Goal: Task Accomplishment & Management: Manage account settings

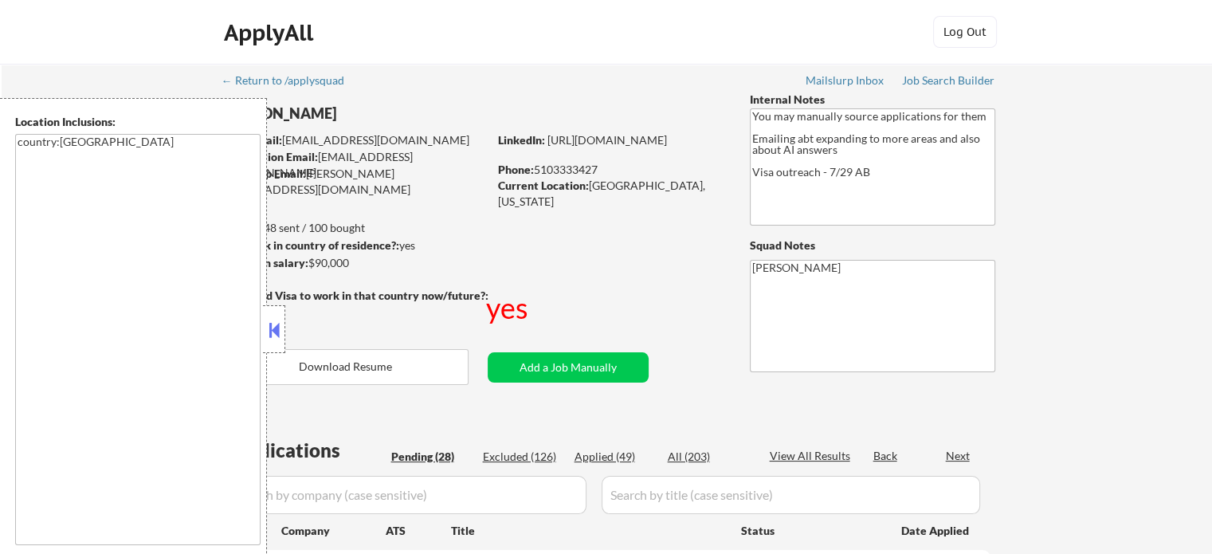
select select ""pending""
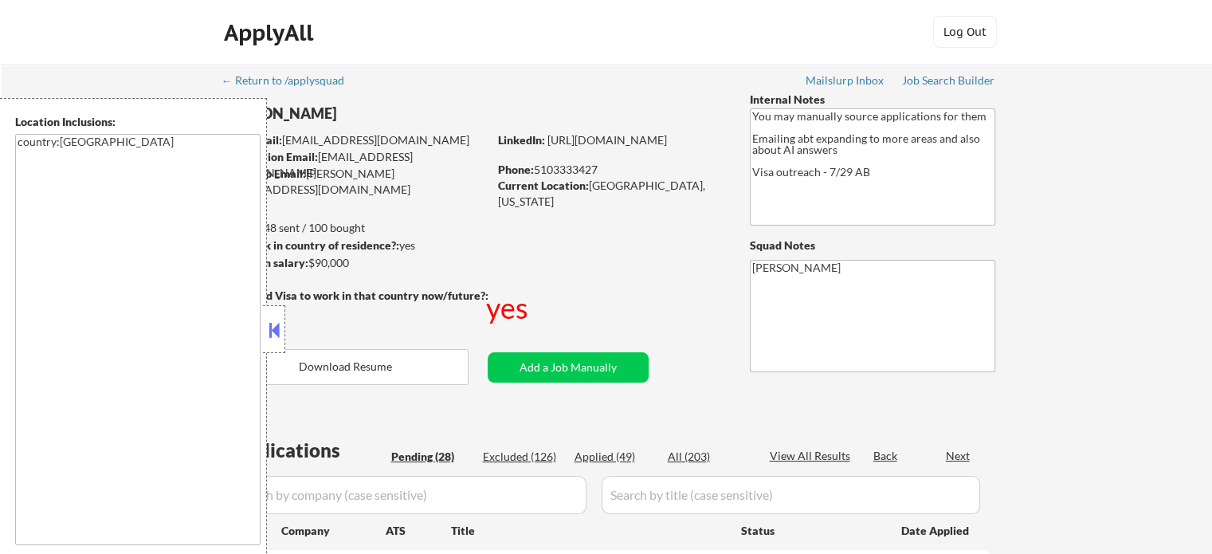
select select ""pending""
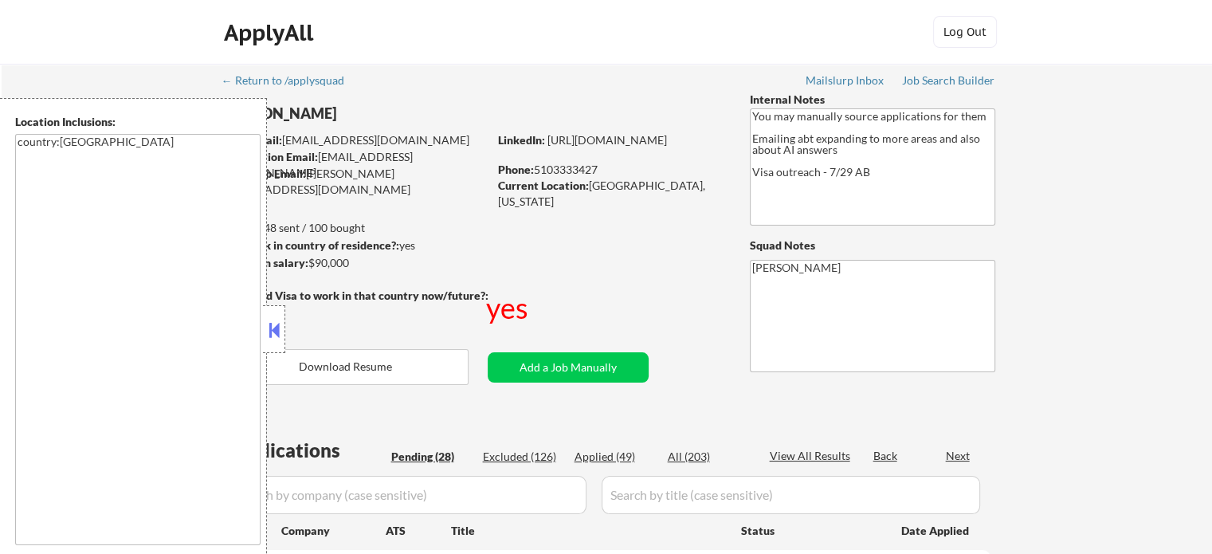
select select ""pending""
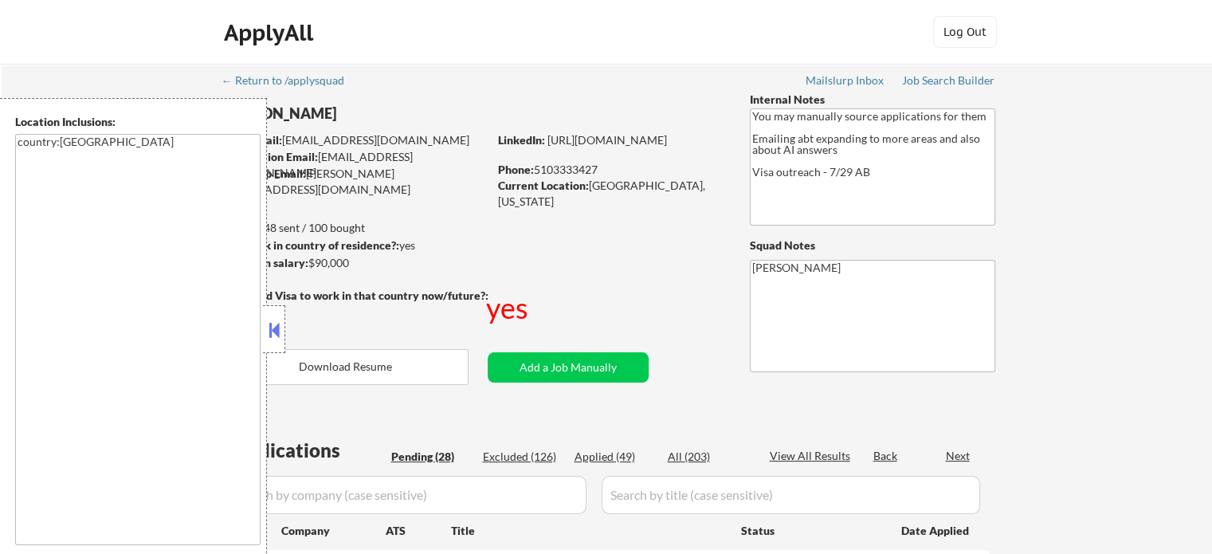
select select ""pending""
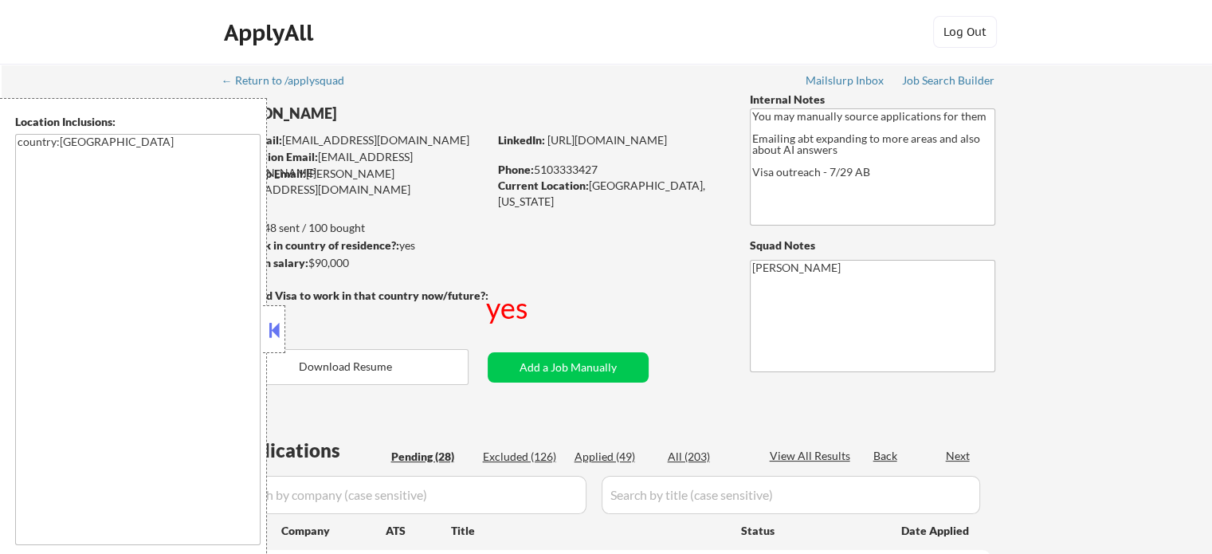
select select ""pending""
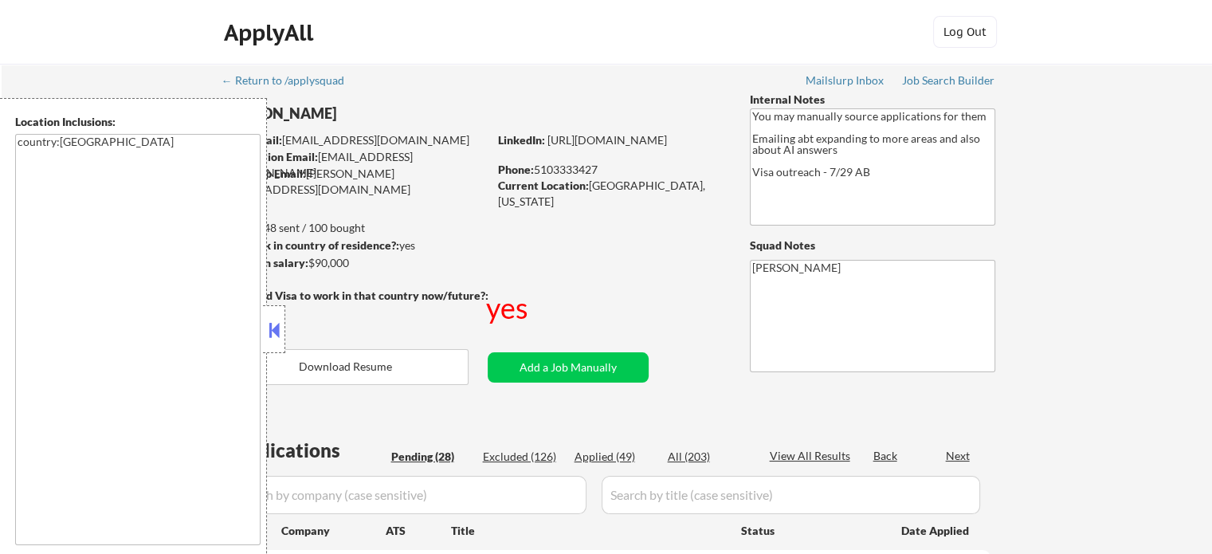
select select ""pending""
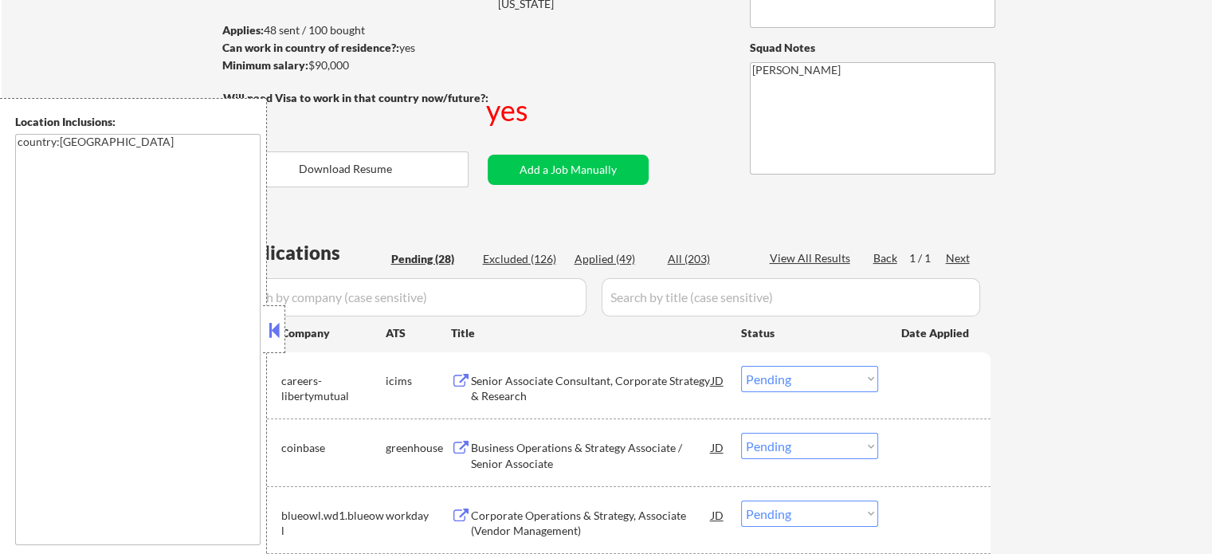
scroll to position [398, 0]
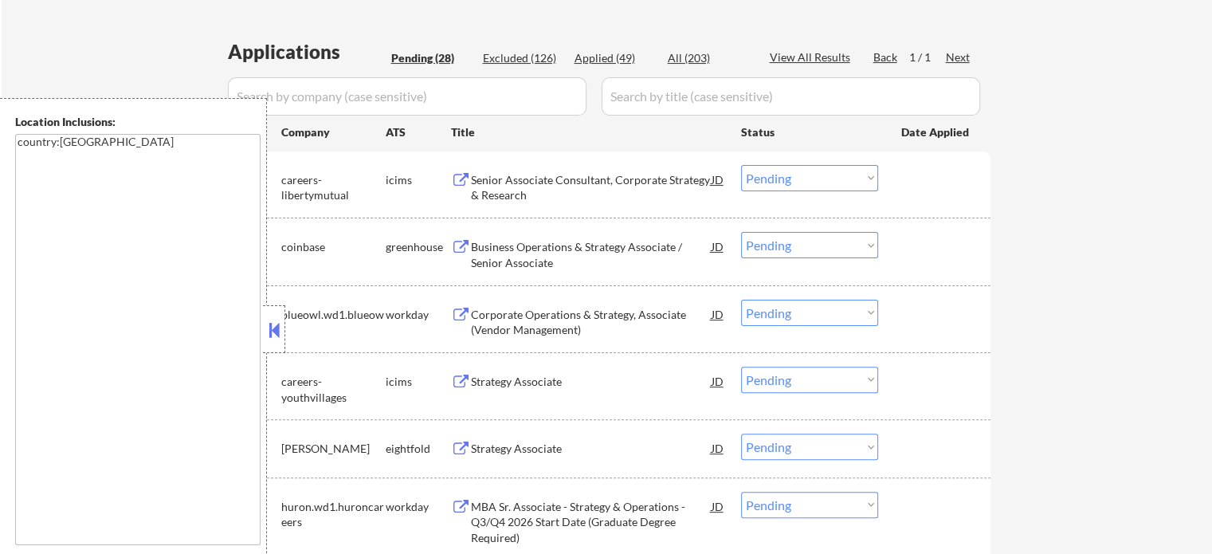
click at [551, 182] on div "Senior Associate Consultant, Corporate Strategy & Research" at bounding box center [591, 187] width 241 height 31
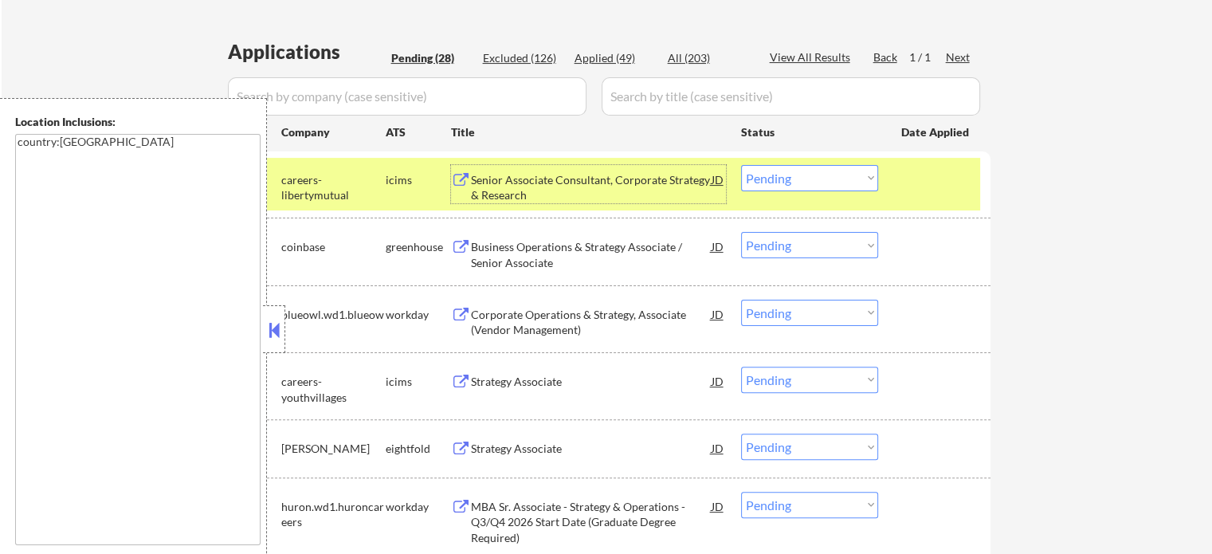
click at [896, 178] on div "#1 careers-libertymutual icims Senior Associate Consultant, Corporate Strategy …" at bounding box center [604, 184] width 752 height 53
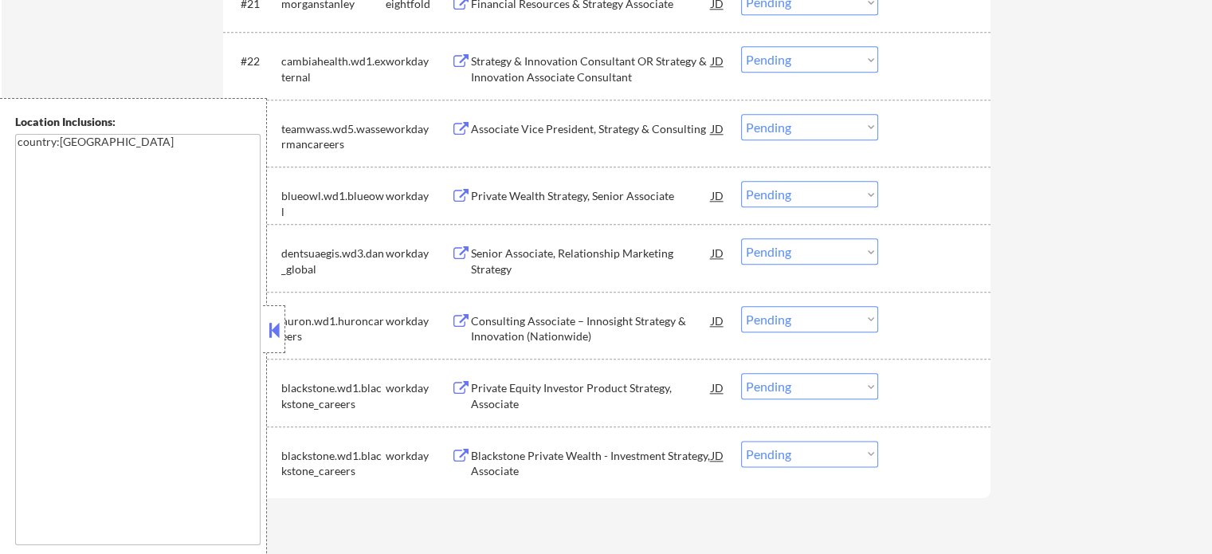
scroll to position [1912, 0]
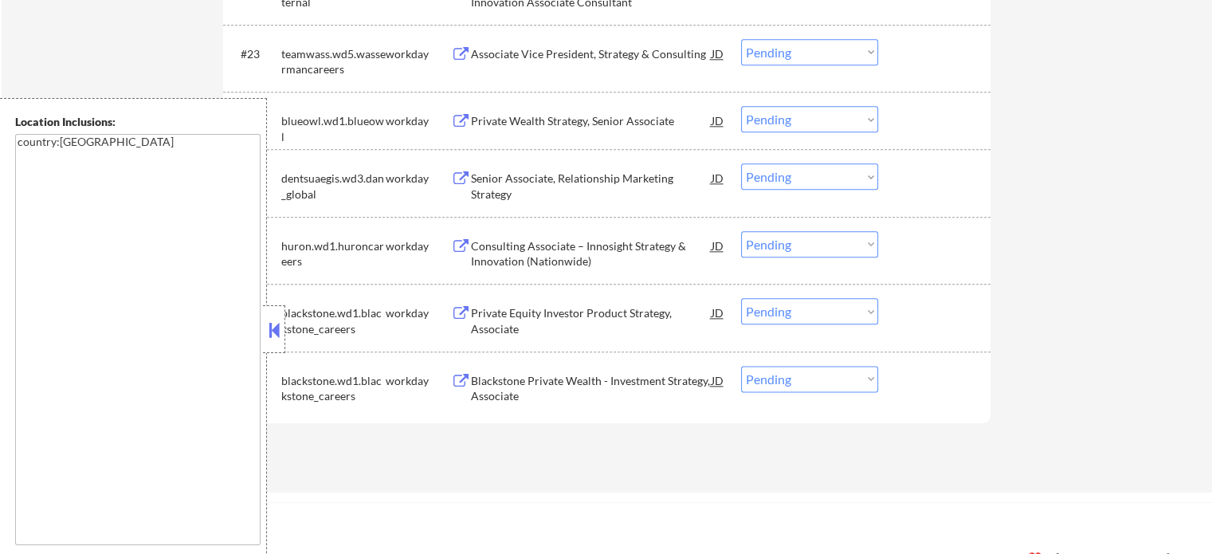
click at [535, 378] on div "Blackstone Private Wealth - Investment Strategy, Associate" at bounding box center [591, 388] width 241 height 31
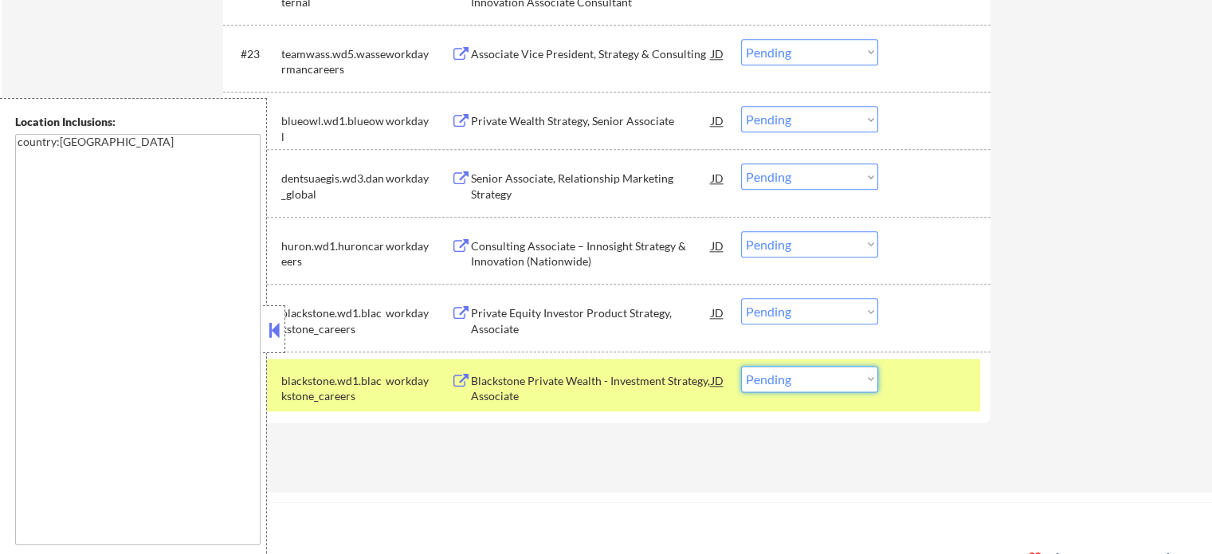
click at [768, 375] on select "Choose an option... Pending Applied Excluded (Questions) Excluded (Expired) Exc…" at bounding box center [809, 379] width 137 height 26
select select ""excluded""
click at [741, 366] on select "Choose an option... Pending Applied Excluded (Questions) Excluded (Expired) Exc…" at bounding box center [809, 379] width 137 height 26
click at [912, 388] on div at bounding box center [936, 380] width 70 height 29
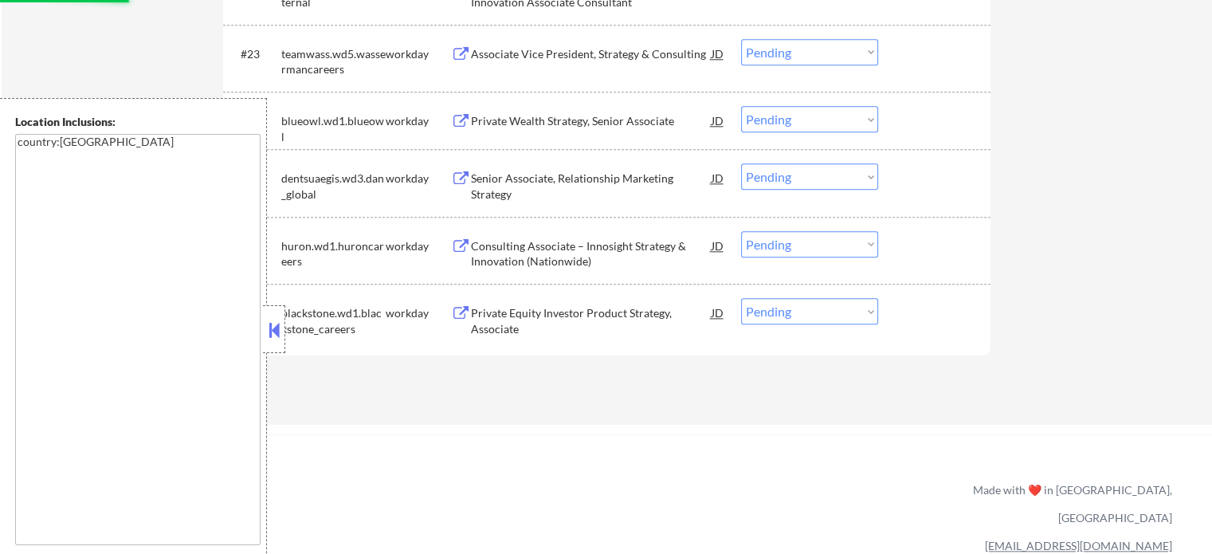
click at [567, 314] on div "Private Equity Investor Product Strategy, Associate" at bounding box center [591, 320] width 241 height 31
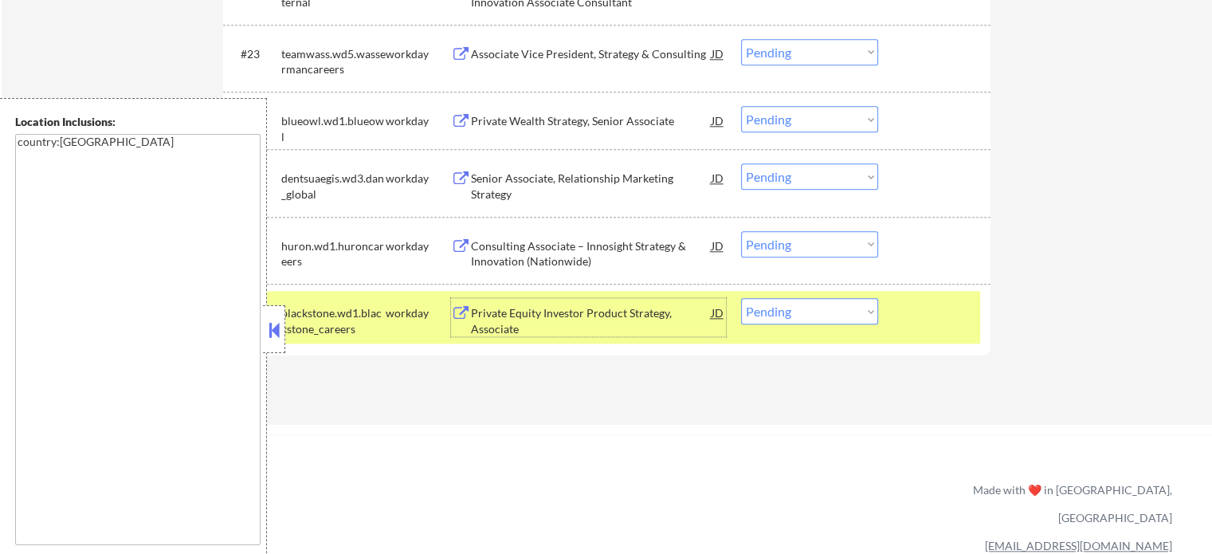
click at [940, 312] on div at bounding box center [936, 312] width 70 height 29
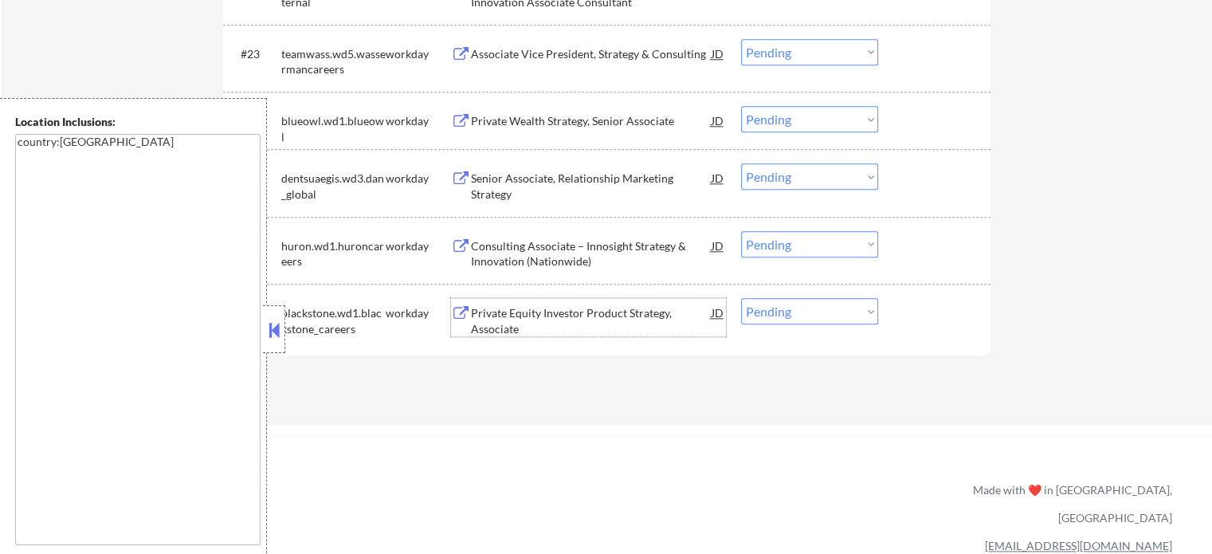
click at [582, 307] on div "Private Equity Investor Product Strategy, Associate" at bounding box center [591, 320] width 241 height 31
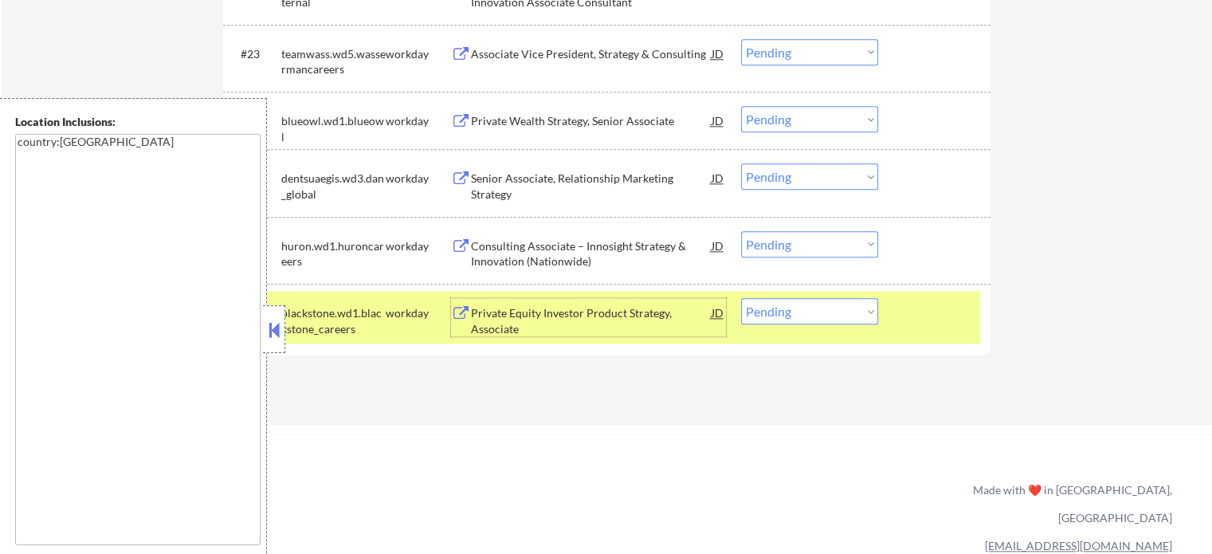
click at [820, 318] on select "Choose an option... Pending Applied Excluded (Questions) Excluded (Expired) Exc…" at bounding box center [809, 311] width 137 height 26
select select ""excluded""
click at [741, 298] on select "Choose an option... Pending Applied Excluded (Questions) Excluded (Expired) Exc…" at bounding box center [809, 311] width 137 height 26
click at [927, 306] on div at bounding box center [936, 312] width 70 height 29
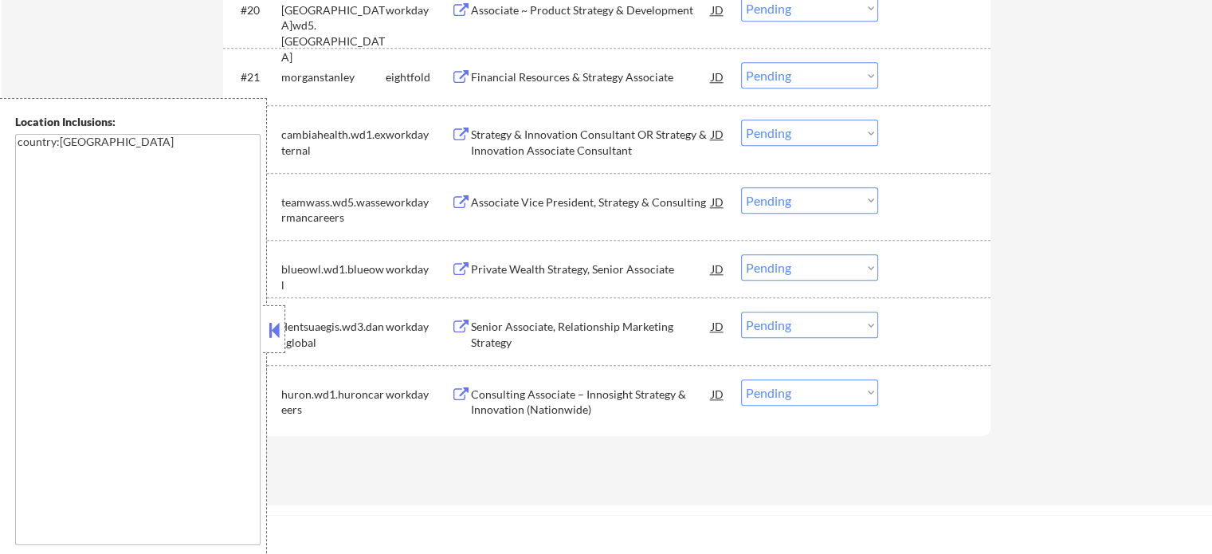
scroll to position [1833, 0]
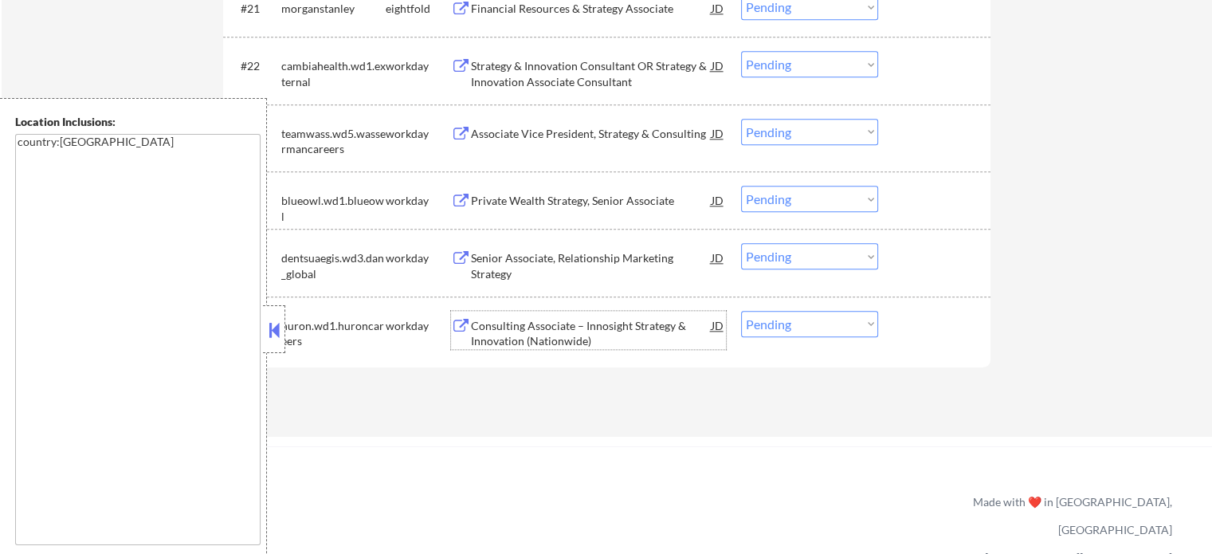
click at [505, 329] on div "Consulting Associate – Innosight Strategy & Innovation (Nationwide)" at bounding box center [591, 333] width 241 height 31
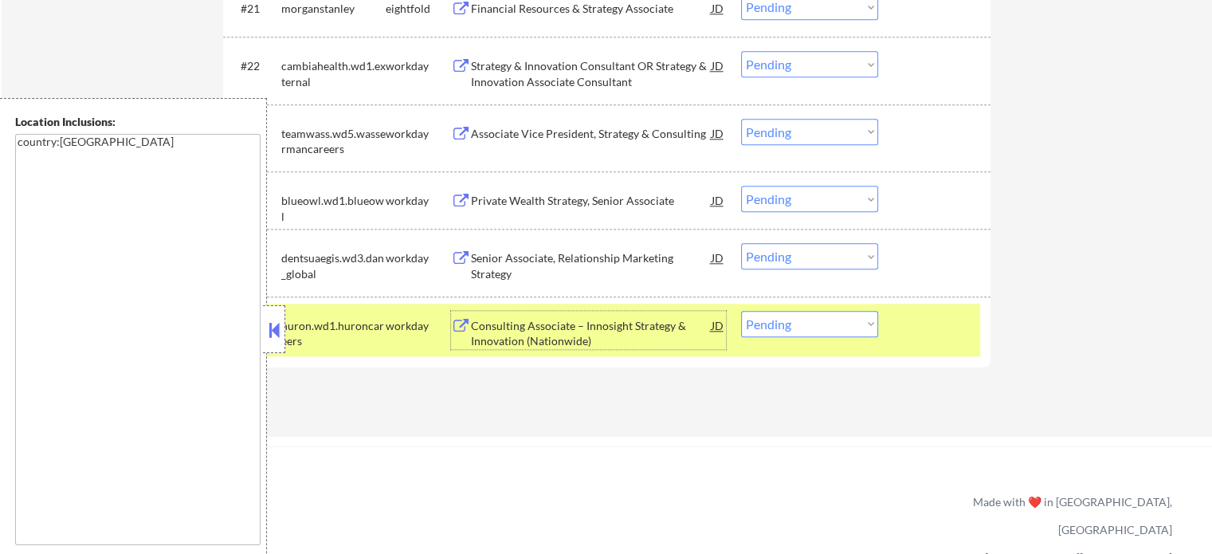
click at [779, 328] on select "Choose an option... Pending Applied Excluded (Questions) Excluded (Expired) Exc…" at bounding box center [809, 324] width 137 height 26
select select ""applied""
click at [741, 311] on select "Choose an option... Pending Applied Excluded (Questions) Excluded (Expired) Exc…" at bounding box center [809, 324] width 137 height 26
click at [908, 342] on div "#26 huron.wd1.huroncareers workday Consulting Associate – Innosight Strategy & …" at bounding box center [604, 330] width 752 height 53
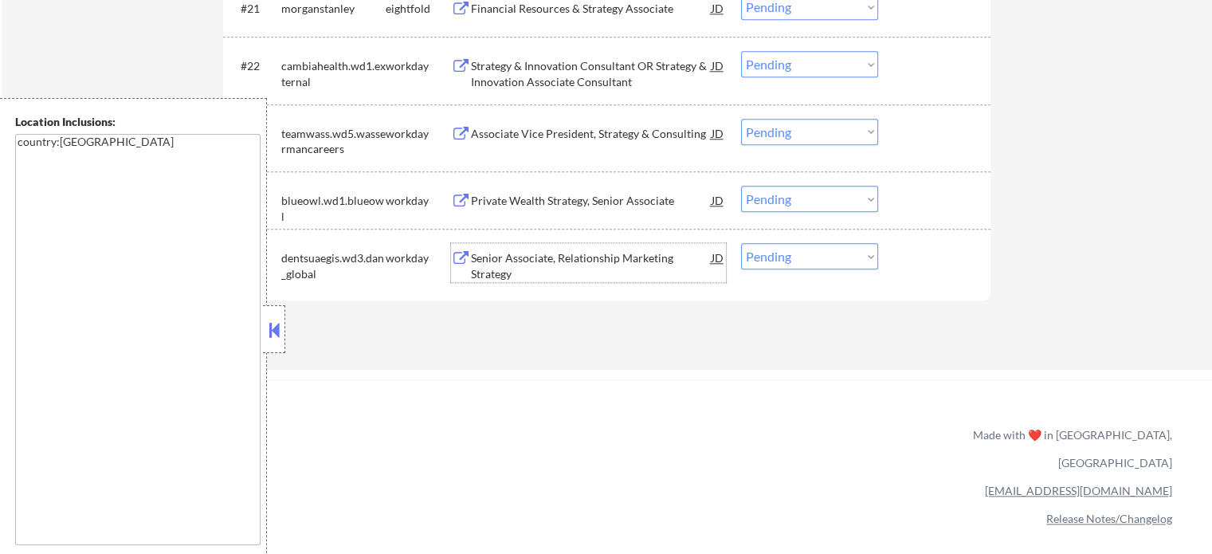
click at [488, 269] on div "Senior Associate, Relationship Marketing Strategy" at bounding box center [591, 265] width 241 height 31
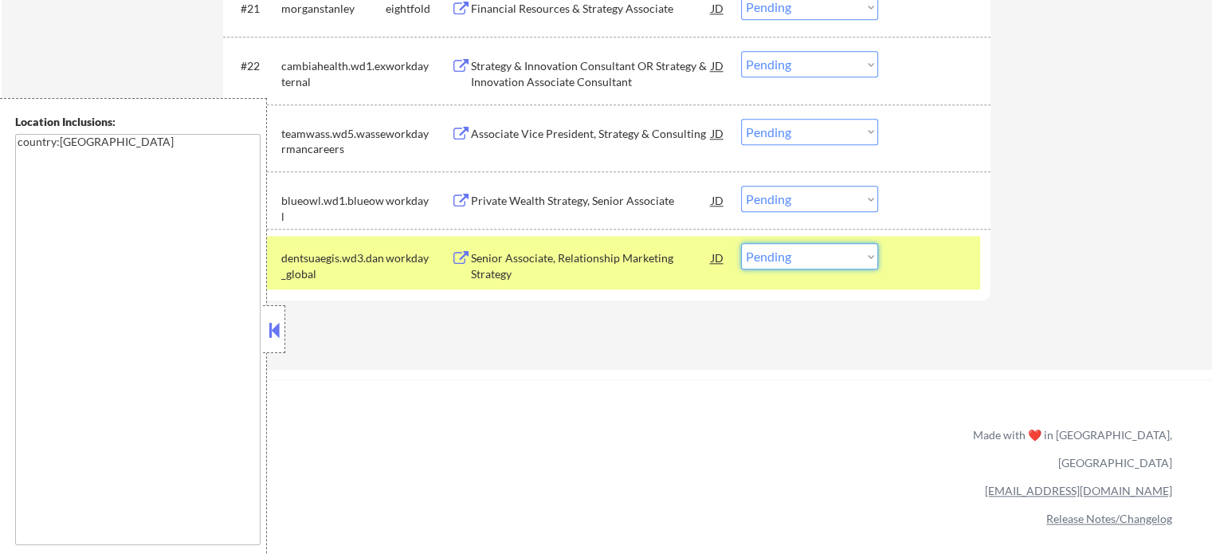
click at [775, 261] on select "Choose an option... Pending Applied Excluded (Questions) Excluded (Expired) Exc…" at bounding box center [809, 256] width 137 height 26
select select ""applied""
click at [741, 243] on select "Choose an option... Pending Applied Excluded (Questions) Excluded (Expired) Exc…" at bounding box center [809, 256] width 137 height 26
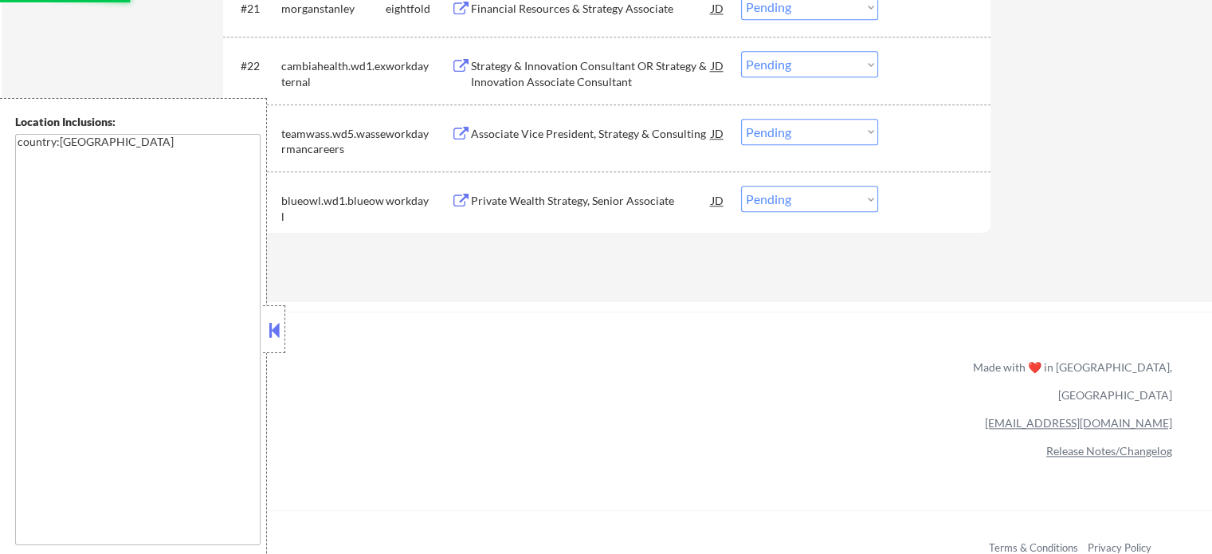
click at [527, 203] on div "Private Wealth Strategy, Senior Associate" at bounding box center [591, 201] width 241 height 16
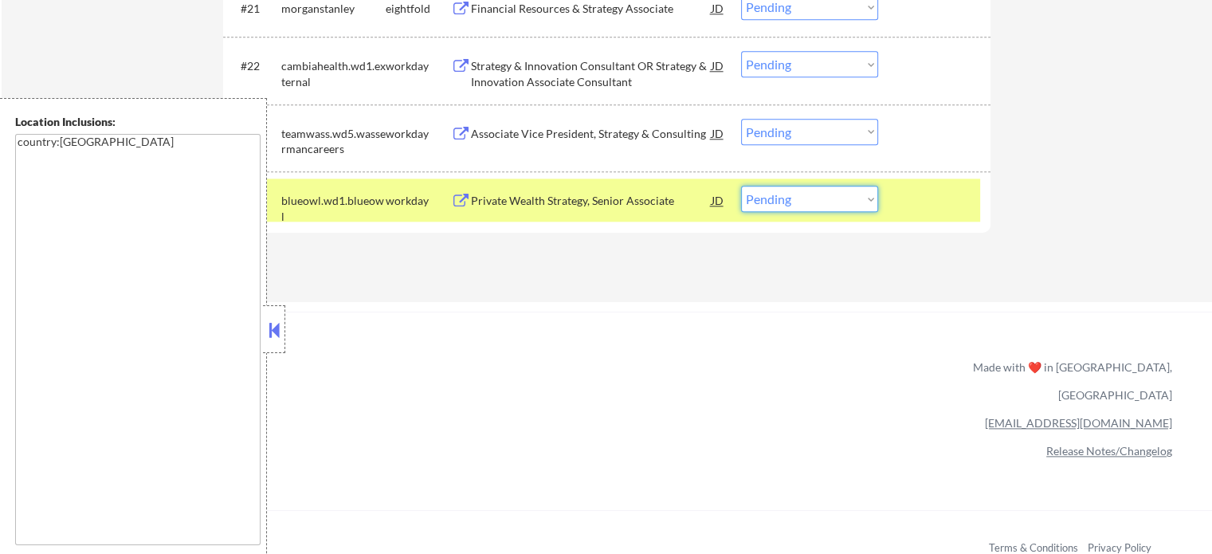
click at [759, 202] on select "Choose an option... Pending Applied Excluded (Questions) Excluded (Expired) Exc…" at bounding box center [809, 199] width 137 height 26
select select ""applied""
click at [741, 186] on select "Choose an option... Pending Applied Excluded (Questions) Excluded (Expired) Exc…" at bounding box center [809, 199] width 137 height 26
click at [905, 214] on div "#24 blueowl.wd1.blueowl workday Private Wealth Strategy, Senior Associate JD Ch…" at bounding box center [604, 199] width 752 height 43
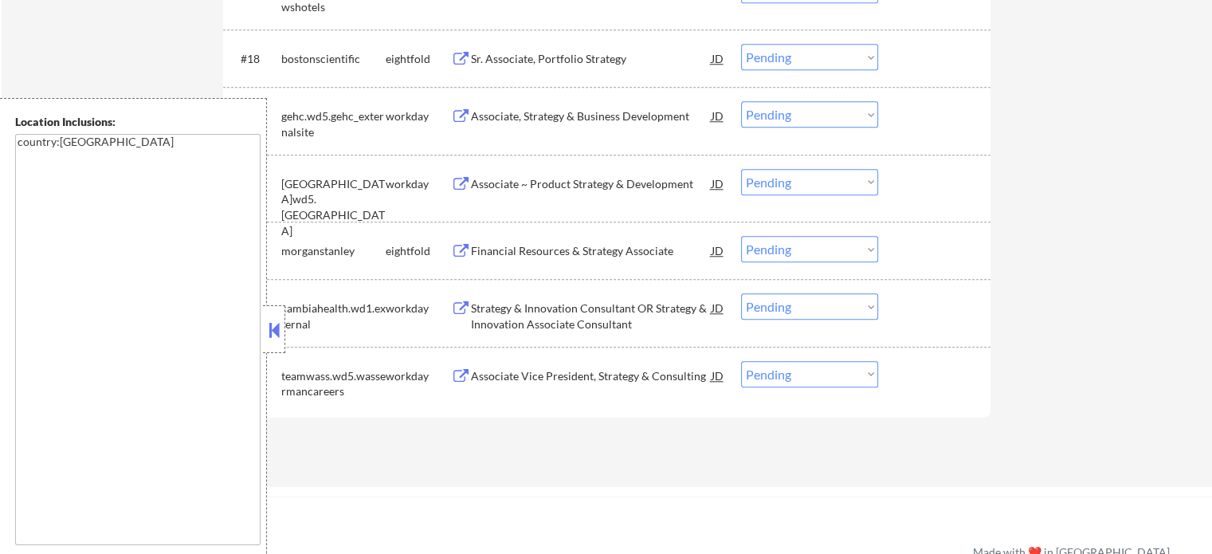
scroll to position [1594, 0]
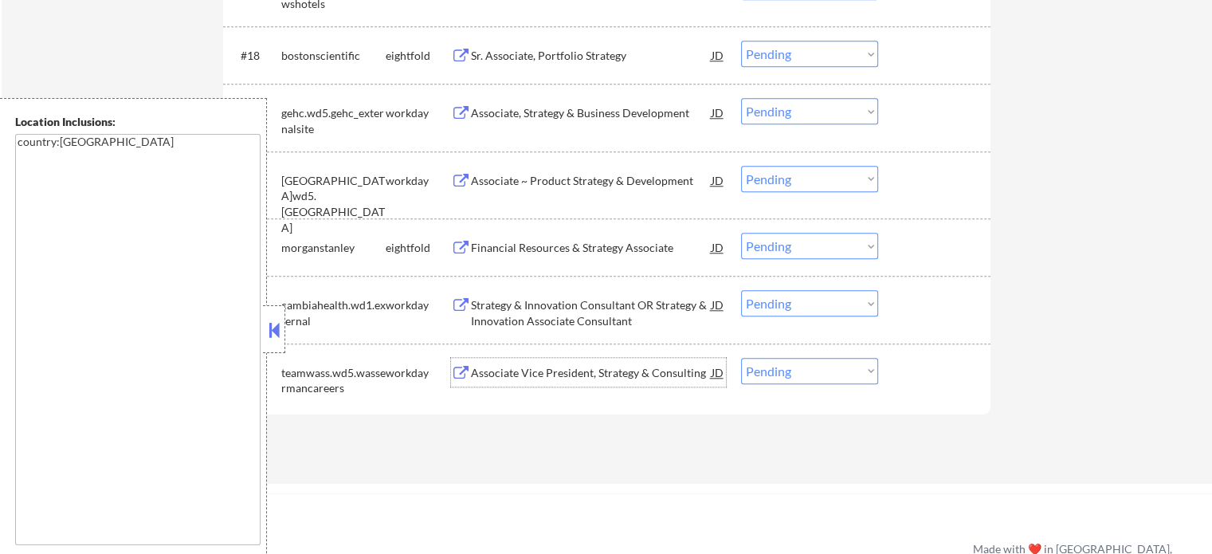
click at [536, 369] on div "Associate Vice President, Strategy & Consulting" at bounding box center [591, 373] width 241 height 16
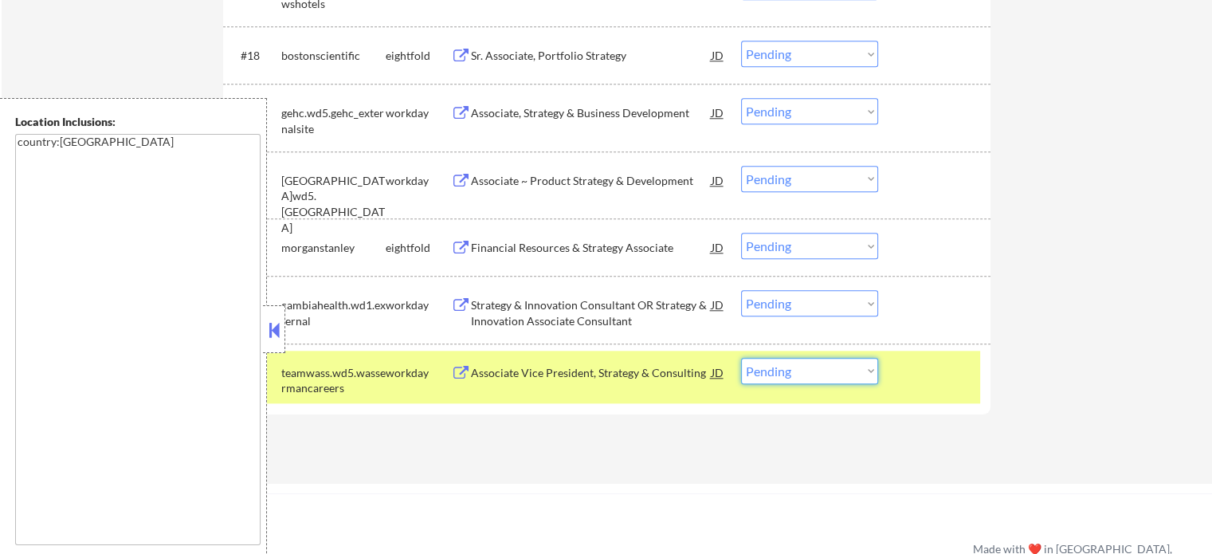
click at [818, 359] on select "Choose an option... Pending Applied Excluded (Questions) Excluded (Expired) Exc…" at bounding box center [809, 371] width 137 height 26
select select ""excluded__bad_match_""
click at [741, 358] on select "Choose an option... Pending Applied Excluded (Questions) Excluded (Expired) Exc…" at bounding box center [809, 371] width 137 height 26
click at [950, 372] on div at bounding box center [936, 372] width 70 height 29
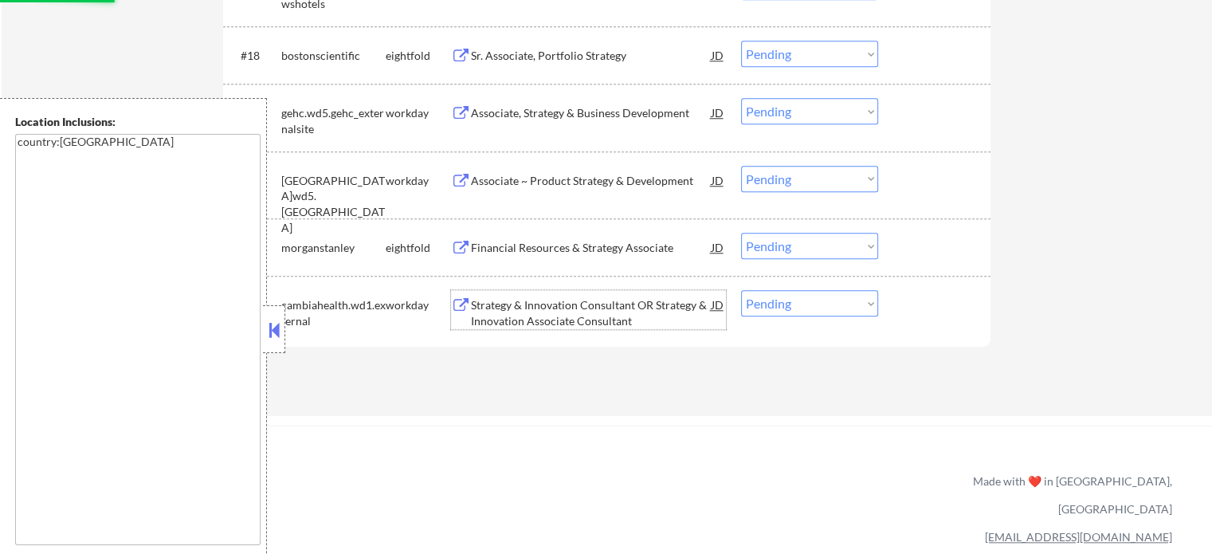
click at [610, 314] on div "Strategy & Innovation Consultant OR Strategy & Innovation Associate Consultant" at bounding box center [591, 312] width 241 height 31
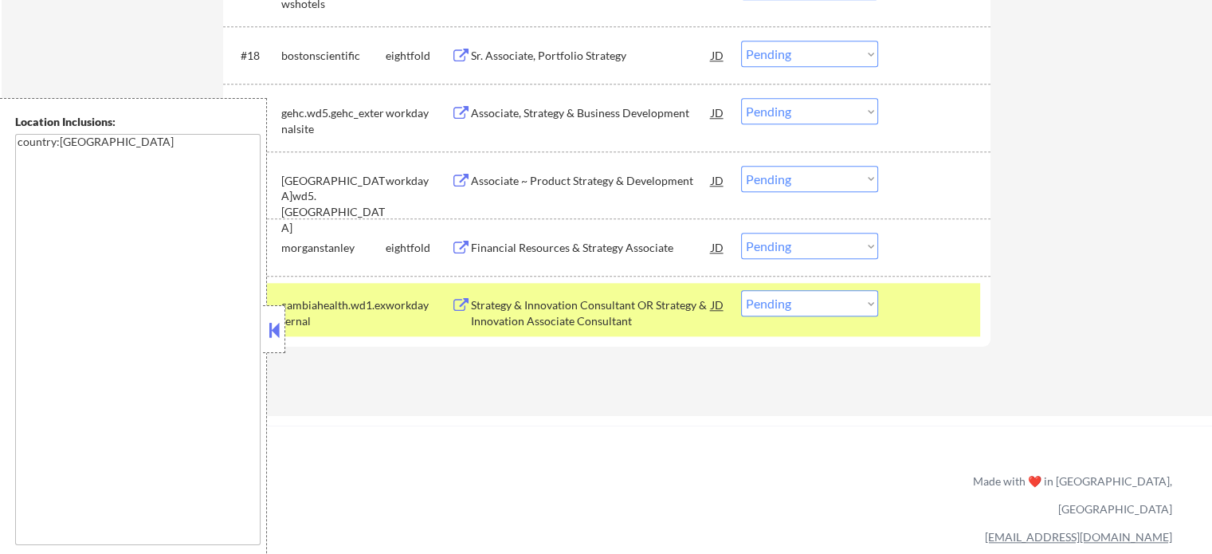
click at [797, 307] on select "Choose an option... Pending Applied Excluded (Questions) Excluded (Expired) Exc…" at bounding box center [809, 303] width 137 height 26
select select ""applied""
click at [741, 290] on select "Choose an option... Pending Applied Excluded (Questions) Excluded (Expired) Exc…" at bounding box center [809, 303] width 137 height 26
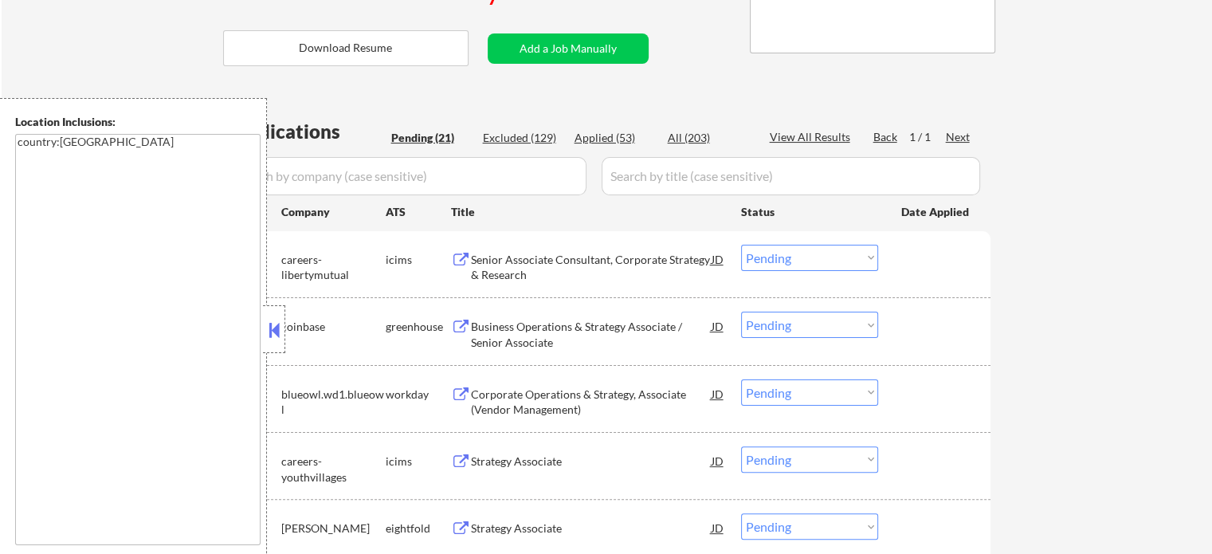
scroll to position [0, 0]
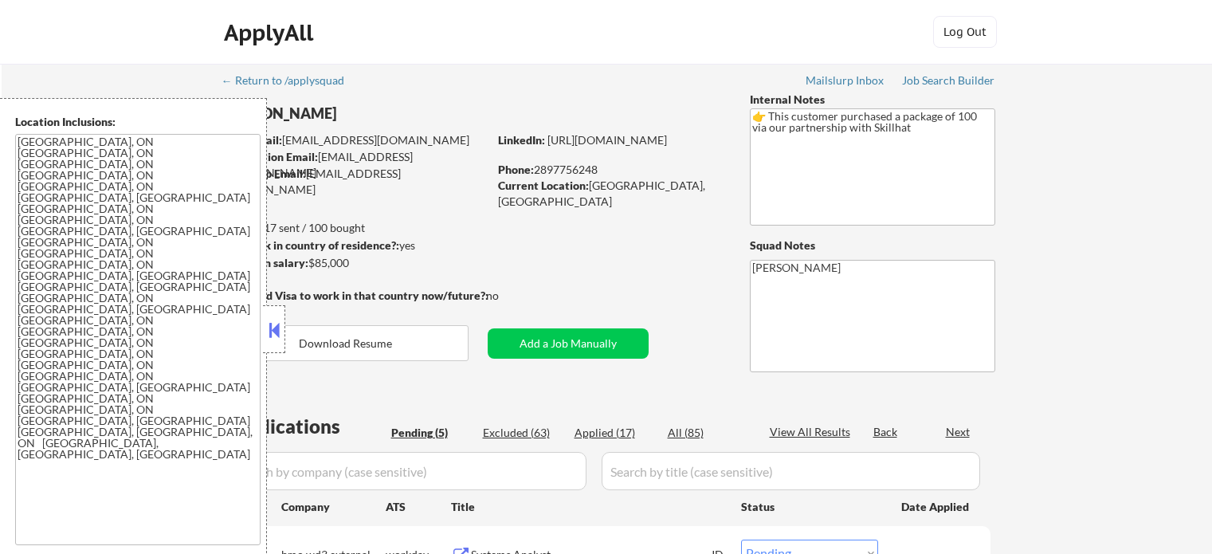
select select ""pending""
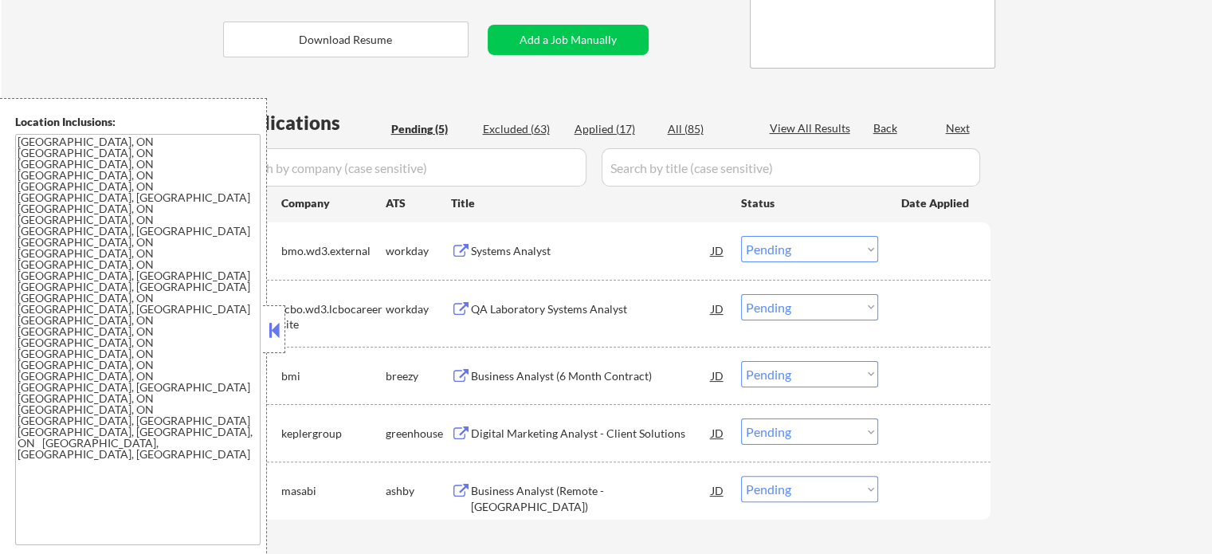
scroll to position [398, 0]
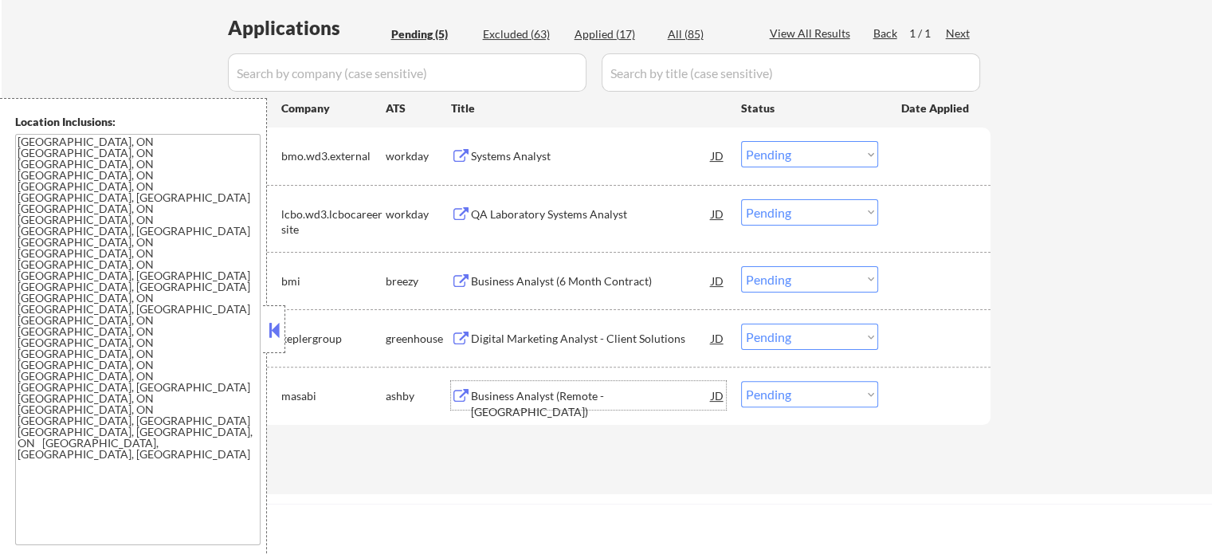
click at [478, 399] on div "Business Analyst (Remote - [GEOGRAPHIC_DATA])" at bounding box center [591, 403] width 241 height 31
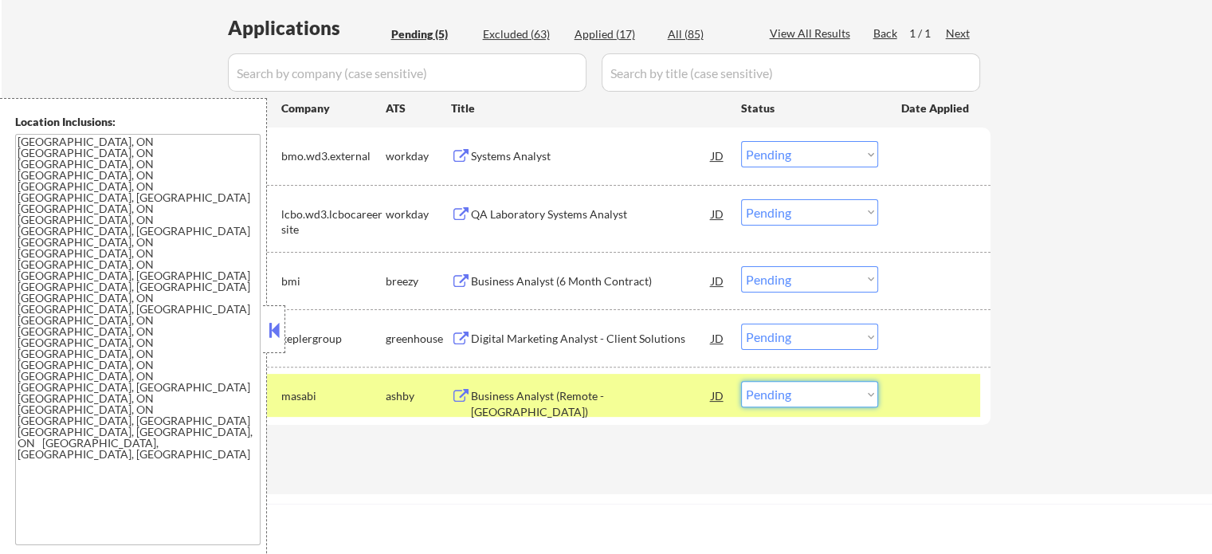
click at [790, 394] on select "Choose an option... Pending Applied Excluded (Questions) Excluded (Expired) Exc…" at bounding box center [809, 394] width 137 height 26
select select ""applied""
click at [741, 381] on select "Choose an option... Pending Applied Excluded (Questions) Excluded (Expired) Exc…" at bounding box center [809, 394] width 137 height 26
click at [924, 402] on div at bounding box center [936, 395] width 70 height 29
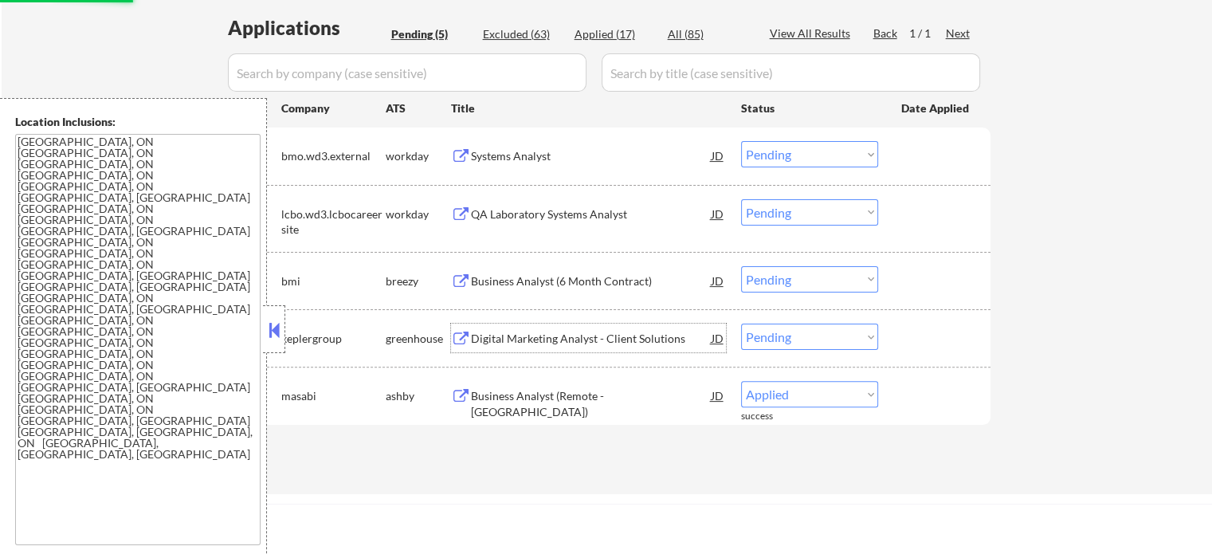
click at [514, 344] on div "Digital Marketing Analyst - Client Solutions" at bounding box center [591, 339] width 241 height 16
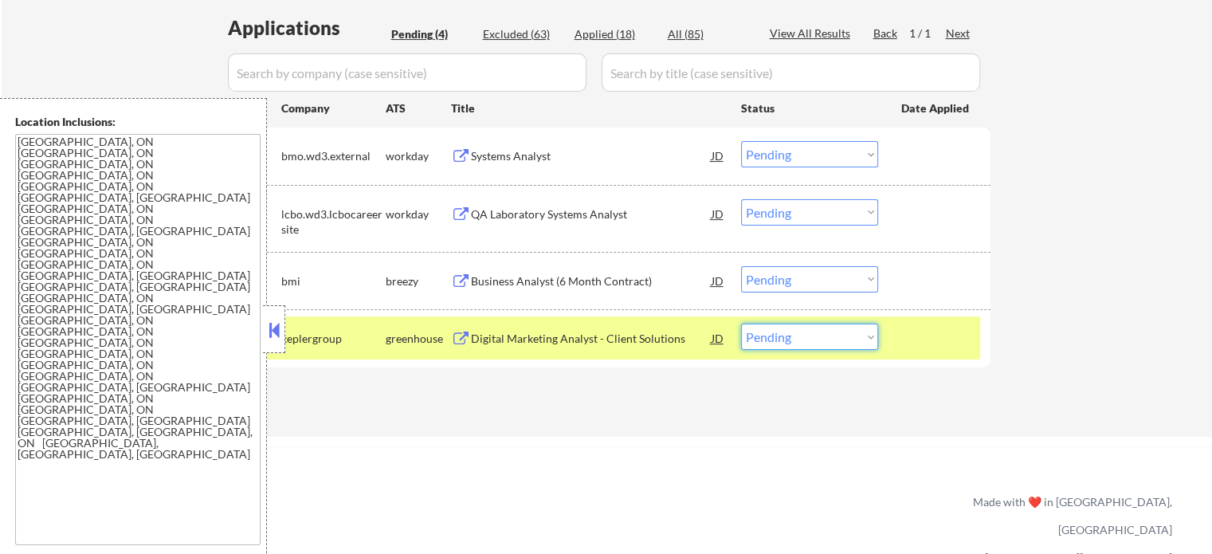
click at [794, 337] on select "Choose an option... Pending Applied Excluded (Questions) Excluded (Expired) Exc…" at bounding box center [809, 337] width 137 height 26
select select ""excluded__salary_""
click at [741, 324] on select "Choose an option... Pending Applied Excluded (Questions) Excluded (Expired) Exc…" at bounding box center [809, 337] width 137 height 26
click at [913, 330] on div at bounding box center [936, 338] width 70 height 29
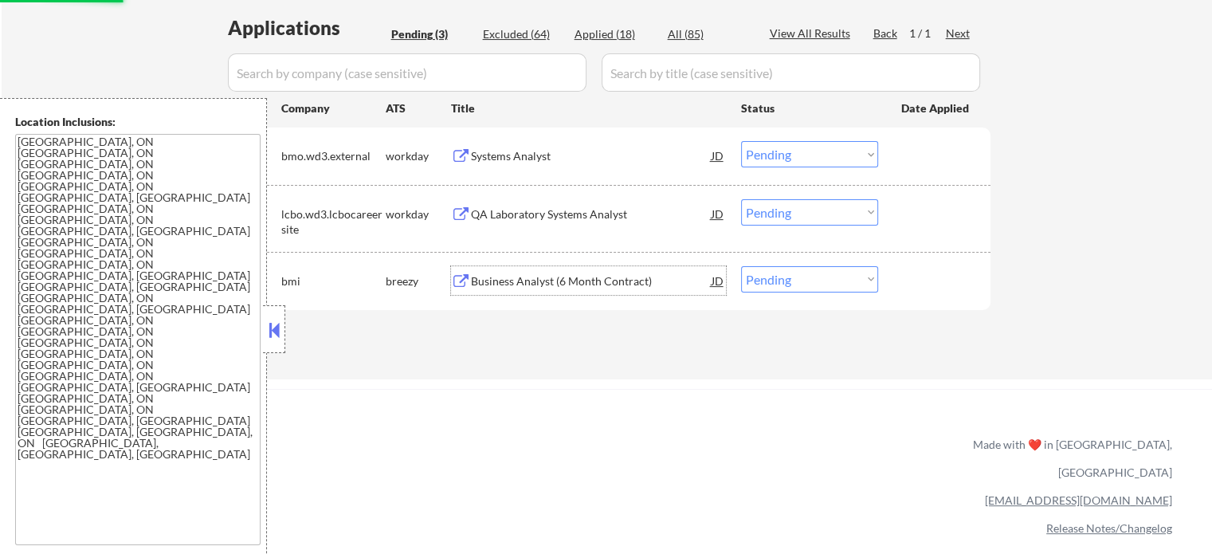
click at [485, 275] on div "Business Analyst (6 Month Contract)" at bounding box center [591, 281] width 241 height 16
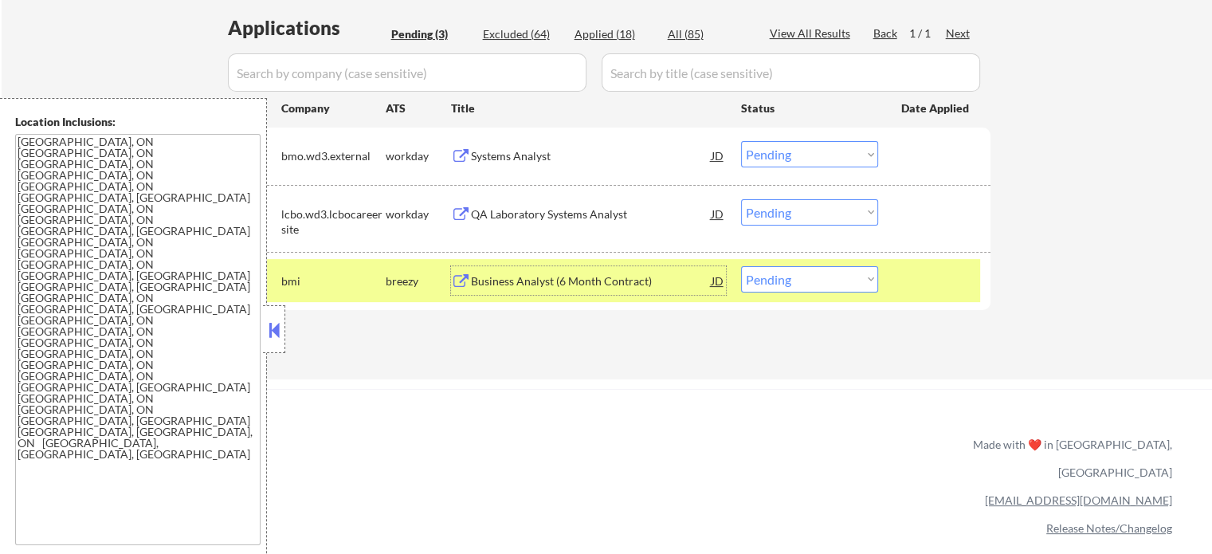
click at [775, 286] on select "Choose an option... Pending Applied Excluded (Questions) Excluded (Expired) Exc…" at bounding box center [809, 279] width 137 height 26
select select ""applied""
click at [741, 266] on select "Choose an option... Pending Applied Excluded (Questions) Excluded (Expired) Exc…" at bounding box center [809, 279] width 137 height 26
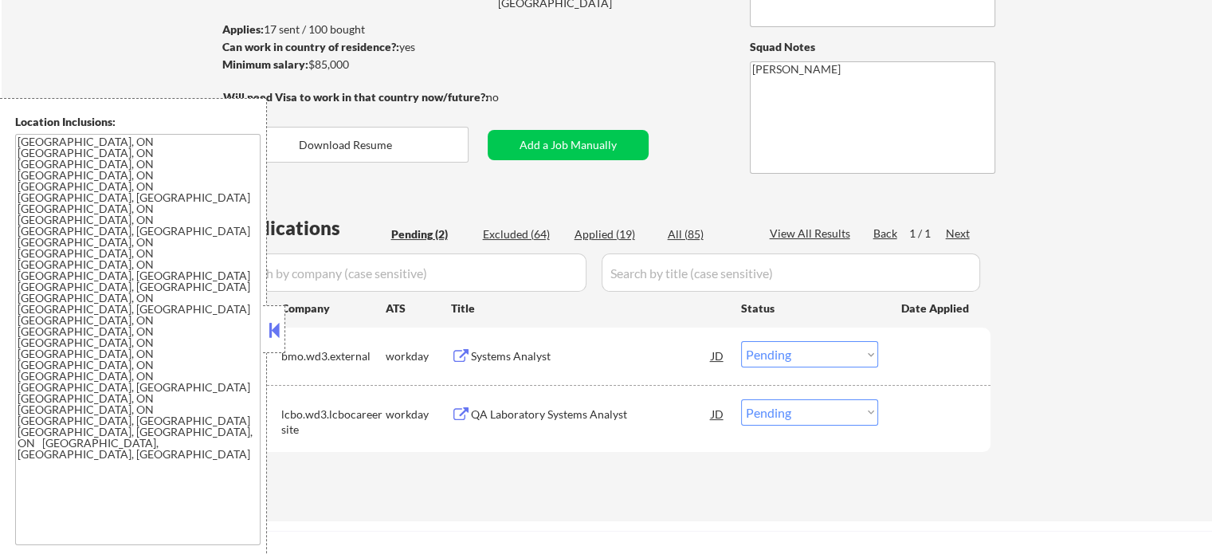
scroll to position [159, 0]
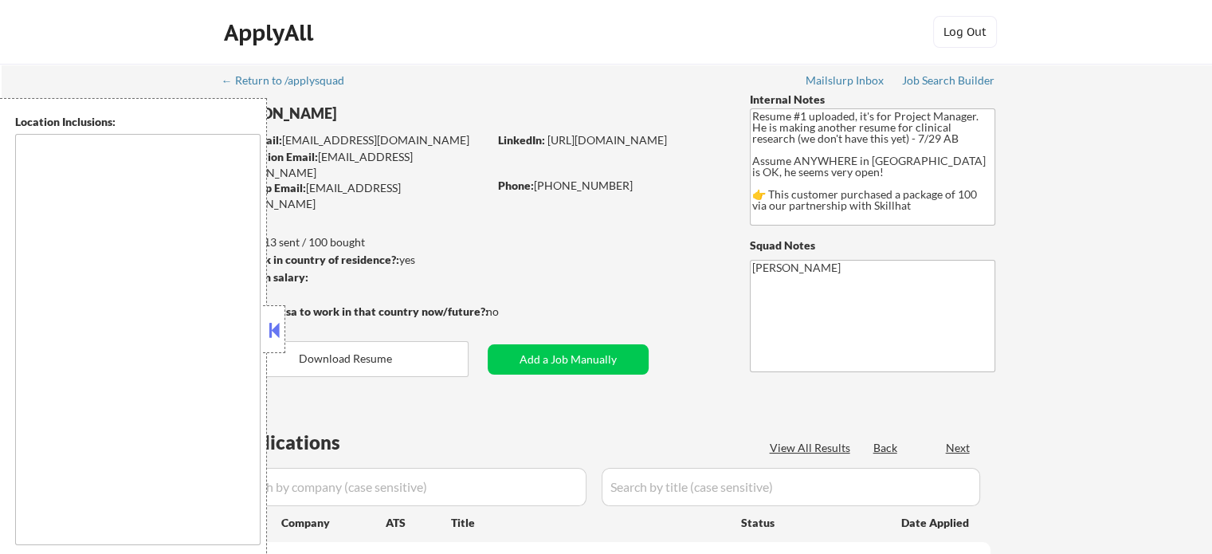
type textarea "country:CA"
select select ""pending""
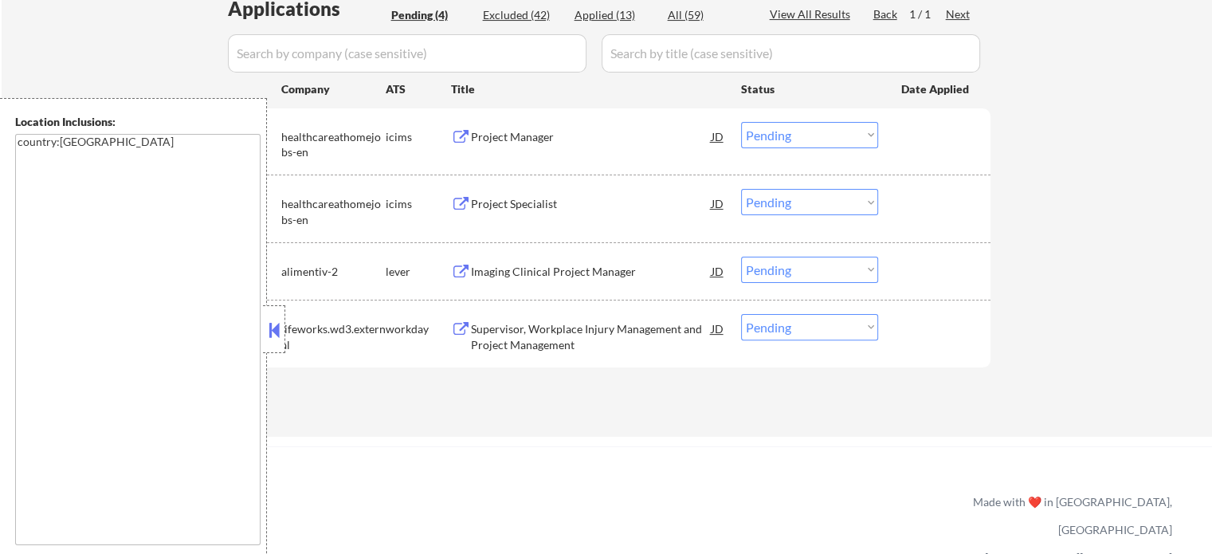
scroll to position [478, 0]
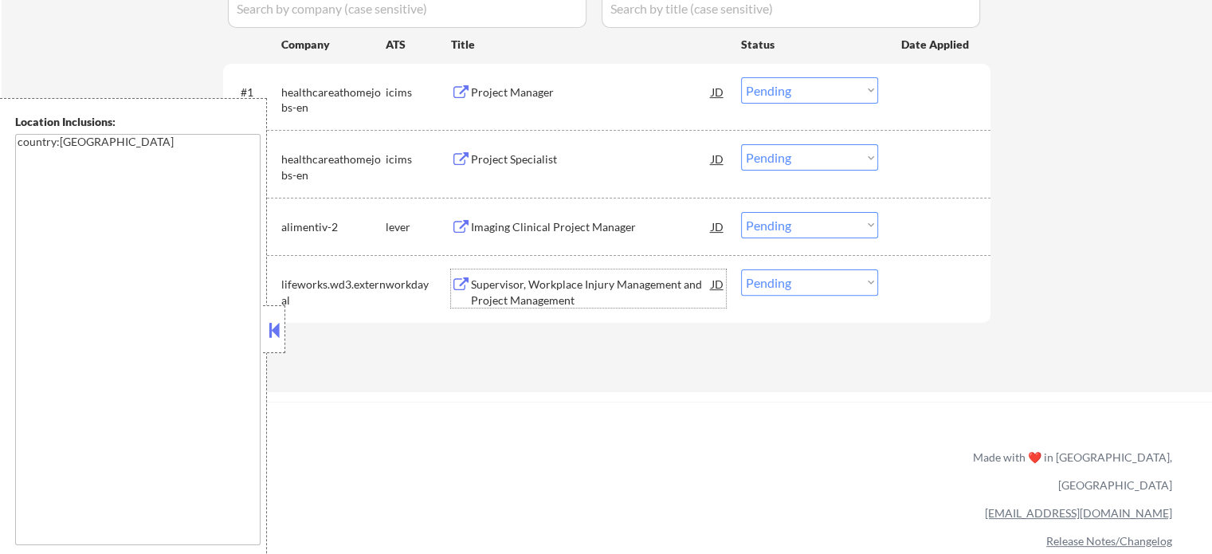
click at [543, 297] on div "Supervisor, Workplace Injury Management and Project Management" at bounding box center [591, 291] width 241 height 31
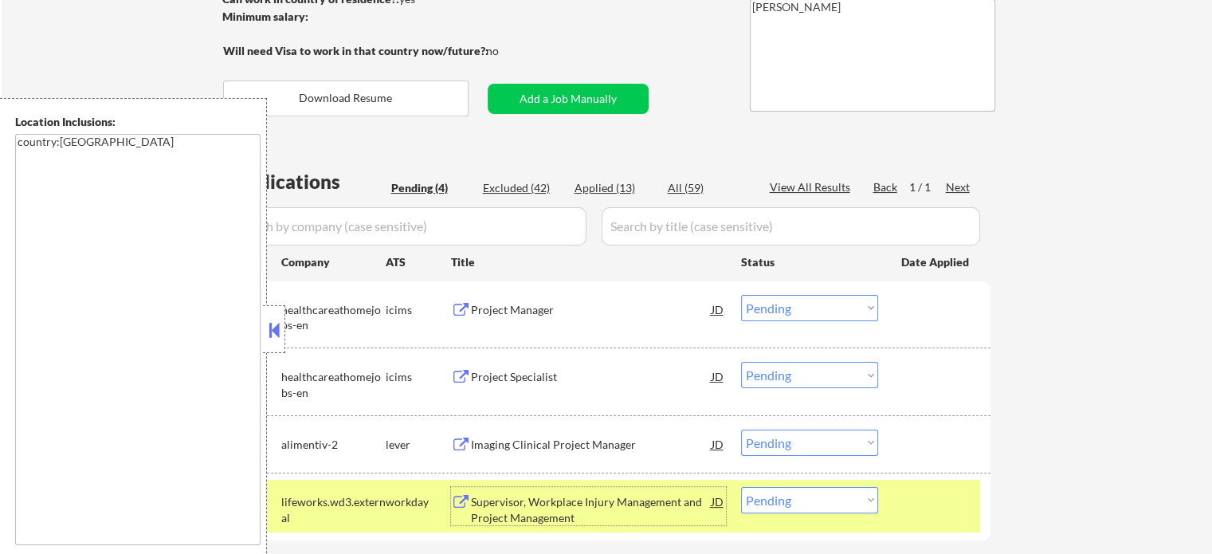
scroll to position [319, 0]
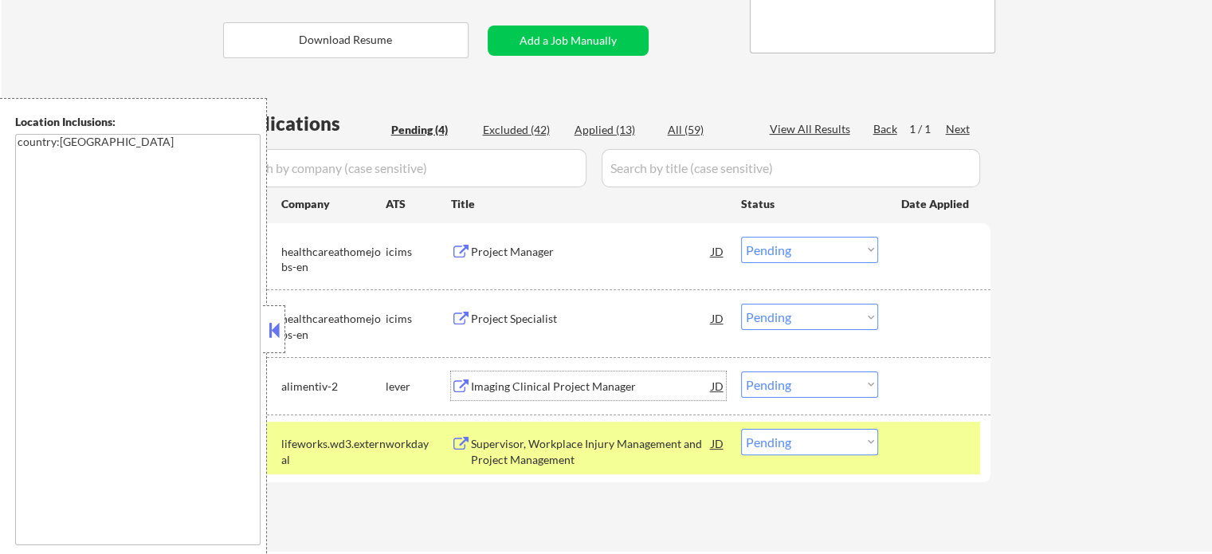
click at [561, 377] on div "Imaging Clinical Project Manager" at bounding box center [591, 385] width 241 height 29
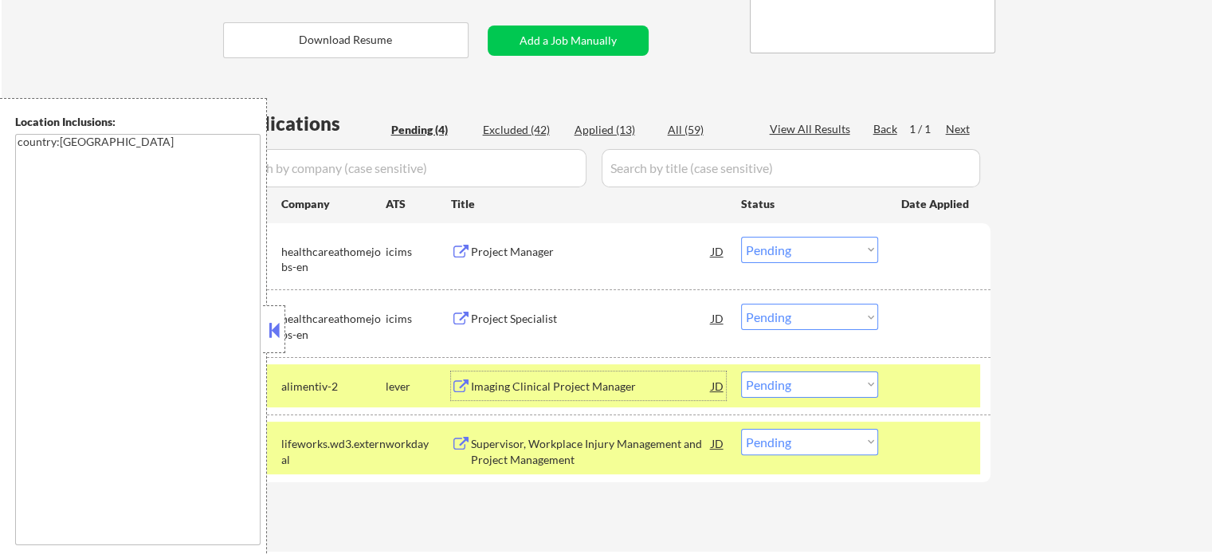
click at [912, 442] on div at bounding box center [936, 443] width 70 height 29
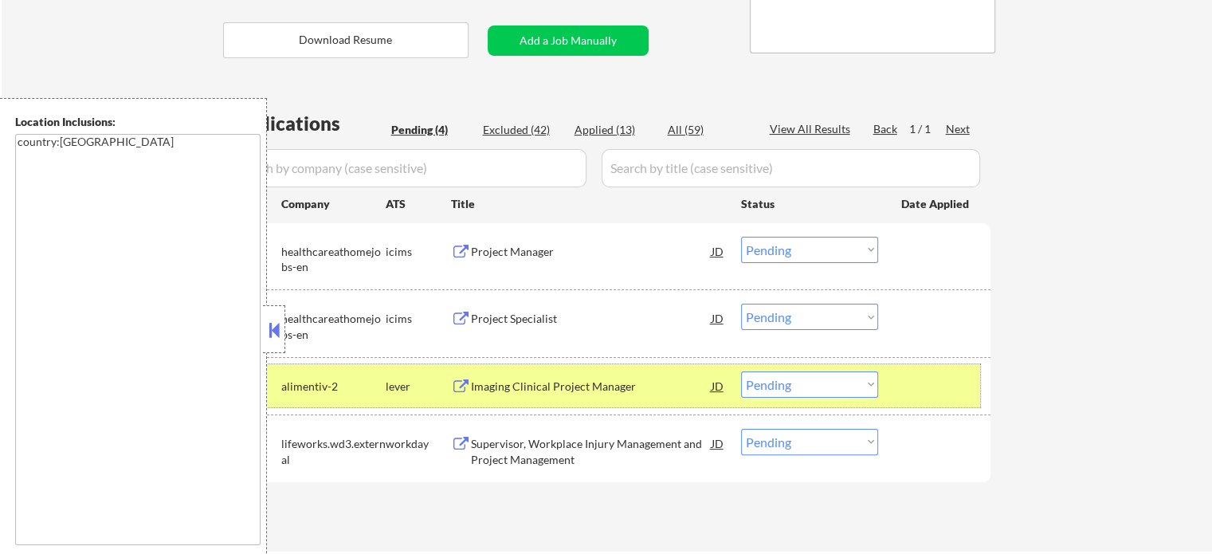
click at [922, 380] on div at bounding box center [936, 385] width 70 height 29
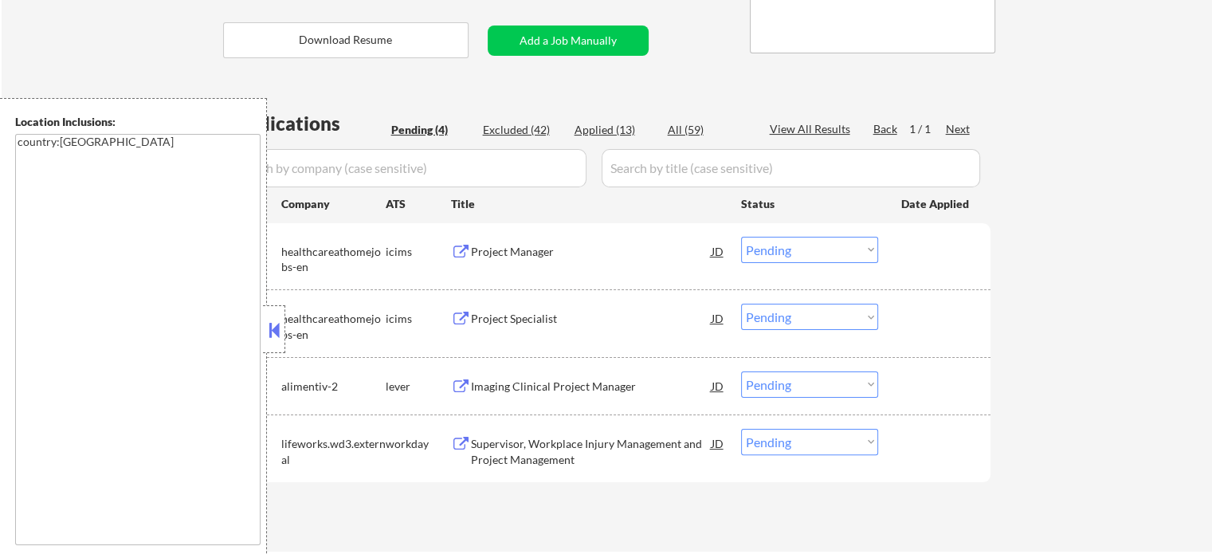
click at [512, 321] on div "Project Specialist" at bounding box center [591, 319] width 241 height 16
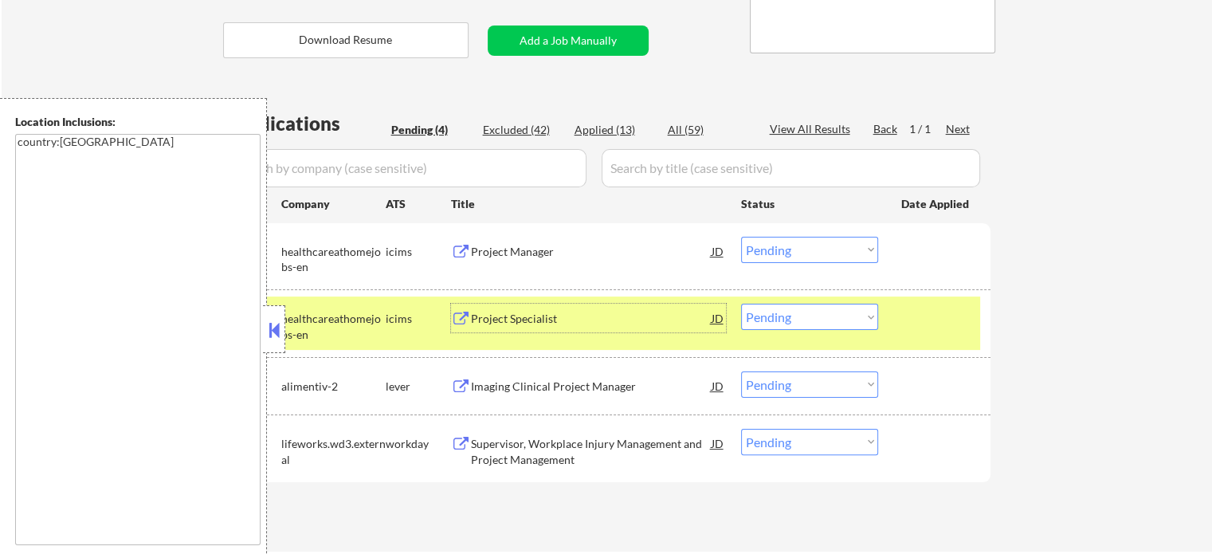
click at [749, 323] on select "Choose an option... Pending Applied Excluded (Questions) Excluded (Expired) Exc…" at bounding box center [809, 317] width 137 height 26
click at [741, 304] on select "Choose an option... Pending Applied Excluded (Questions) Excluded (Expired) Exc…" at bounding box center [809, 317] width 137 height 26
click at [917, 329] on div at bounding box center [936, 318] width 70 height 29
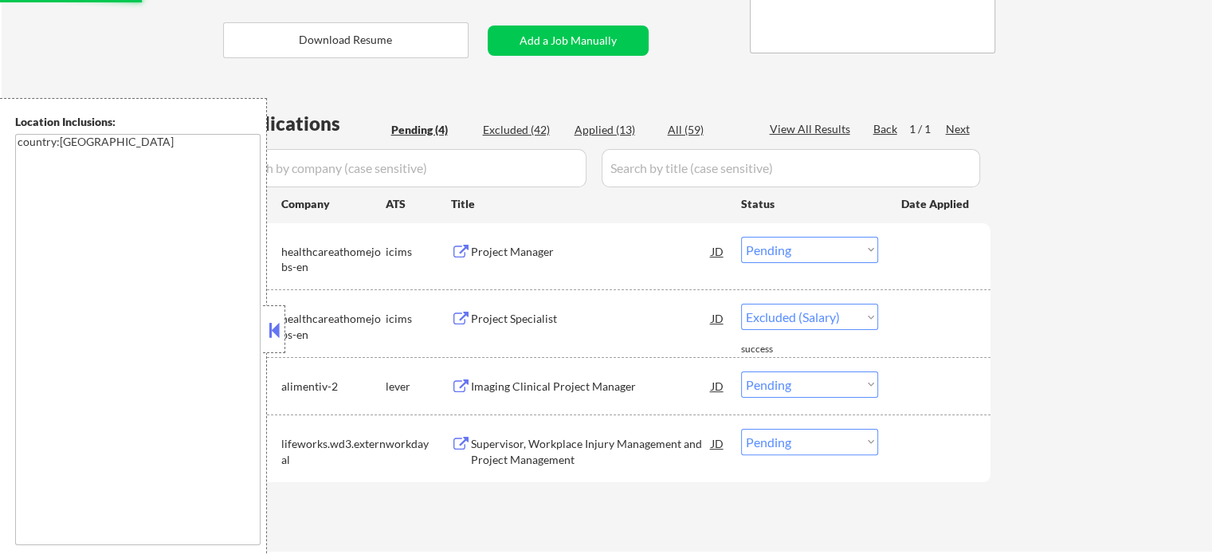
select select ""pending""
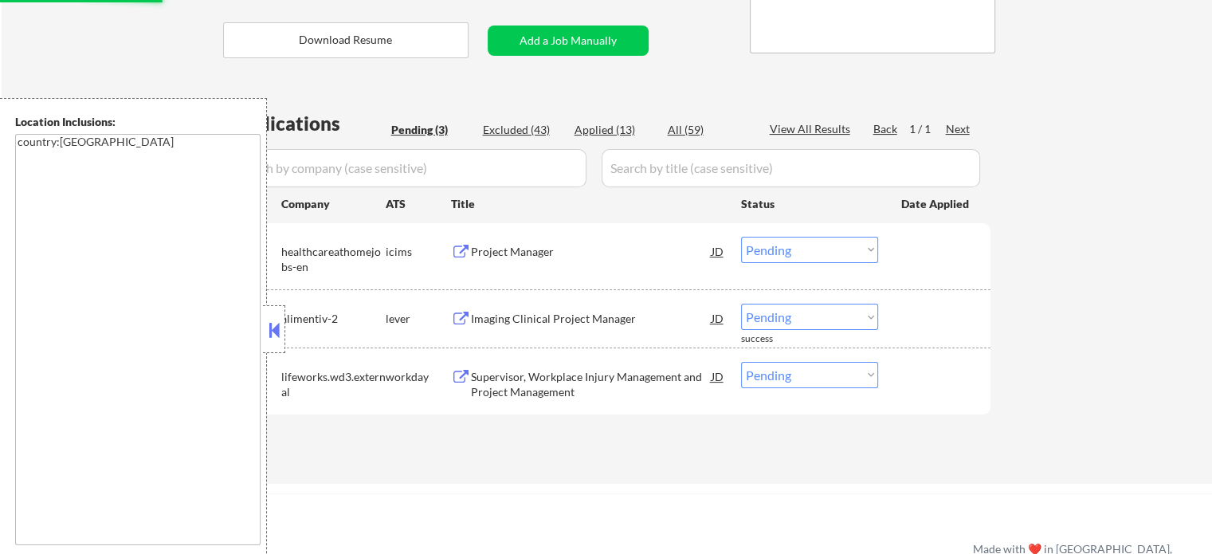
click at [481, 249] on div "Project Manager" at bounding box center [591, 252] width 241 height 16
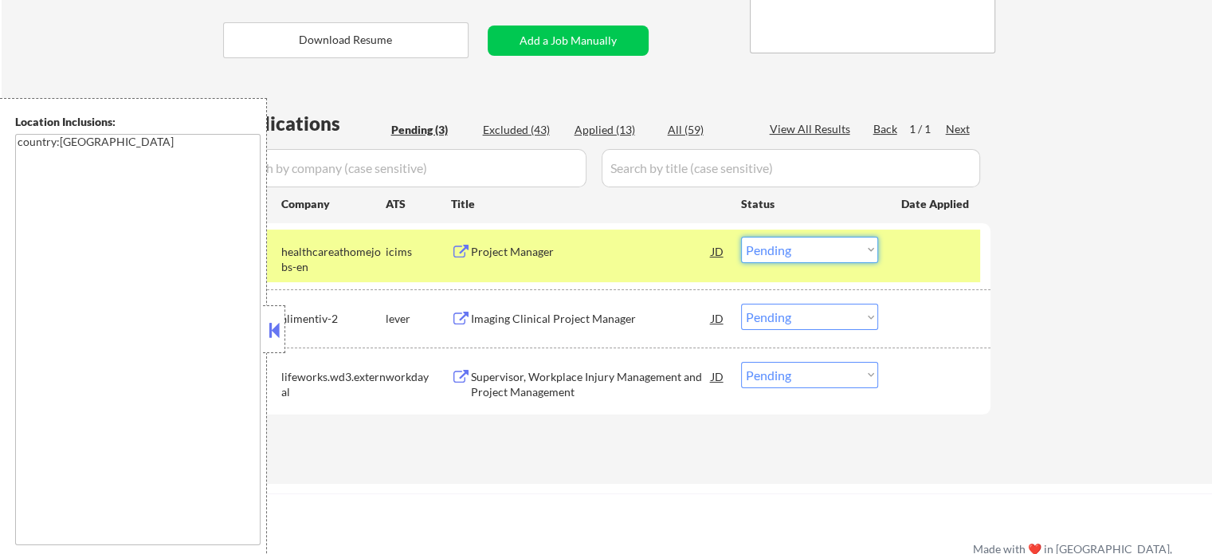
click at [755, 242] on select "Choose an option... Pending Applied Excluded (Questions) Excluded (Expired) Exc…" at bounding box center [809, 250] width 137 height 26
click at [741, 237] on select "Choose an option... Pending Applied Excluded (Questions) Excluded (Expired) Exc…" at bounding box center [809, 250] width 137 height 26
select select ""pending""
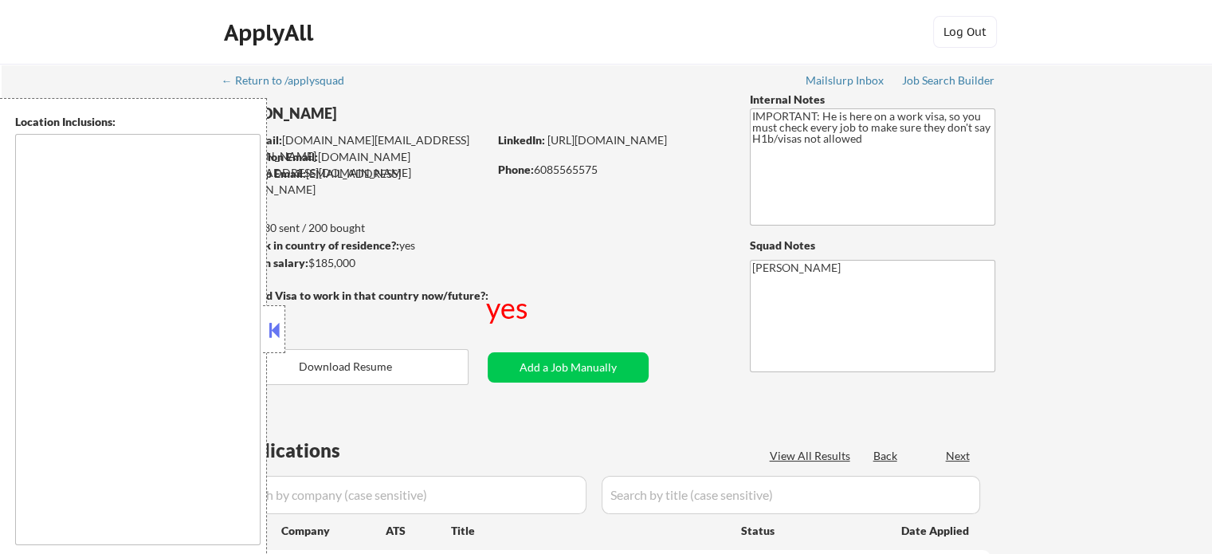
type textarea "[GEOGRAPHIC_DATA], [GEOGRAPHIC_DATA] [GEOGRAPHIC_DATA], [GEOGRAPHIC_DATA] [GEOG…"
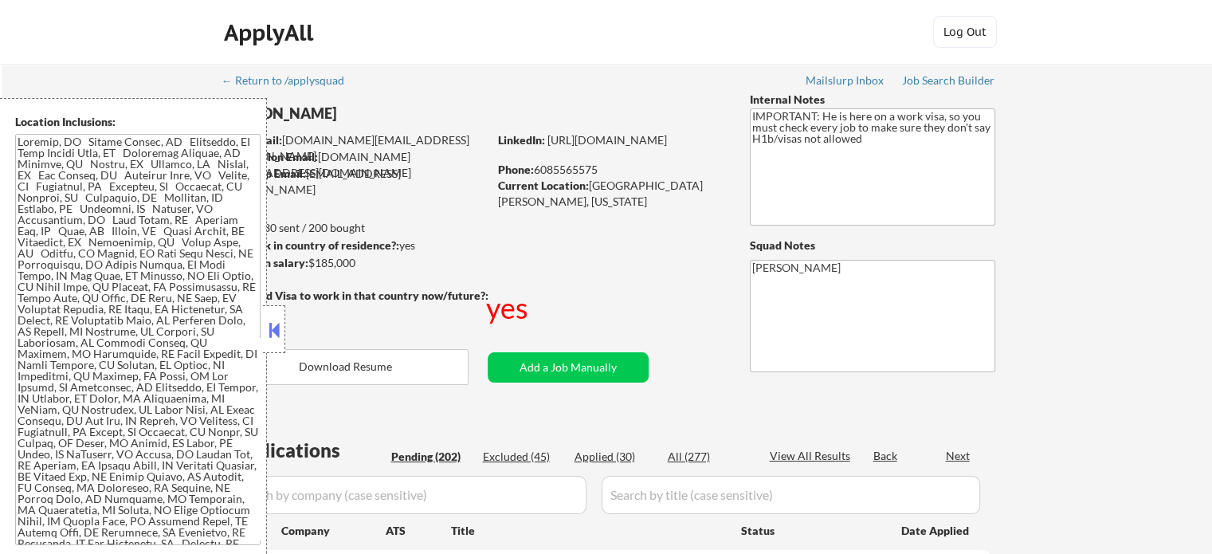
select select ""pending""
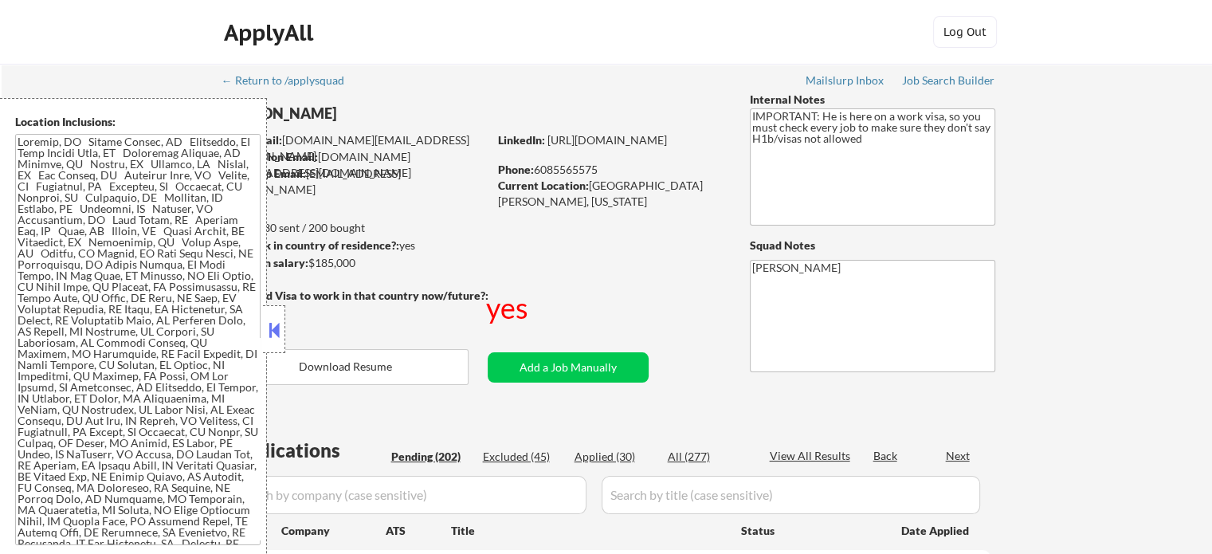
select select ""pending""
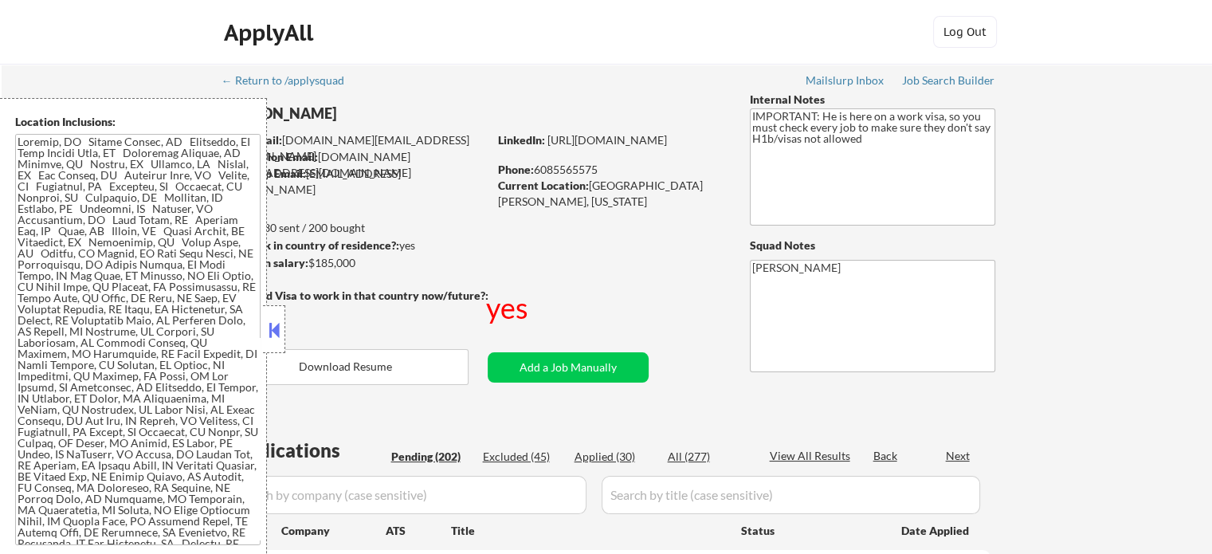
select select ""pending""
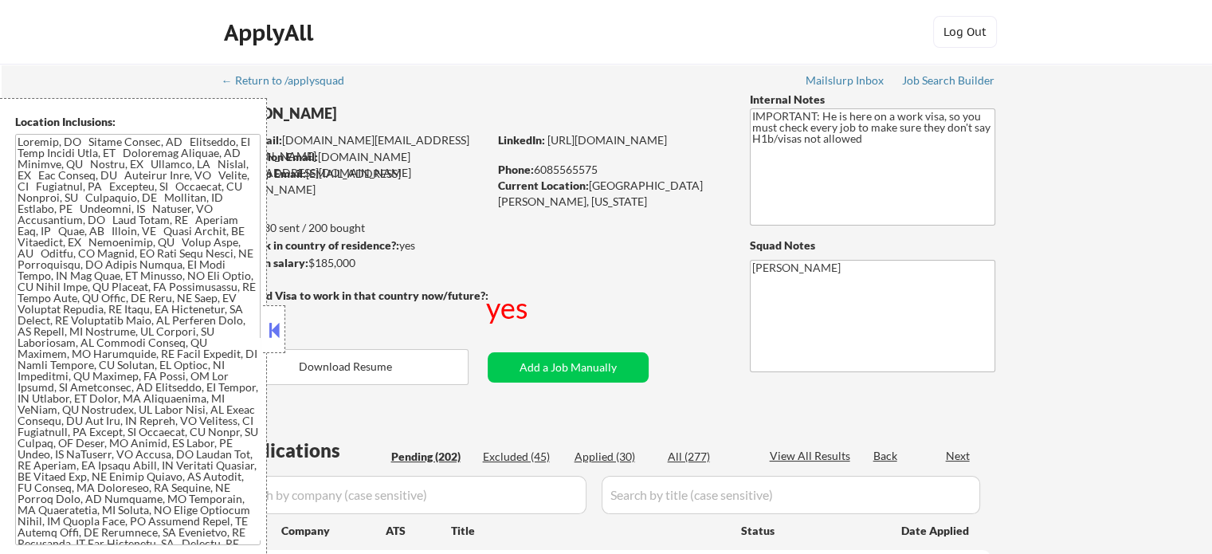
select select ""pending""
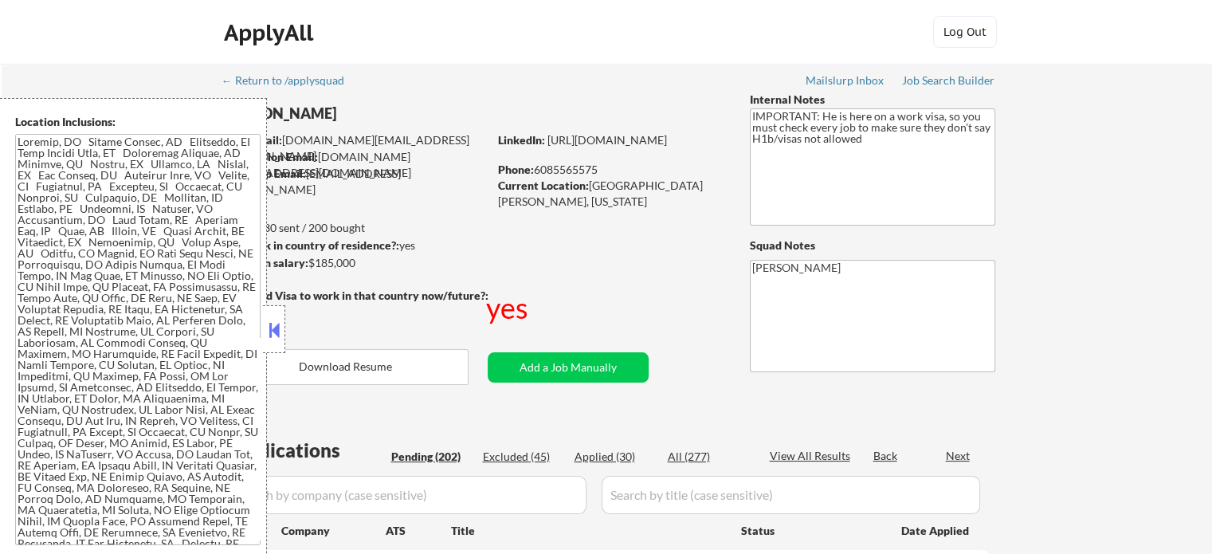
select select ""pending""
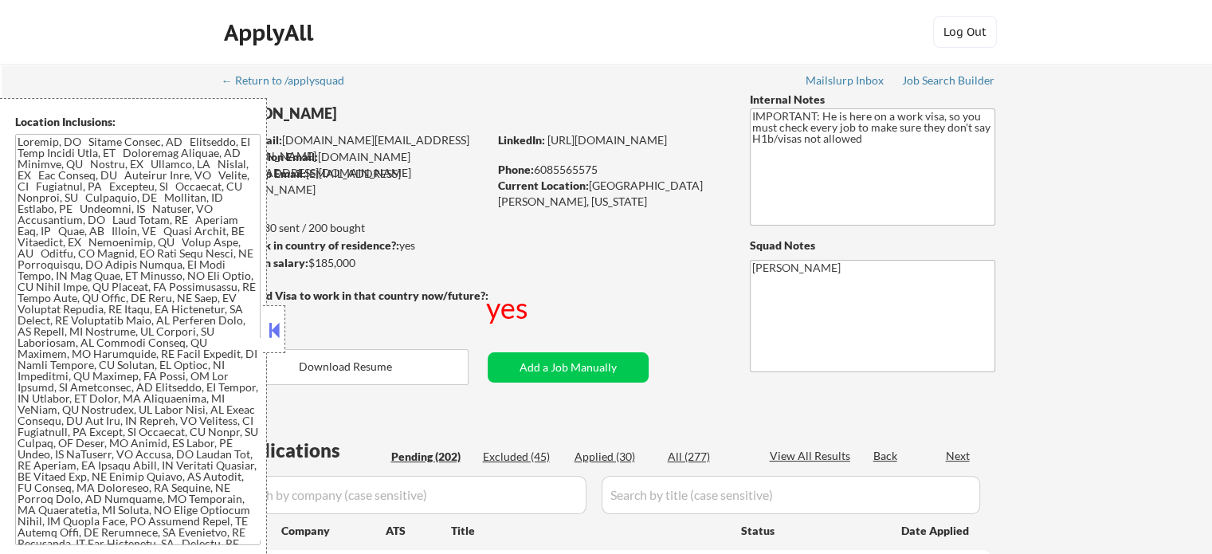
select select ""pending""
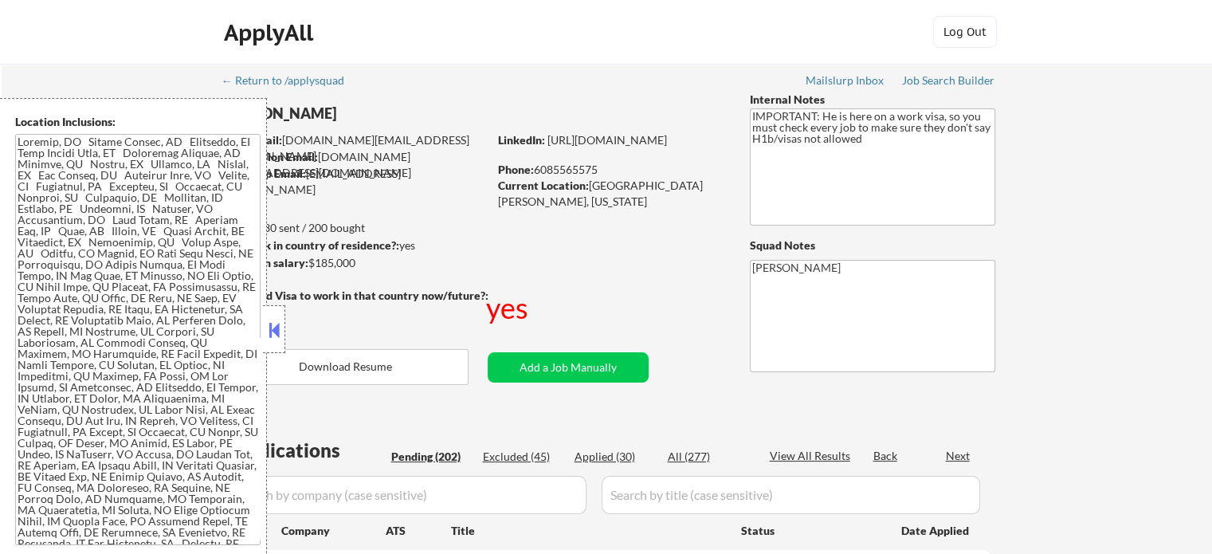
select select ""pending""
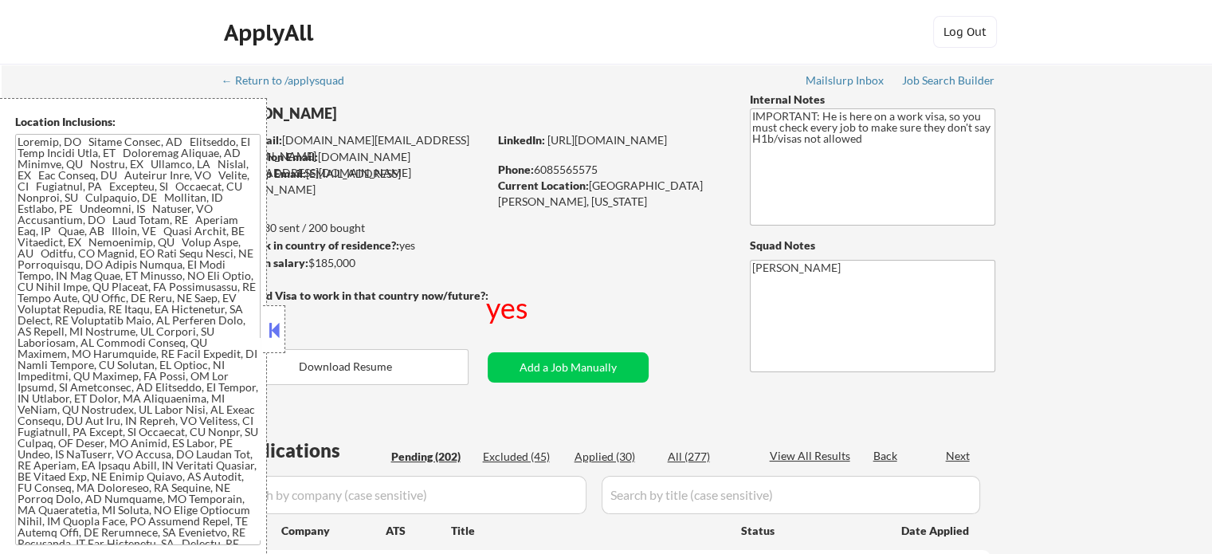
select select ""pending""
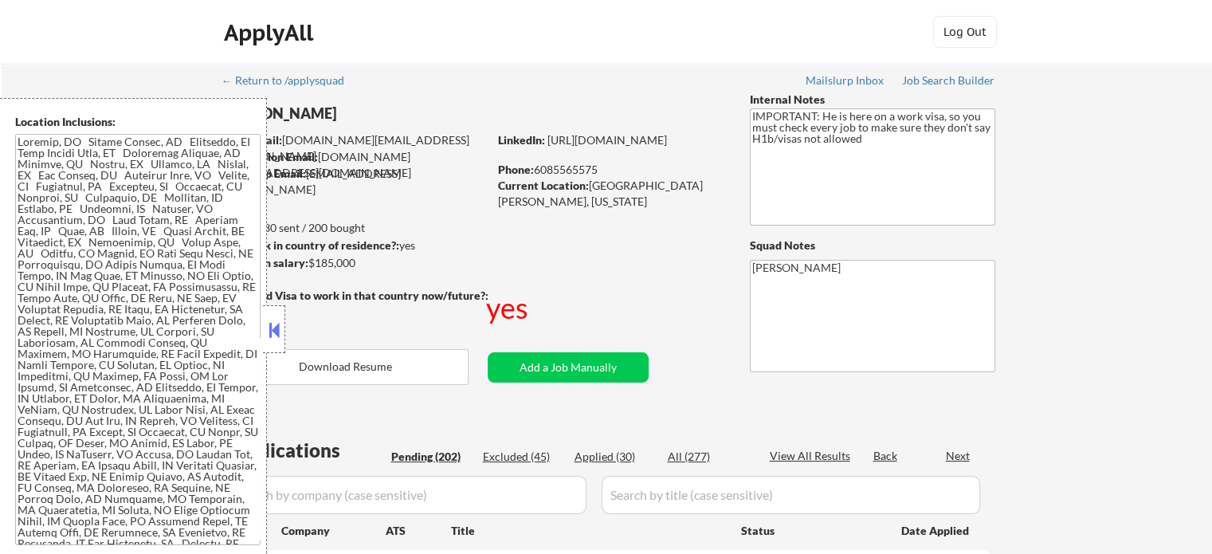
select select ""pending""
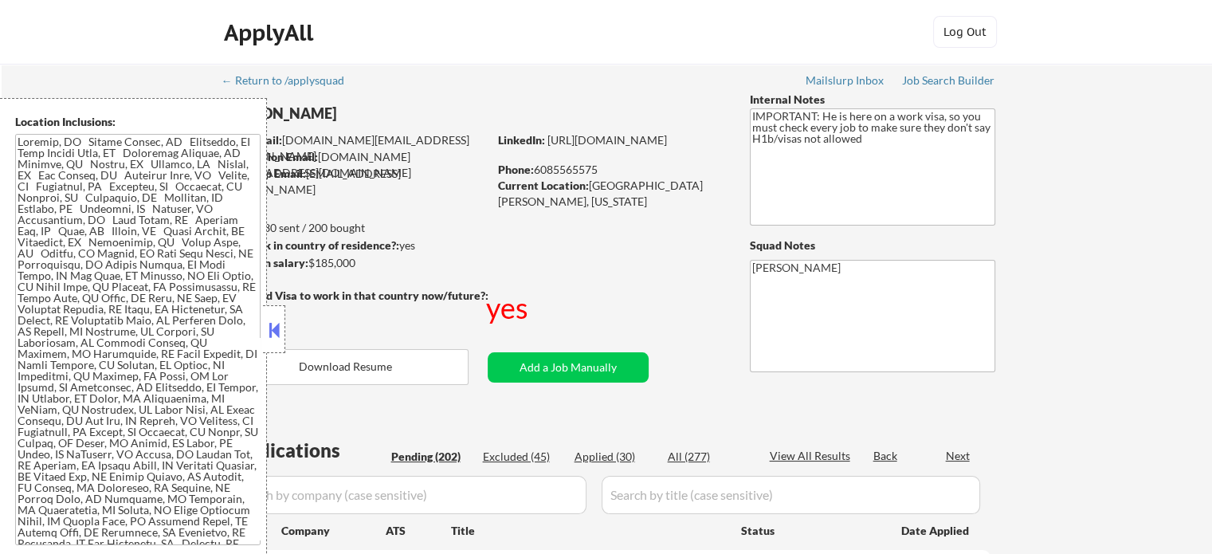
select select ""pending""
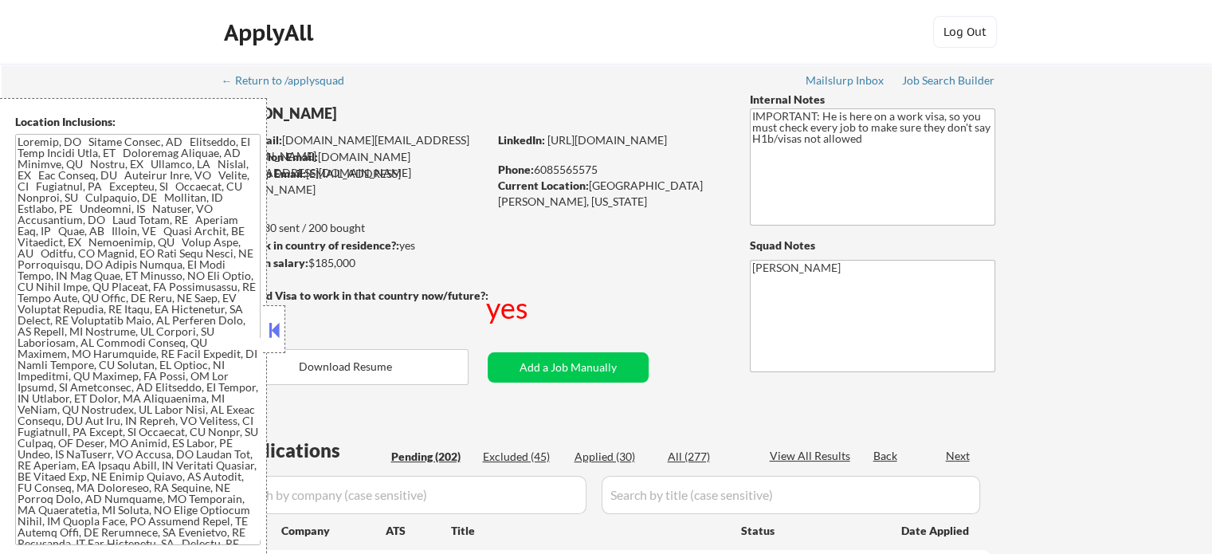
select select ""pending""
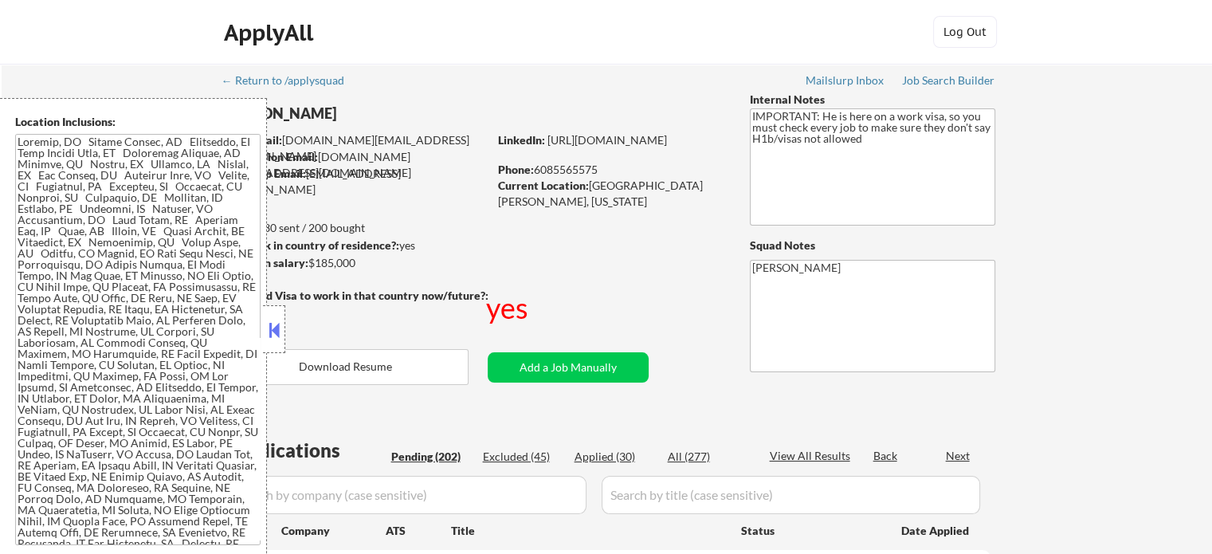
select select ""pending""
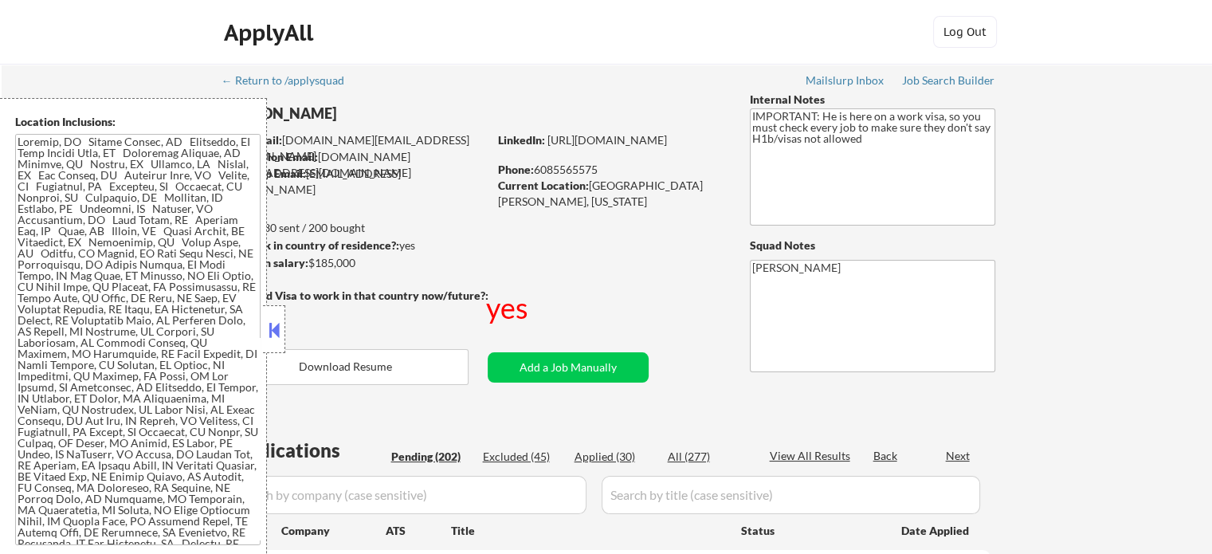
select select ""pending""
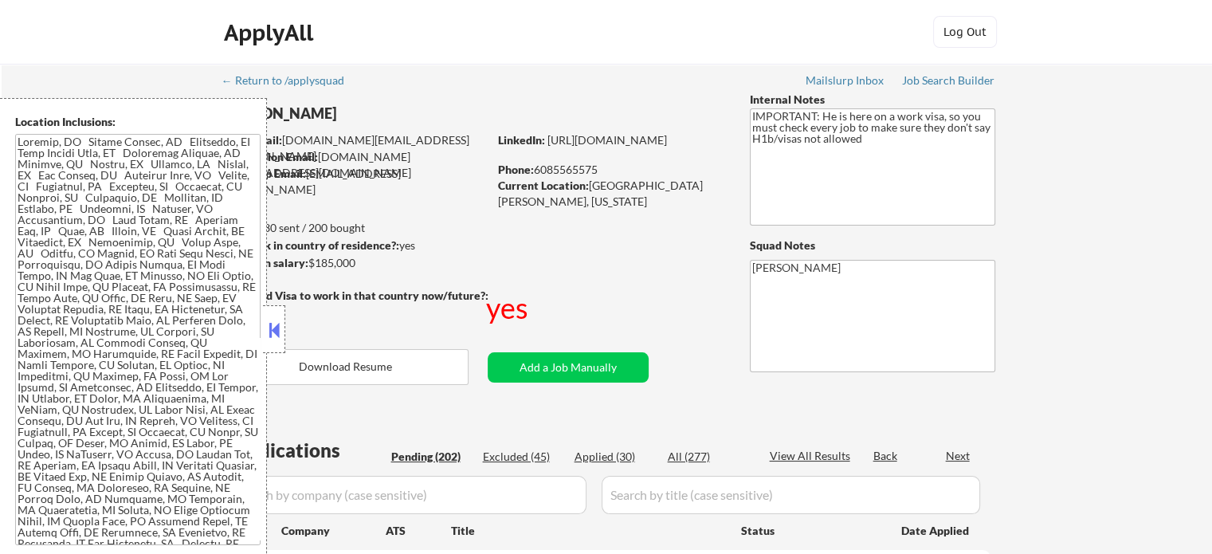
select select ""pending""
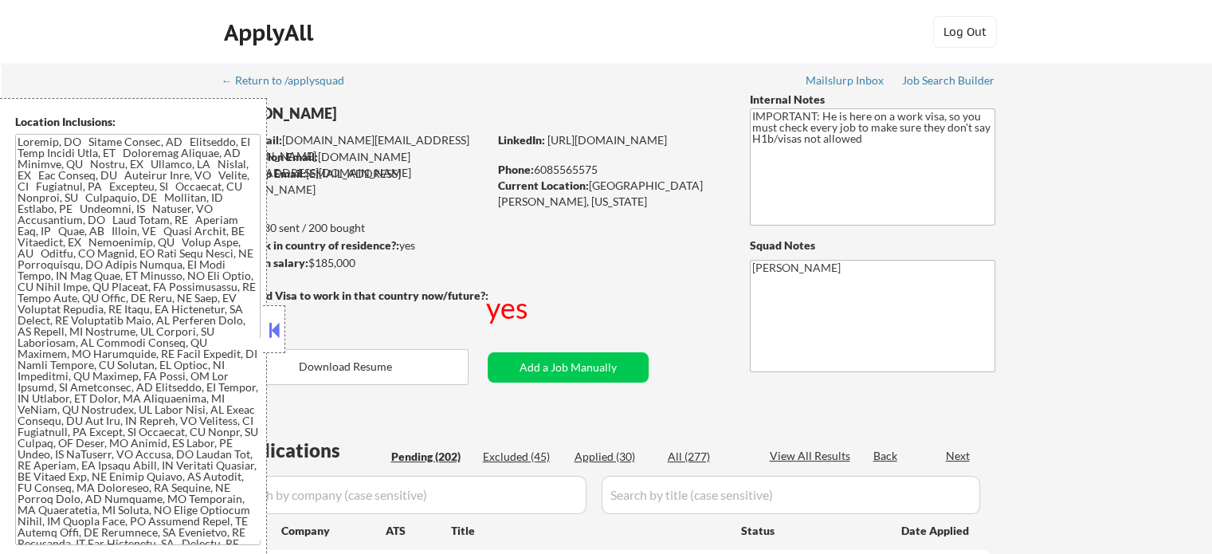
select select ""pending""
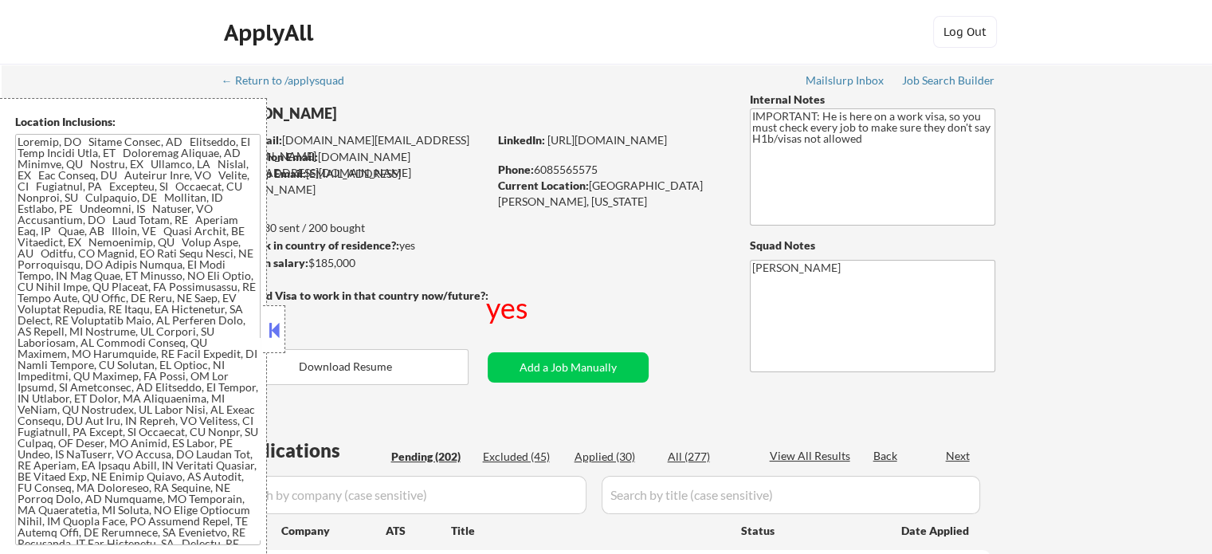
select select ""pending""
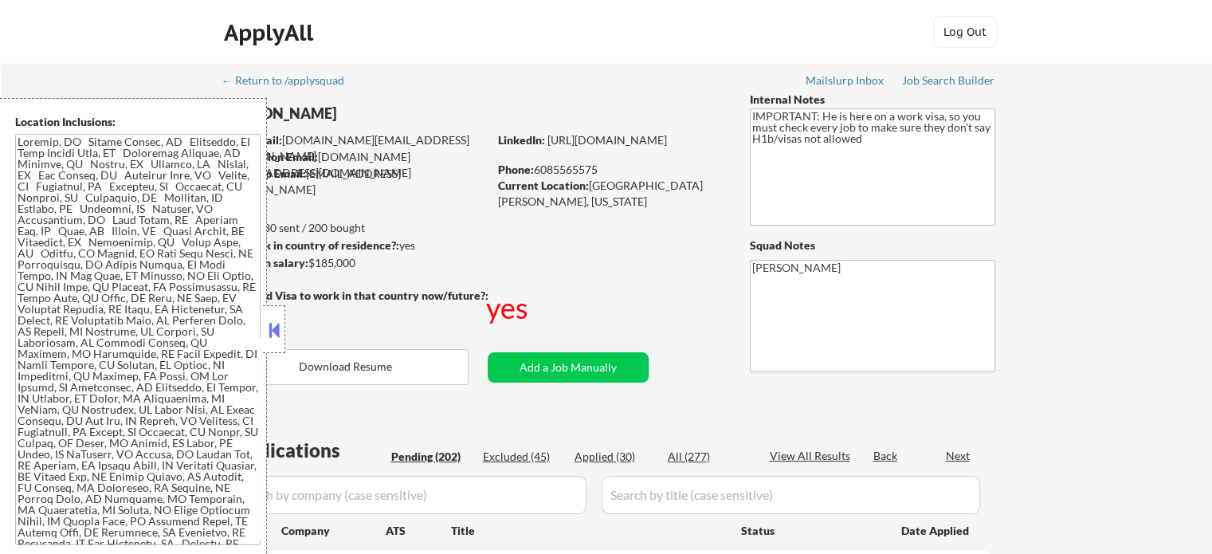
select select ""pending""
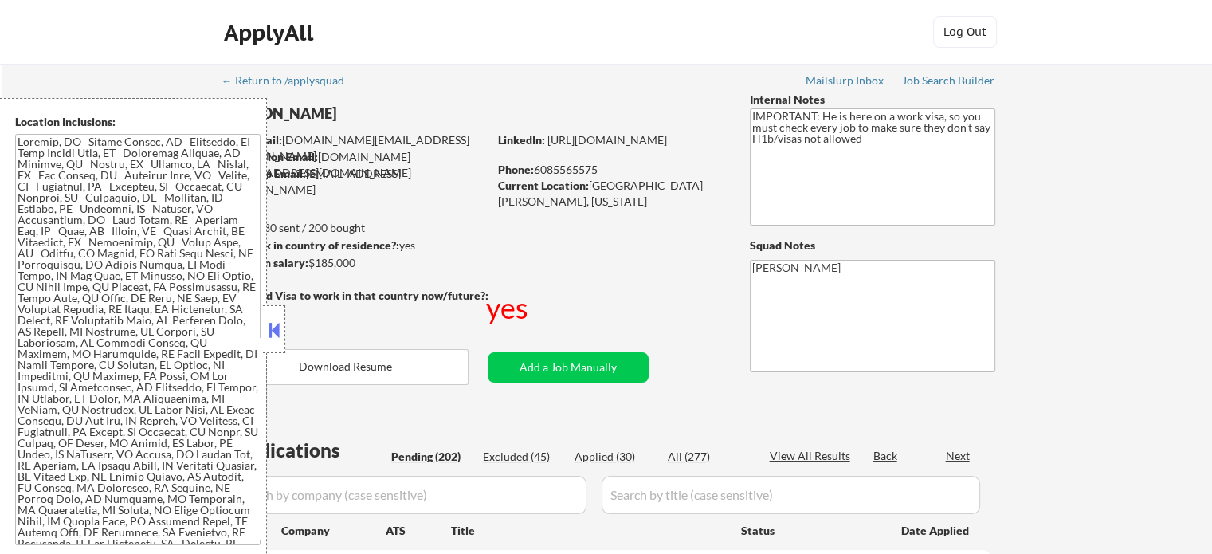
select select ""pending""
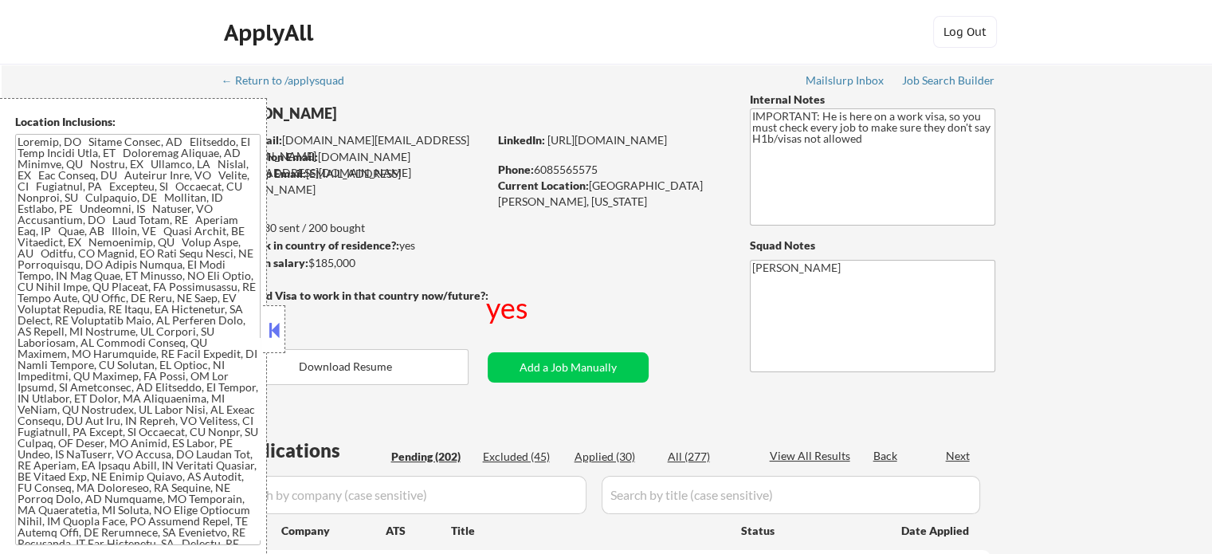
select select ""pending""
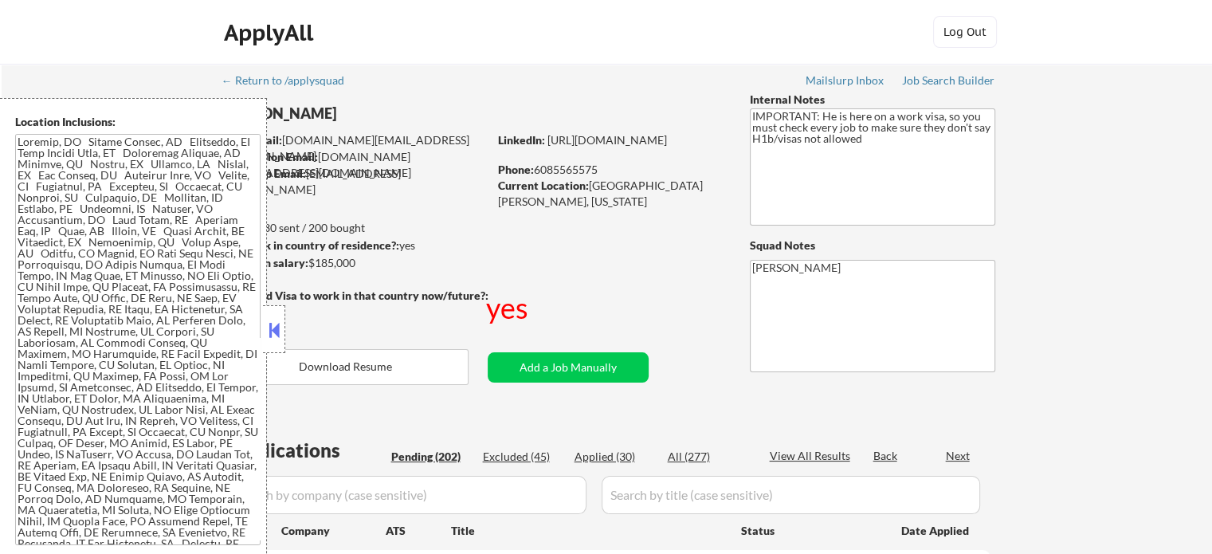
select select ""pending""
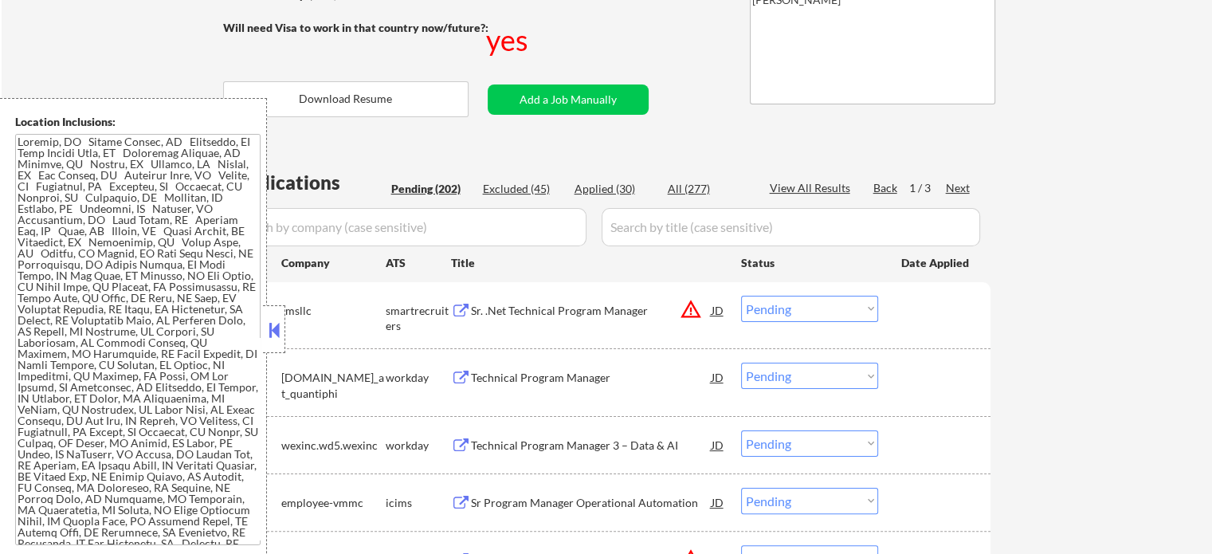
scroll to position [319, 0]
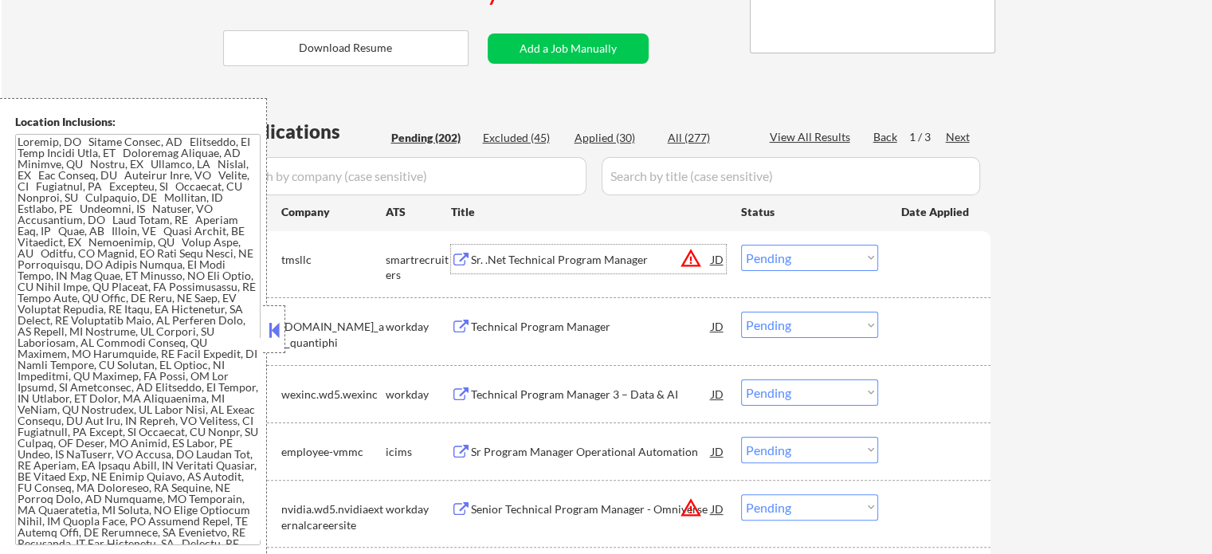
click at [536, 257] on div "Sr. .Net Technical Program Manager" at bounding box center [591, 260] width 241 height 16
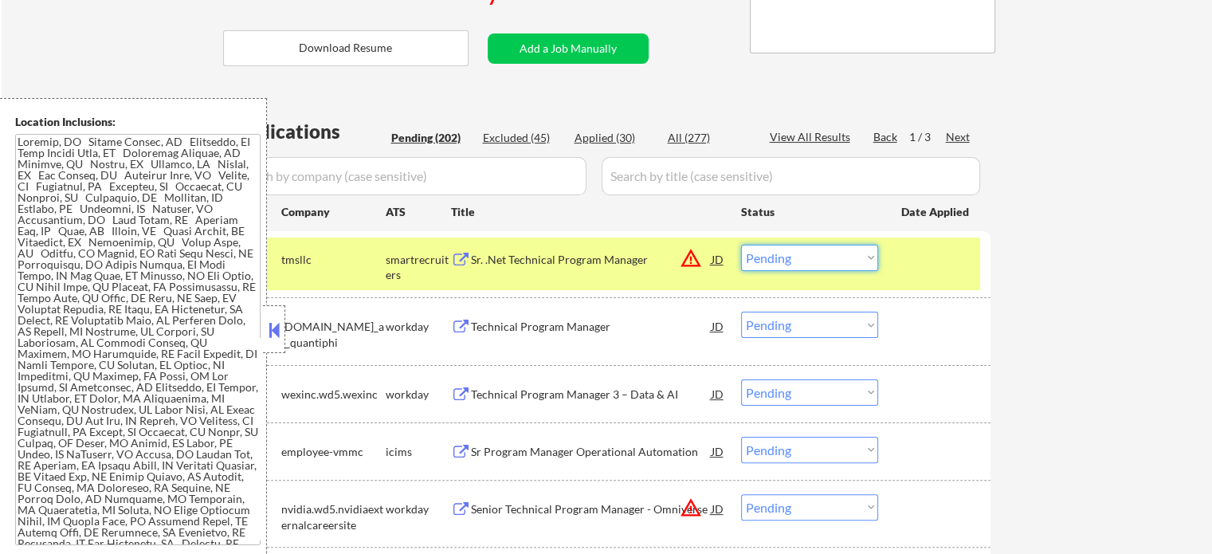
click at [814, 252] on select "Choose an option... Pending Applied Excluded (Questions) Excluded (Expired) Exc…" at bounding box center [809, 258] width 137 height 26
click at [741, 245] on select "Choose an option... Pending Applied Excluded (Questions) Excluded (Expired) Exc…" at bounding box center [809, 258] width 137 height 26
click at [921, 261] on div at bounding box center [936, 259] width 70 height 29
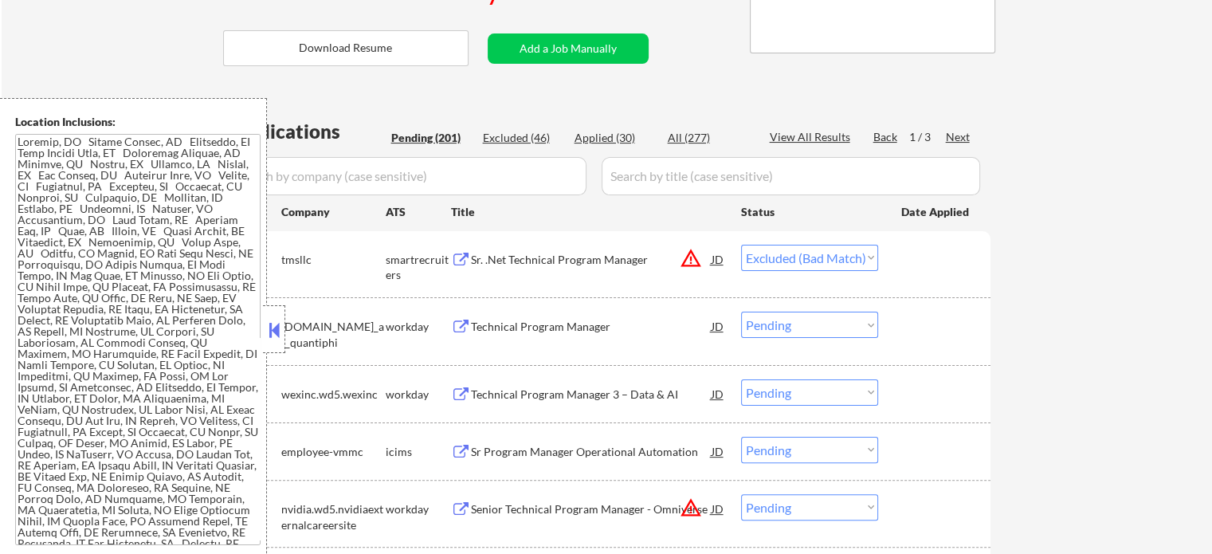
click at [825, 132] on div "View All Results" at bounding box center [812, 137] width 85 height 16
select select ""pending""
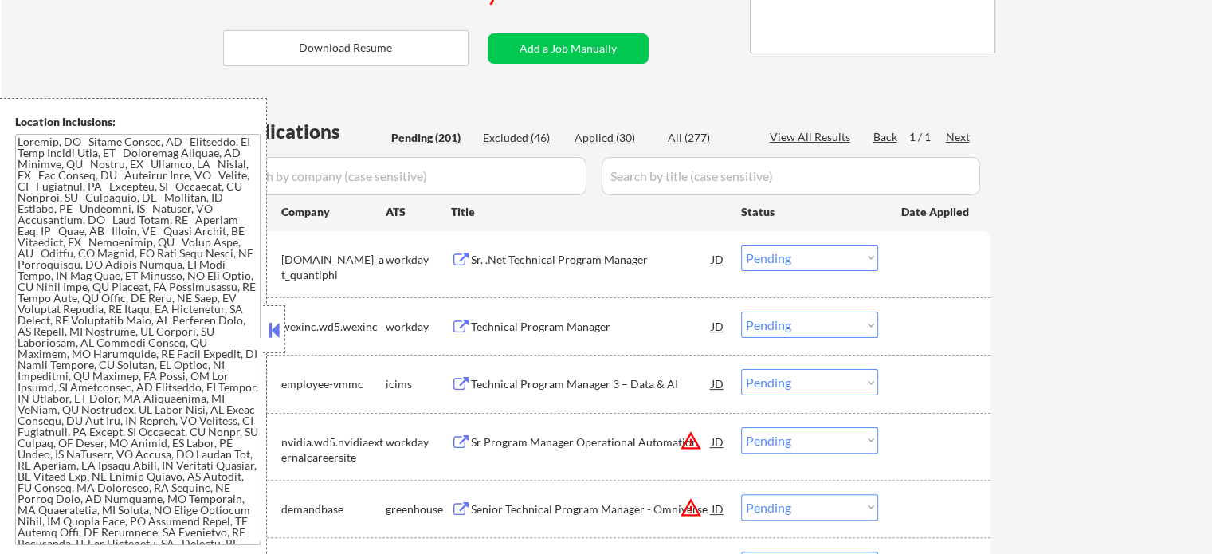
select select ""pending""
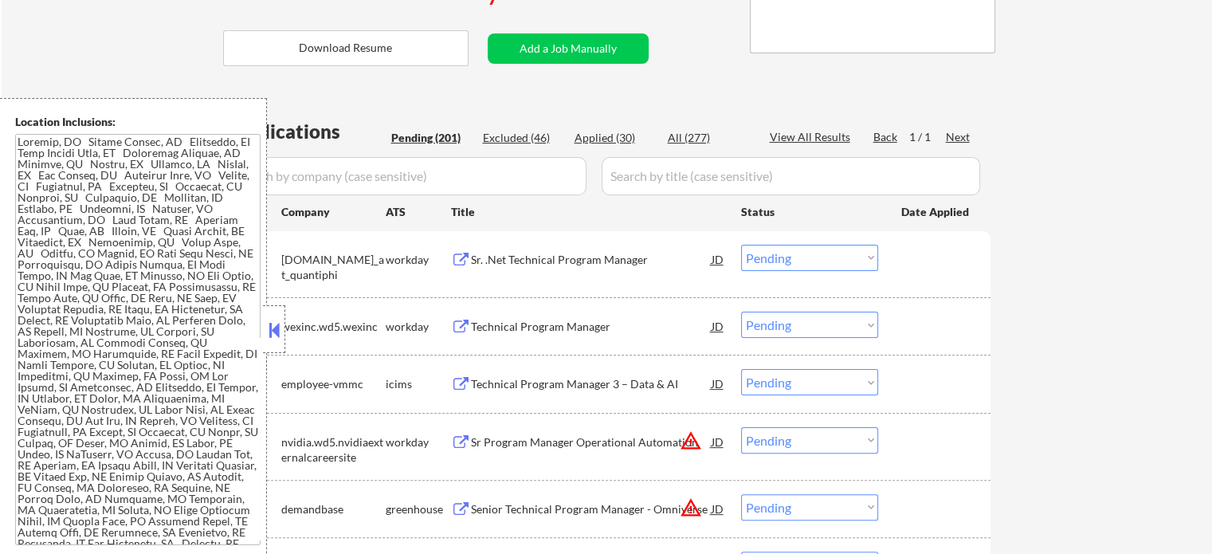
select select ""pending""
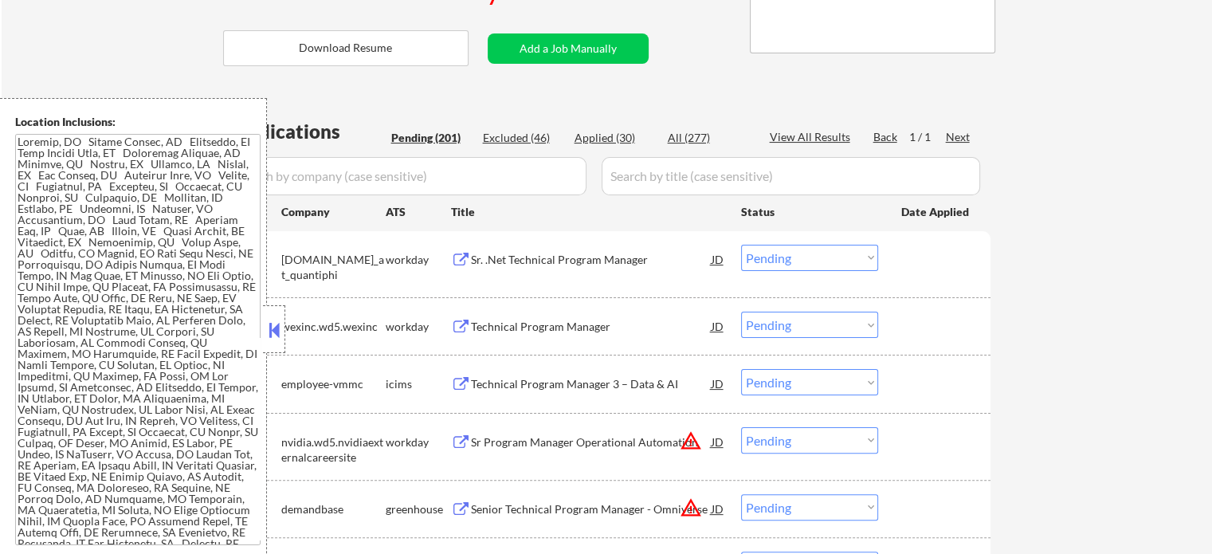
select select ""pending""
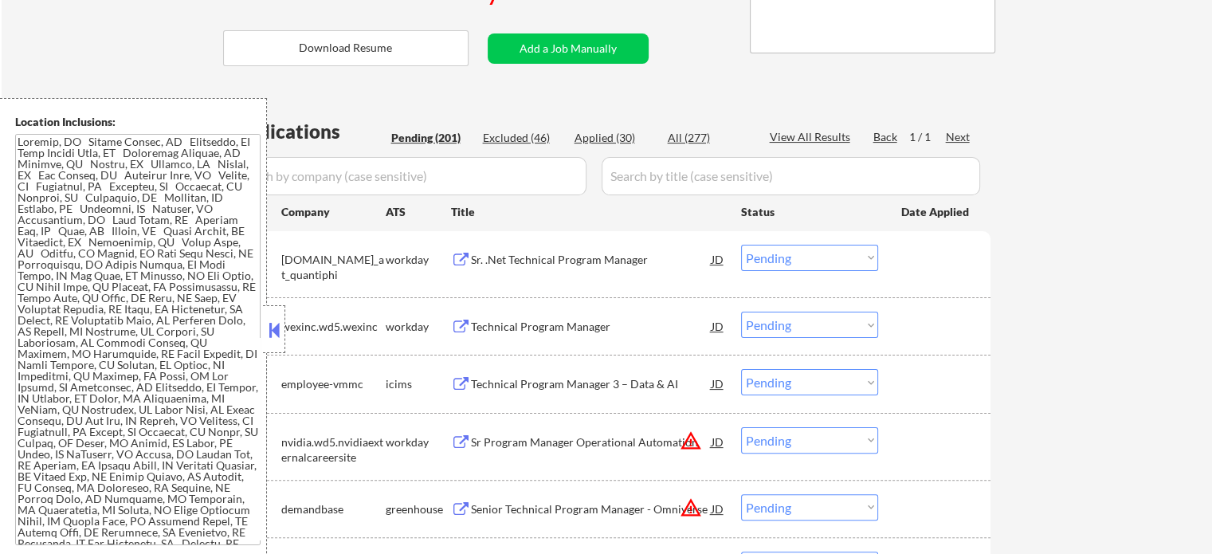
select select ""pending""
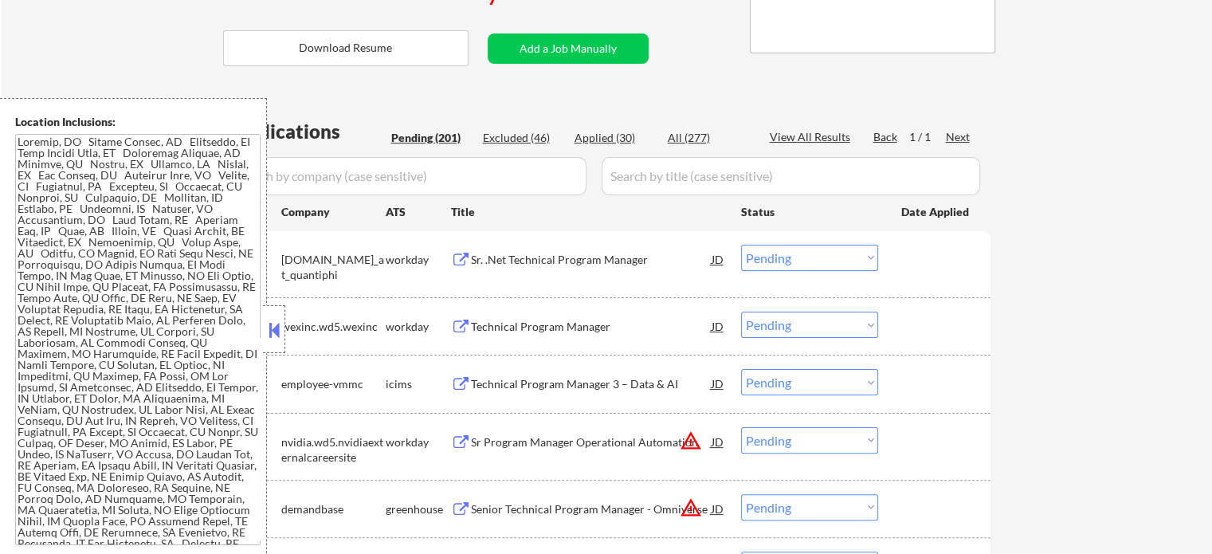
select select ""pending""
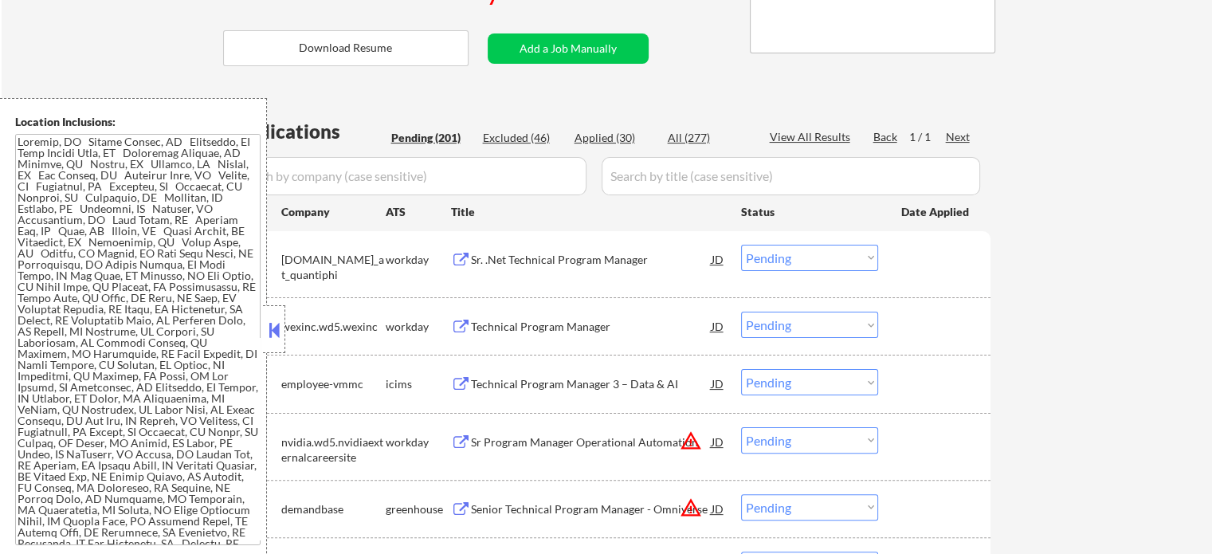
select select ""pending""
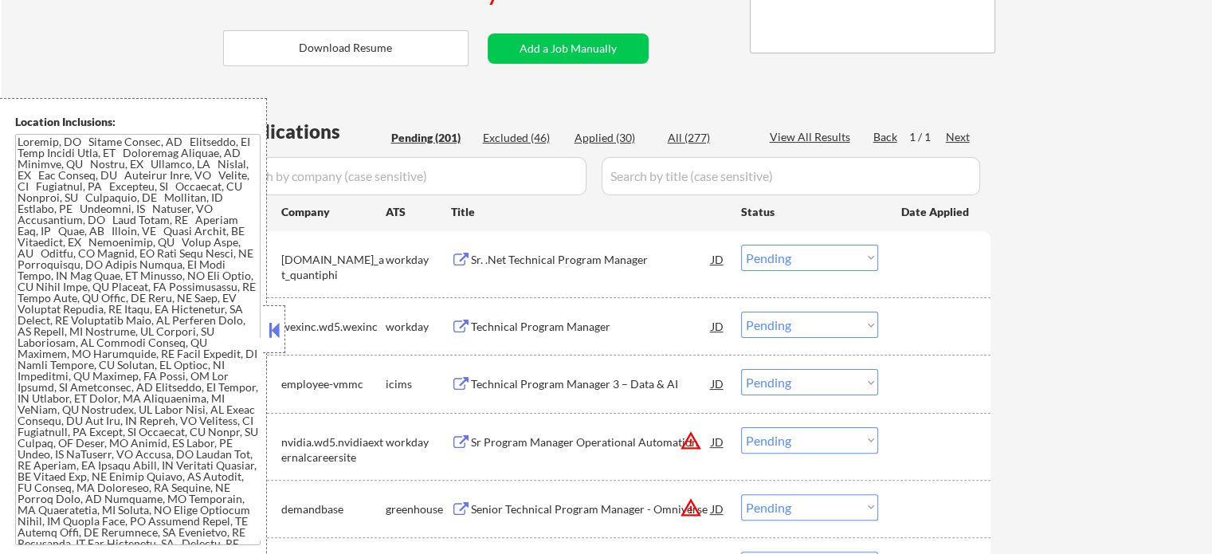
select select ""pending""
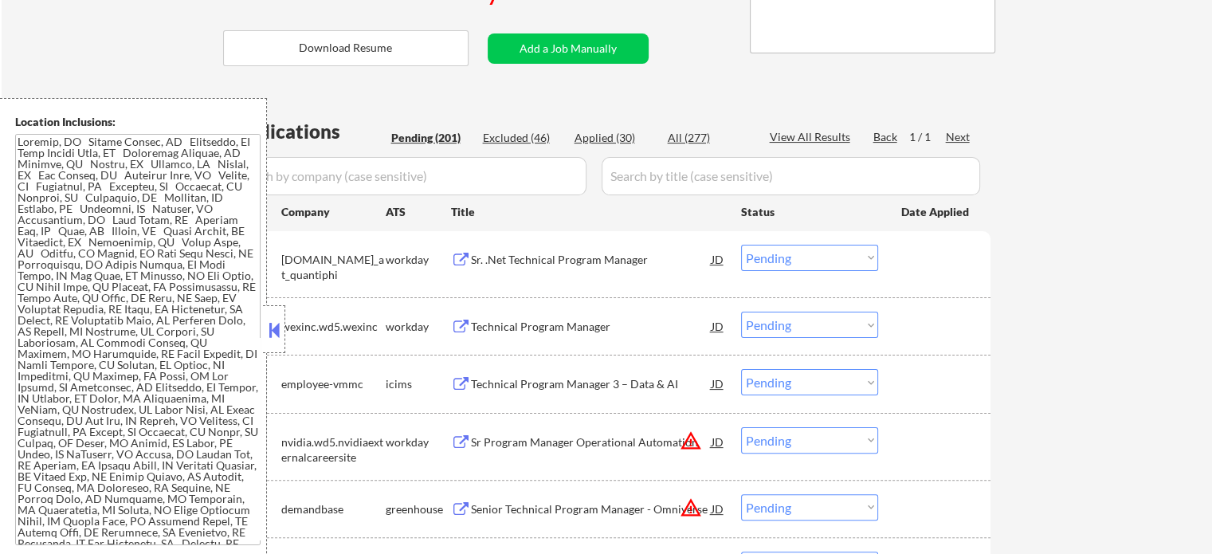
select select ""pending""
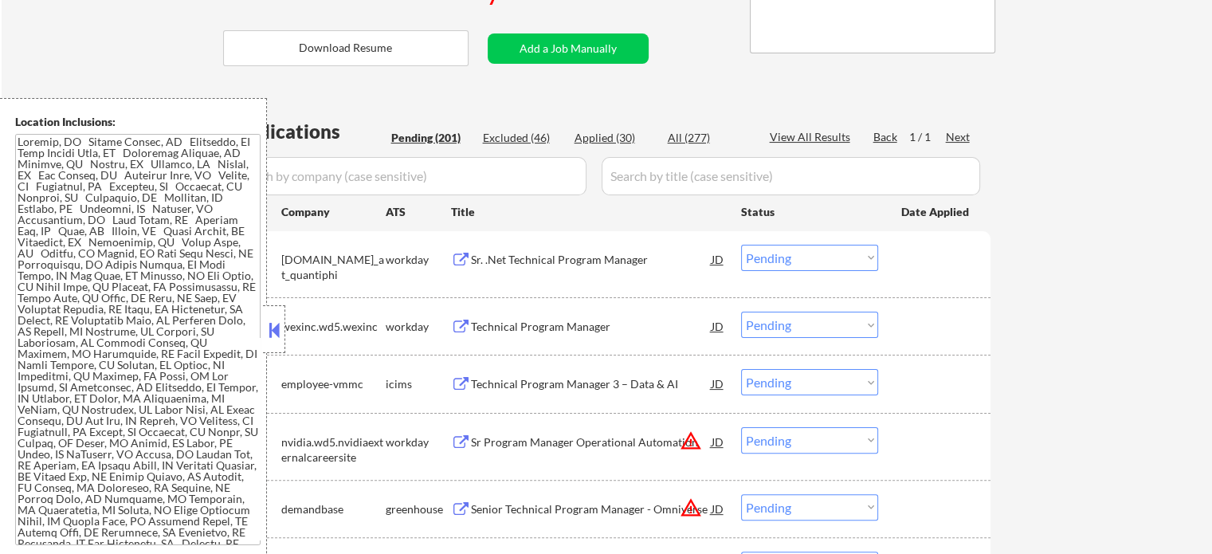
select select ""pending""
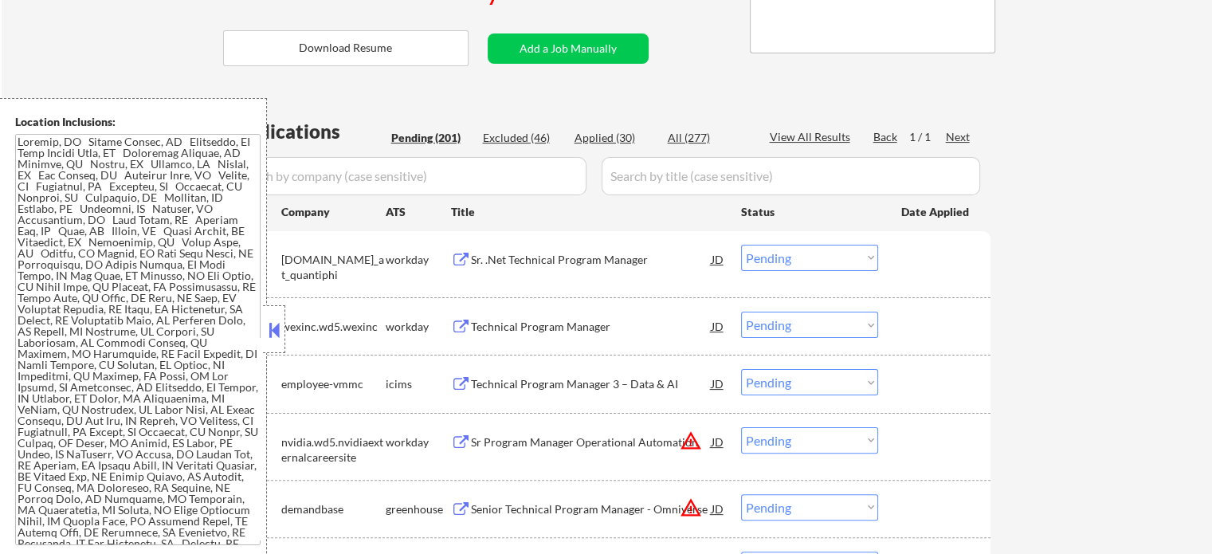
select select ""pending""
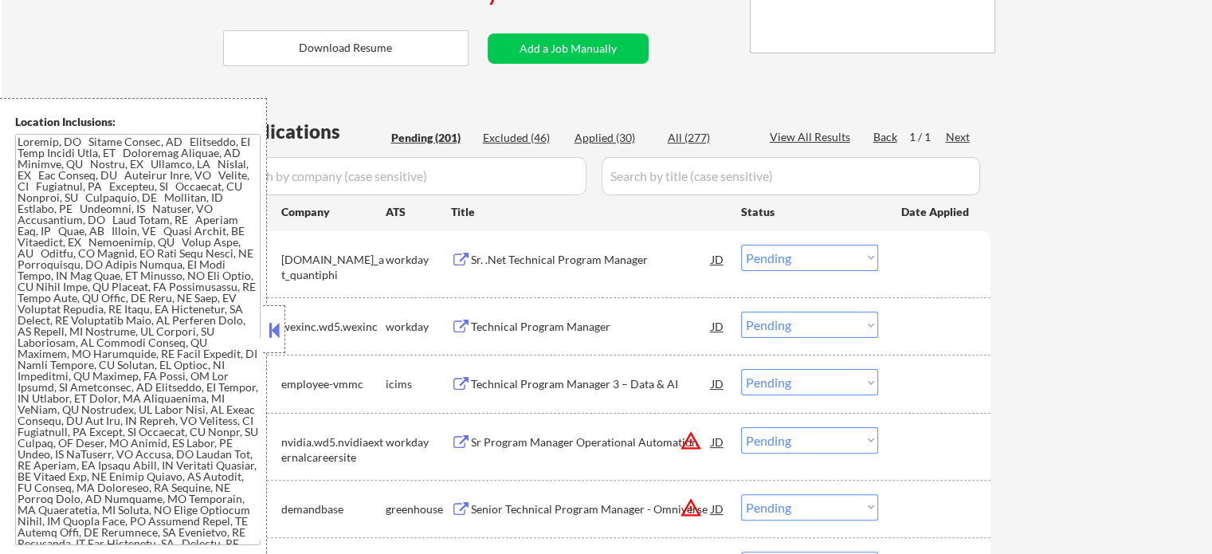
select select ""pending""
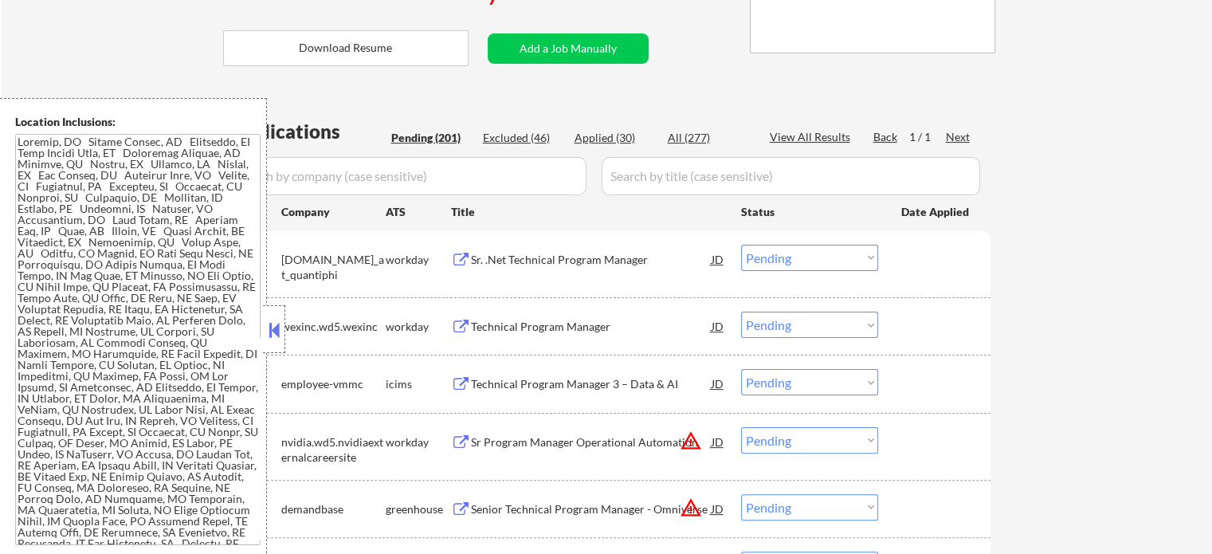
select select ""pending""
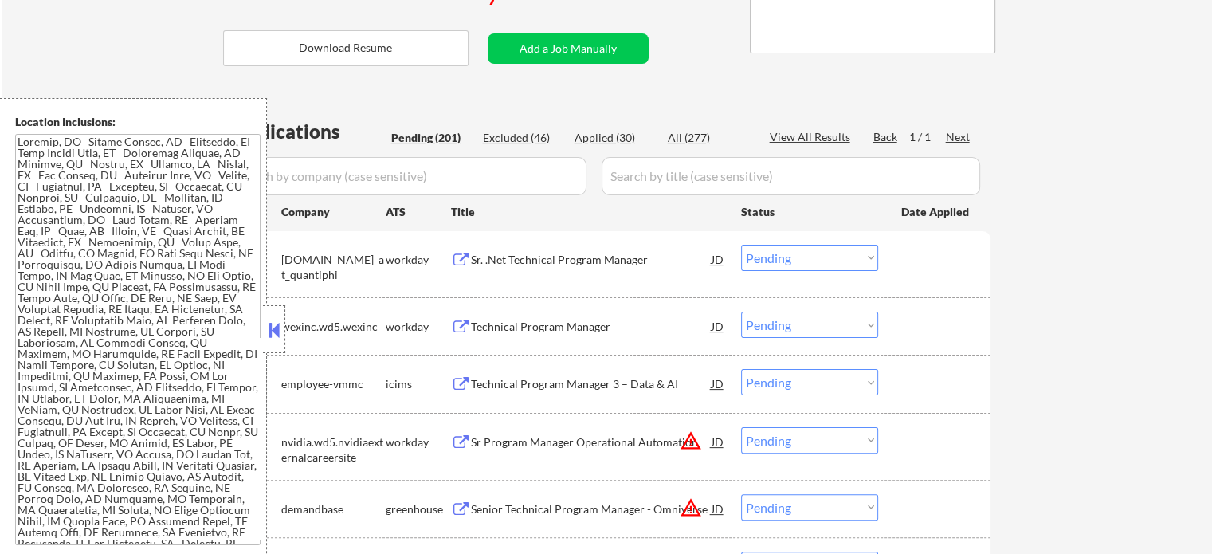
select select ""pending""
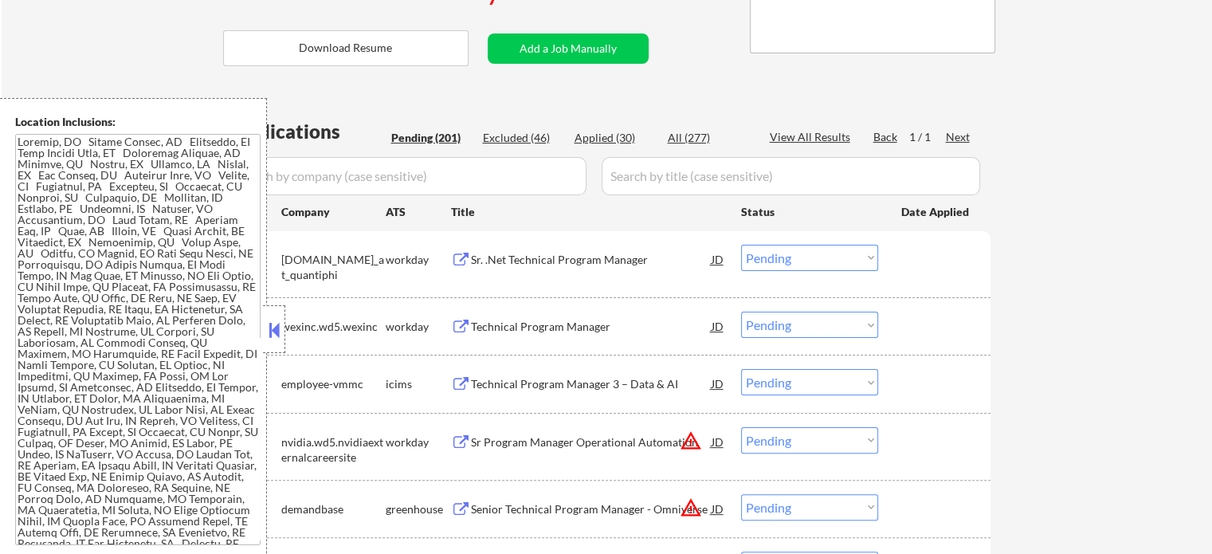
select select ""pending""
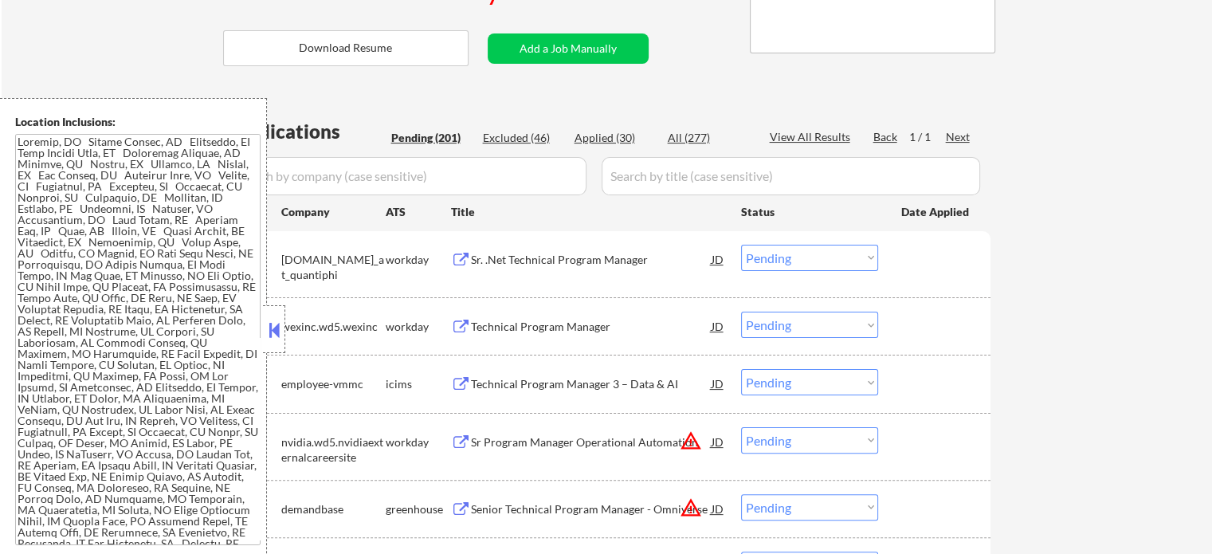
select select ""pending""
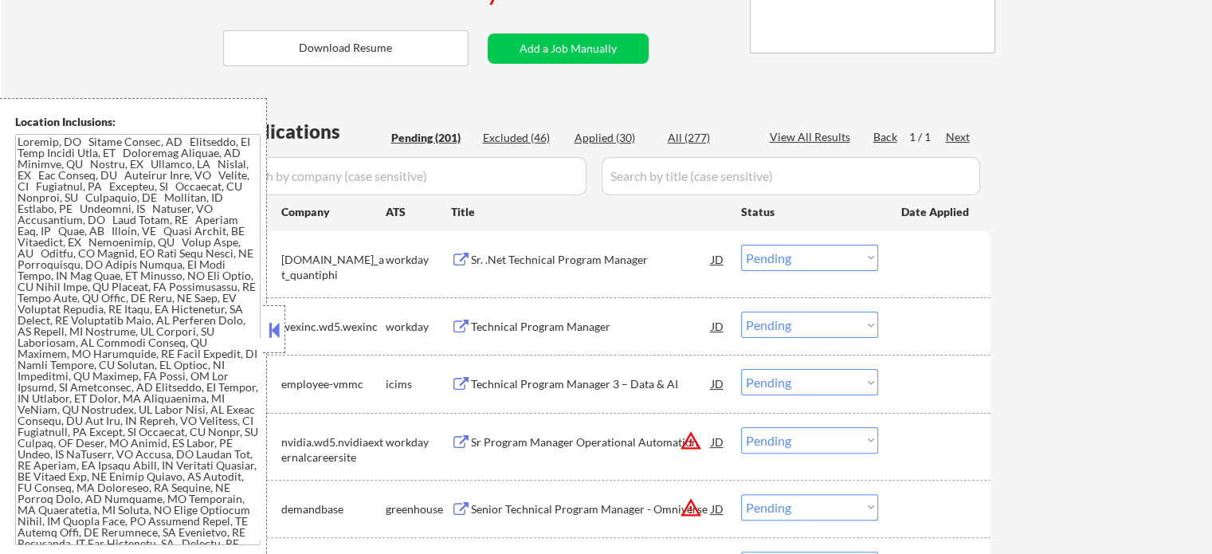
select select ""pending""
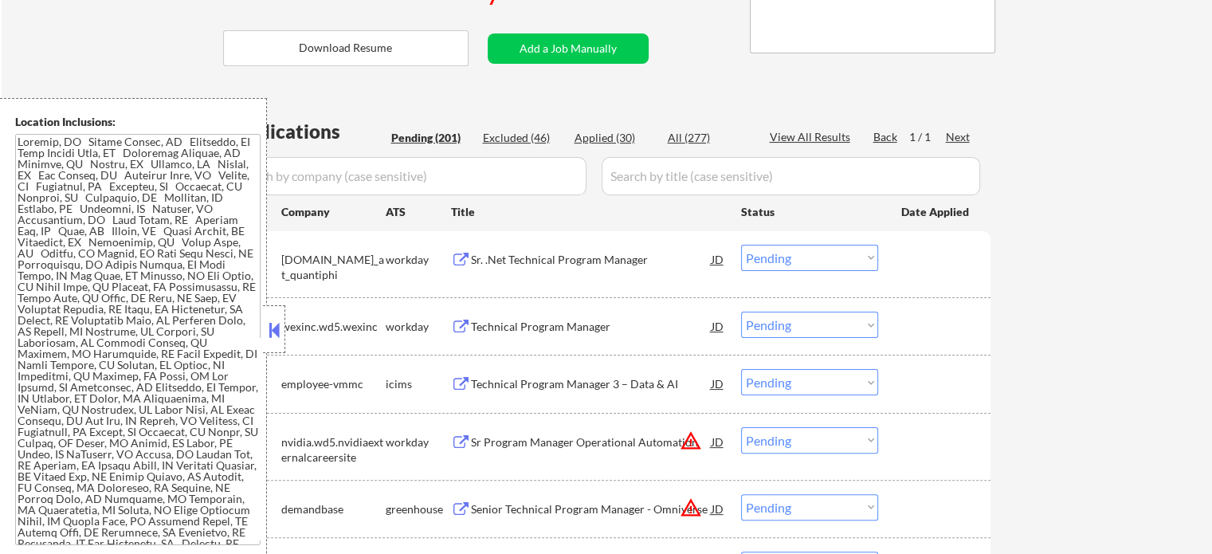
select select ""pending""
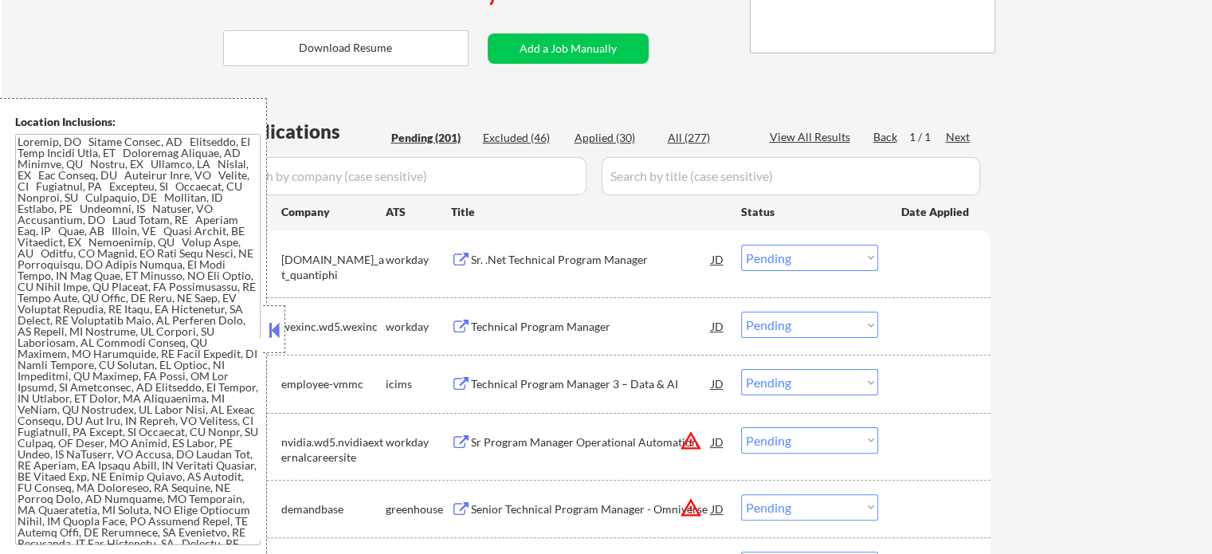
select select ""pending""
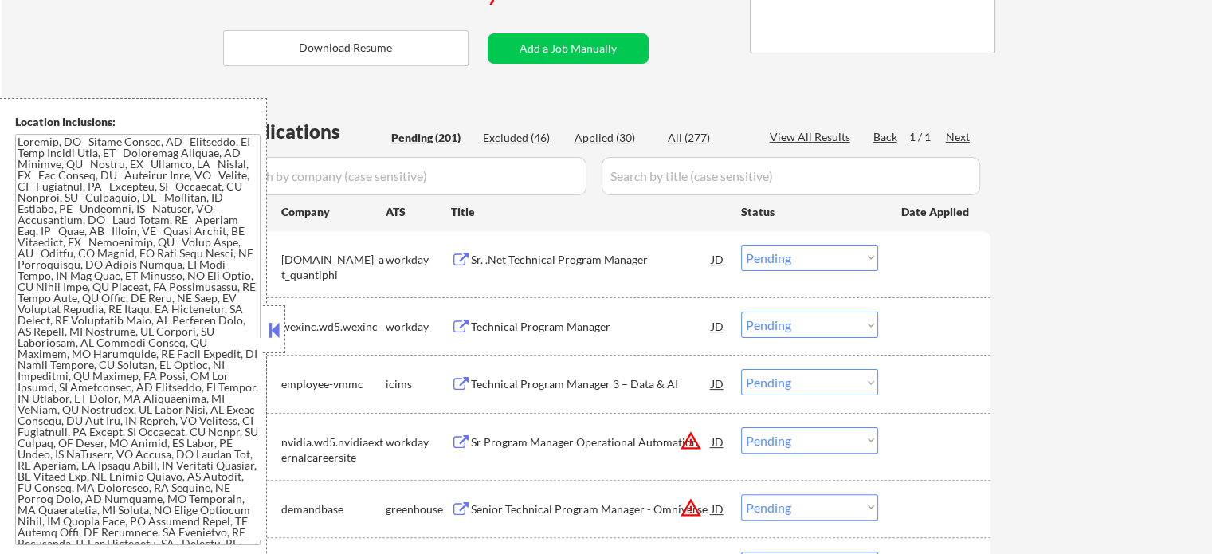
select select ""pending""
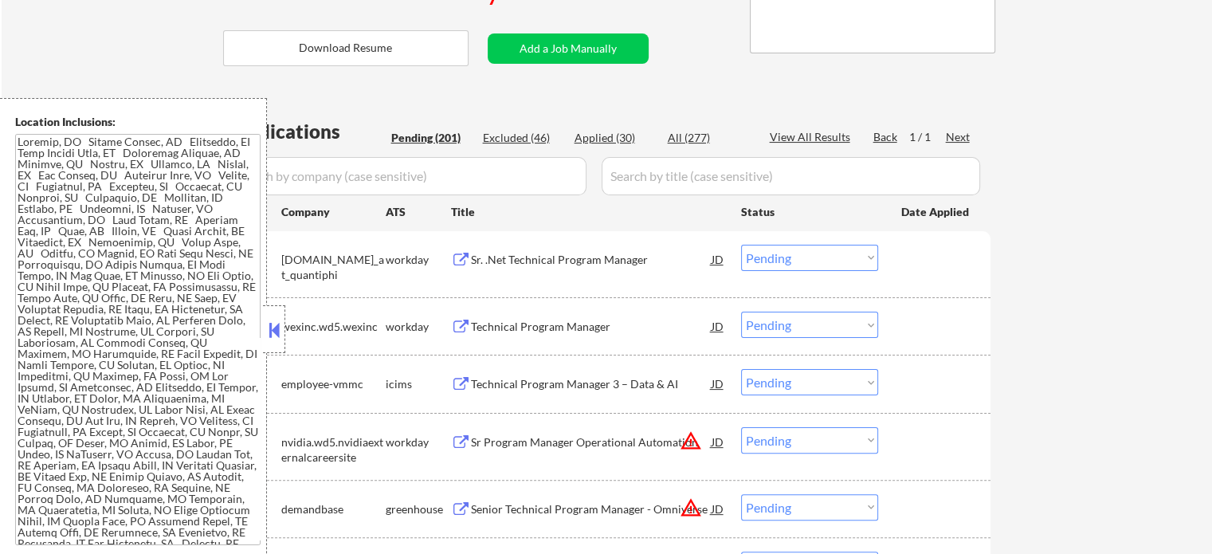
select select ""pending""
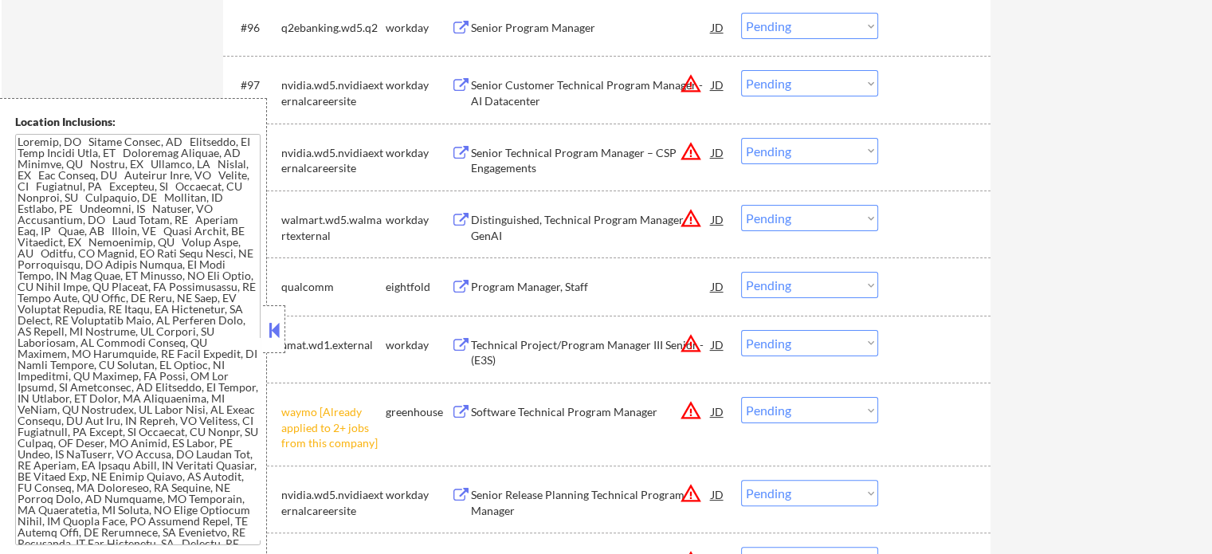
scroll to position [6693, 0]
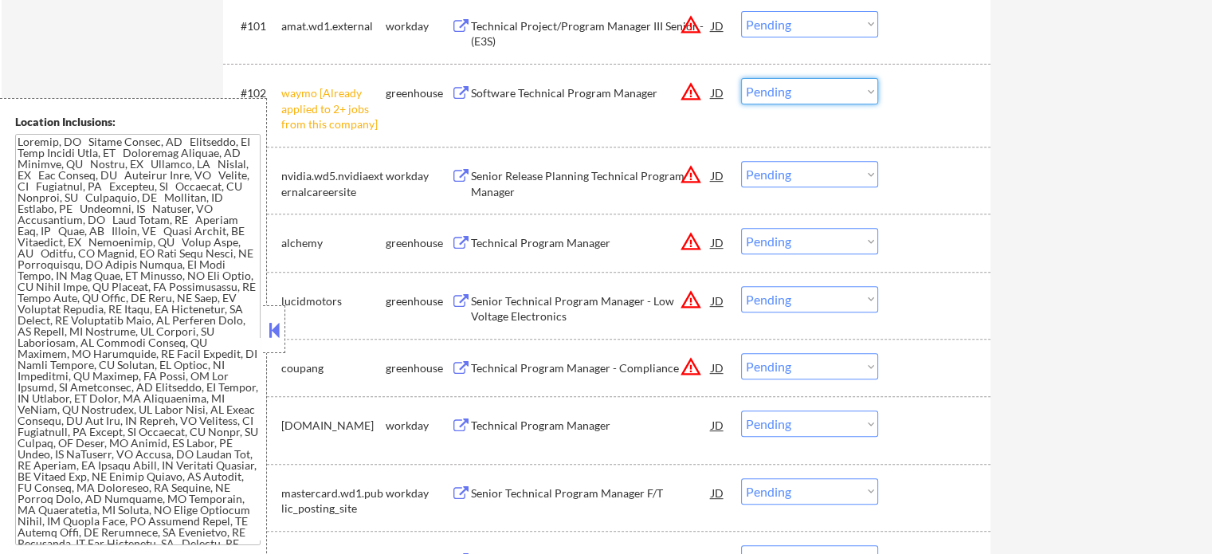
click at [845, 91] on select "Choose an option... Pending Applied Excluded (Questions) Excluded (Expired) Exc…" at bounding box center [809, 91] width 137 height 26
click at [741, 79] on select "Choose an option... Pending Applied Excluded (Questions) Excluded (Expired) Exc…" at bounding box center [809, 91] width 137 height 26
click at [907, 114] on div "#102 waymo [Already applied to 2+ jobs from this company] greenhouse Software T…" at bounding box center [604, 105] width 752 height 69
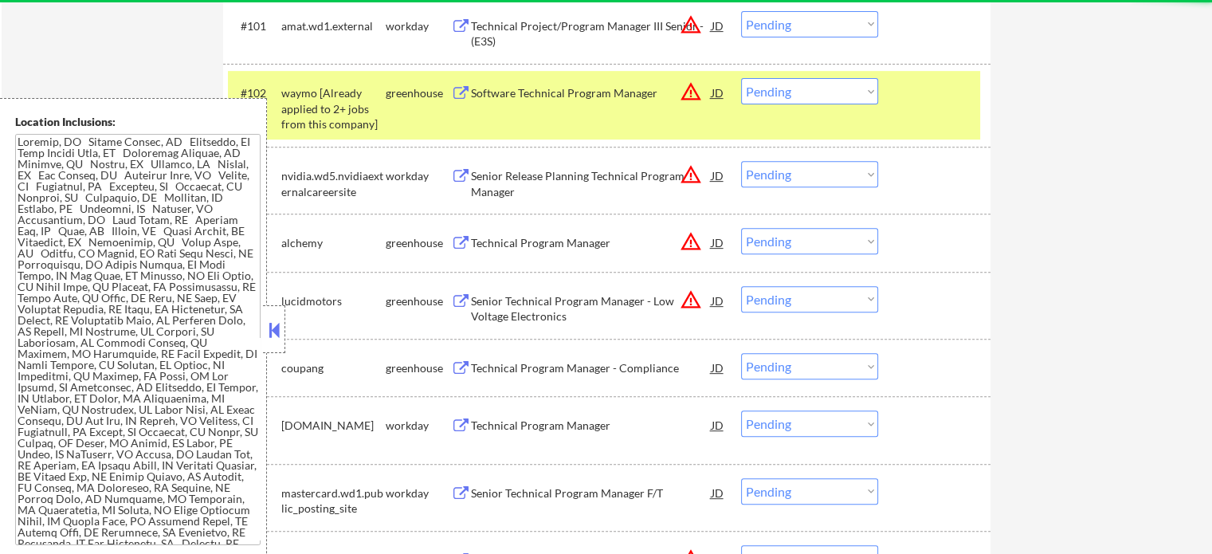
click at [907, 114] on div "#102 waymo [Already applied to 2+ jobs from this company] greenhouse Software T…" at bounding box center [604, 105] width 752 height 69
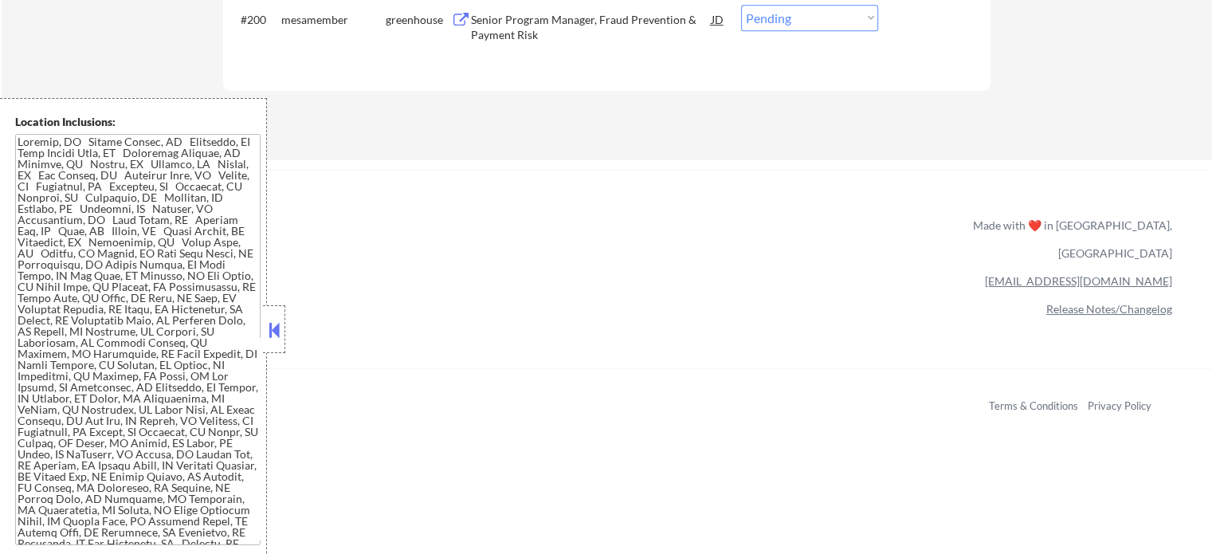
scroll to position [12672, 0]
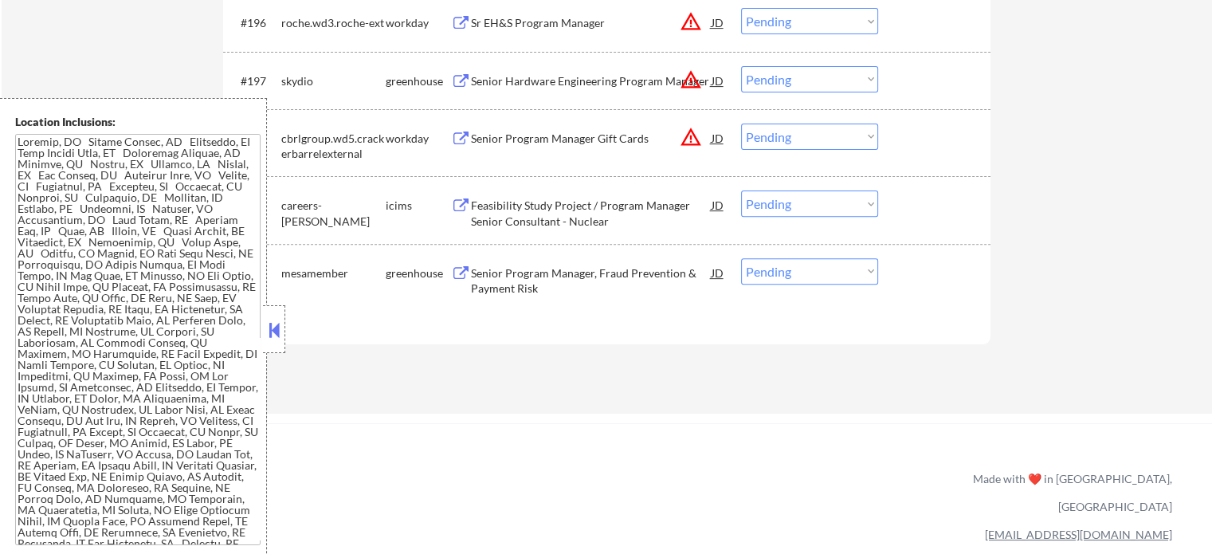
click at [491, 284] on div "Senior Program Manager, Fraud Prevention & Payment Risk" at bounding box center [591, 280] width 241 height 31
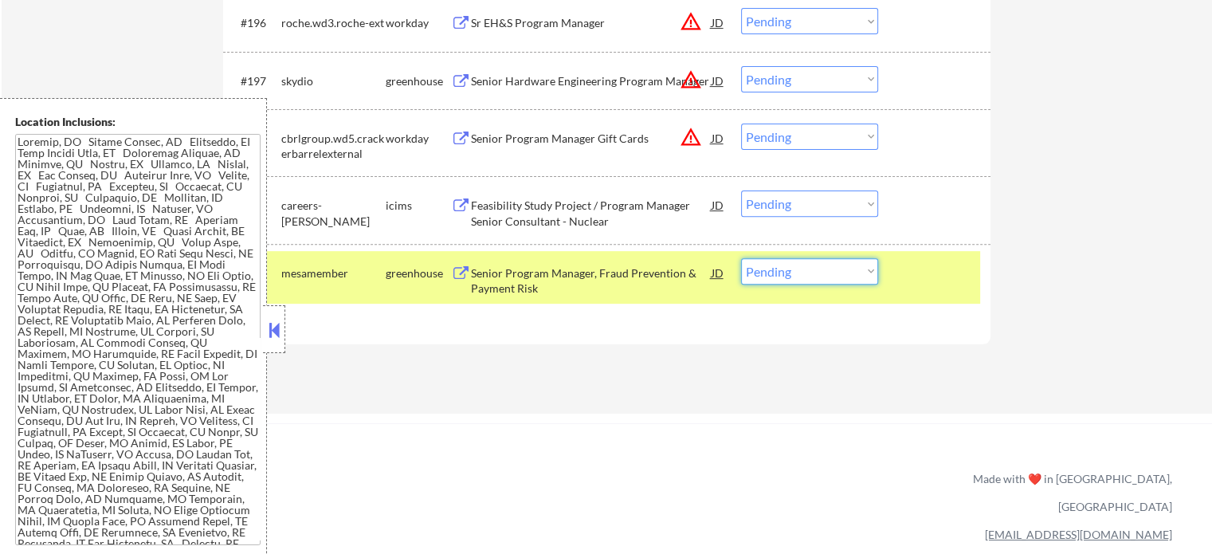
click at [841, 266] on select "Choose an option... Pending Applied Excluded (Questions) Excluded (Expired) Exc…" at bounding box center [809, 271] width 137 height 26
click at [741, 259] on select "Choose an option... Pending Applied Excluded (Questions) Excluded (Expired) Exc…" at bounding box center [809, 271] width 137 height 26
click at [931, 266] on div at bounding box center [936, 272] width 70 height 29
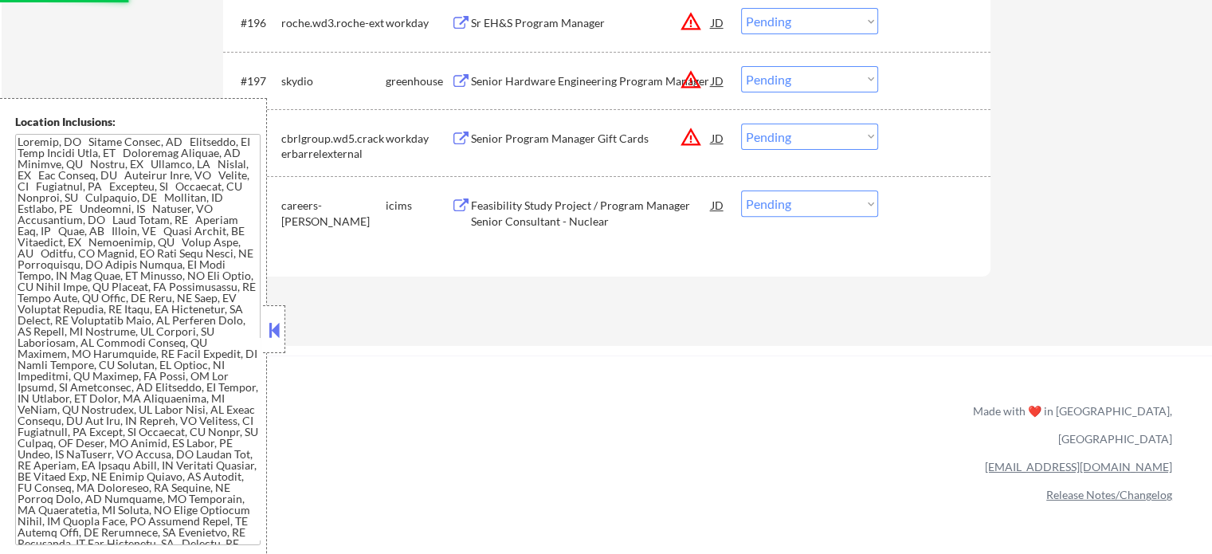
click at [508, 82] on div "Senior Hardware Engineering Program Manager" at bounding box center [591, 81] width 241 height 16
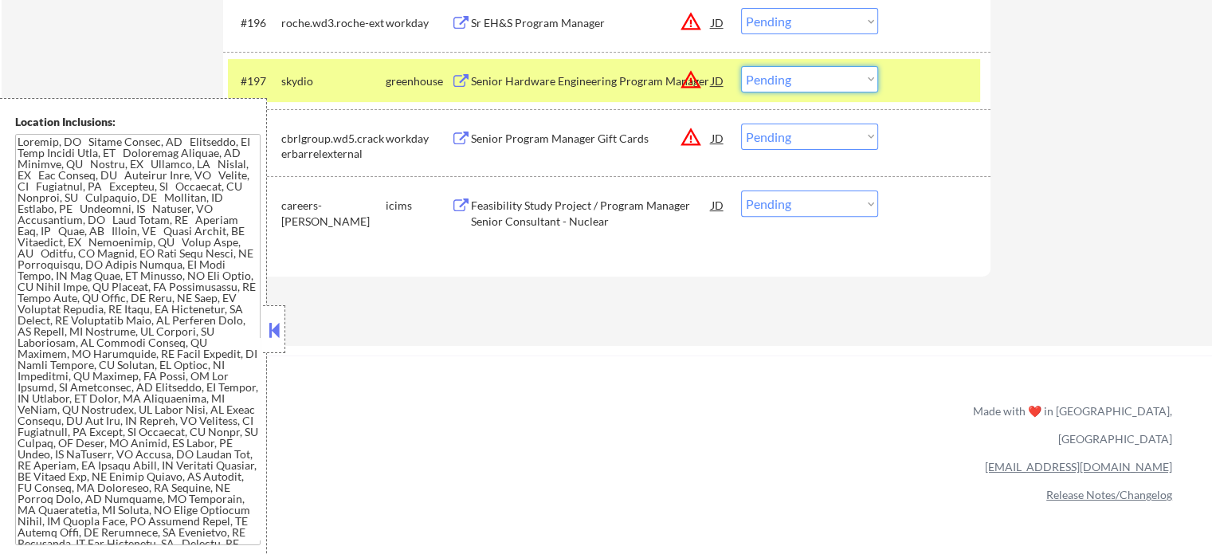
click at [775, 76] on select "Choose an option... Pending Applied Excluded (Questions) Excluded (Expired) Exc…" at bounding box center [809, 79] width 137 height 26
click at [741, 67] on select "Choose an option... Pending Applied Excluded (Questions) Excluded (Expired) Exc…" at bounding box center [809, 79] width 137 height 26
click at [927, 94] on div at bounding box center [936, 80] width 70 height 29
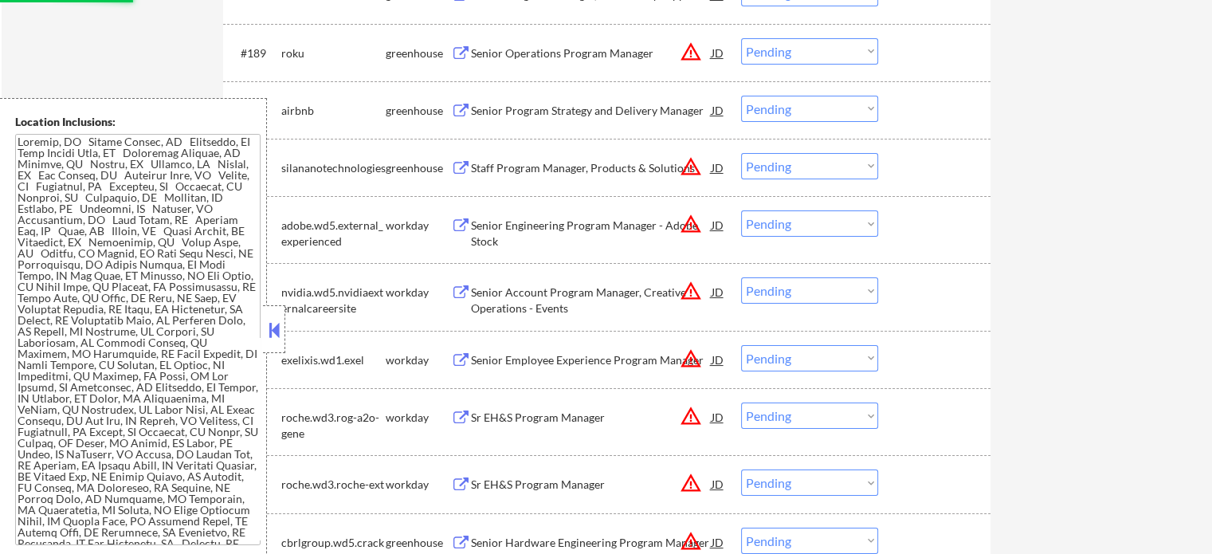
scroll to position [12194, 0]
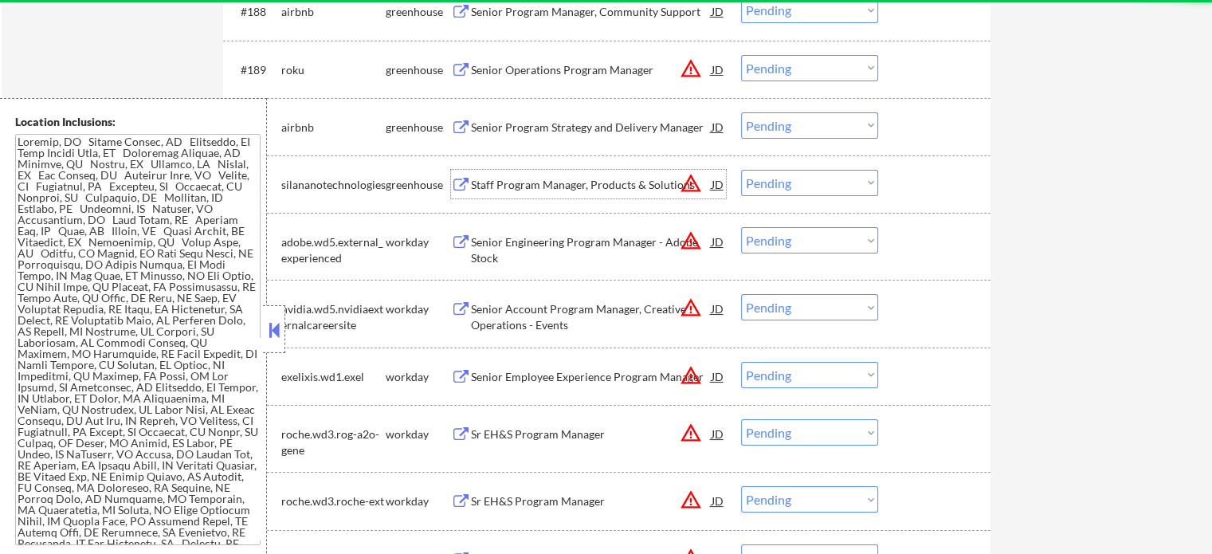
click at [516, 187] on div "Staff Program Manager, Products & Solutions" at bounding box center [591, 185] width 241 height 16
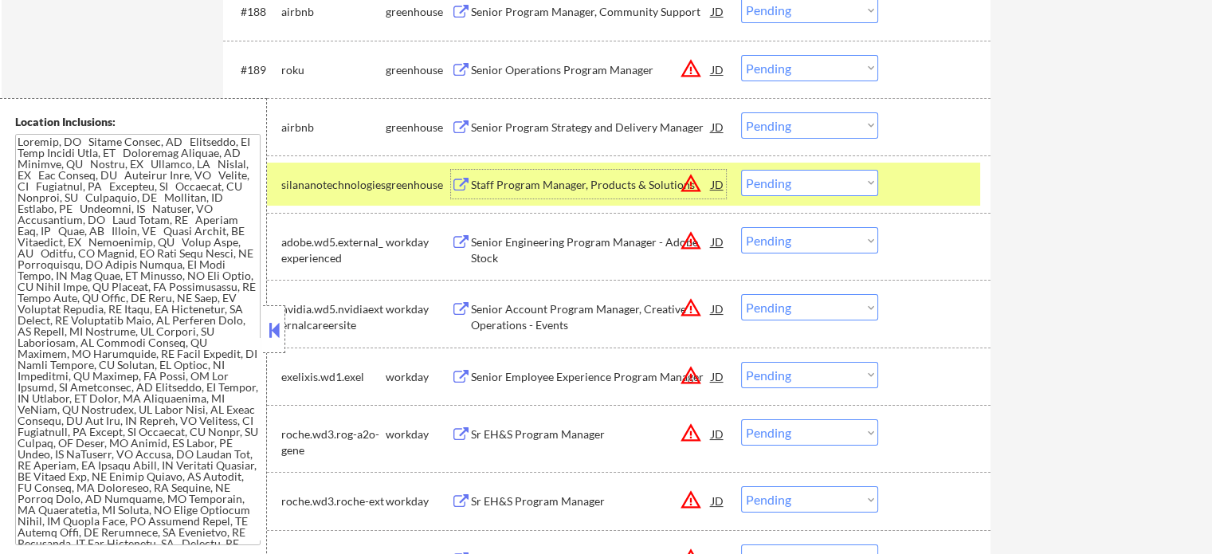
click at [801, 183] on select "Choose an option... Pending Applied Excluded (Questions) Excluded (Expired) Exc…" at bounding box center [809, 183] width 137 height 26
click at [741, 171] on select "Choose an option... Pending Applied Excluded (Questions) Excluded (Expired) Exc…" at bounding box center [809, 183] width 137 height 26
click at [904, 184] on div at bounding box center [936, 184] width 70 height 29
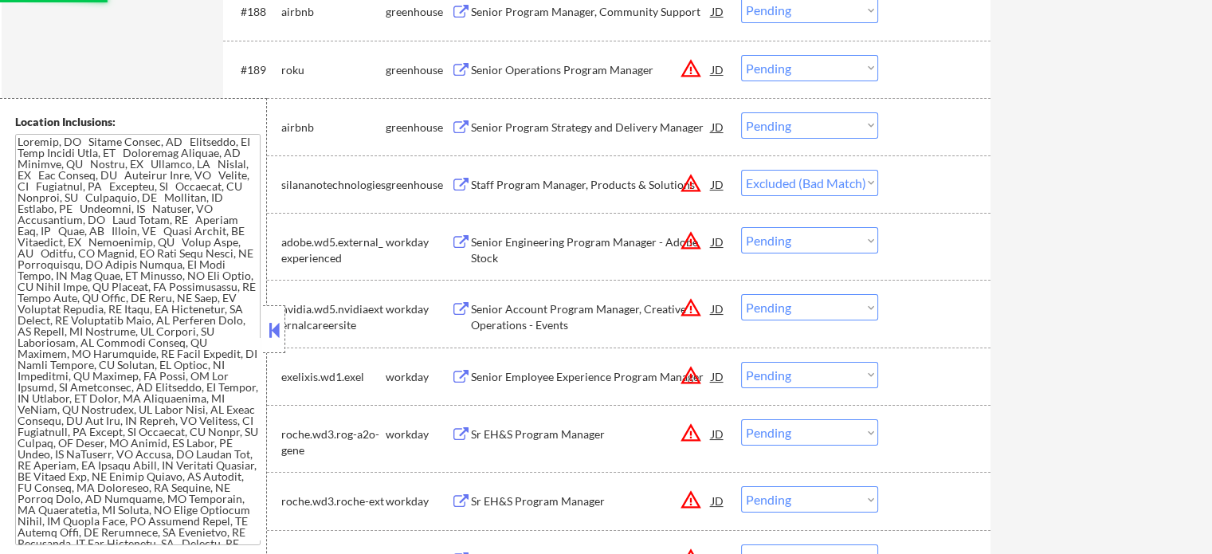
click at [590, 127] on div "Senior Program Strategy and Delivery Manager" at bounding box center [591, 128] width 241 height 16
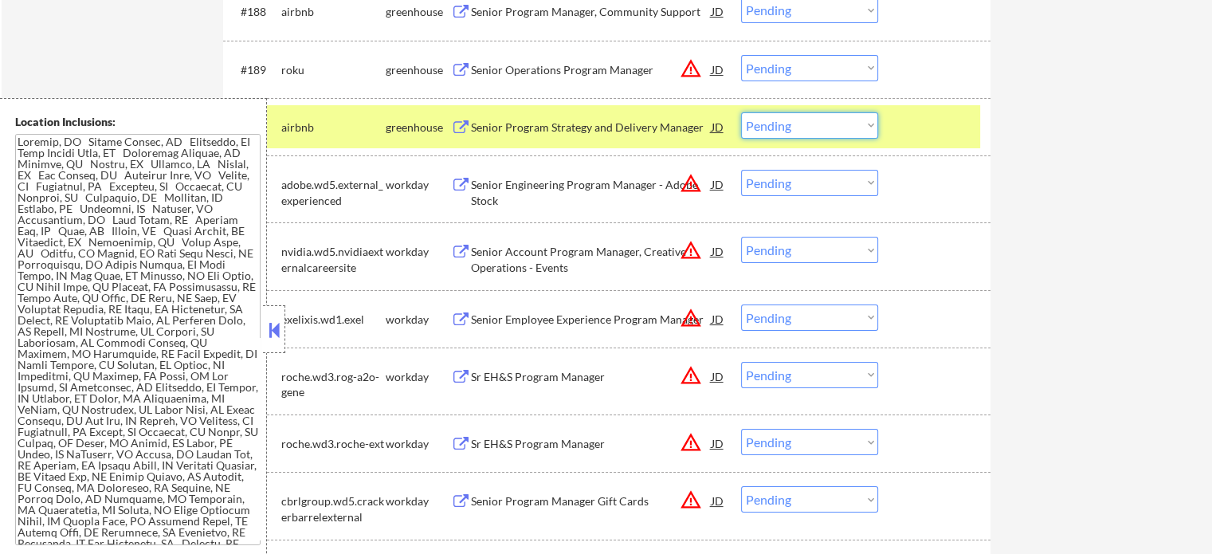
click at [795, 133] on select "Choose an option... Pending Applied Excluded (Questions) Excluded (Expired) Exc…" at bounding box center [809, 125] width 137 height 26
click at [741, 113] on select "Choose an option... Pending Applied Excluded (Questions) Excluded (Expired) Exc…" at bounding box center [809, 125] width 137 height 26
click at [915, 127] on div at bounding box center [936, 126] width 70 height 29
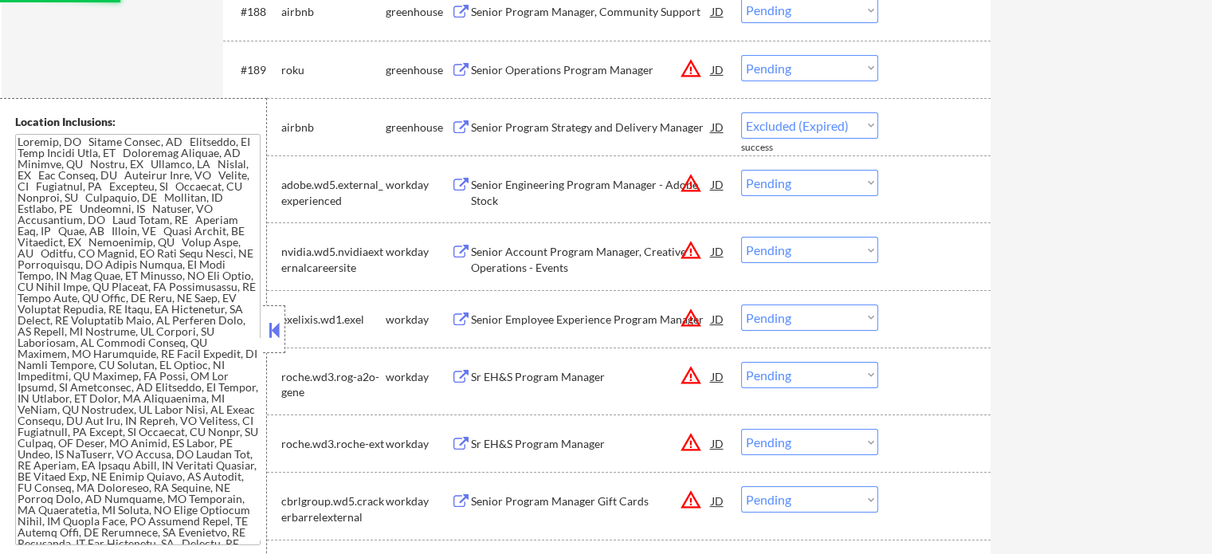
click at [530, 72] on div "Senior Operations Program Manager" at bounding box center [591, 70] width 241 height 16
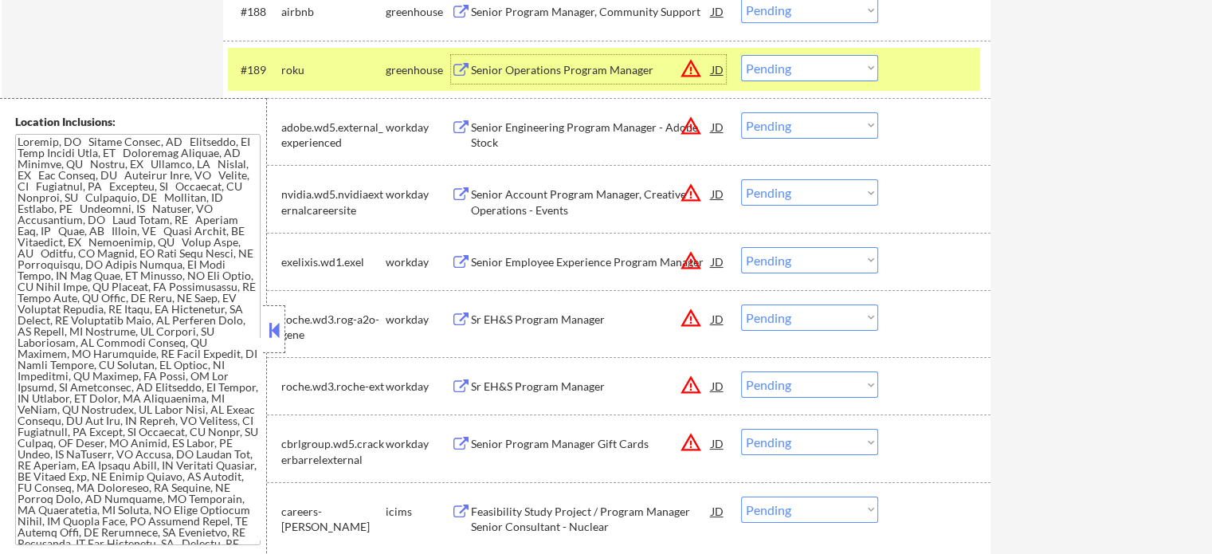
click at [784, 69] on select "Choose an option... Pending Applied Excluded (Questions) Excluded (Expired) Exc…" at bounding box center [809, 68] width 137 height 26
click at [741, 56] on select "Choose an option... Pending Applied Excluded (Questions) Excluded (Expired) Exc…" at bounding box center [809, 68] width 137 height 26
click at [927, 72] on div at bounding box center [936, 69] width 70 height 29
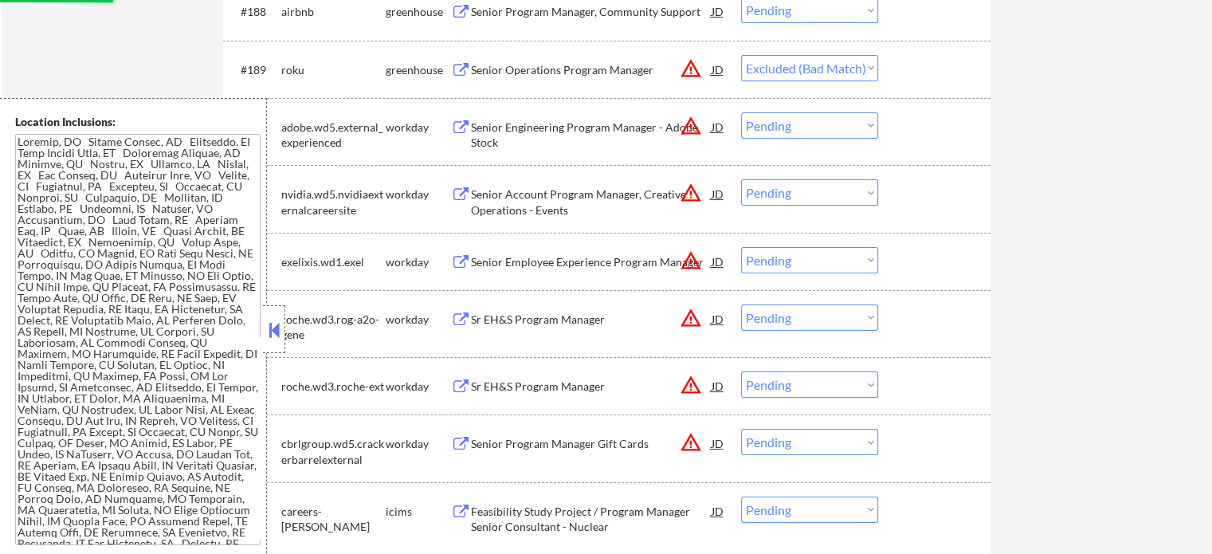
click at [552, 18] on div "Senior Program Manager, Community Support" at bounding box center [591, 12] width 241 height 16
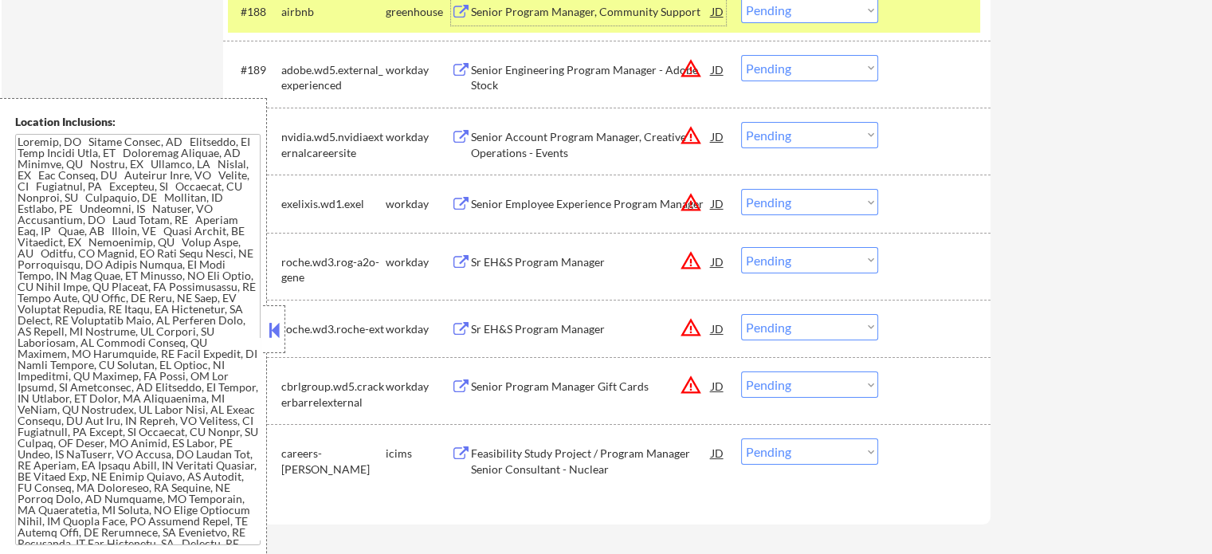
scroll to position [12192, 0]
click at [786, 1] on select "Choose an option... Pending Applied Excluded (Questions) Excluded (Expired) Exc…" at bounding box center [809, 11] width 137 height 26
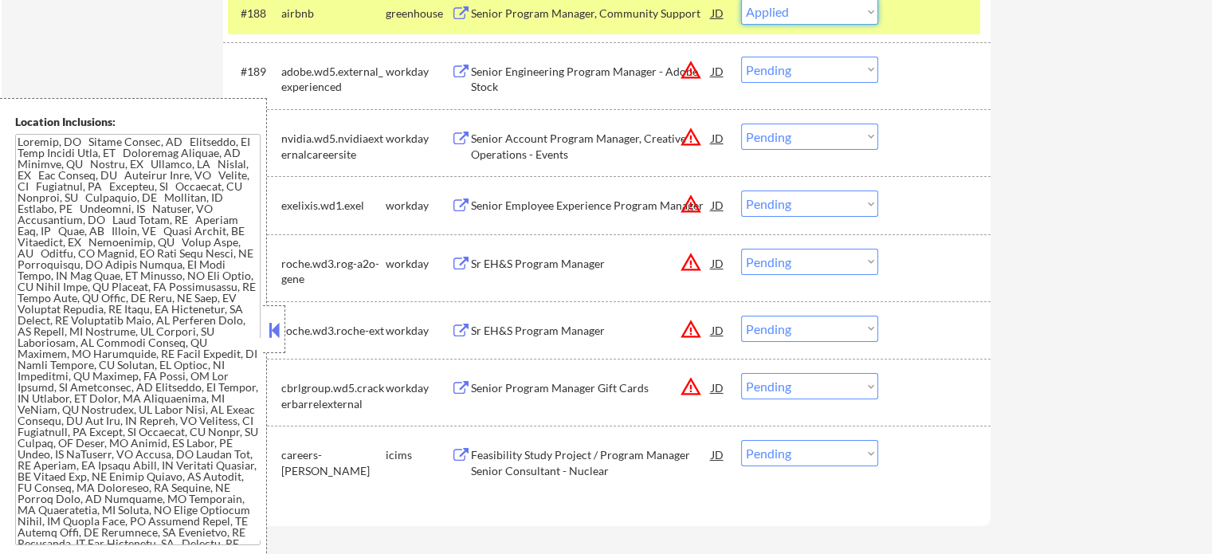
click at [741, 0] on select "Choose an option... Pending Applied Excluded (Questions) Excluded (Expired) Exc…" at bounding box center [809, 11] width 137 height 26
click at [935, 8] on div at bounding box center [936, 12] width 70 height 29
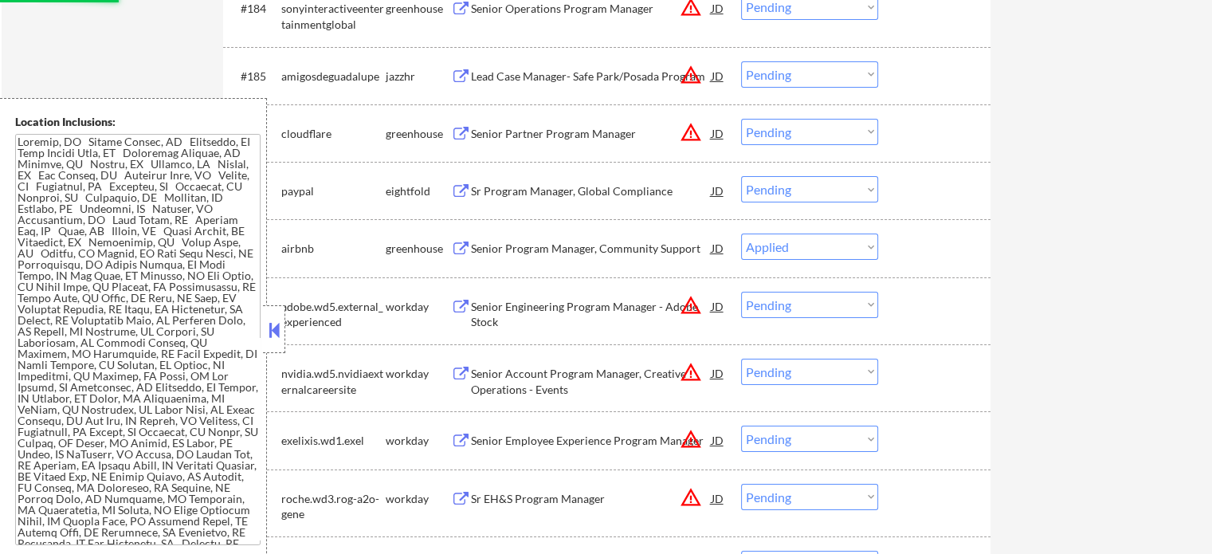
scroll to position [11953, 0]
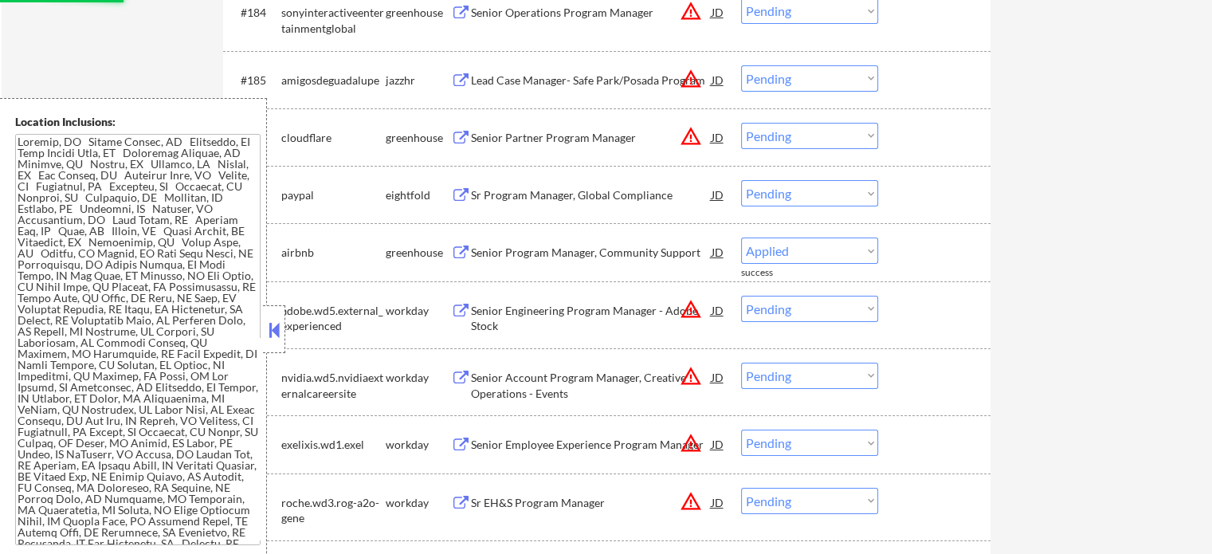
click at [506, 140] on div "Senior Partner Program Manager" at bounding box center [591, 138] width 241 height 16
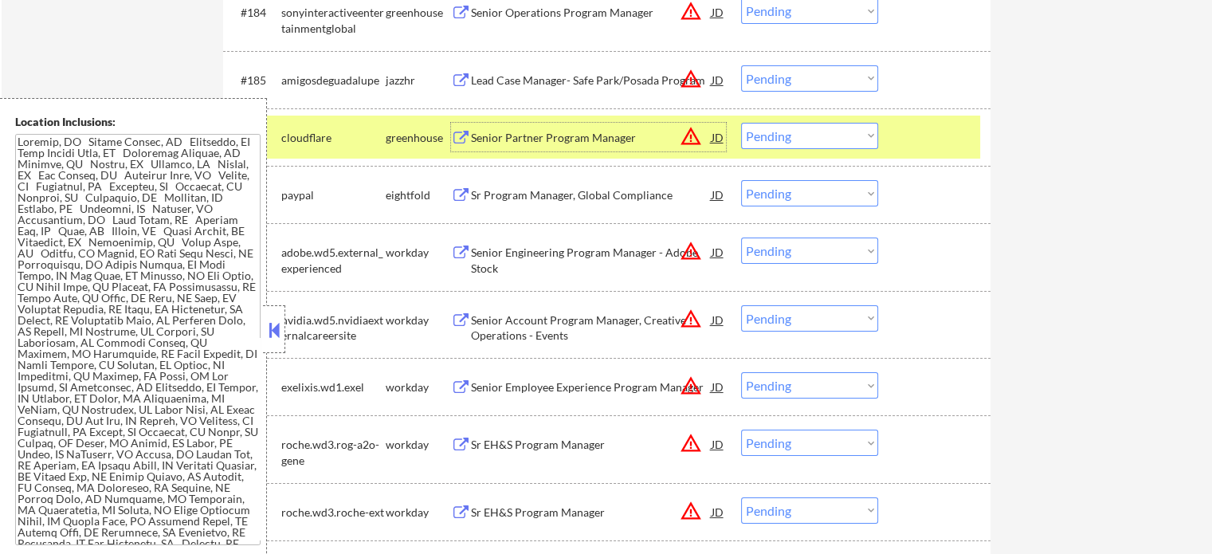
click at [763, 140] on select "Choose an option... Pending Applied Excluded (Questions) Excluded (Expired) Exc…" at bounding box center [809, 136] width 137 height 26
click at [741, 124] on select "Choose an option... Pending Applied Excluded (Questions) Excluded (Expired) Exc…" at bounding box center [809, 136] width 137 height 26
click at [920, 135] on div at bounding box center [936, 137] width 70 height 29
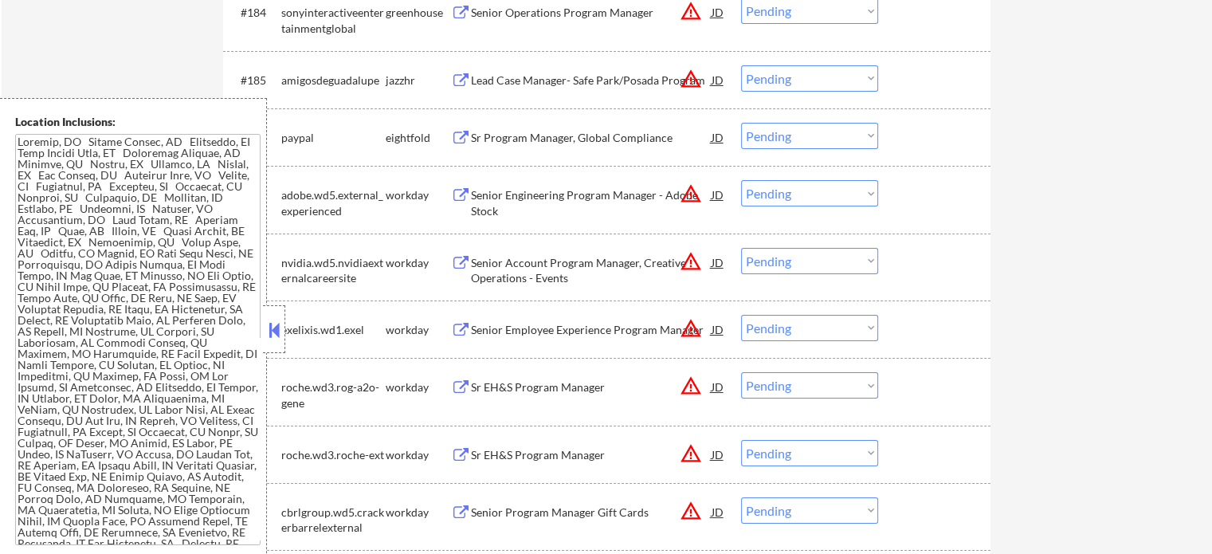
click at [542, 80] on div "Lead Case Manager- Safe Park/Posada Program" at bounding box center [591, 81] width 241 height 16
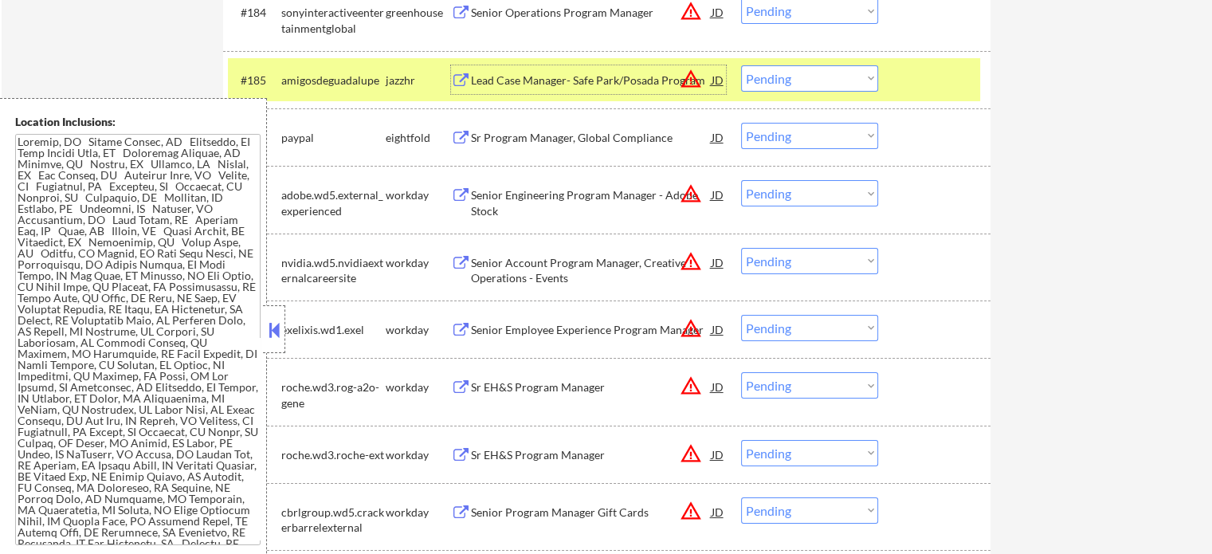
click at [781, 69] on select "Choose an option... Pending Applied Excluded (Questions) Excluded (Expired) Exc…" at bounding box center [809, 78] width 137 height 26
click at [741, 66] on select "Choose an option... Pending Applied Excluded (Questions) Excluded (Expired) Exc…" at bounding box center [809, 78] width 137 height 26
click at [919, 85] on div at bounding box center [936, 79] width 70 height 29
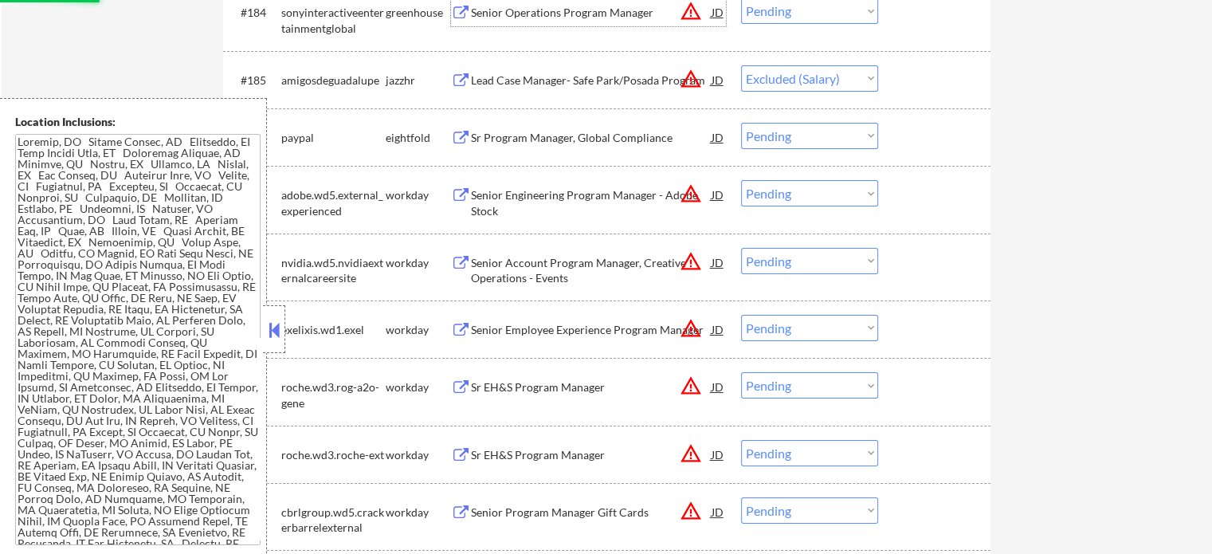
click at [571, 18] on div "Senior Operations Program Manager" at bounding box center [591, 13] width 241 height 16
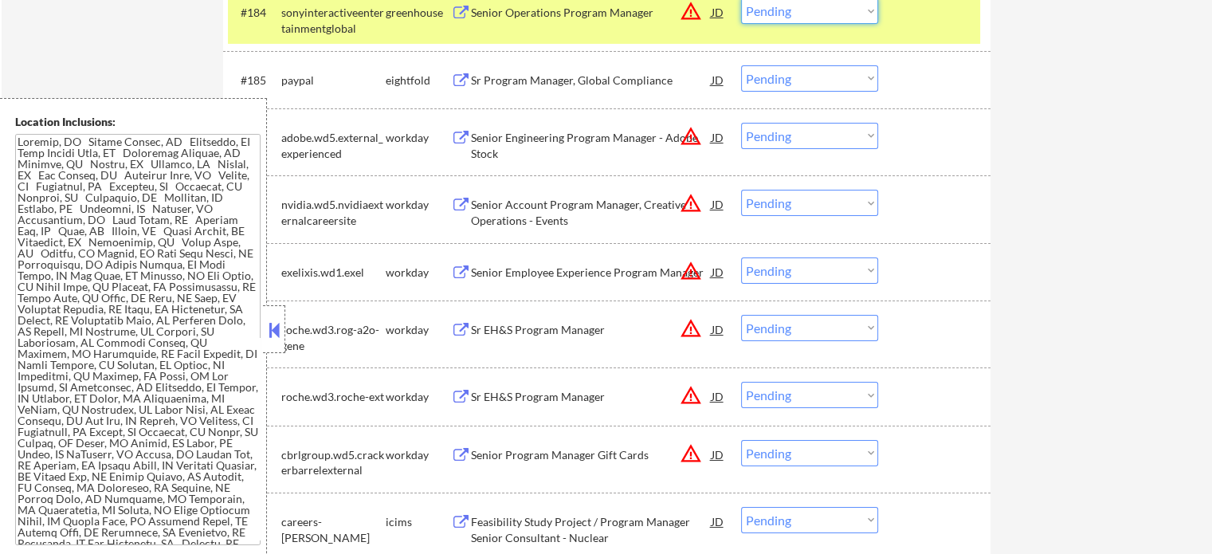
scroll to position [11952, 0]
click at [767, 18] on select "Choose an option... Pending Applied Excluded (Questions) Excluded (Expired) Exc…" at bounding box center [809, 11] width 137 height 26
click at [741, 0] on select "Choose an option... Pending Applied Excluded (Questions) Excluded (Expired) Exc…" at bounding box center [809, 11] width 137 height 26
click at [895, 19] on div "#184 sonyinteractiveentertainmentglobal greenhouse Senior Operations Program Ma…" at bounding box center [604, 17] width 752 height 53
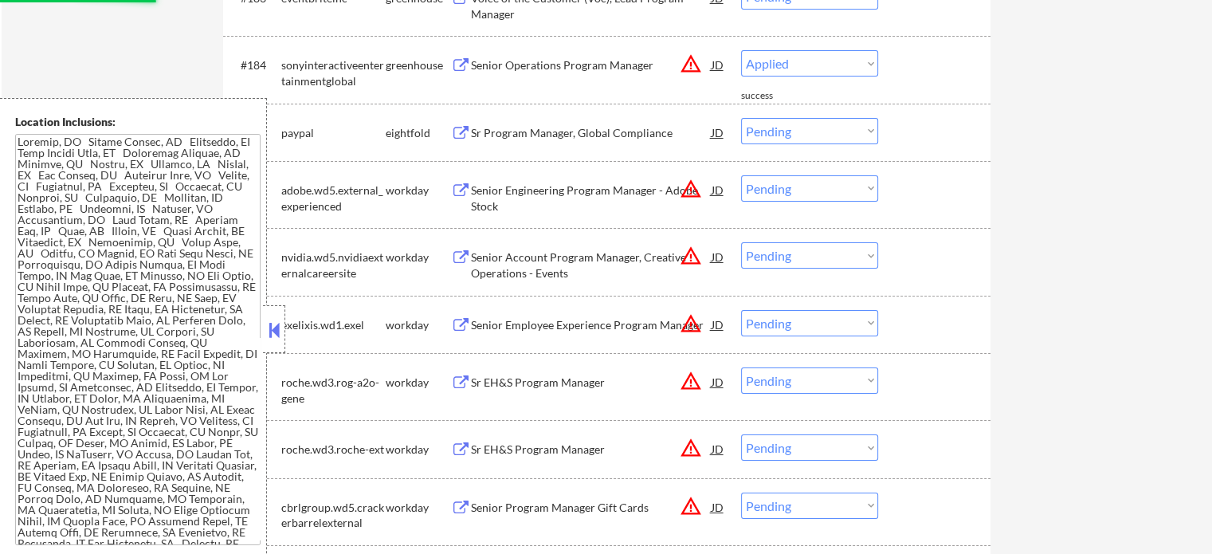
scroll to position [11873, 0]
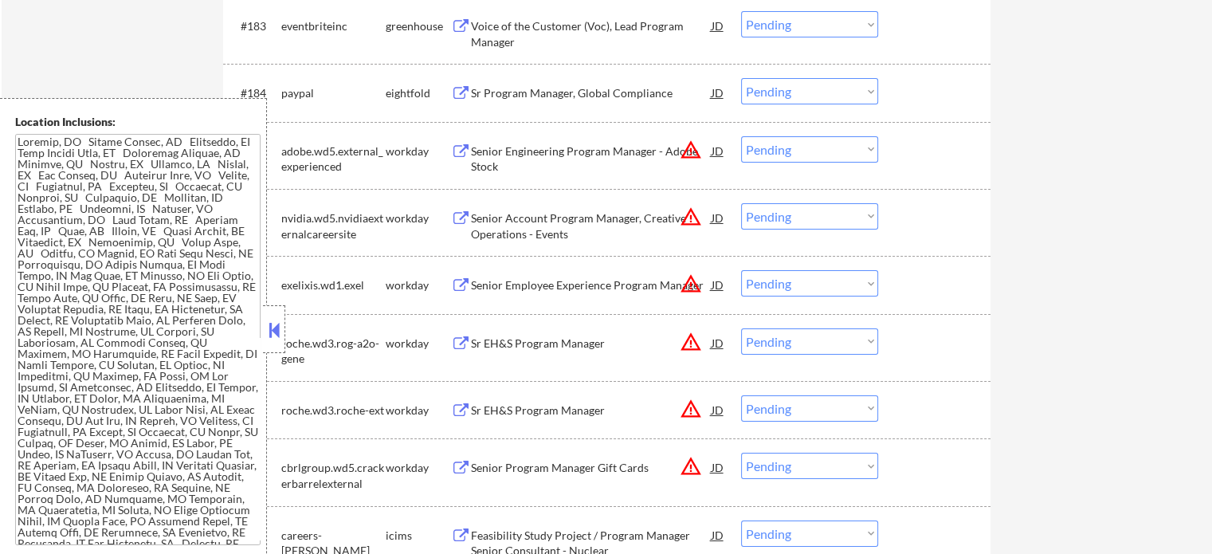
click at [527, 35] on div "Voice of the Customer (Voc), Lead Program Manager" at bounding box center [591, 33] width 241 height 31
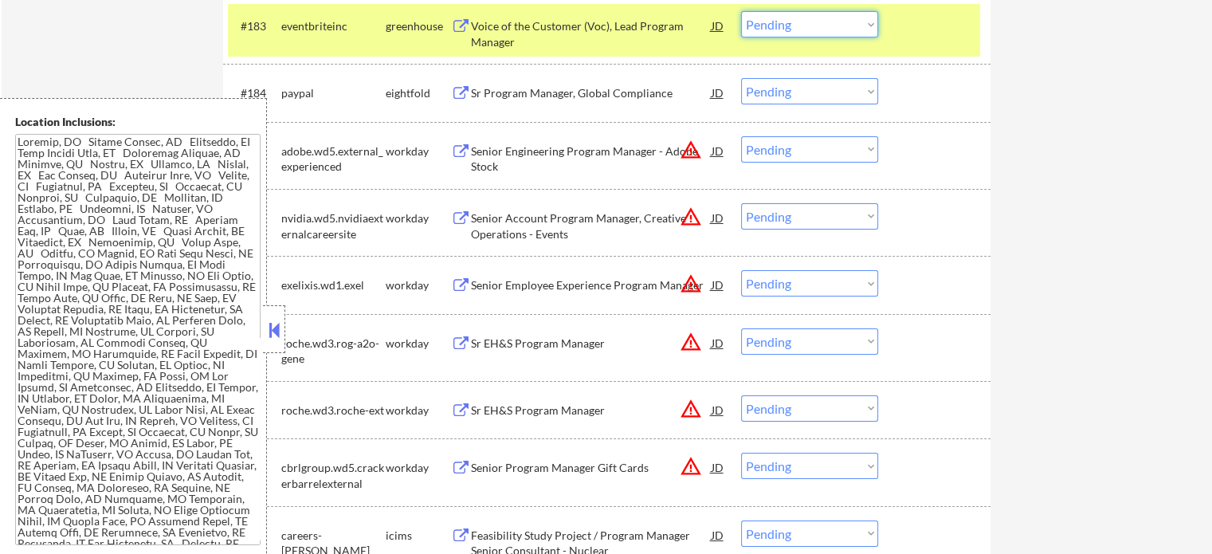
click at [793, 36] on select "Choose an option... Pending Applied Excluded (Questions) Excluded (Expired) Exc…" at bounding box center [809, 24] width 137 height 26
click at [741, 12] on select "Choose an option... Pending Applied Excluded (Questions) Excluded (Expired) Exc…" at bounding box center [809, 24] width 137 height 26
click at [906, 44] on div "#183 eventbriteinc greenhouse Voice of the Customer (Voc), Lead Program Manager…" at bounding box center [604, 30] width 752 height 53
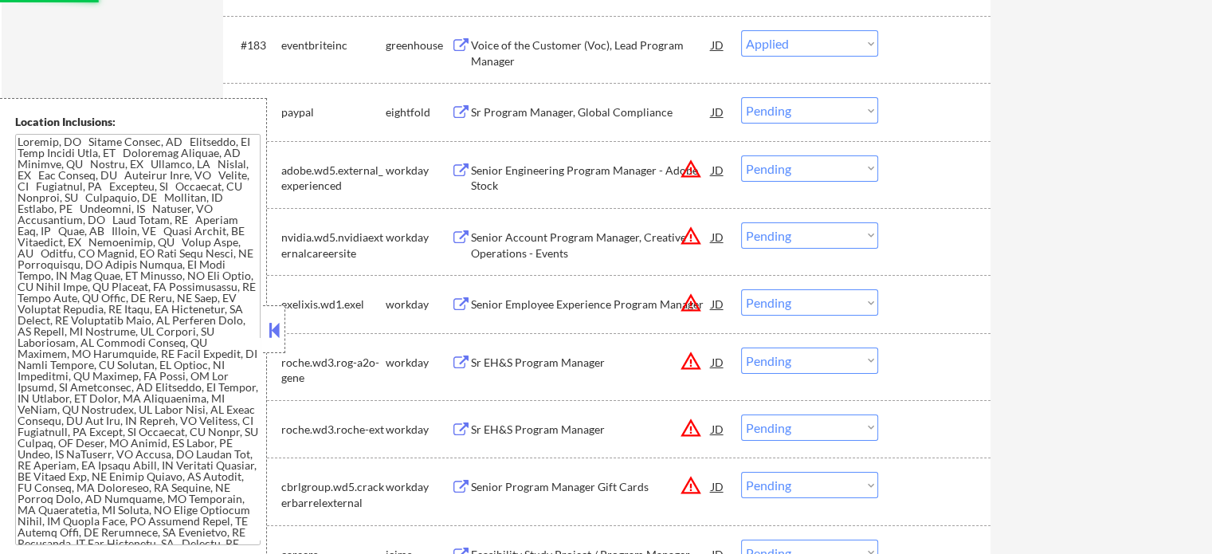
scroll to position [11793, 0]
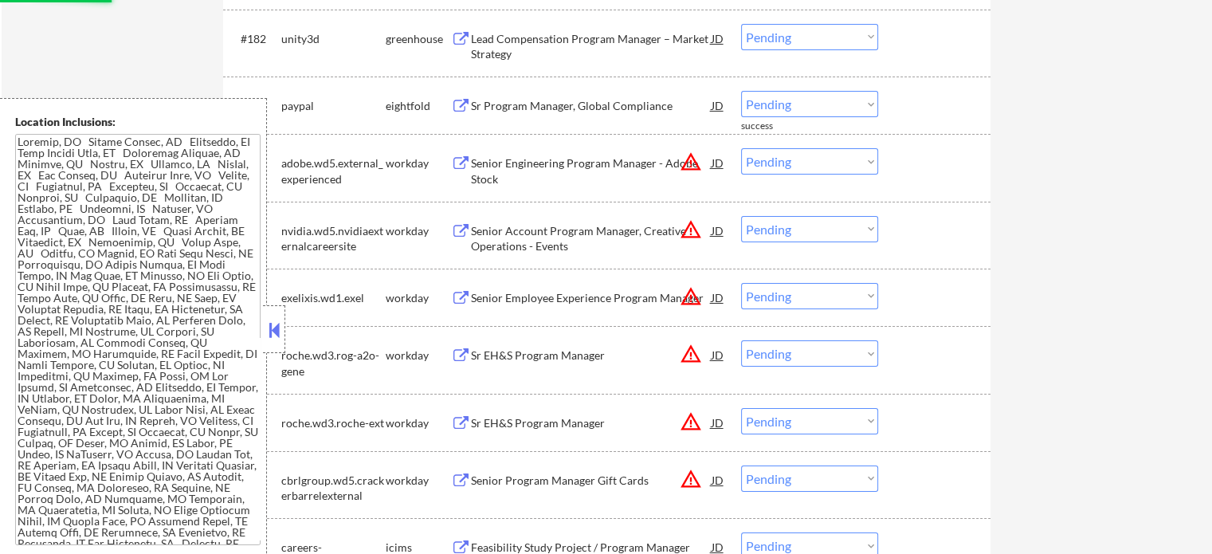
click at [503, 52] on div "Lead Compensation Program Manager – Market Strategy" at bounding box center [591, 46] width 241 height 31
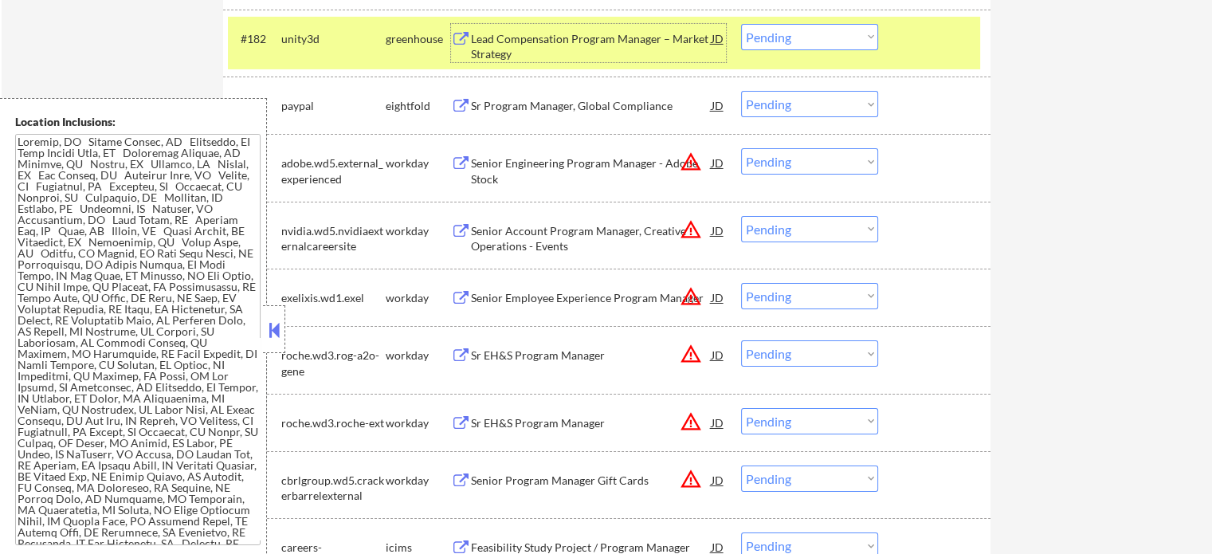
click at [786, 37] on select "Choose an option... Pending Applied Excluded (Questions) Excluded (Expired) Exc…" at bounding box center [809, 37] width 137 height 26
click at [741, 25] on select "Choose an option... Pending Applied Excluded (Questions) Excluded (Expired) Exc…" at bounding box center [809, 37] width 137 height 26
click at [931, 18] on div "#182 unity3d greenhouse Lead Compensation Program Manager – Market Strategy JD …" at bounding box center [604, 43] width 752 height 53
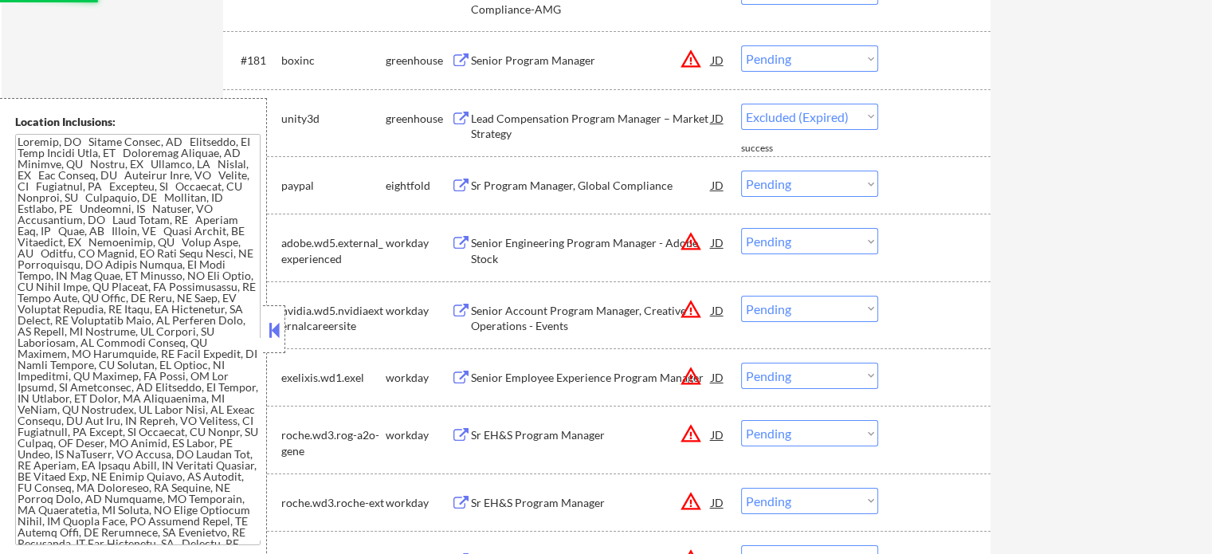
scroll to position [11633, 0]
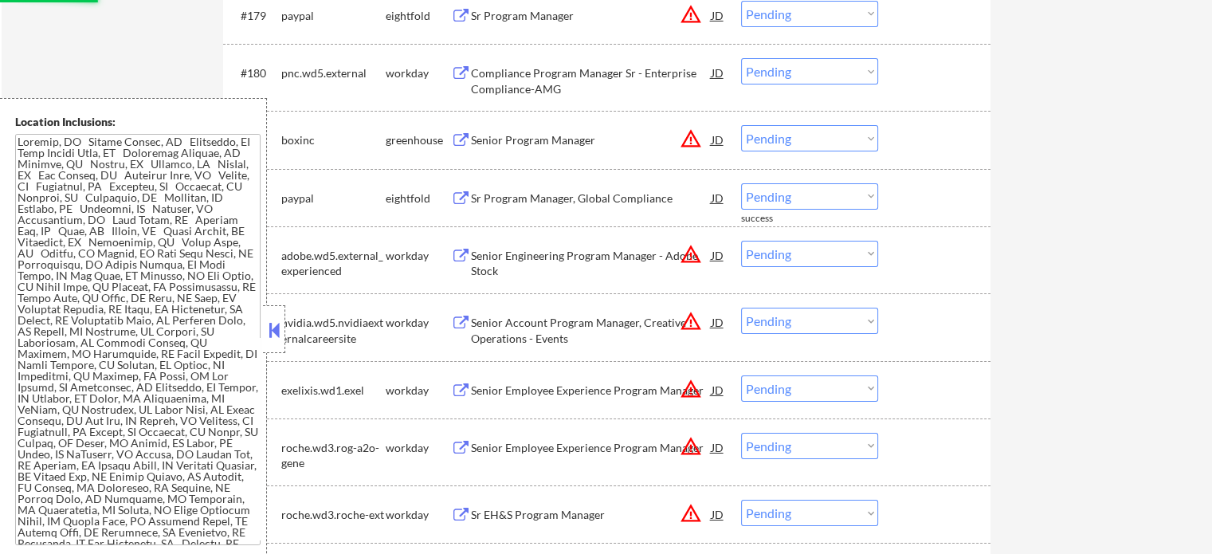
click at [504, 139] on div "Senior Program Manager" at bounding box center [591, 140] width 241 height 16
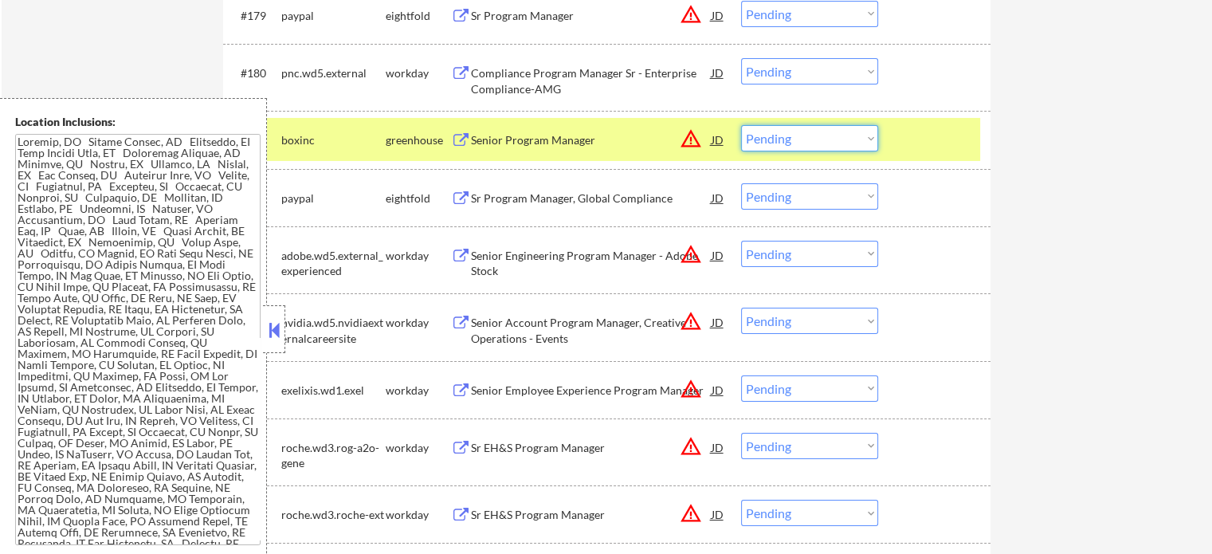
click at [793, 142] on select "Choose an option... Pending Applied Excluded (Questions) Excluded (Expired) Exc…" at bounding box center [809, 138] width 137 height 26
click at [741, 127] on select "Choose an option... Pending Applied Excluded (Questions) Excluded (Expired) Exc…" at bounding box center [809, 138] width 137 height 26
click at [937, 139] on div at bounding box center [936, 139] width 70 height 29
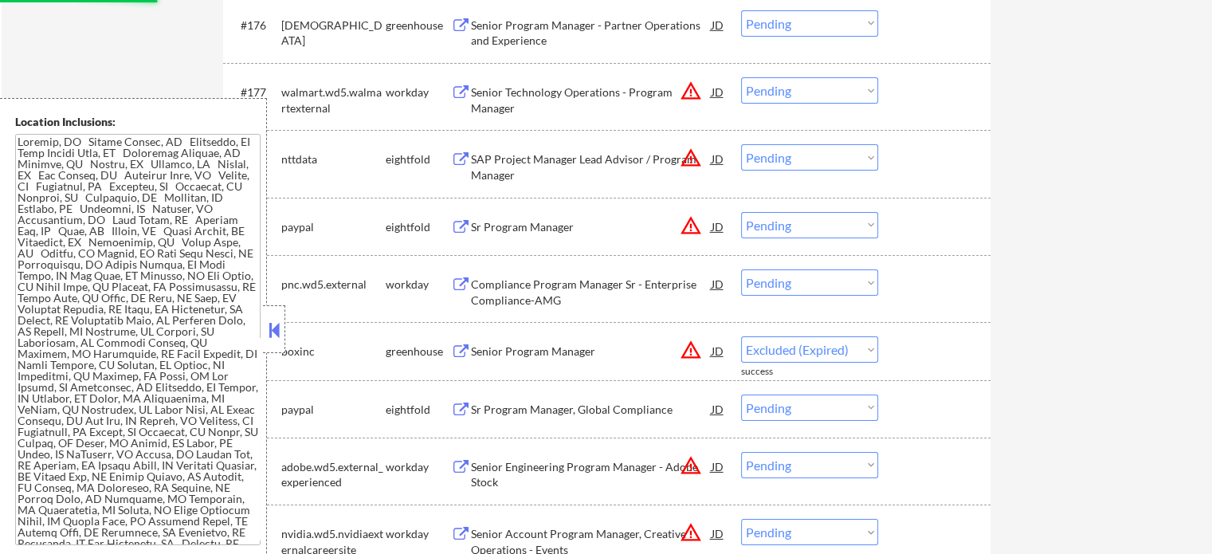
scroll to position [11394, 0]
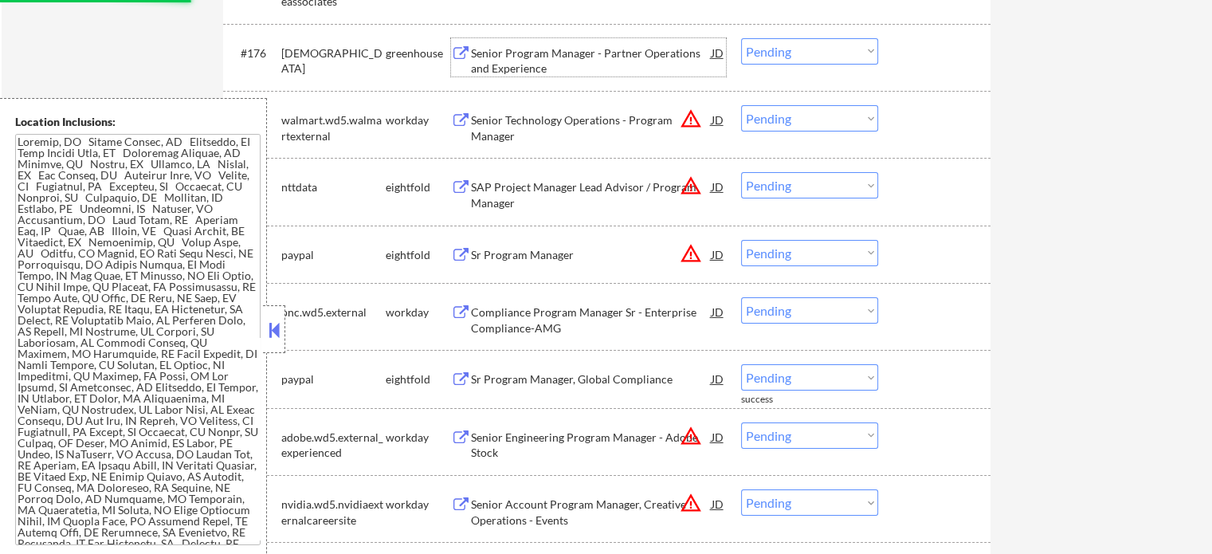
click at [508, 65] on div "Senior Program Manager - Partner Operations and Experience" at bounding box center [591, 60] width 241 height 31
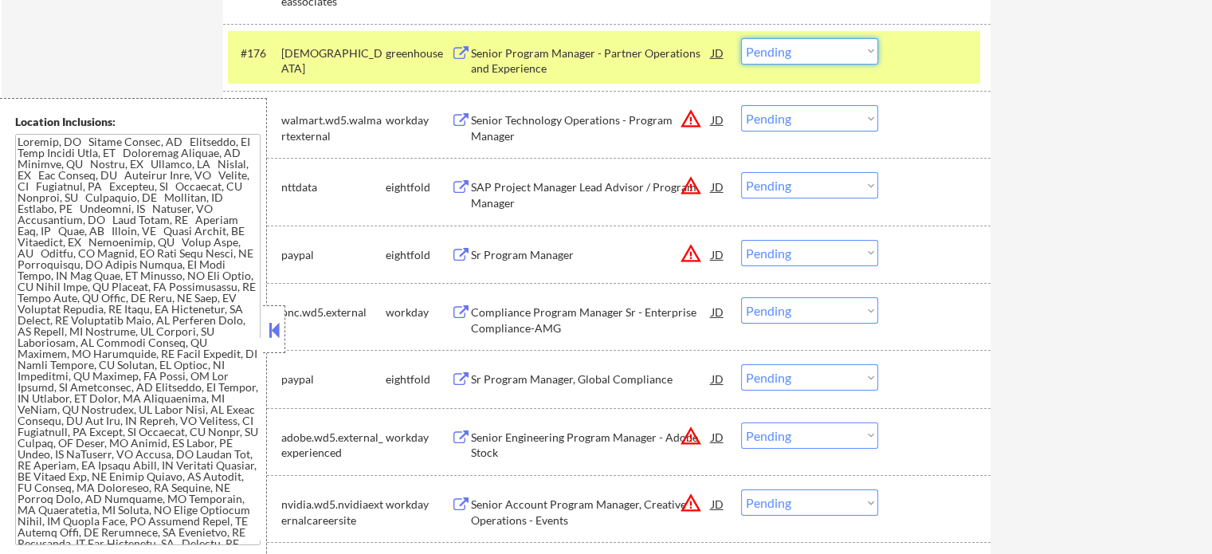
click at [803, 57] on select "Choose an option... Pending Applied Excluded (Questions) Excluded (Expired) Exc…" at bounding box center [809, 51] width 137 height 26
click at [741, 39] on select "Choose an option... Pending Applied Excluded (Questions) Excluded (Expired) Exc…" at bounding box center [809, 51] width 137 height 26
click at [908, 61] on div at bounding box center [936, 52] width 70 height 29
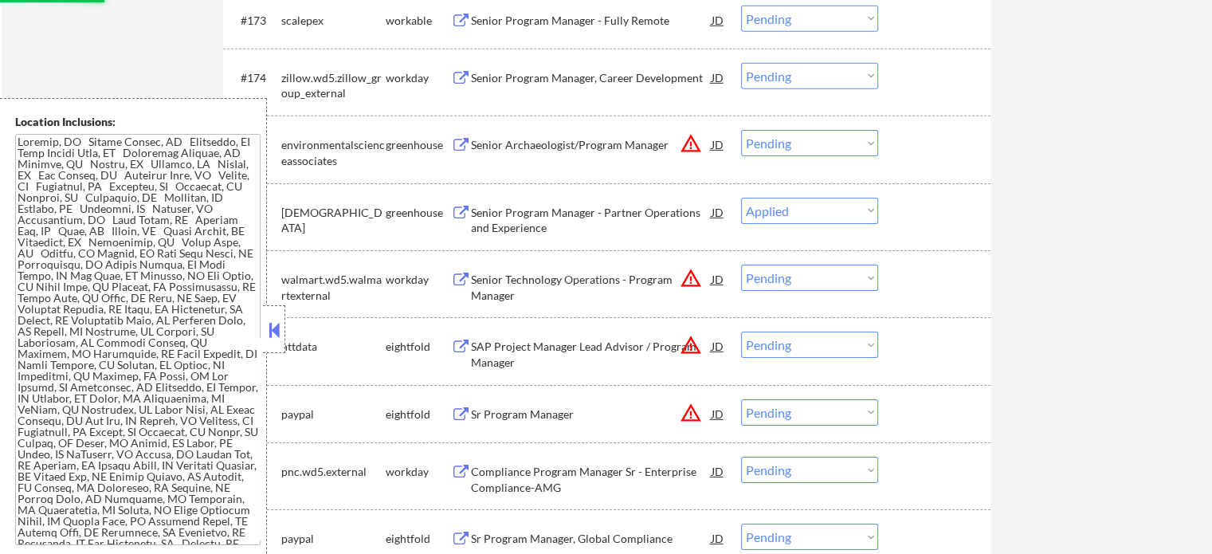
scroll to position [11235, 0]
click at [531, 146] on div "Senior Archaeologist/Program Manager" at bounding box center [591, 145] width 241 height 16
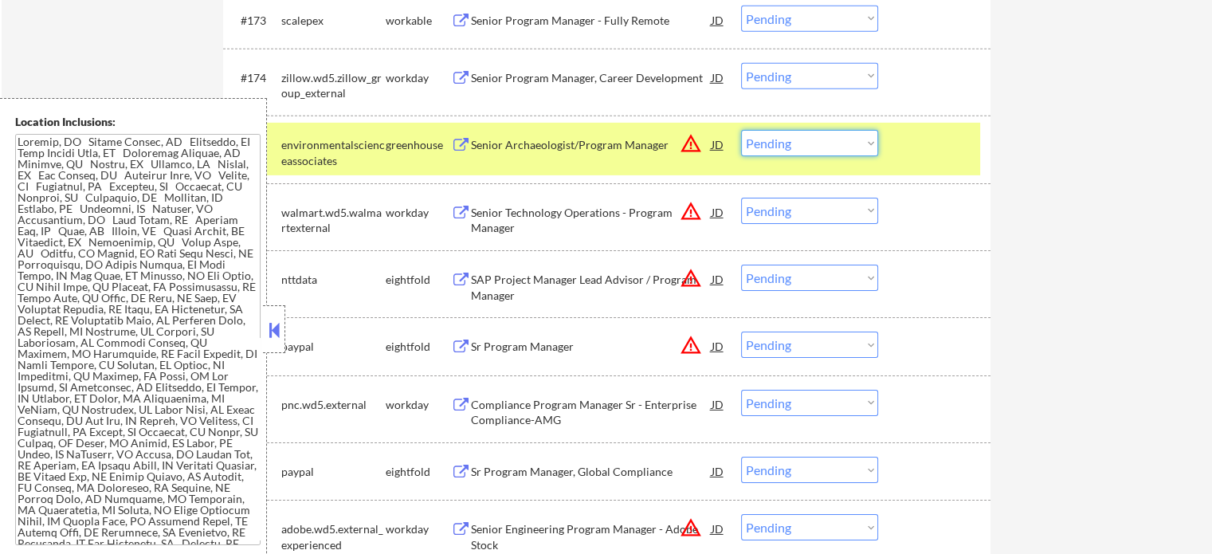
click at [781, 145] on select "Choose an option... Pending Applied Excluded (Questions) Excluded (Expired) Exc…" at bounding box center [809, 143] width 137 height 26
click at [741, 131] on select "Choose an option... Pending Applied Excluded (Questions) Excluded (Expired) Exc…" at bounding box center [809, 143] width 137 height 26
click at [909, 154] on div at bounding box center [936, 144] width 70 height 29
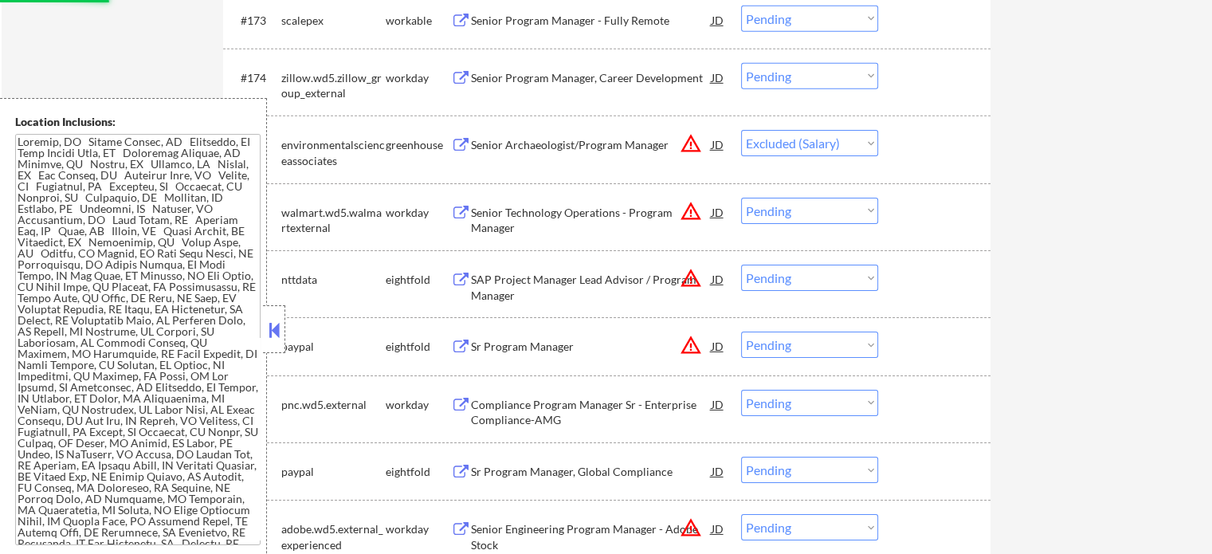
scroll to position [11155, 0]
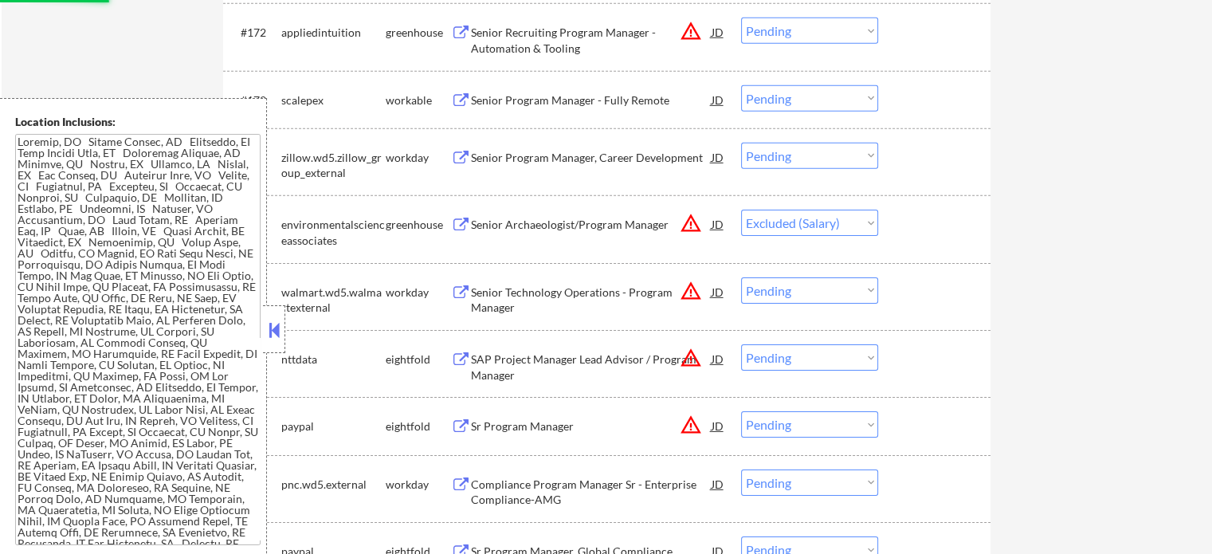
click at [563, 108] on div "Senior Program Manager - Fully Remote" at bounding box center [591, 100] width 241 height 16
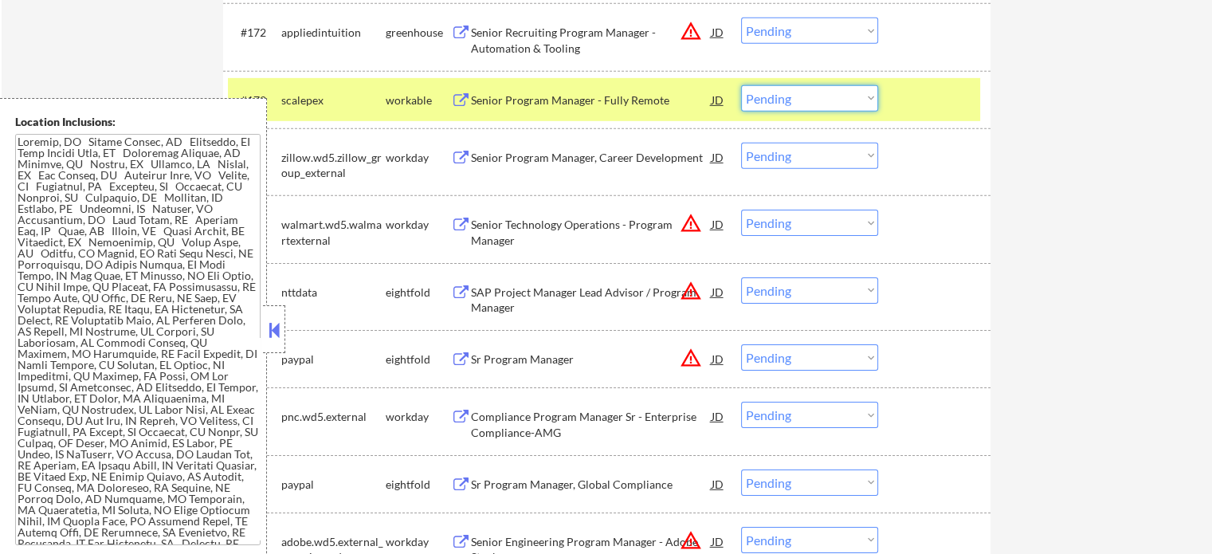
click at [794, 104] on select "Choose an option... Pending Applied Excluded (Questions) Excluded (Expired) Exc…" at bounding box center [809, 98] width 137 height 26
click at [741, 86] on select "Choose an option... Pending Applied Excluded (Questions) Excluded (Expired) Exc…" at bounding box center [809, 98] width 137 height 26
click at [917, 97] on div at bounding box center [936, 99] width 70 height 29
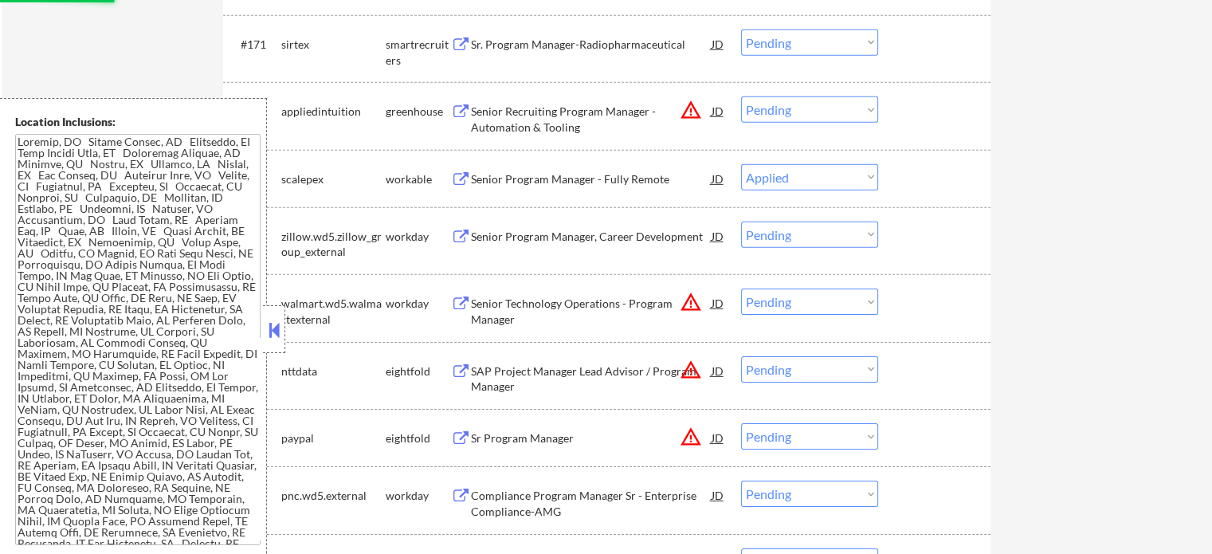
scroll to position [11076, 0]
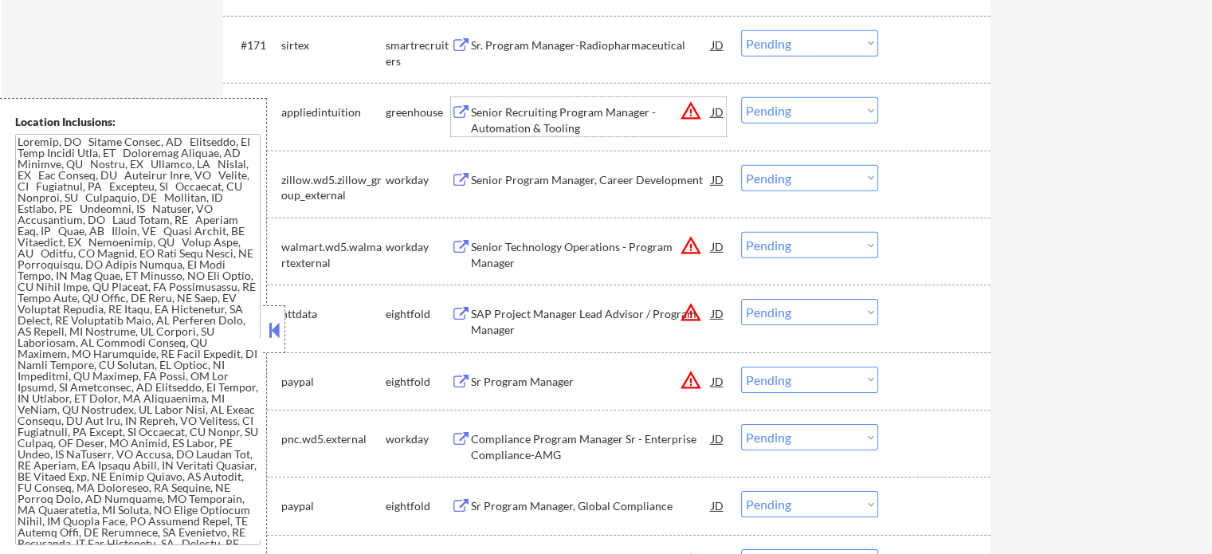
click at [548, 124] on div "Senior Recruiting Program Manager - Automation & Tooling" at bounding box center [591, 119] width 241 height 31
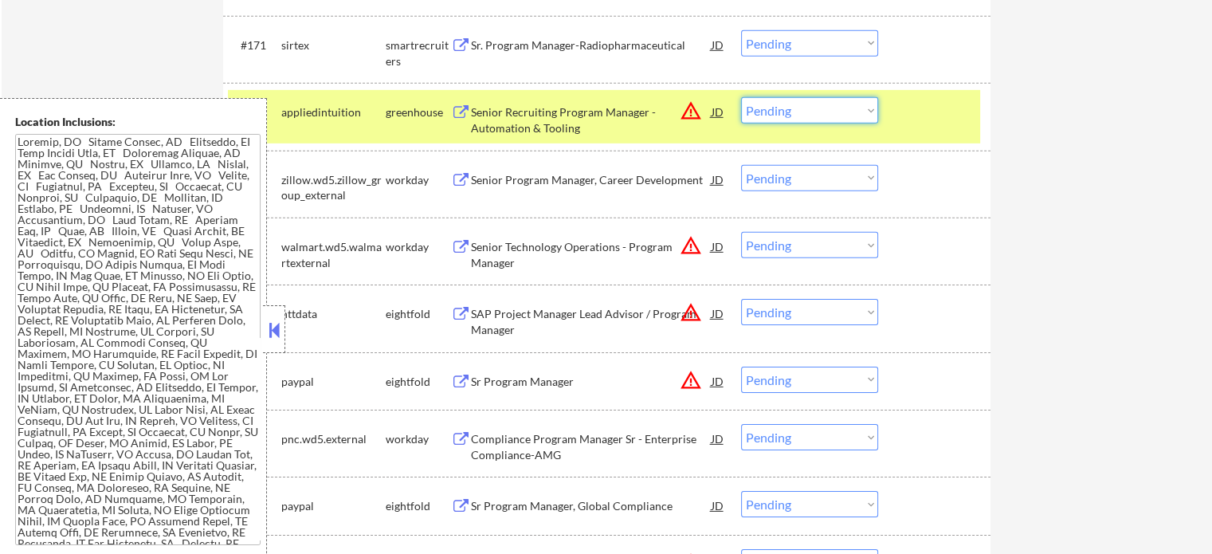
click at [777, 108] on select "Choose an option... Pending Applied Excluded (Questions) Excluded (Expired) Exc…" at bounding box center [809, 110] width 137 height 26
click at [741, 99] on select "Choose an option... Pending Applied Excluded (Questions) Excluded (Expired) Exc…" at bounding box center [809, 110] width 137 height 26
click at [904, 107] on div at bounding box center [936, 111] width 70 height 29
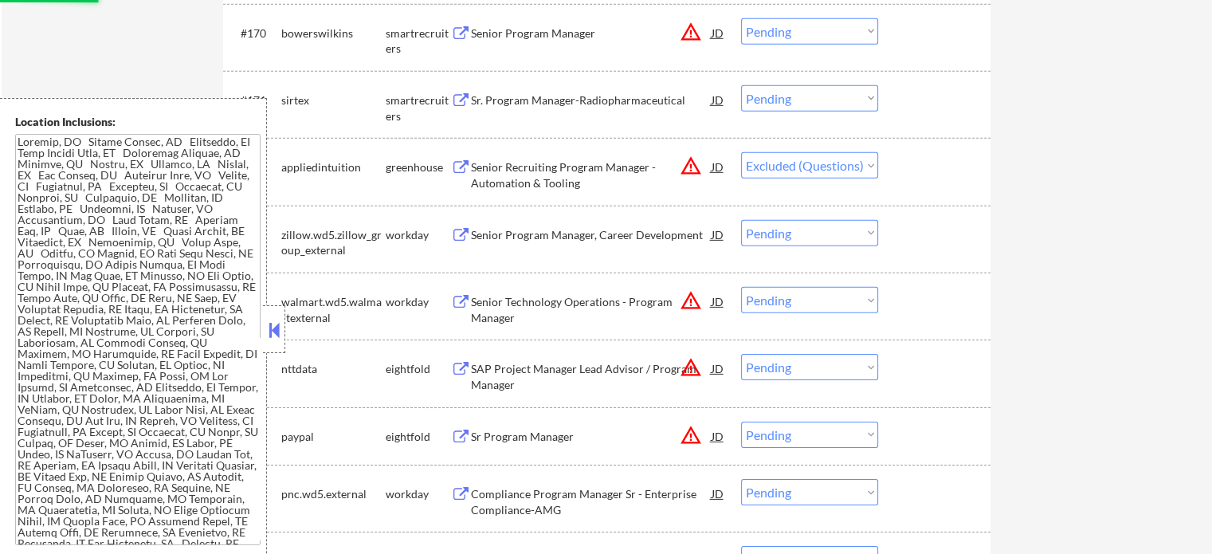
scroll to position [10996, 0]
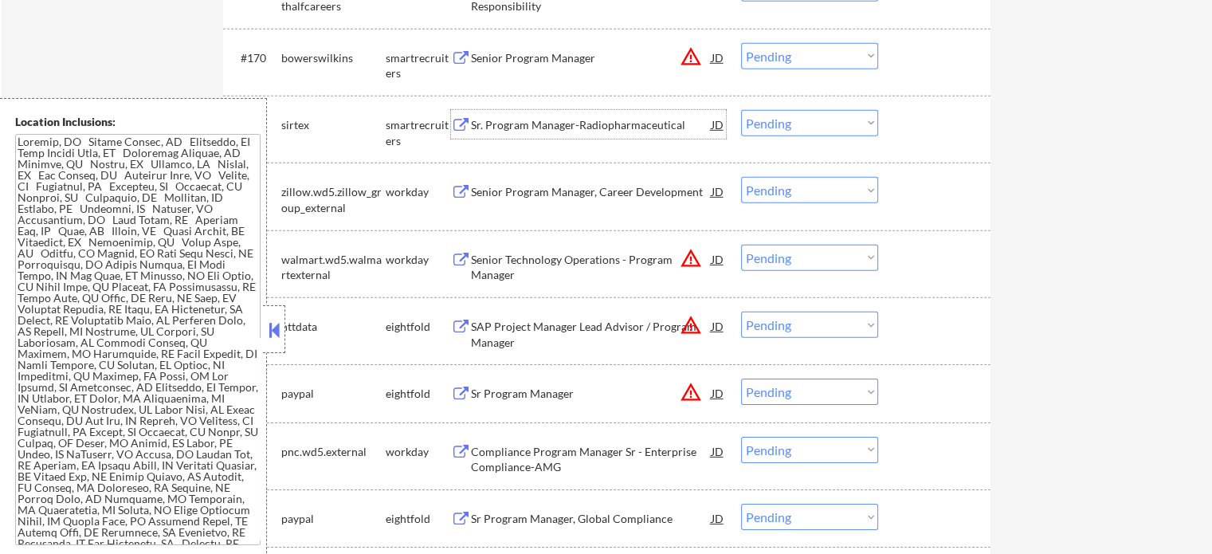
click at [549, 127] on div "Sr. Program Manager-Radiopharmaceutical" at bounding box center [591, 125] width 241 height 16
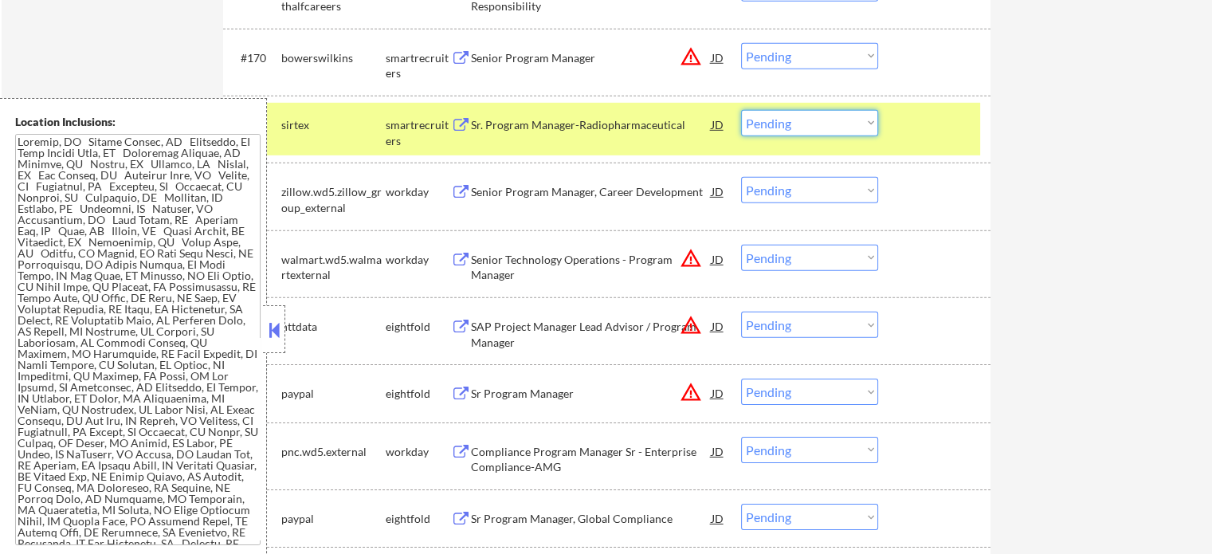
click at [814, 121] on select "Choose an option... Pending Applied Excluded (Questions) Excluded (Expired) Exc…" at bounding box center [809, 123] width 137 height 26
click at [741, 111] on select "Choose an option... Pending Applied Excluded (Questions) Excluded (Expired) Exc…" at bounding box center [809, 123] width 137 height 26
click at [934, 133] on div at bounding box center [936, 124] width 70 height 29
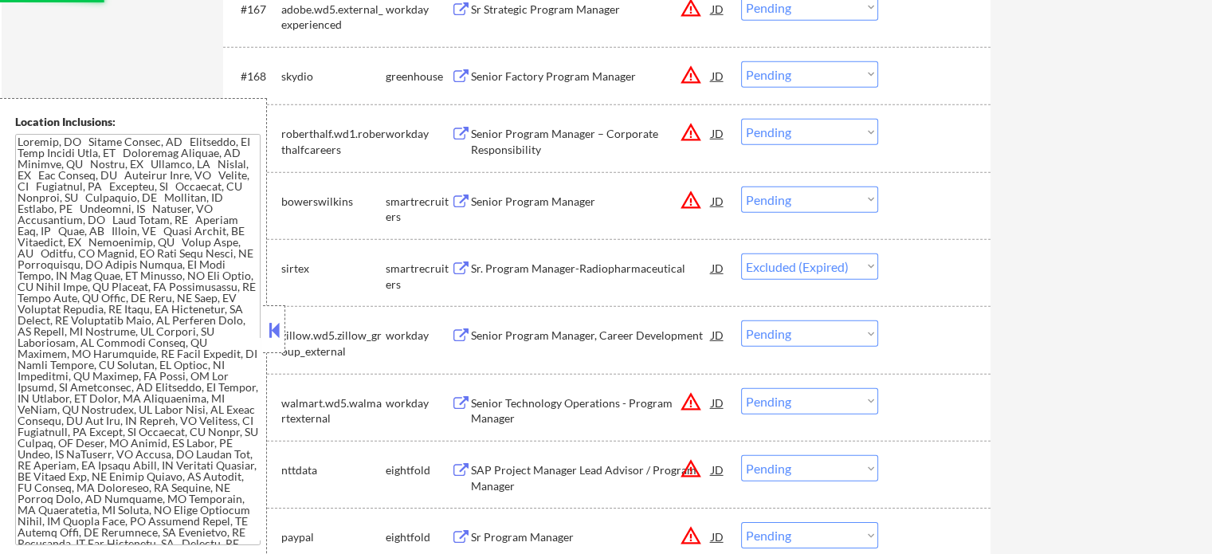
scroll to position [10837, 0]
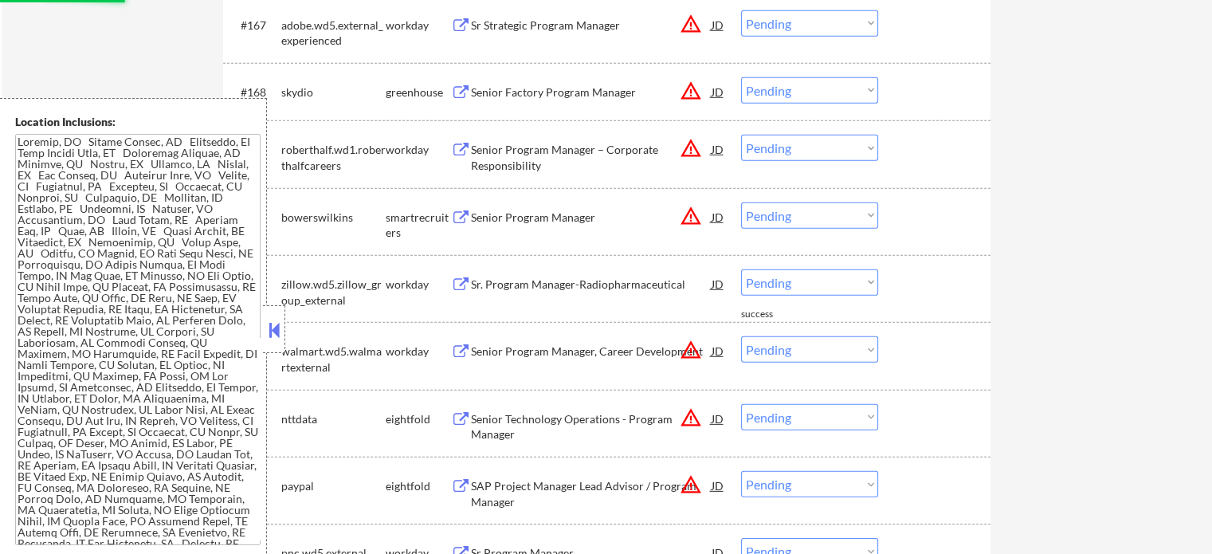
click at [532, 216] on div "Senior Program Manager" at bounding box center [591, 218] width 241 height 16
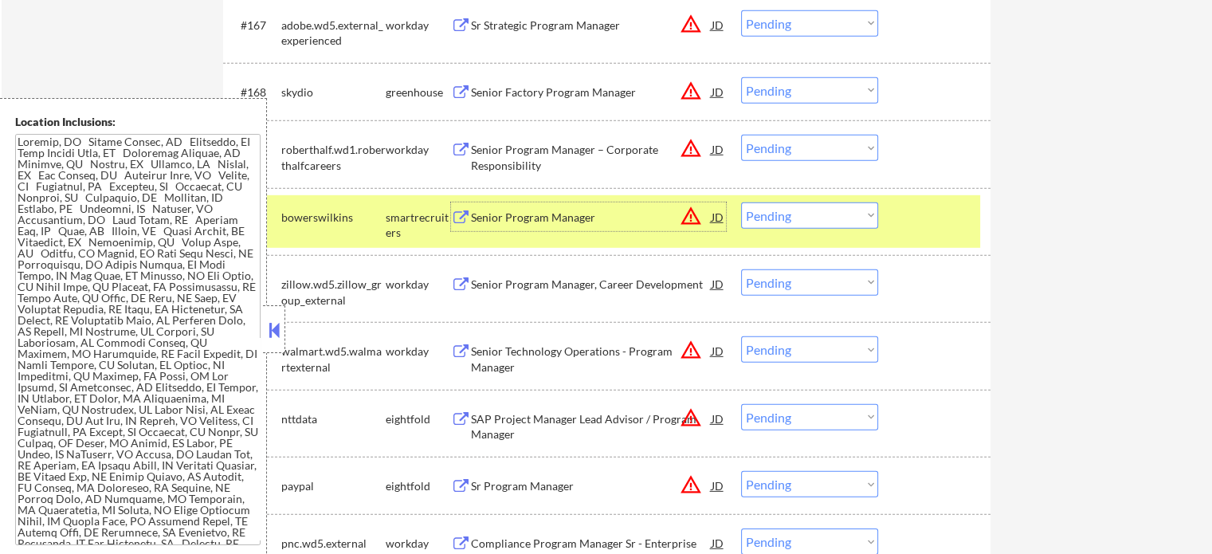
click at [802, 214] on select "Choose an option... Pending Applied Excluded (Questions) Excluded (Expired) Exc…" at bounding box center [809, 215] width 137 height 26
click at [741, 203] on select "Choose an option... Pending Applied Excluded (Questions) Excluded (Expired) Exc…" at bounding box center [809, 215] width 137 height 26
click at [916, 226] on div at bounding box center [936, 216] width 70 height 29
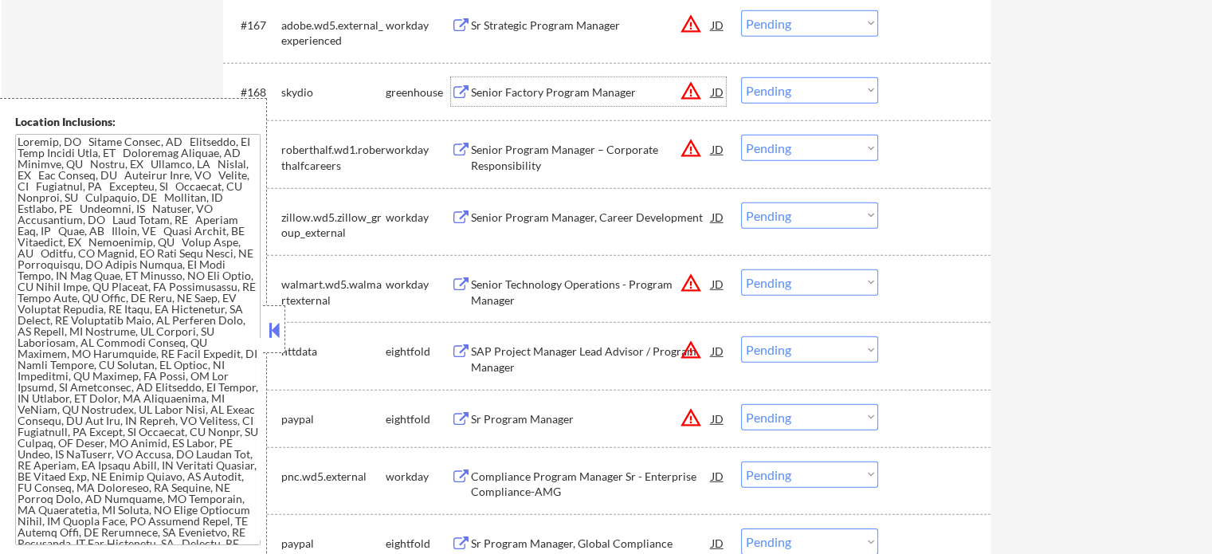
click at [488, 96] on div "Senior Factory Program Manager" at bounding box center [591, 92] width 241 height 16
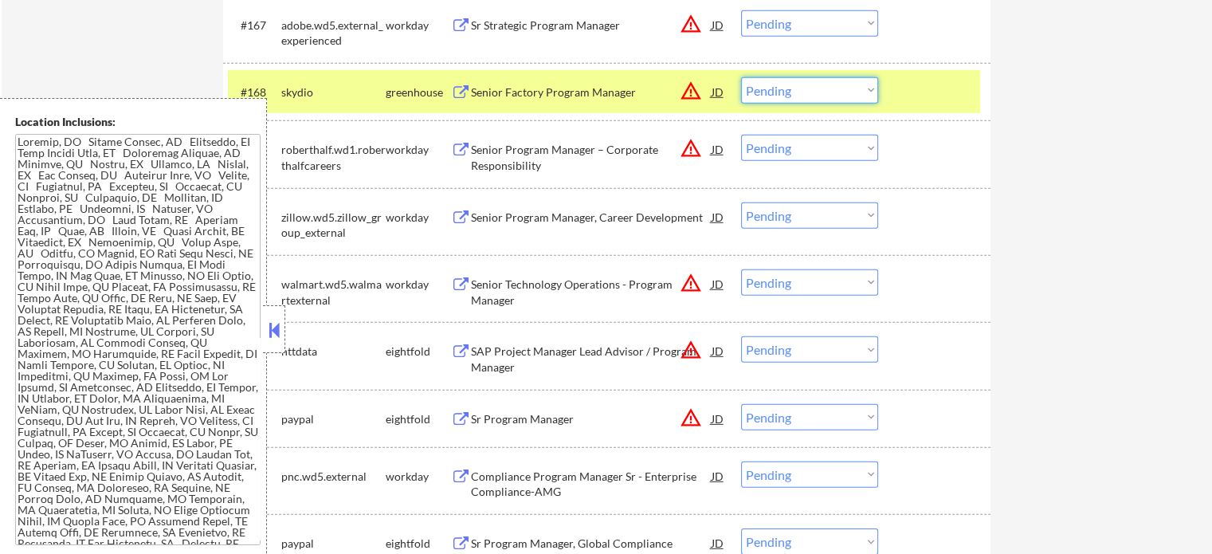
click at [807, 82] on select "Choose an option... Pending Applied Excluded (Questions) Excluded (Expired) Exc…" at bounding box center [809, 90] width 137 height 26
click at [741, 78] on select "Choose an option... Pending Applied Excluded (Questions) Excluded (Expired) Exc…" at bounding box center [809, 90] width 137 height 26
click at [899, 89] on div "#168 skydio greenhouse Senior Factory Program Manager JD warning_amber Choose a…" at bounding box center [604, 91] width 752 height 43
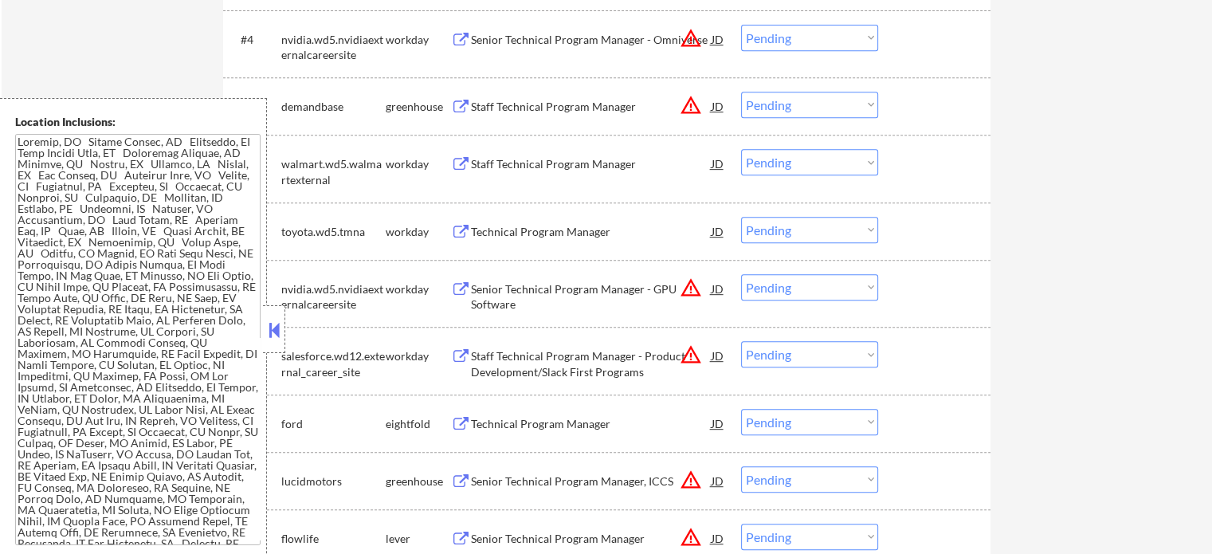
scroll to position [1036, 0]
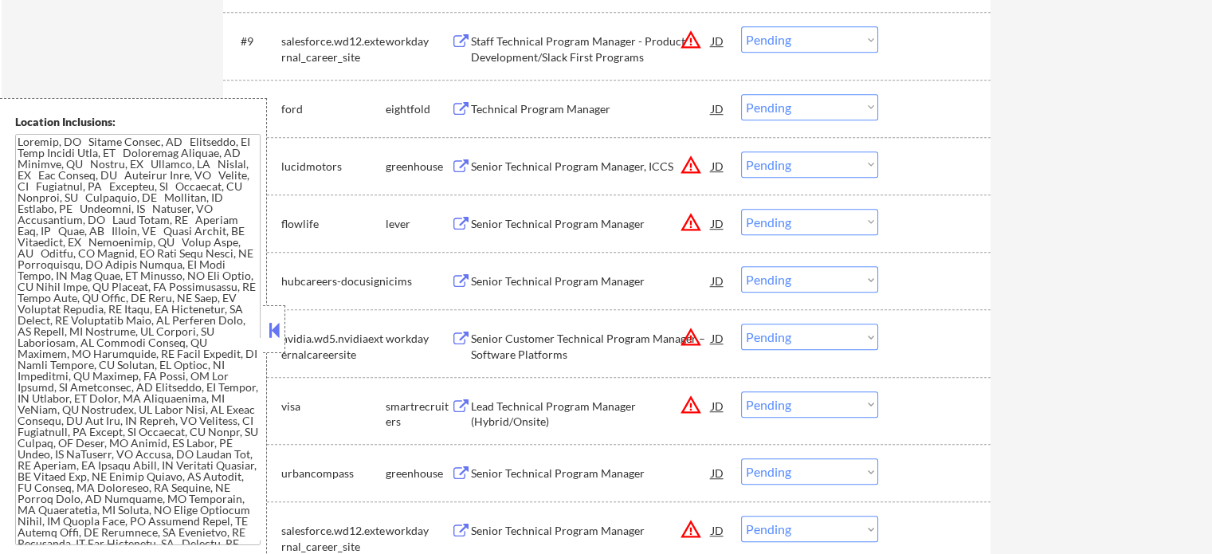
click at [532, 225] on div "Senior Technical Program Manager" at bounding box center [591, 224] width 241 height 16
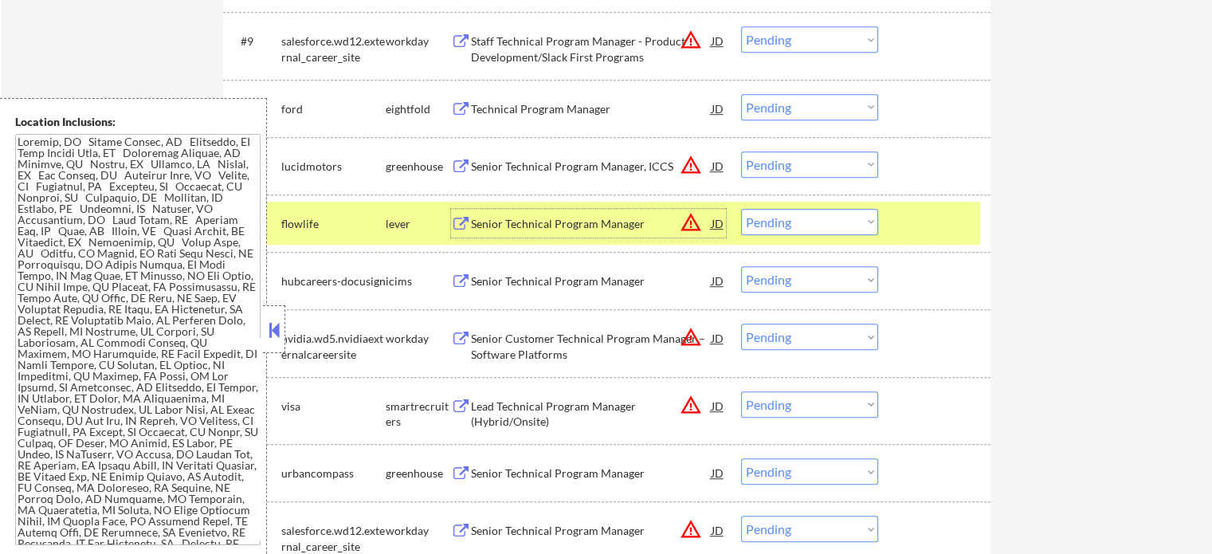
click at [767, 224] on select "Choose an option... Pending Applied Excluded (Questions) Excluded (Expired) Exc…" at bounding box center [809, 222] width 137 height 26
click at [741, 209] on select "Choose an option... Pending Applied Excluded (Questions) Excluded (Expired) Exc…" at bounding box center [809, 222] width 137 height 26
click at [921, 227] on div at bounding box center [936, 223] width 70 height 29
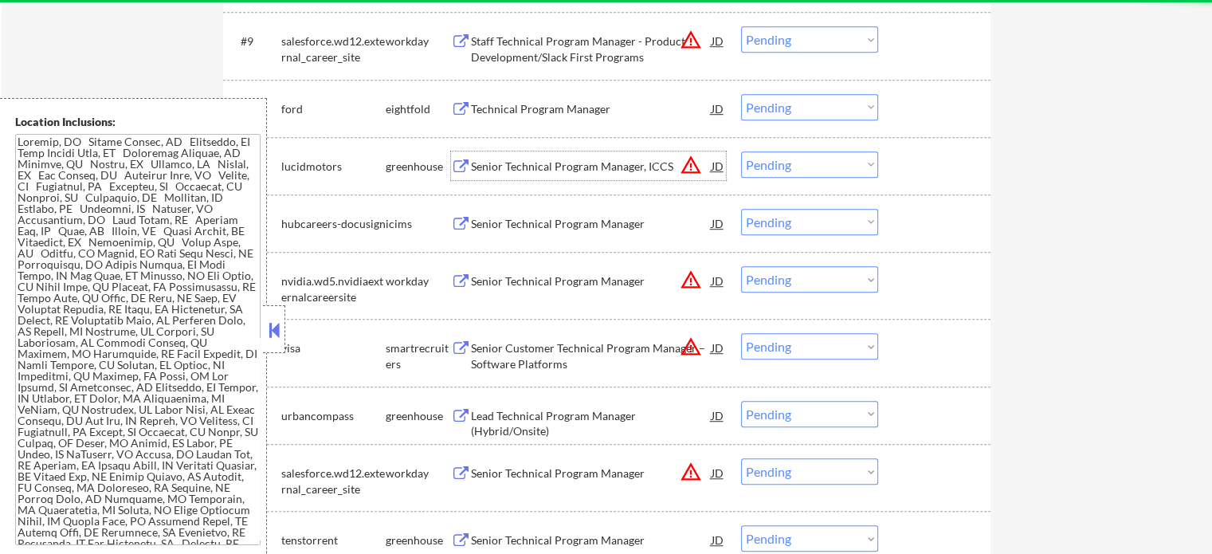
click at [550, 167] on div "Senior Technical Program Manager, ICCS" at bounding box center [591, 167] width 241 height 16
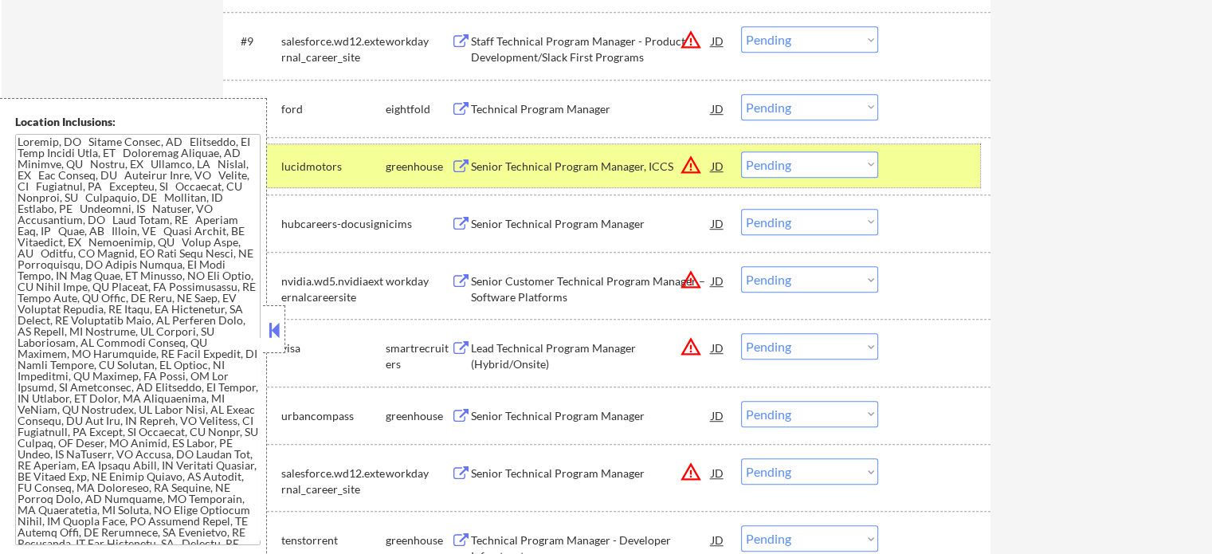
click at [972, 155] on div "#11 lucidmotors greenhouse Senior Technical Program Manager, ICCS JD warning_am…" at bounding box center [604, 165] width 752 height 43
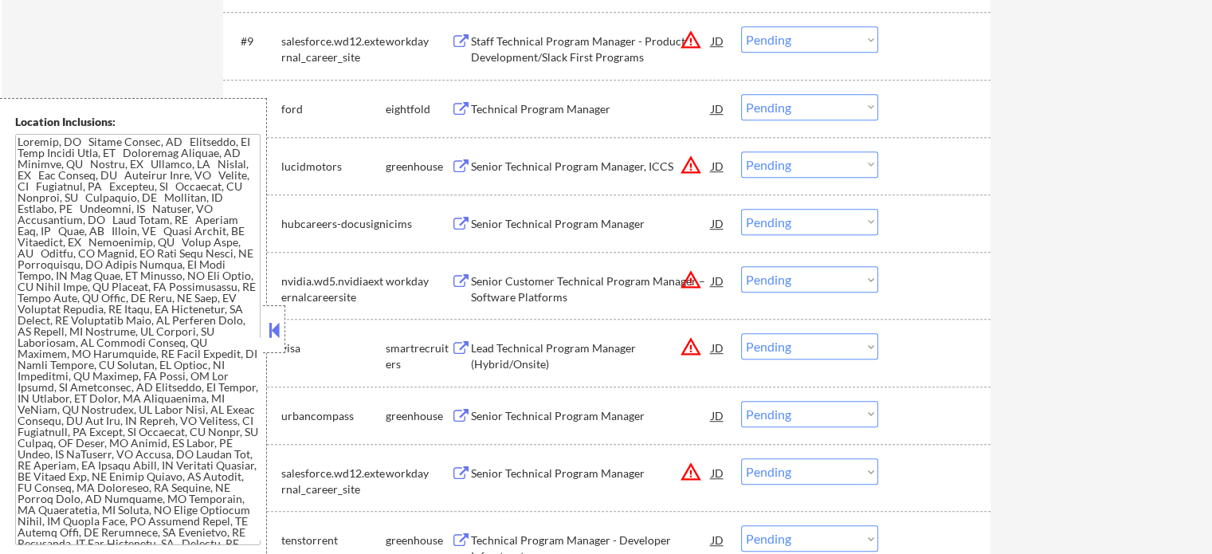
click at [567, 282] on div "Senior Customer Technical Program Manager – Software Platforms" at bounding box center [591, 288] width 241 height 31
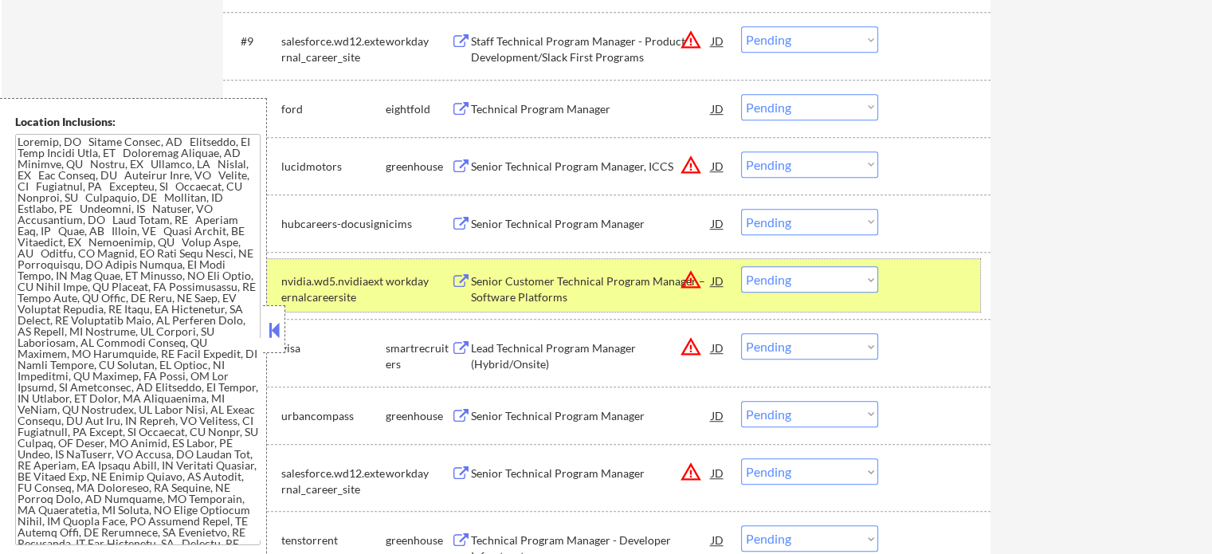
drag, startPoint x: 919, startPoint y: 273, endPoint x: 908, endPoint y: 261, distance: 15.8
click at [916, 273] on div at bounding box center [936, 280] width 70 height 29
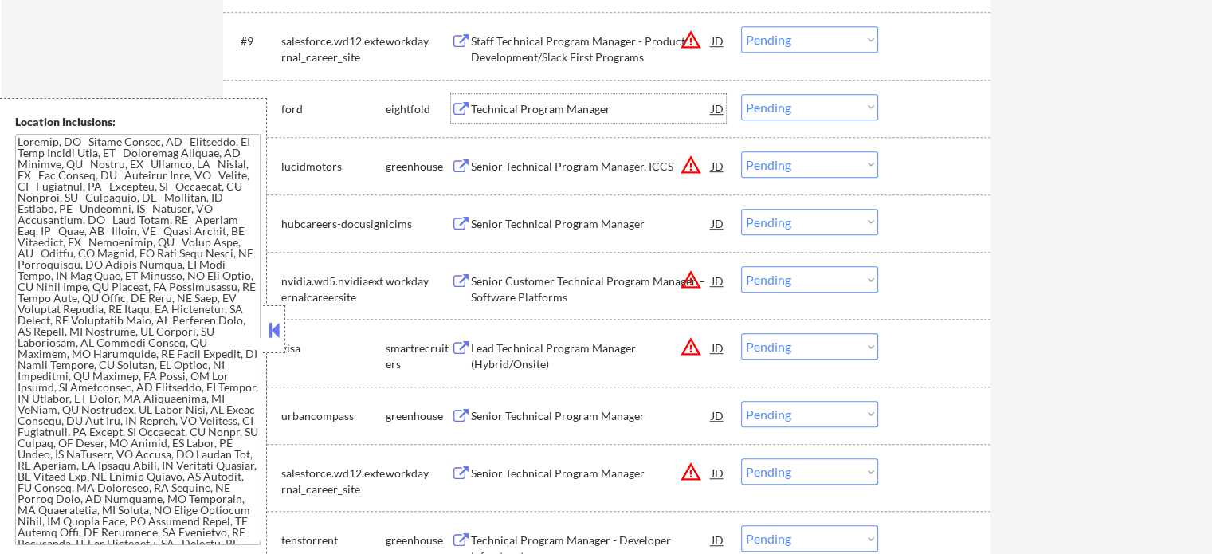
click at [510, 107] on div "Technical Program Manager" at bounding box center [591, 109] width 241 height 16
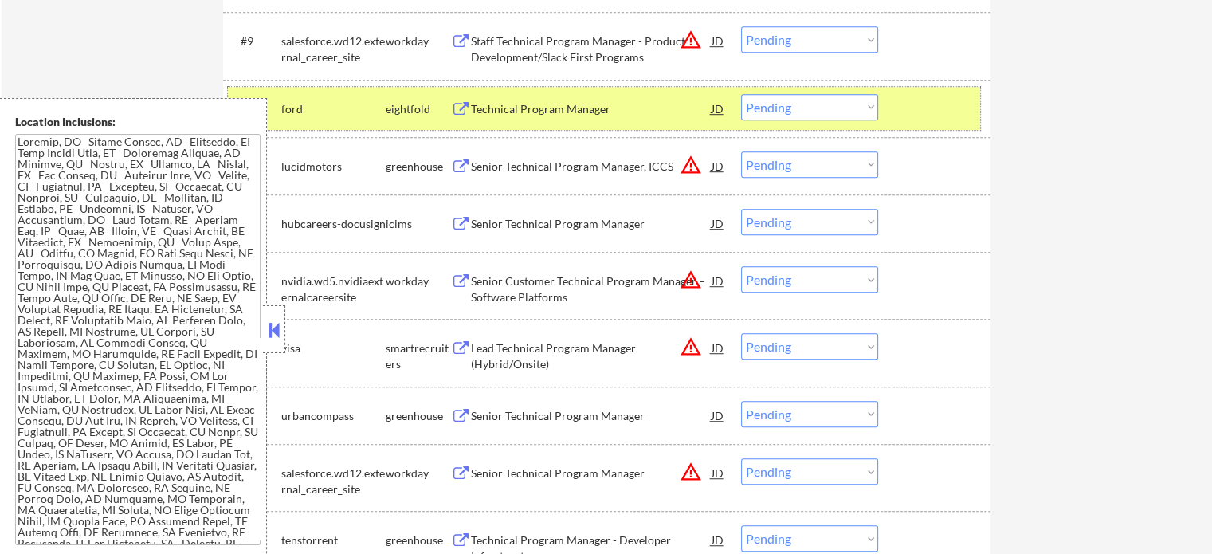
click at [919, 108] on div at bounding box center [936, 108] width 70 height 29
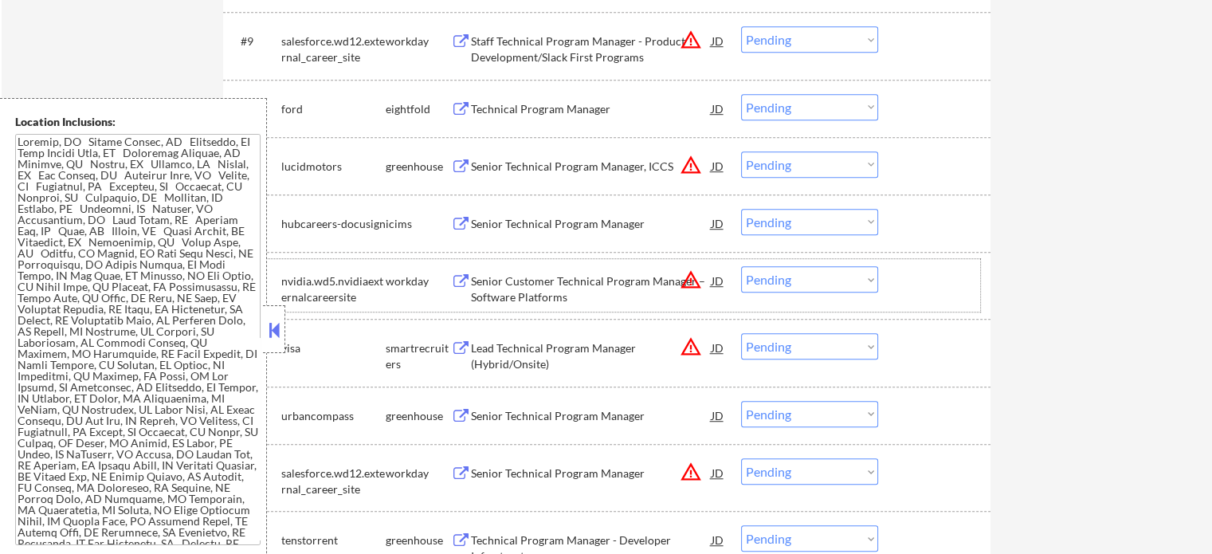
click at [524, 307] on div "#13 nvidia.wd5.nvidiaexternalcareersite workday Senior Customer Technical Progr…" at bounding box center [604, 285] width 752 height 53
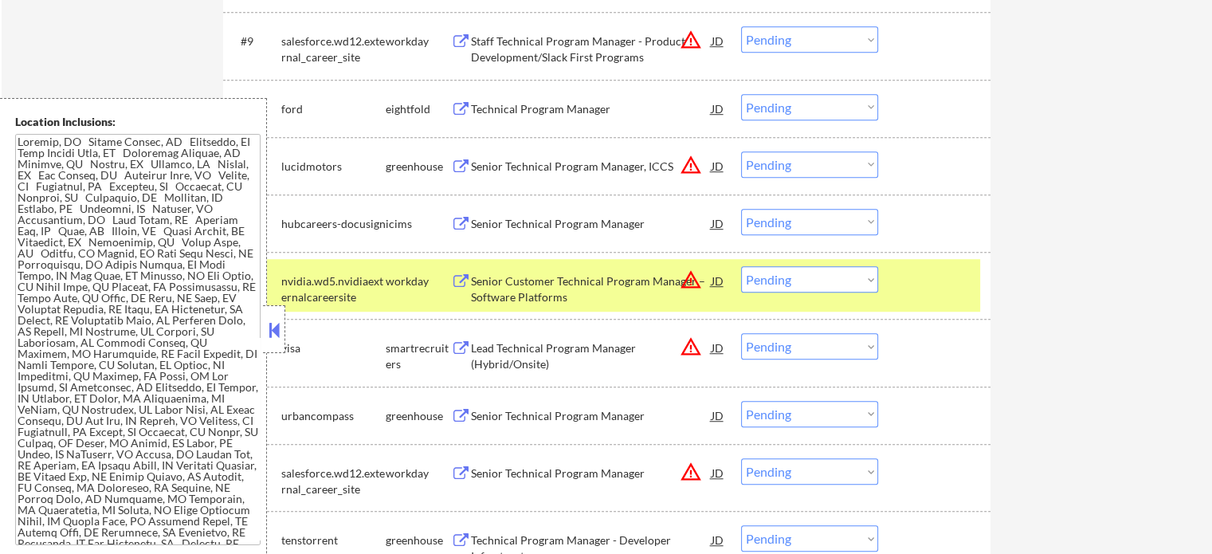
click at [937, 267] on div at bounding box center [936, 280] width 70 height 29
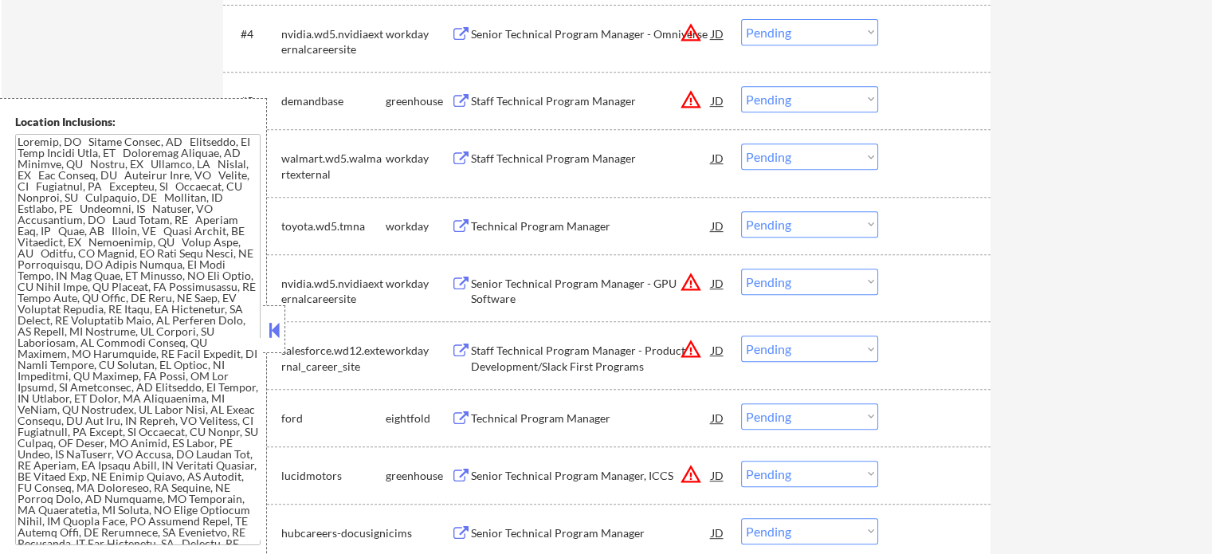
scroll to position [717, 0]
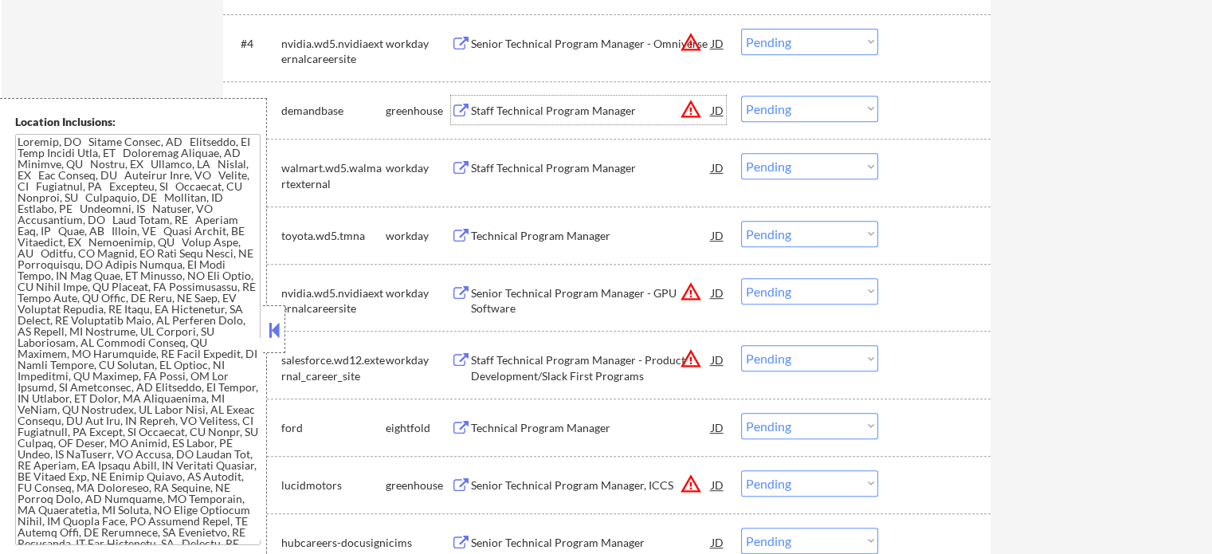
click at [516, 113] on div "Staff Technical Program Manager" at bounding box center [591, 111] width 241 height 16
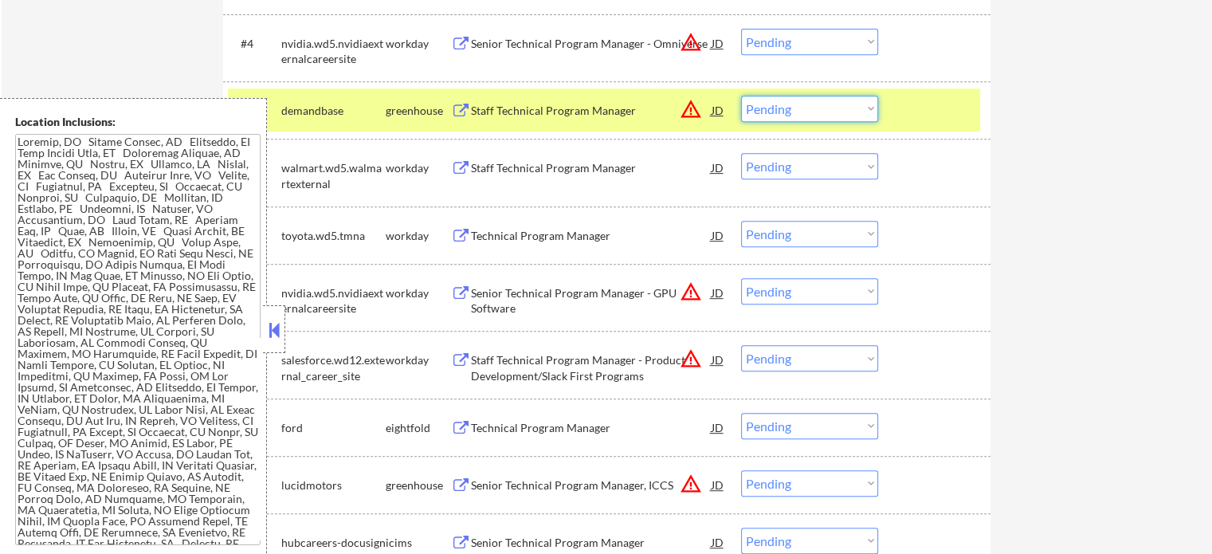
click at [771, 99] on select "Choose an option... Pending Applied Excluded (Questions) Excluded (Expired) Exc…" at bounding box center [809, 109] width 137 height 26
click at [741, 96] on select "Choose an option... Pending Applied Excluded (Questions) Excluded (Expired) Exc…" at bounding box center [809, 109] width 137 height 26
click at [939, 111] on div at bounding box center [936, 110] width 70 height 29
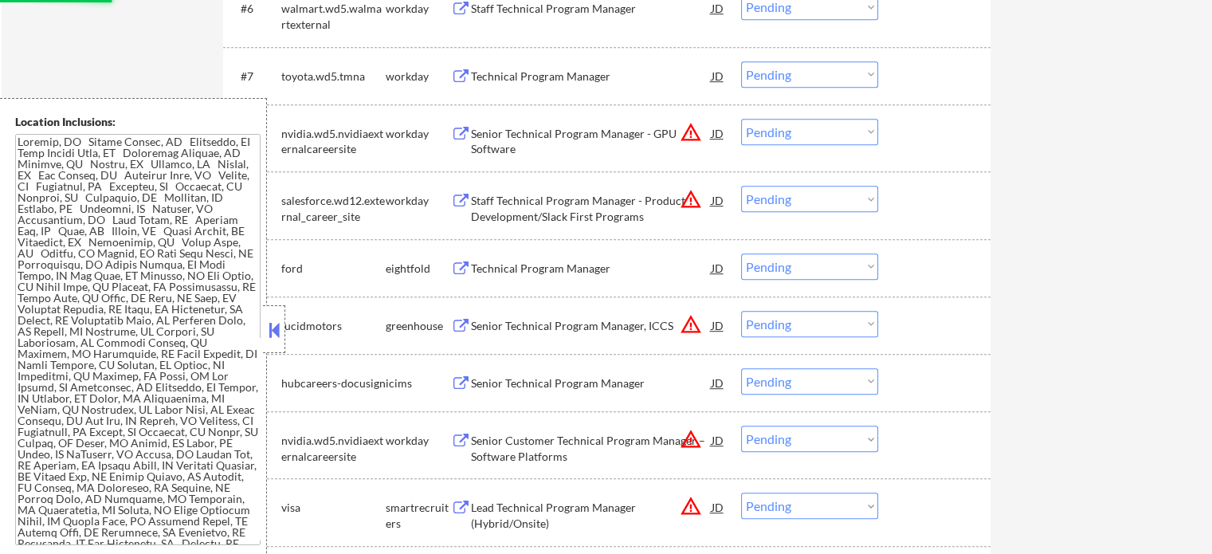
scroll to position [956, 0]
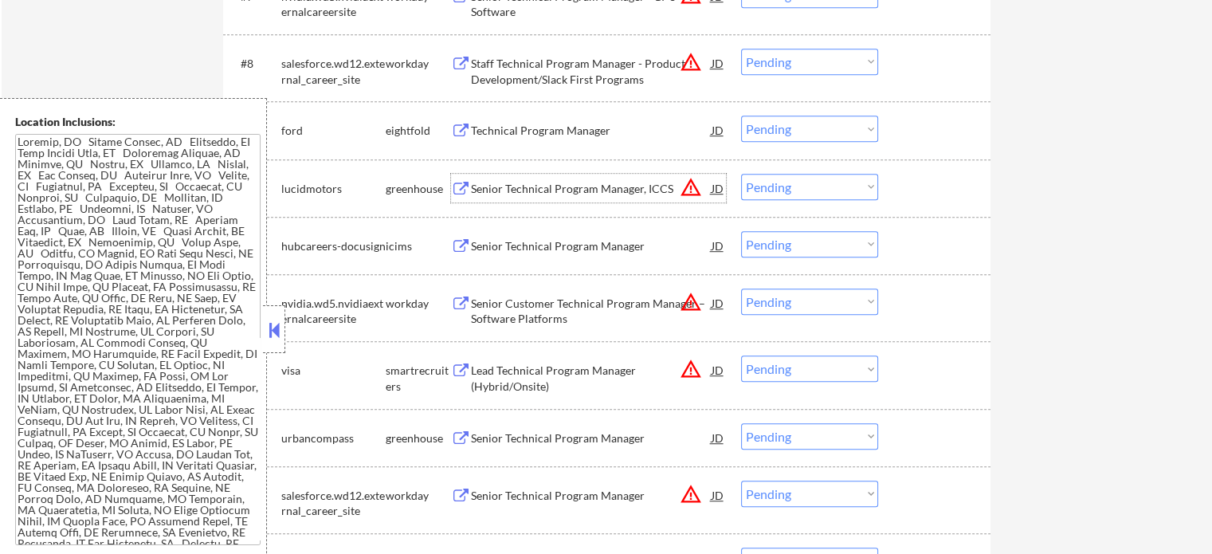
click at [524, 184] on div "Senior Technical Program Manager, ICCS" at bounding box center [591, 189] width 241 height 16
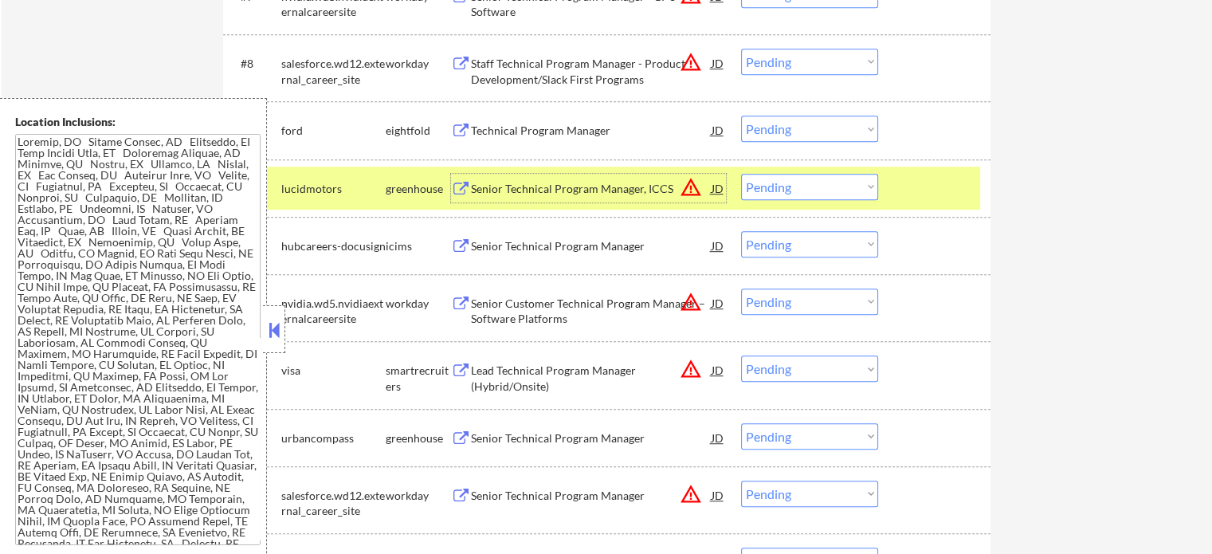
click at [787, 192] on select "Choose an option... Pending Applied Excluded (Questions) Excluded (Expired) Exc…" at bounding box center [809, 187] width 137 height 26
click at [741, 174] on select "Choose an option... Pending Applied Excluded (Questions) Excluded (Expired) Exc…" at bounding box center [809, 187] width 137 height 26
click at [963, 186] on div at bounding box center [936, 188] width 70 height 29
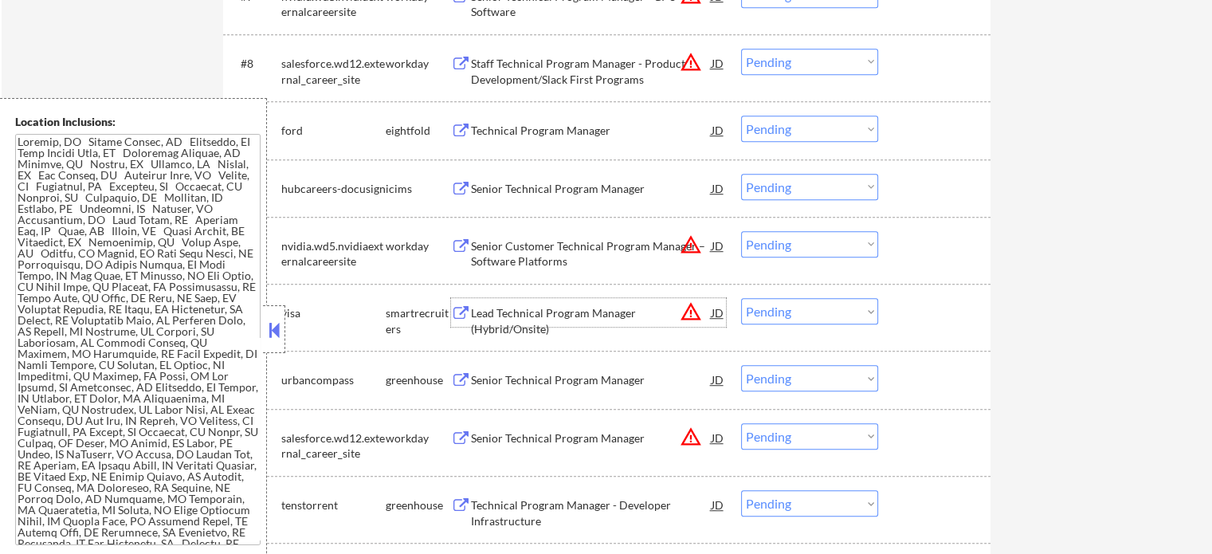
click at [590, 305] on div "Lead Technical Program Manager (Hybrid/Onsite)" at bounding box center [591, 320] width 241 height 31
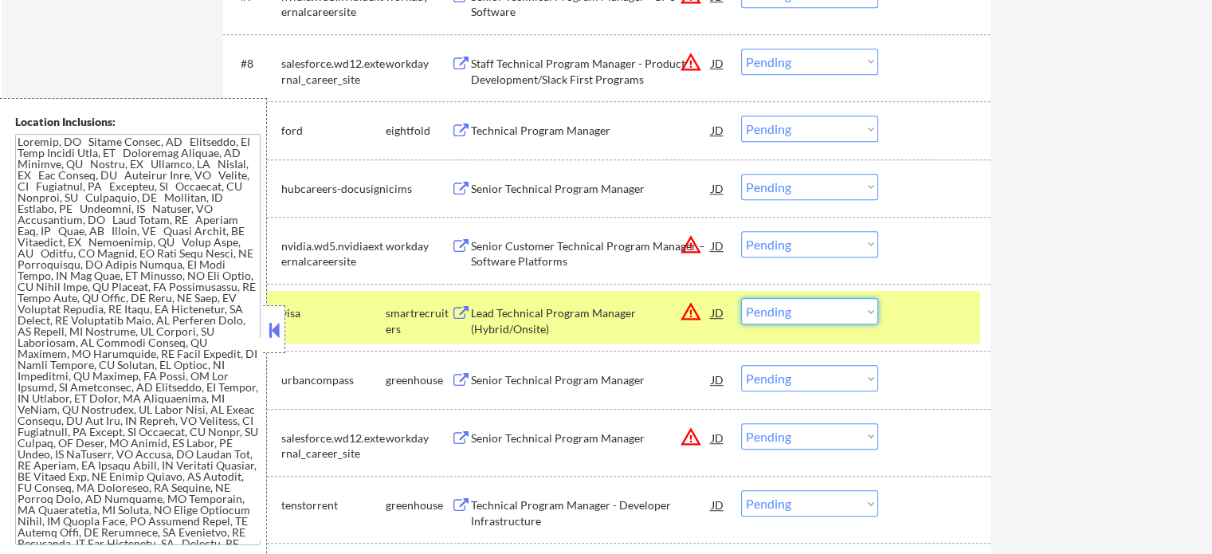
drag, startPoint x: 768, startPoint y: 312, endPoint x: 790, endPoint y: 313, distance: 22.4
click at [768, 312] on select "Choose an option... Pending Applied Excluded (Questions) Excluded (Expired) Exc…" at bounding box center [809, 311] width 137 height 26
click at [741, 298] on select "Choose an option... Pending Applied Excluded (Questions) Excluded (Expired) Exc…" at bounding box center [809, 311] width 137 height 26
click at [924, 333] on div "#12 visa smartrecruiters Lead Technical Program Manager (Hybrid/Onsite) JD warn…" at bounding box center [604, 317] width 752 height 53
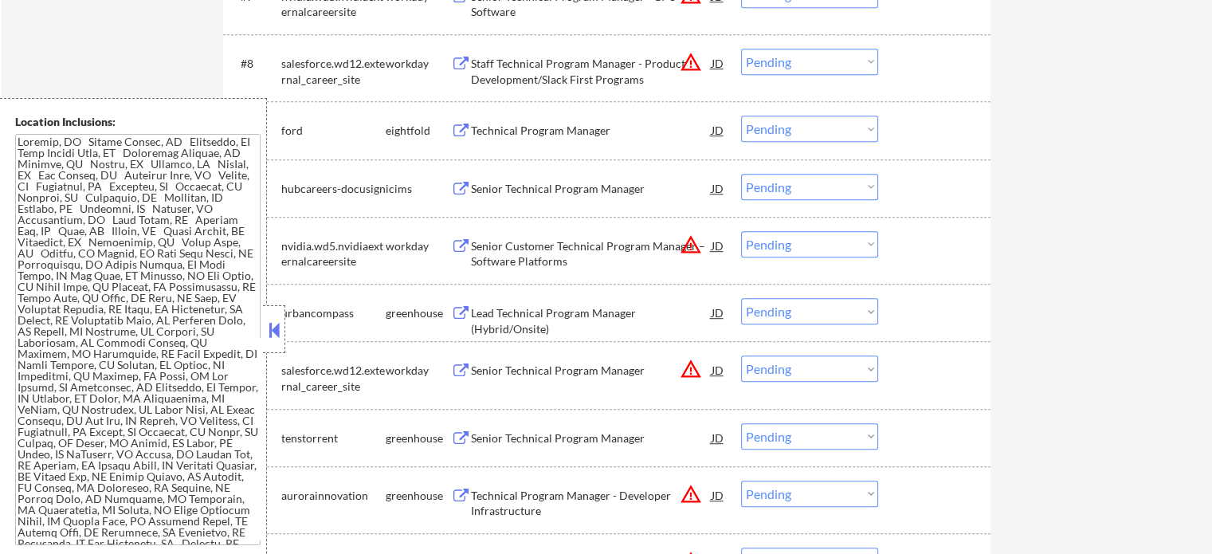
click at [493, 308] on div "Lead Technical Program Manager (Hybrid/Onsite)" at bounding box center [591, 320] width 241 height 31
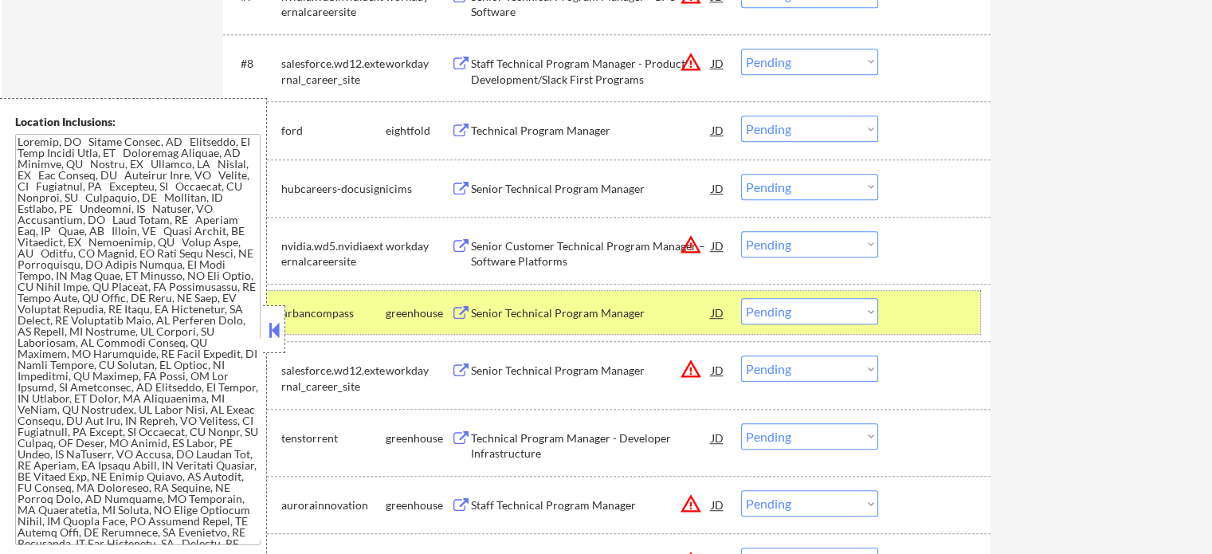
click at [902, 312] on div at bounding box center [936, 312] width 70 height 29
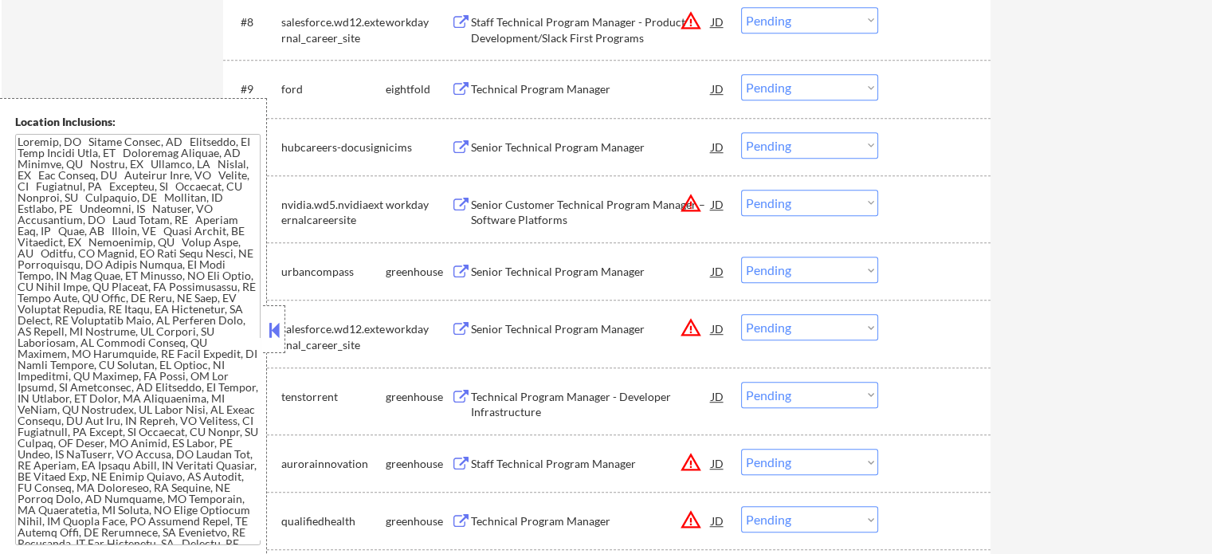
scroll to position [1116, 0]
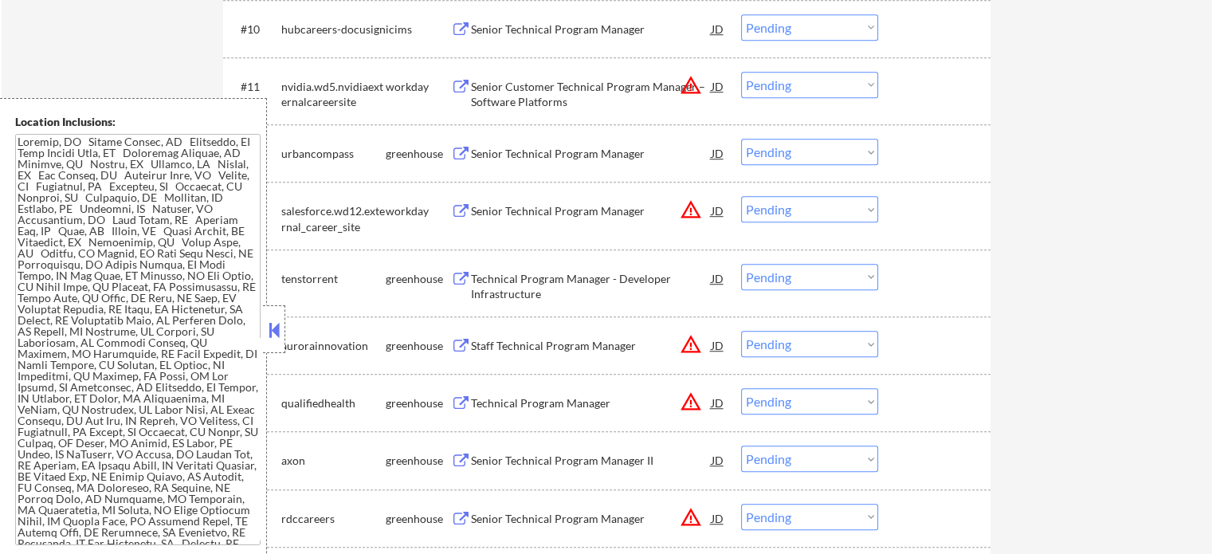
click at [499, 288] on div "Technical Program Manager - Developer Infrastructure" at bounding box center [591, 286] width 241 height 31
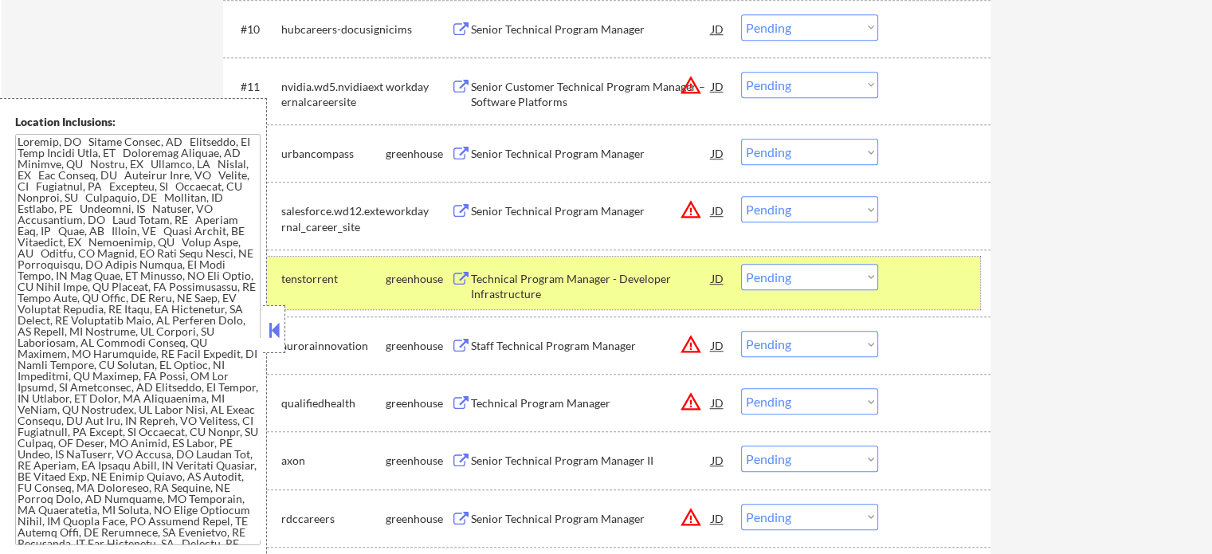
click at [908, 270] on div at bounding box center [936, 278] width 70 height 29
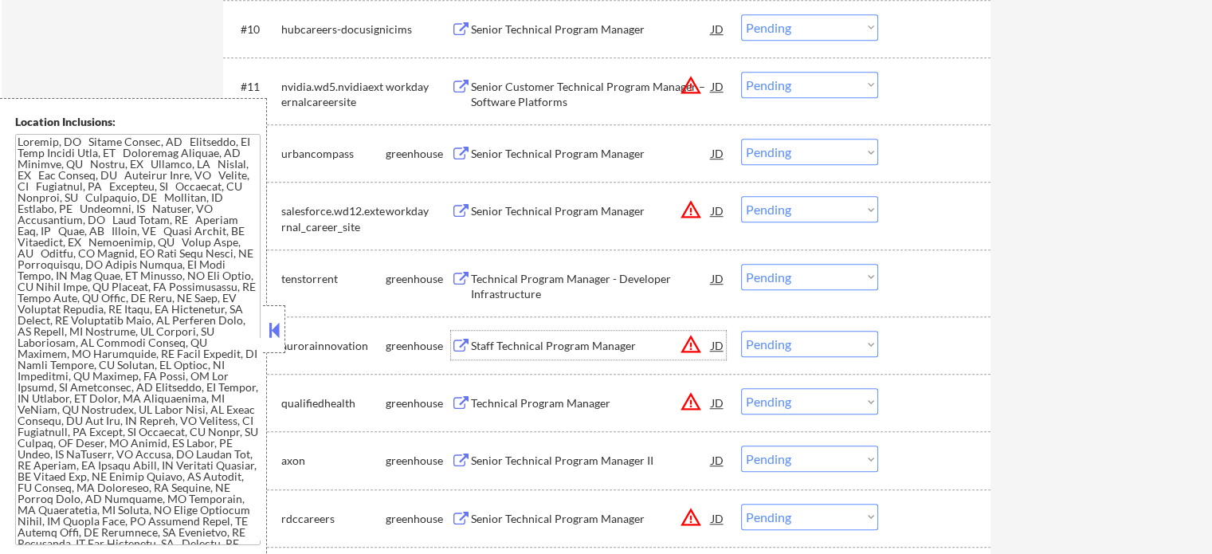
click at [488, 355] on div "Staff Technical Program Manager" at bounding box center [591, 345] width 241 height 29
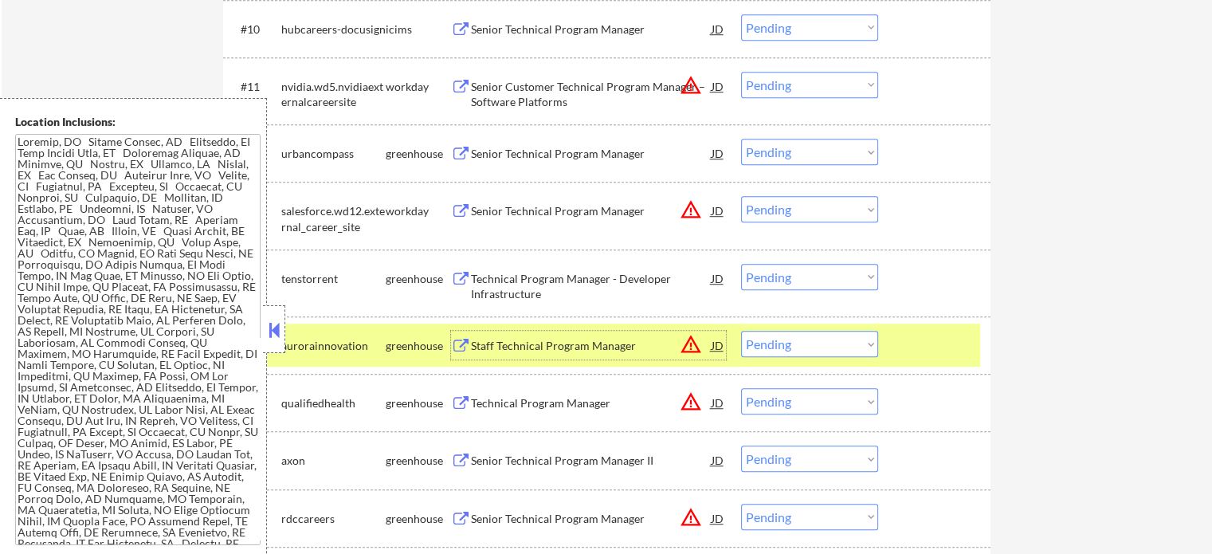
click at [797, 336] on select "Choose an option... Pending Applied Excluded (Questions) Excluded (Expired) Exc…" at bounding box center [809, 344] width 137 height 26
click at [741, 331] on select "Choose an option... Pending Applied Excluded (Questions) Excluded (Expired) Exc…" at bounding box center [809, 344] width 137 height 26
click at [931, 339] on div at bounding box center [936, 345] width 70 height 29
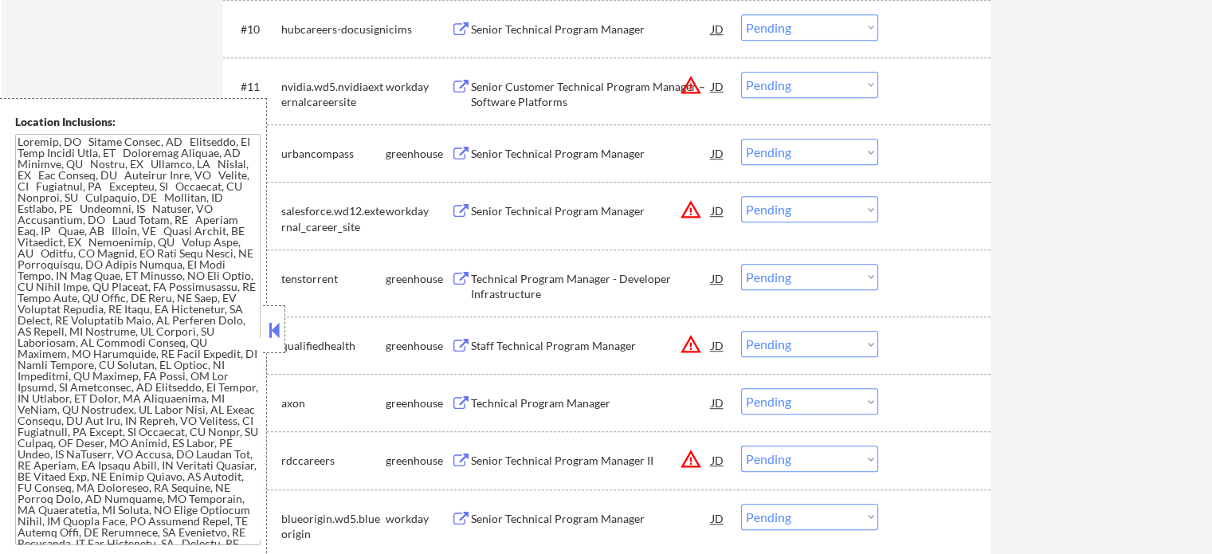
click at [478, 340] on div "Staff Technical Program Manager" at bounding box center [591, 346] width 241 height 16
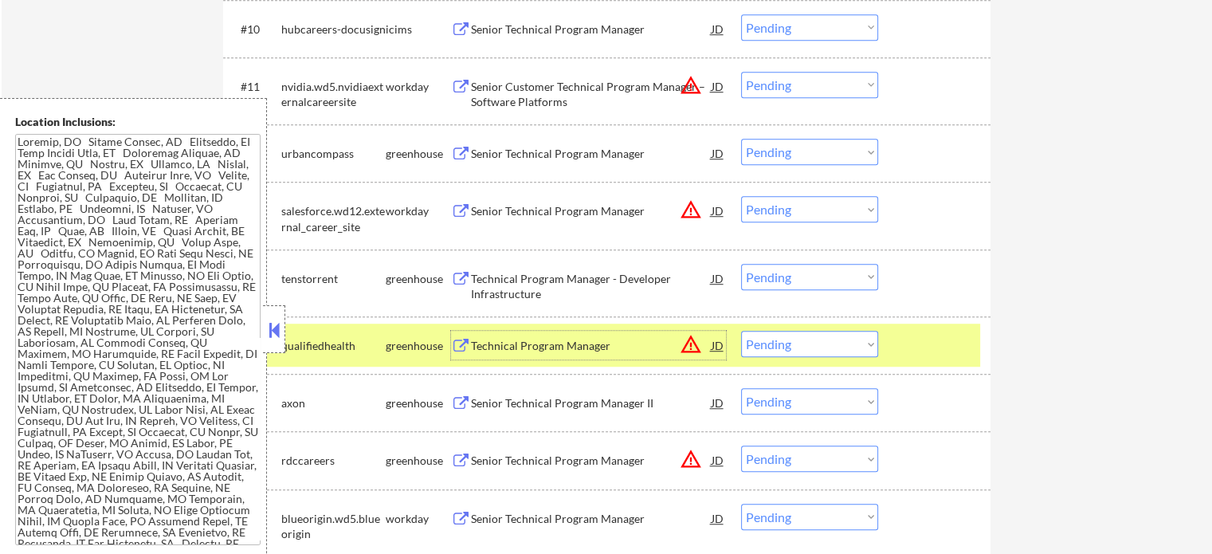
click at [798, 347] on select "Choose an option... Pending Applied Excluded (Questions) Excluded (Expired) Exc…" at bounding box center [809, 344] width 137 height 26
click at [741, 331] on select "Choose an option... Pending Applied Excluded (Questions) Excluded (Expired) Exc…" at bounding box center [809, 344] width 137 height 26
click at [904, 348] on div at bounding box center [936, 345] width 70 height 29
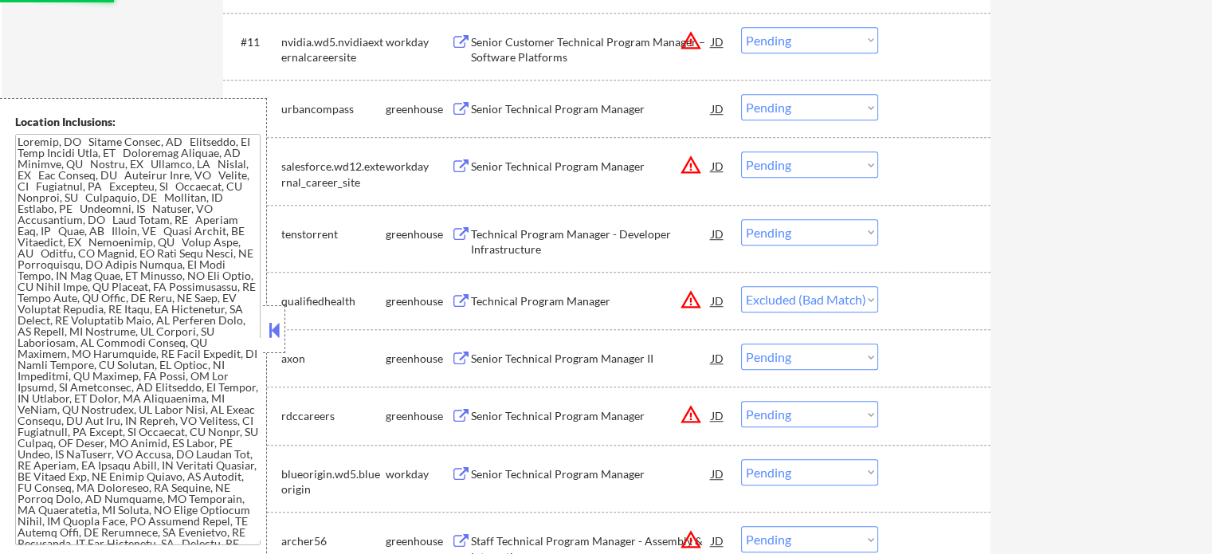
scroll to position [1195, 0]
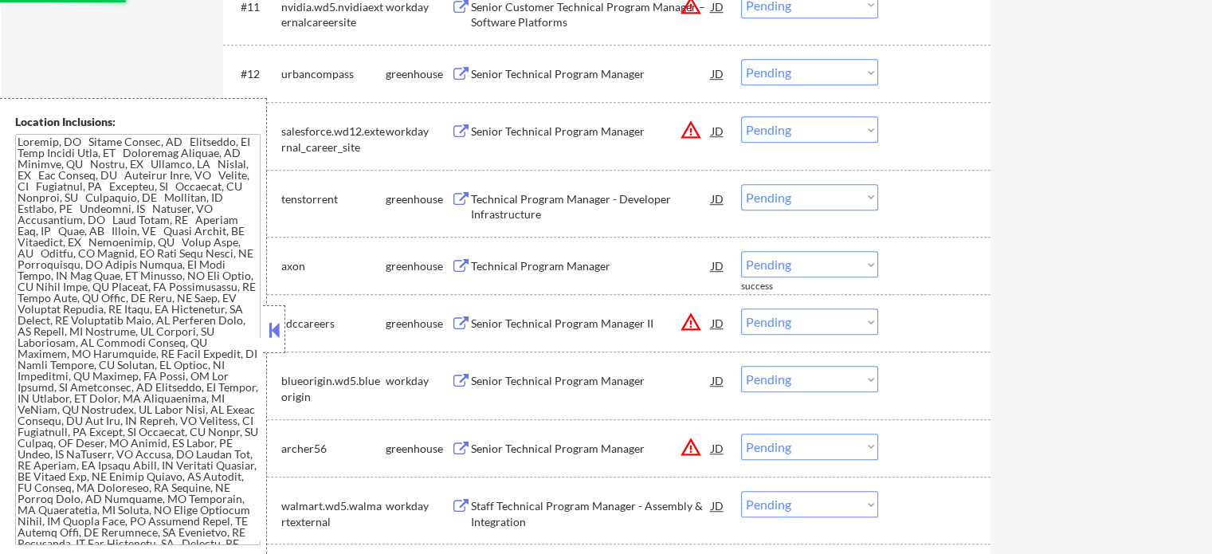
click at [546, 267] on div "Technical Program Manager" at bounding box center [591, 266] width 241 height 16
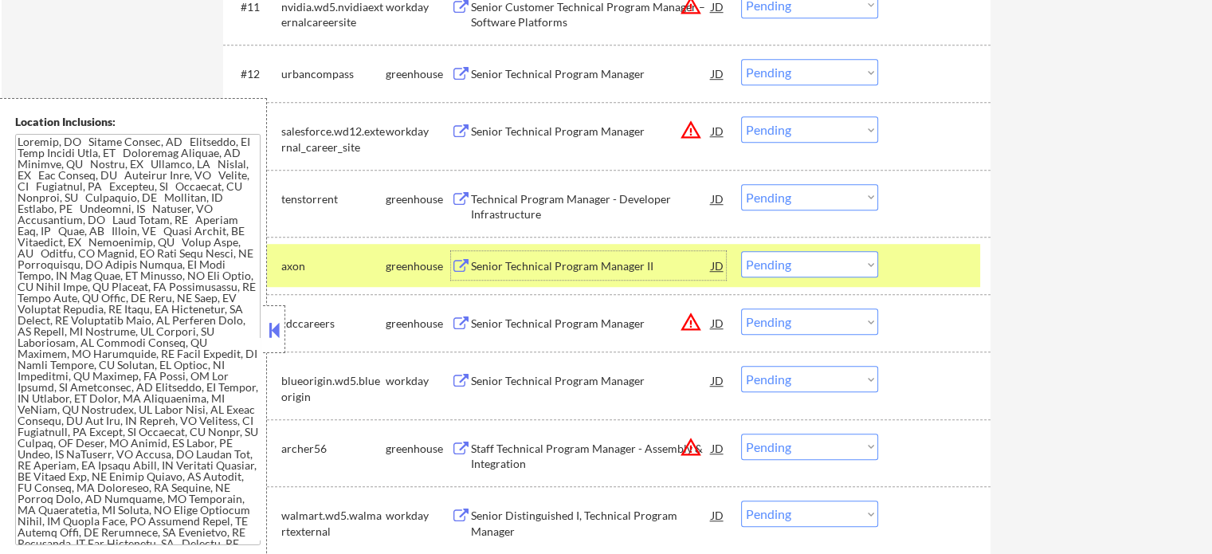
click at [769, 272] on select "Choose an option... Pending Applied Excluded (Questions) Excluded (Expired) Exc…" at bounding box center [809, 264] width 137 height 26
click at [741, 251] on select "Choose an option... Pending Applied Excluded (Questions) Excluded (Expired) Exc…" at bounding box center [809, 264] width 137 height 26
click at [900, 261] on div "#15 axon greenhouse Senior Technical Program Manager II JD warning_amber Choose…" at bounding box center [604, 265] width 752 height 43
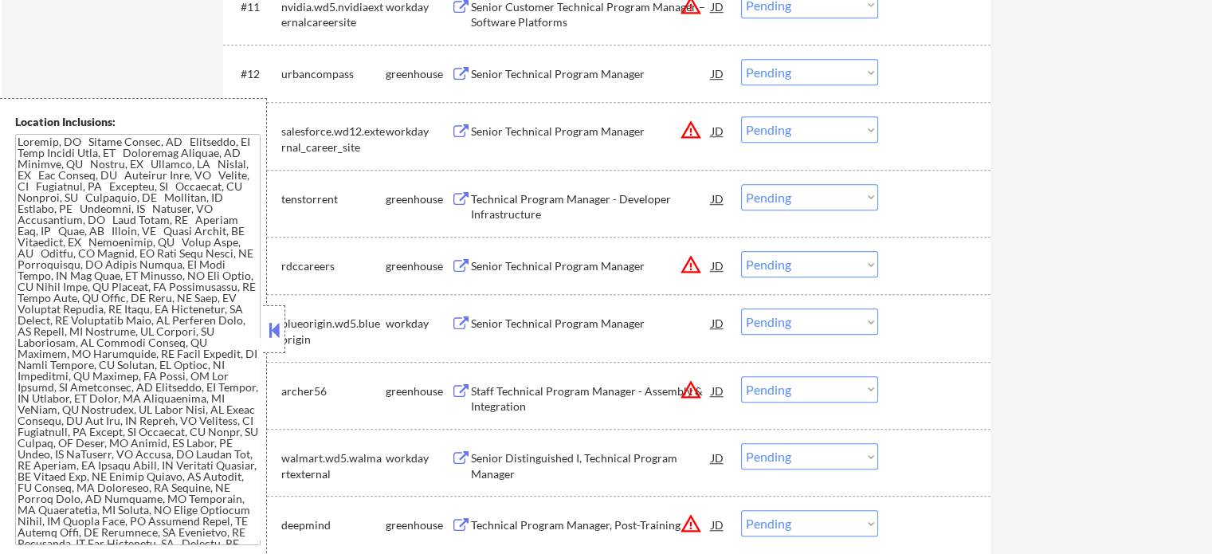
click at [558, 205] on div "Technical Program Manager - Developer Infrastructure" at bounding box center [591, 206] width 241 height 31
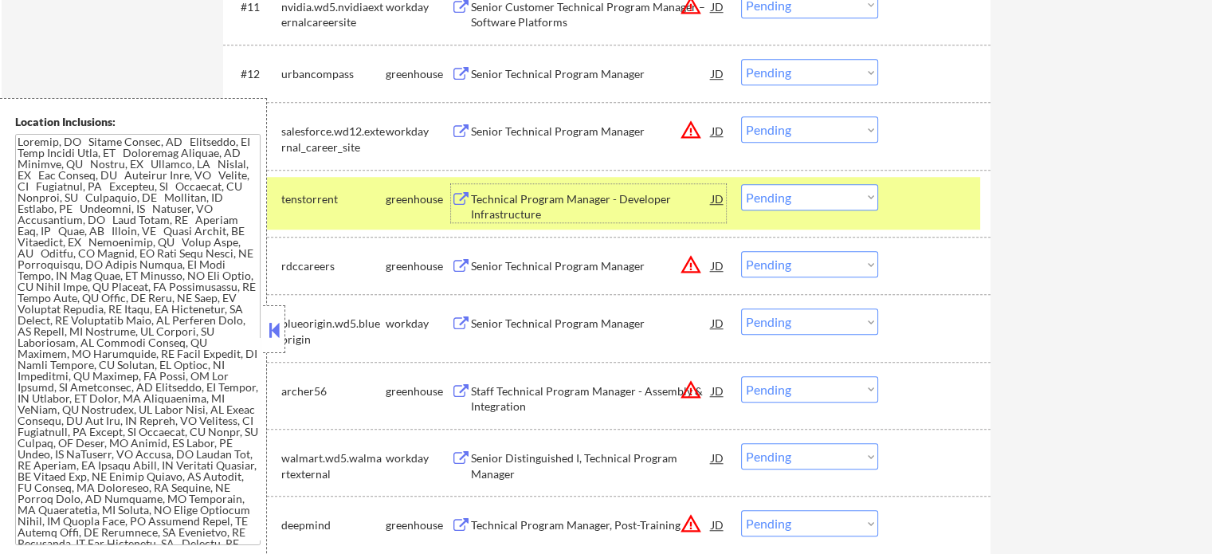
click at [751, 194] on select "Choose an option... Pending Applied Excluded (Questions) Excluded (Expired) Exc…" at bounding box center [809, 197] width 137 height 26
click at [741, 184] on select "Choose an option... Pending Applied Excluded (Questions) Excluded (Expired) Exc…" at bounding box center [809, 197] width 137 height 26
click at [897, 205] on div "#14 tenstorrent greenhouse Technical Program Manager - Developer Infrastructure…" at bounding box center [604, 203] width 752 height 53
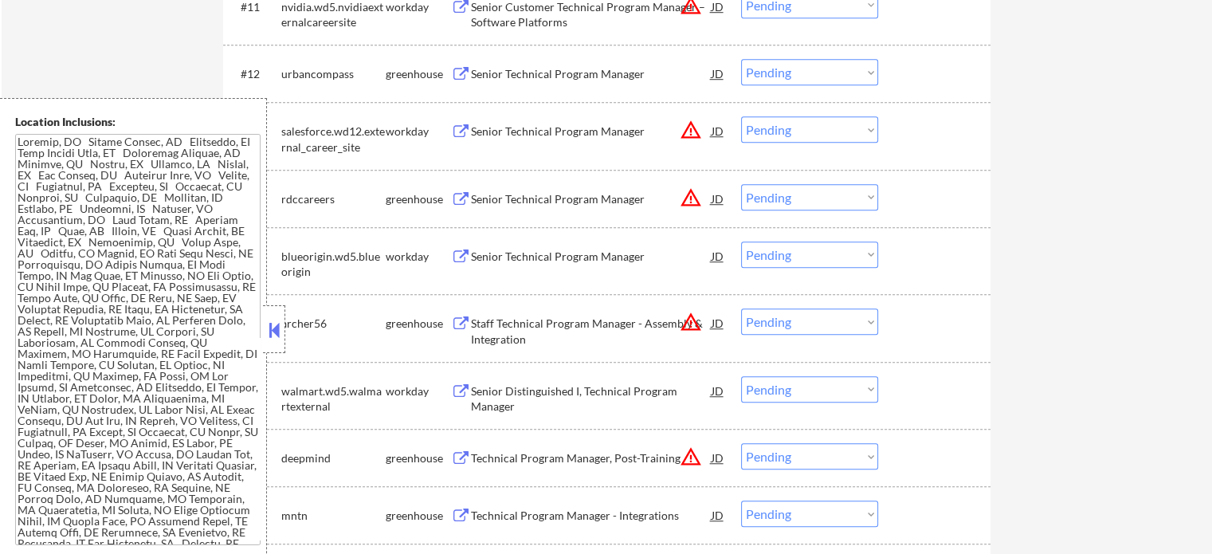
click at [532, 326] on div "Staff Technical Program Manager - Assembly & Integration" at bounding box center [591, 331] width 241 height 31
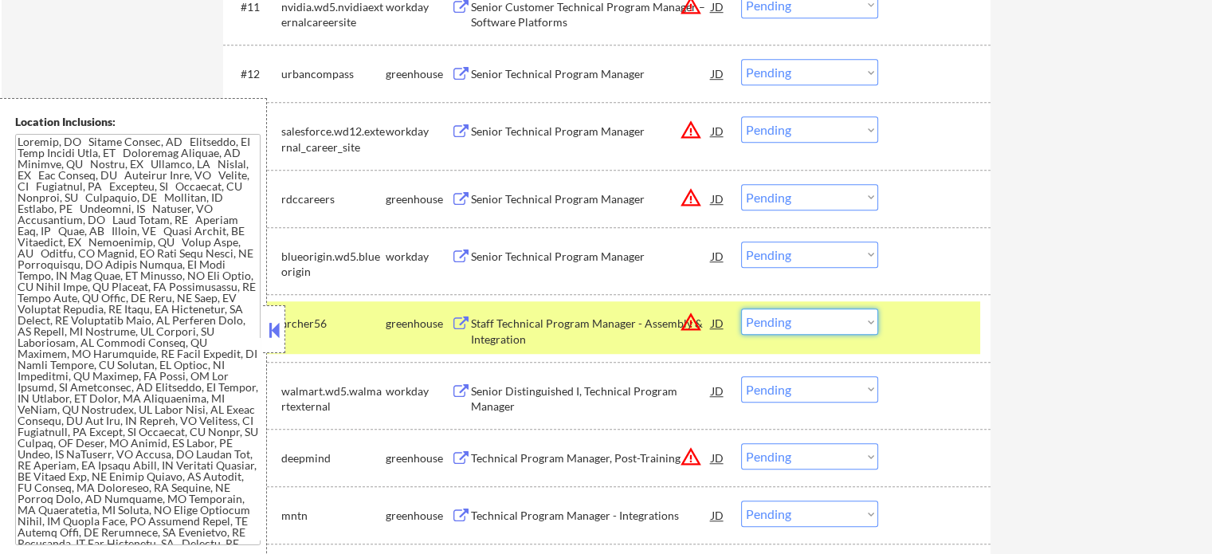
click at [810, 324] on select "Choose an option... Pending Applied Excluded (Questions) Excluded (Expired) Exc…" at bounding box center [809, 321] width 137 height 26
click at [741, 308] on select "Choose an option... Pending Applied Excluded (Questions) Excluded (Expired) Exc…" at bounding box center [809, 321] width 137 height 26
click at [926, 331] on div at bounding box center [936, 322] width 70 height 29
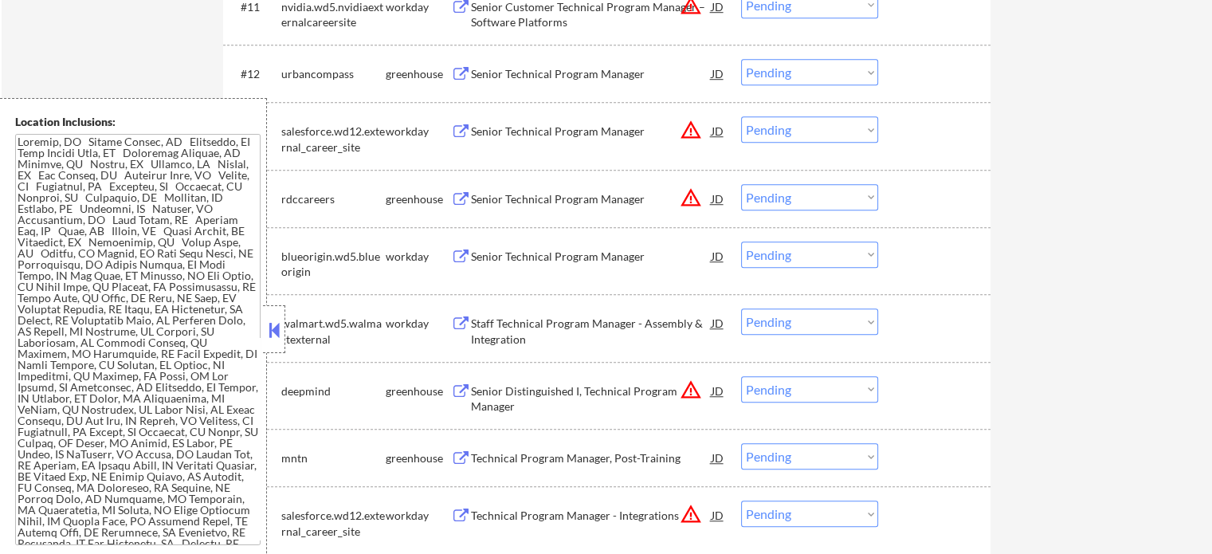
click at [547, 390] on div "Senior Distinguished I, Technical Program Manager" at bounding box center [591, 398] width 241 height 31
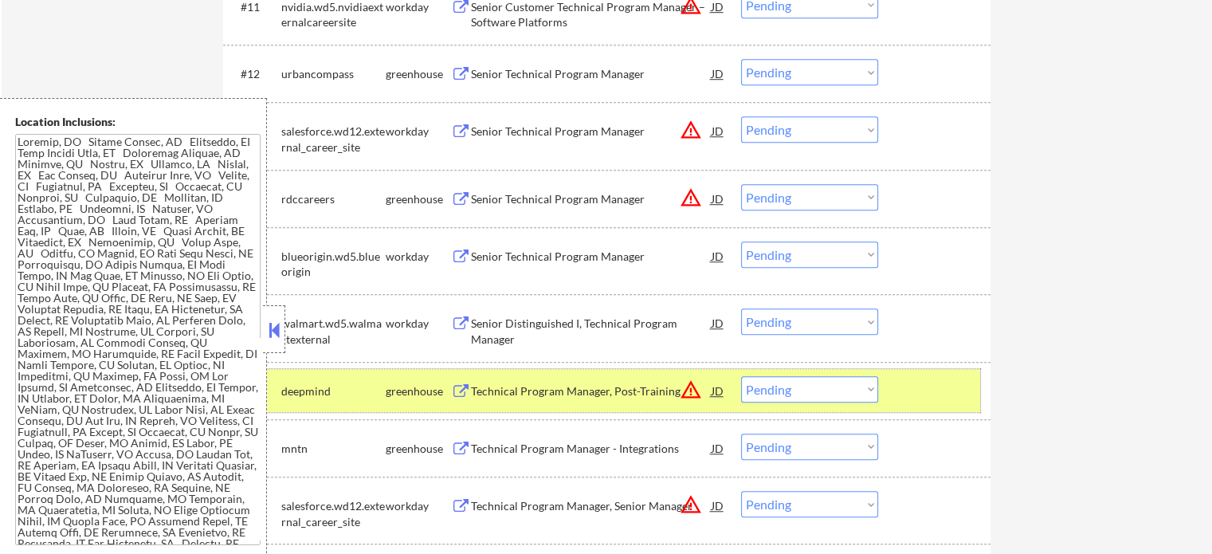
click at [907, 381] on div at bounding box center [936, 390] width 70 height 29
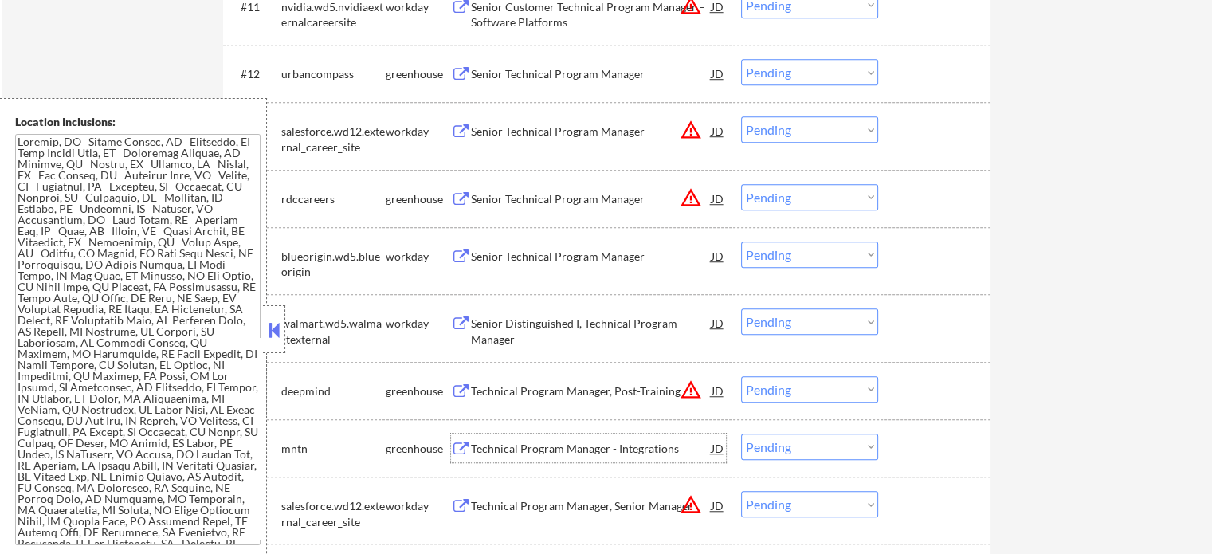
click at [535, 444] on div "Technical Program Manager - Integrations" at bounding box center [591, 449] width 241 height 16
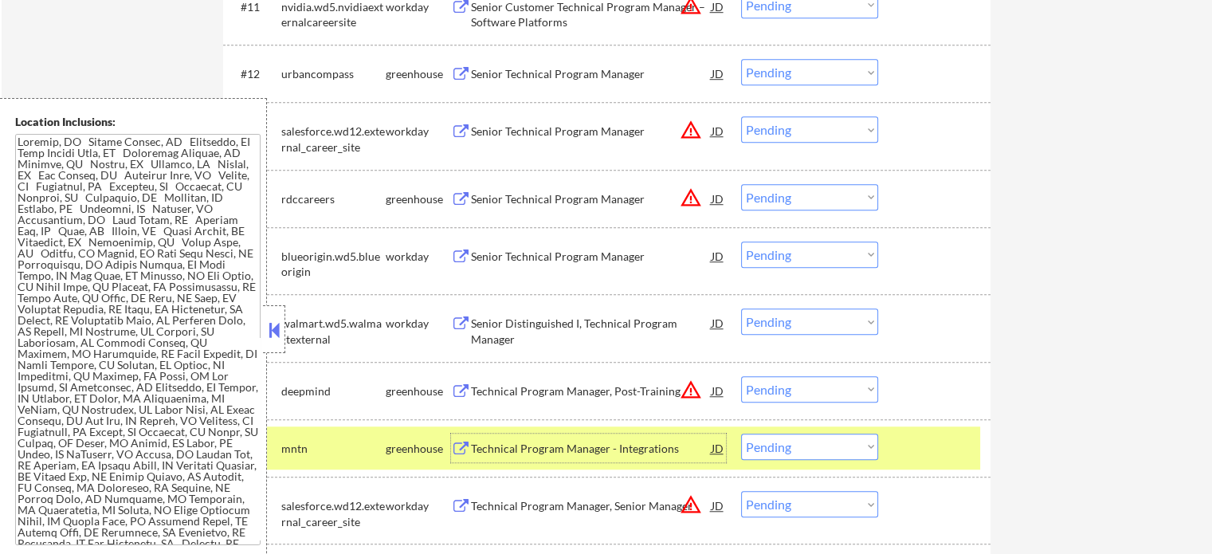
click at [771, 449] on select "Choose an option... Pending Applied Excluded (Questions) Excluded (Expired) Exc…" at bounding box center [809, 446] width 137 height 26
click at [741, 433] on select "Choose an option... Pending Applied Excluded (Questions) Excluded (Expired) Exc…" at bounding box center [809, 446] width 137 height 26
click at [919, 449] on div at bounding box center [936, 447] width 70 height 29
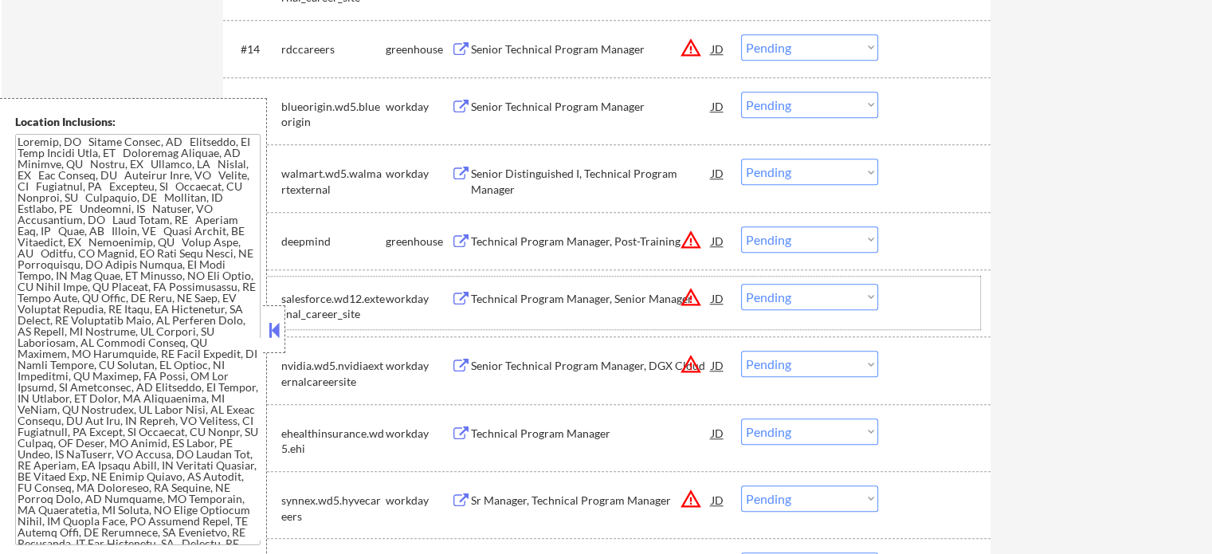
scroll to position [1355, 0]
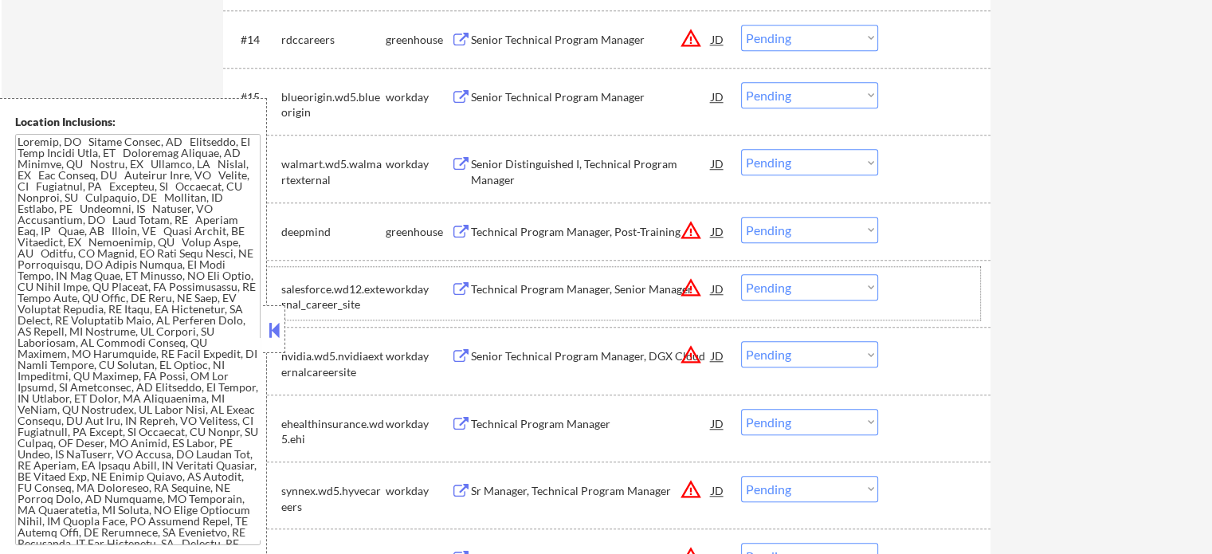
click at [516, 289] on div "Technical Program Manager, Senior Manager" at bounding box center [591, 289] width 241 height 16
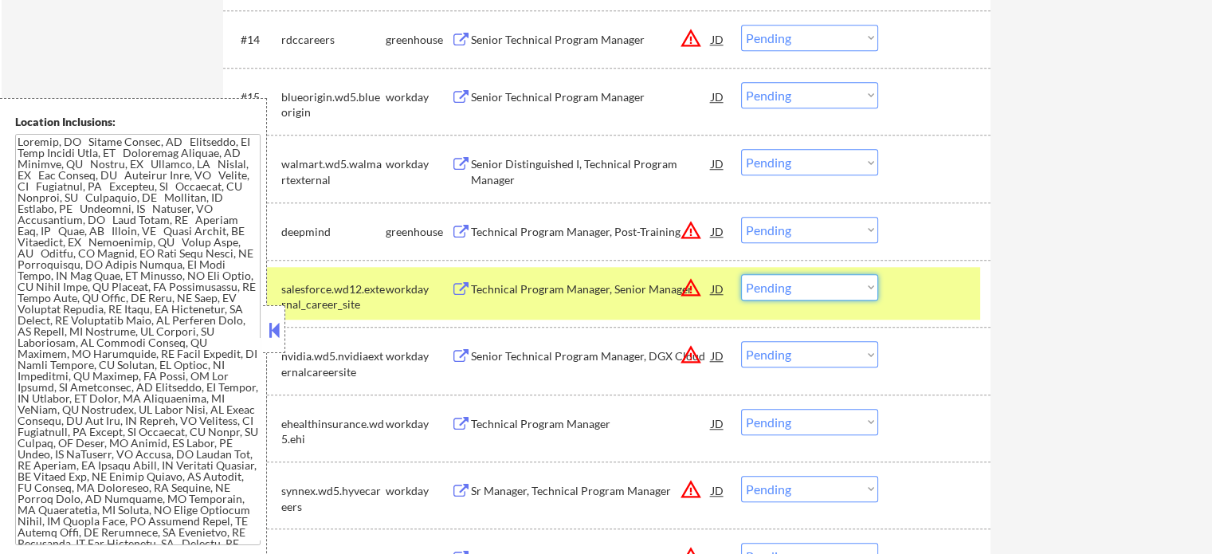
click at [784, 286] on select "Choose an option... Pending Applied Excluded (Questions) Excluded (Expired) Exc…" at bounding box center [809, 287] width 137 height 26
click at [741, 274] on select "Choose an option... Pending Applied Excluded (Questions) Excluded (Expired) Exc…" at bounding box center [809, 287] width 137 height 26
click at [914, 292] on div at bounding box center [936, 288] width 70 height 29
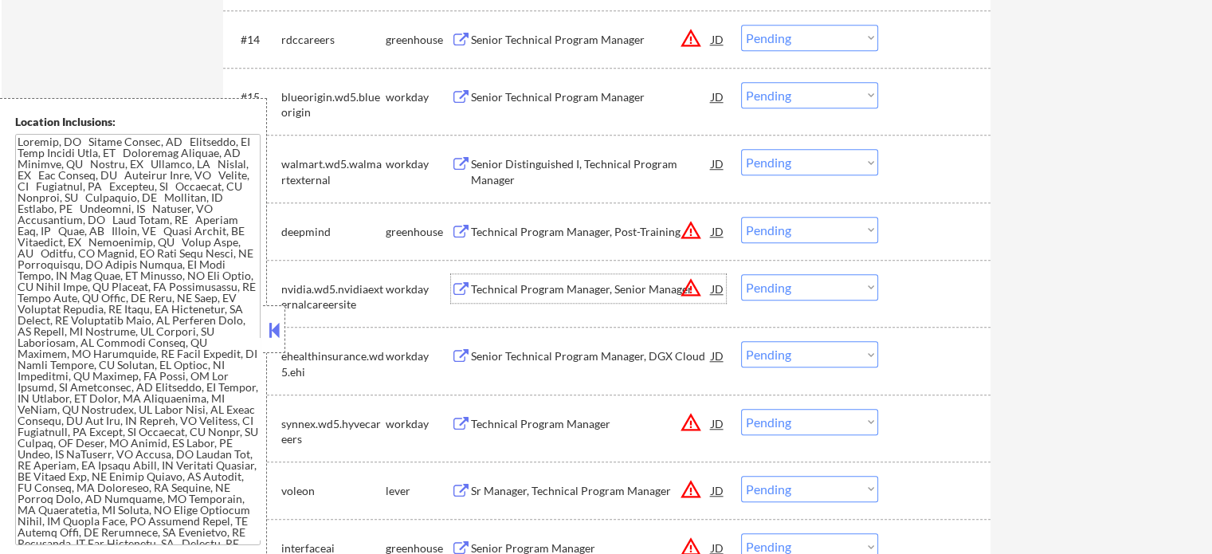
click at [569, 288] on div "Technical Program Manager, Senior Manager" at bounding box center [591, 289] width 241 height 16
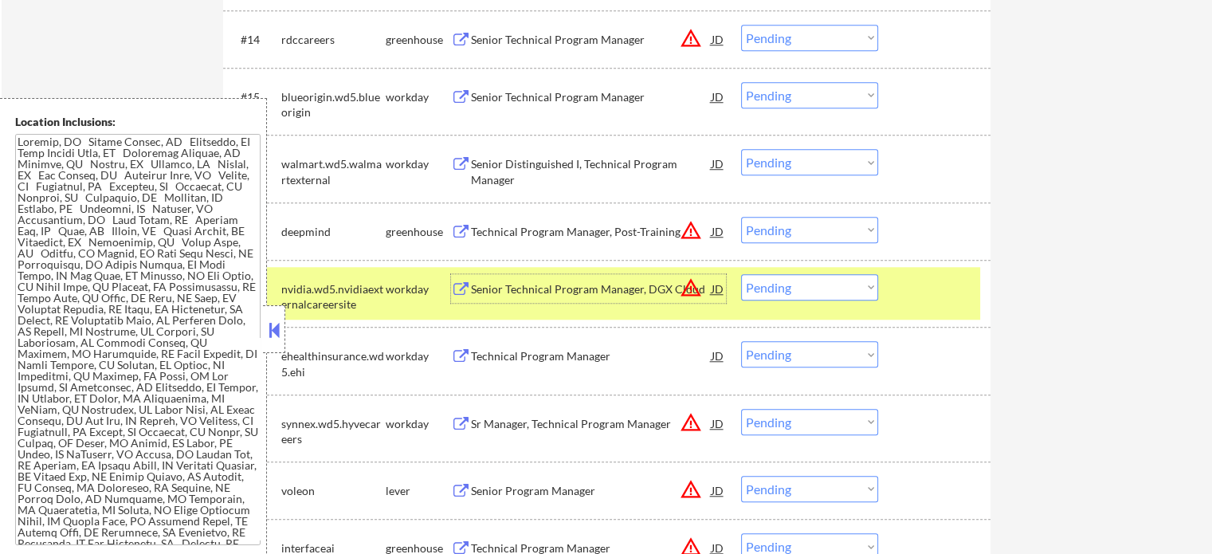
click at [835, 293] on select "Choose an option... Pending Applied Excluded (Questions) Excluded (Expired) Exc…" at bounding box center [809, 287] width 137 height 26
click at [741, 274] on select "Choose an option... Pending Applied Excluded (Questions) Excluded (Expired) Exc…" at bounding box center [809, 287] width 137 height 26
click at [901, 299] on div at bounding box center [936, 288] width 70 height 29
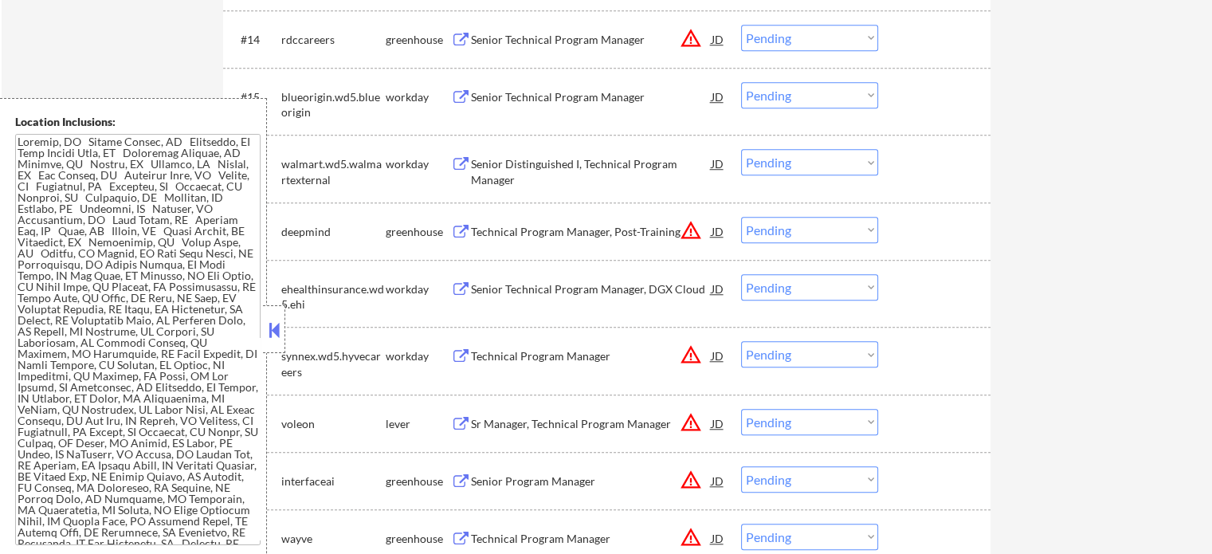
click at [543, 366] on div "Technical Program Manager" at bounding box center [591, 355] width 241 height 29
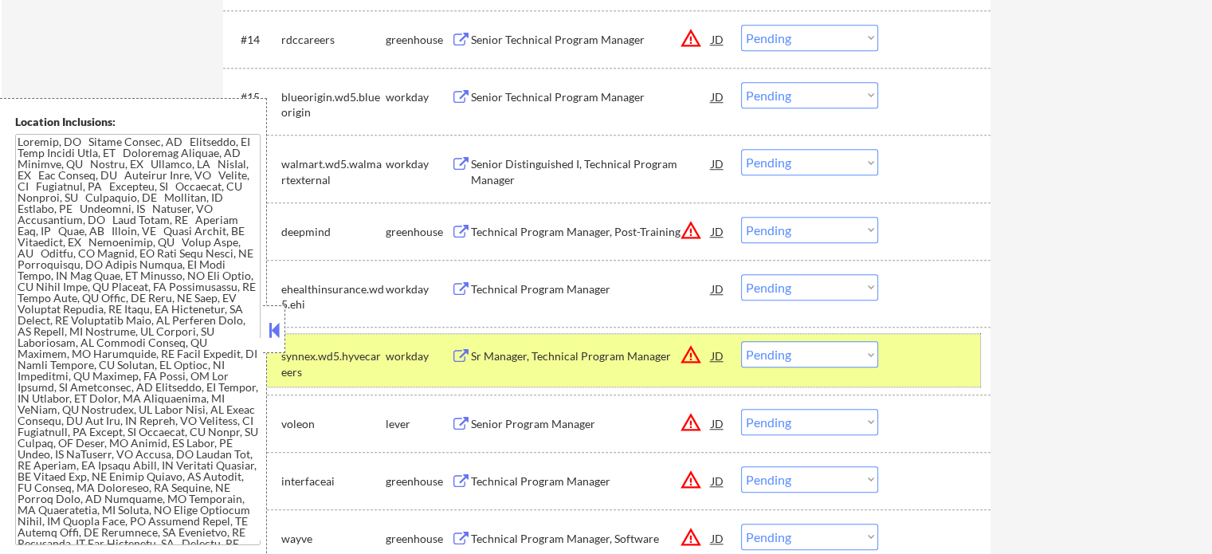
click at [927, 350] on div at bounding box center [936, 355] width 70 height 29
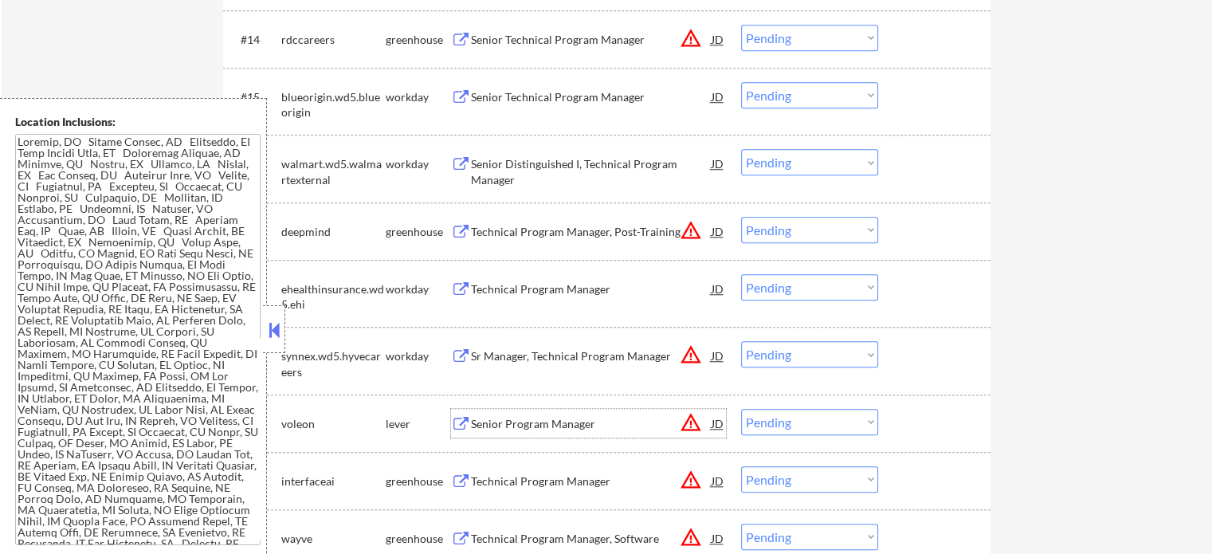
click at [559, 422] on div "Senior Program Manager" at bounding box center [591, 424] width 241 height 16
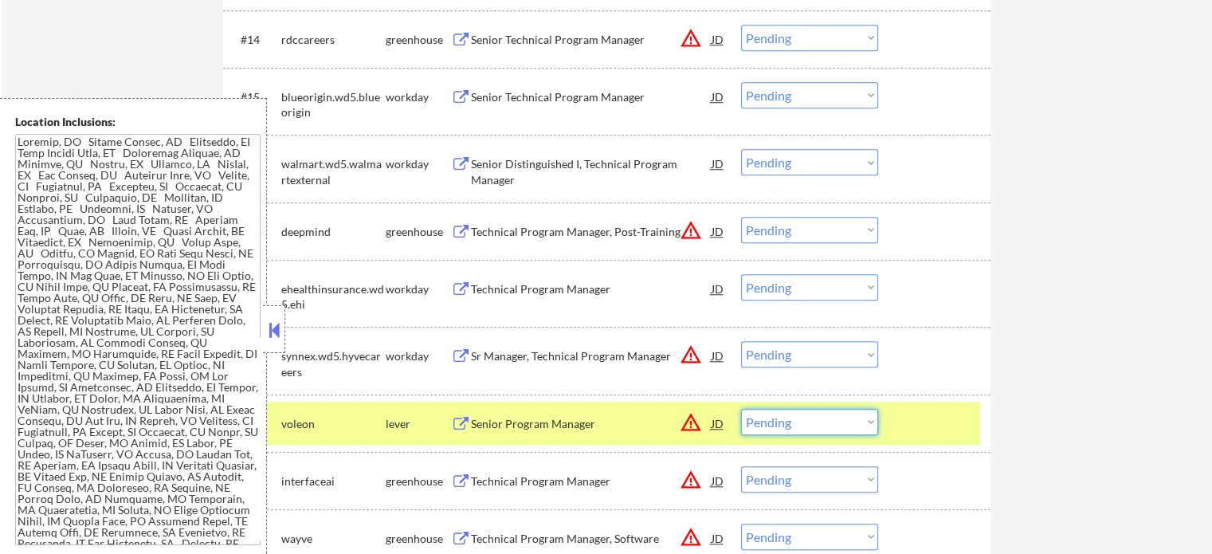
click at [787, 421] on select "Choose an option... Pending Applied Excluded (Questions) Excluded (Expired) Exc…" at bounding box center [809, 422] width 137 height 26
click at [741, 409] on select "Choose an option... Pending Applied Excluded (Questions) Excluded (Expired) Exc…" at bounding box center [809, 422] width 137 height 26
click at [900, 416] on div "#20 voleon lever Senior Program Manager JD warning_amber Choose an option... Pe…" at bounding box center [604, 423] width 752 height 43
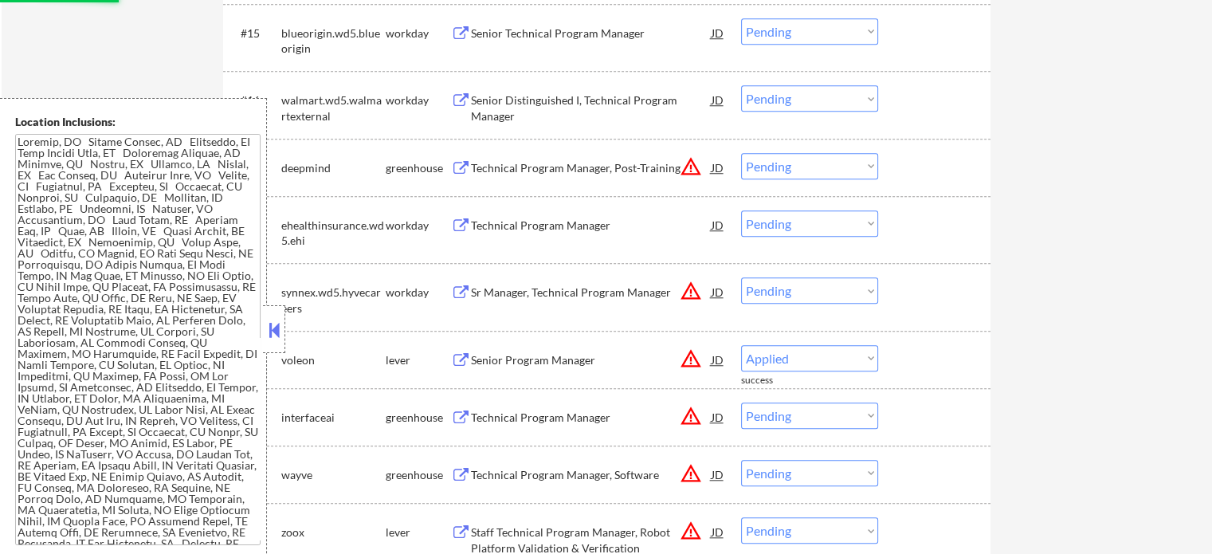
scroll to position [1514, 0]
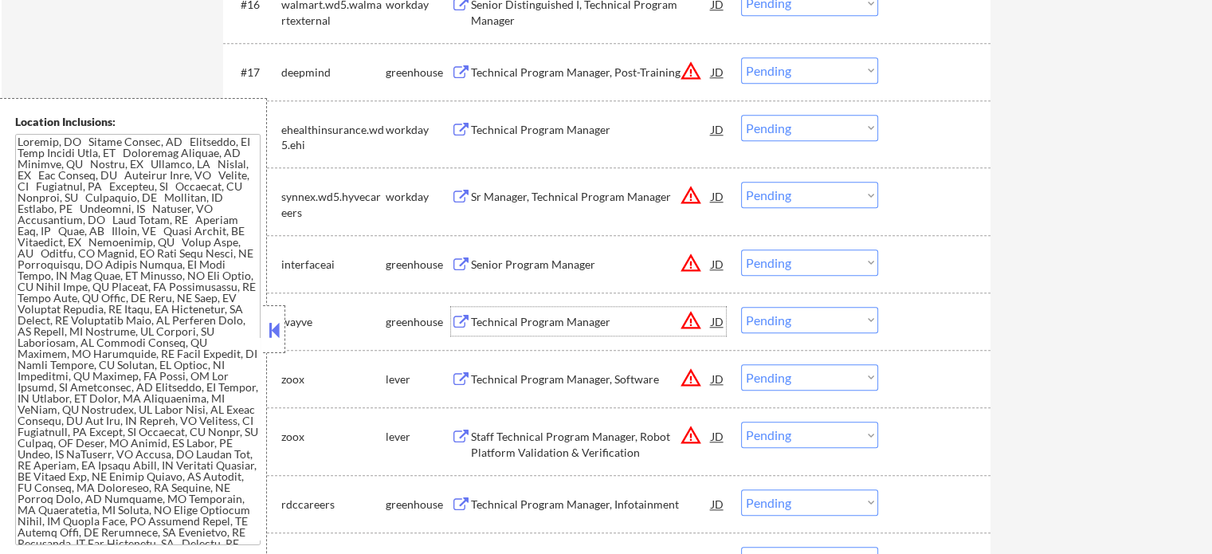
click at [520, 320] on div "Technical Program Manager" at bounding box center [591, 322] width 241 height 16
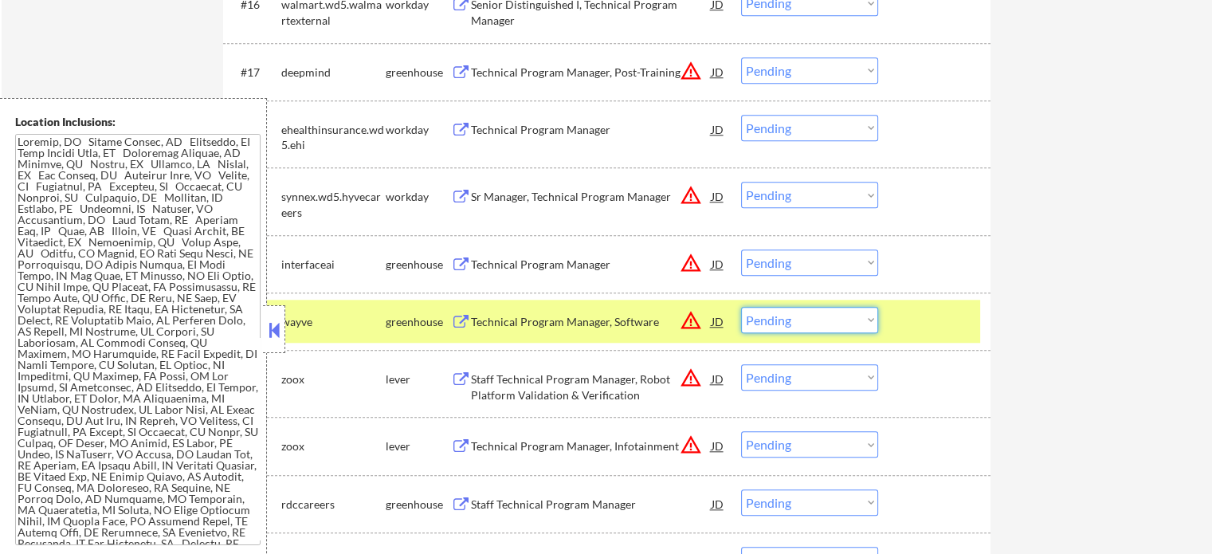
click at [776, 322] on select "Choose an option... Pending Applied Excluded (Questions) Excluded (Expired) Exc…" at bounding box center [809, 320] width 137 height 26
click at [741, 307] on select "Choose an option... Pending Applied Excluded (Questions) Excluded (Expired) Exc…" at bounding box center [809, 320] width 137 height 26
click at [920, 331] on div at bounding box center [936, 321] width 70 height 29
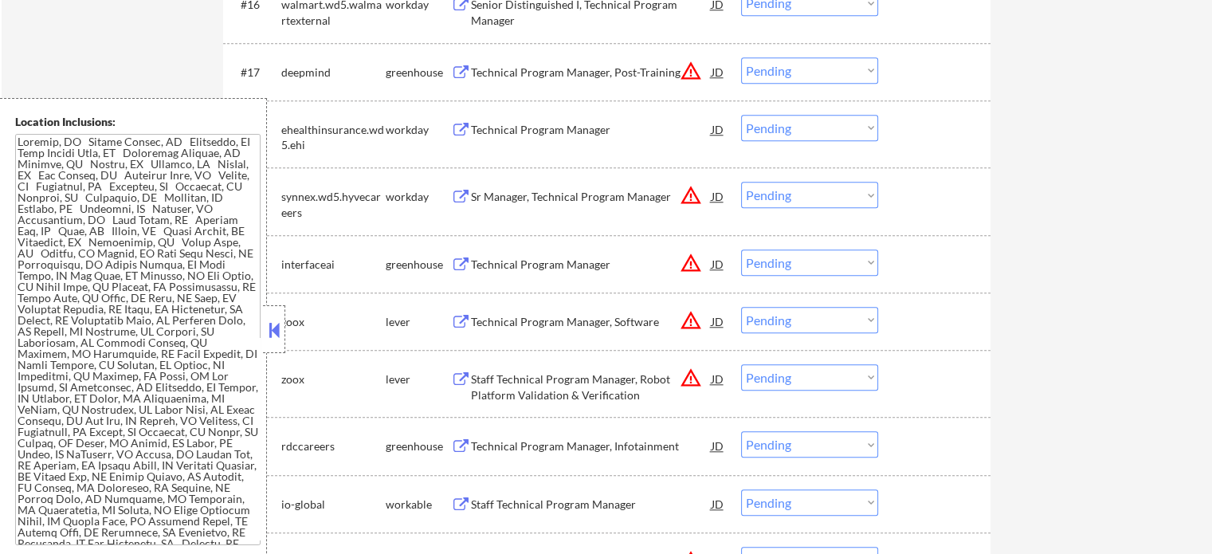
click at [526, 320] on div "Technical Program Manager, Software" at bounding box center [591, 322] width 241 height 16
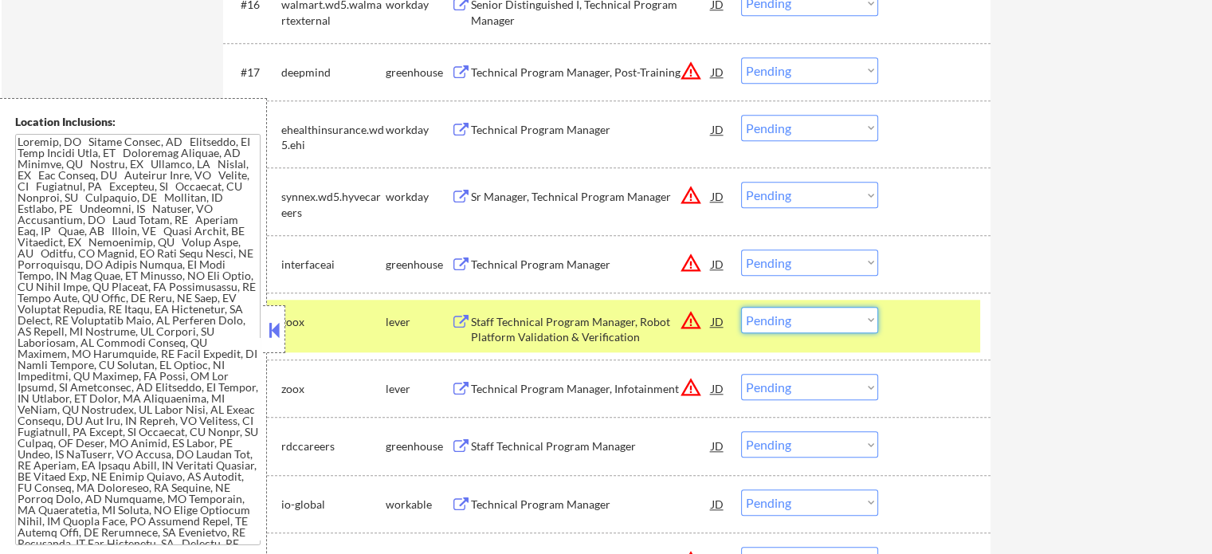
click at [813, 311] on select "Choose an option... Pending Applied Excluded (Questions) Excluded (Expired) Exc…" at bounding box center [809, 320] width 137 height 26
click at [741, 307] on select "Choose an option... Pending Applied Excluded (Questions) Excluded (Expired) Exc…" at bounding box center [809, 320] width 137 height 26
click at [944, 323] on div at bounding box center [936, 321] width 70 height 29
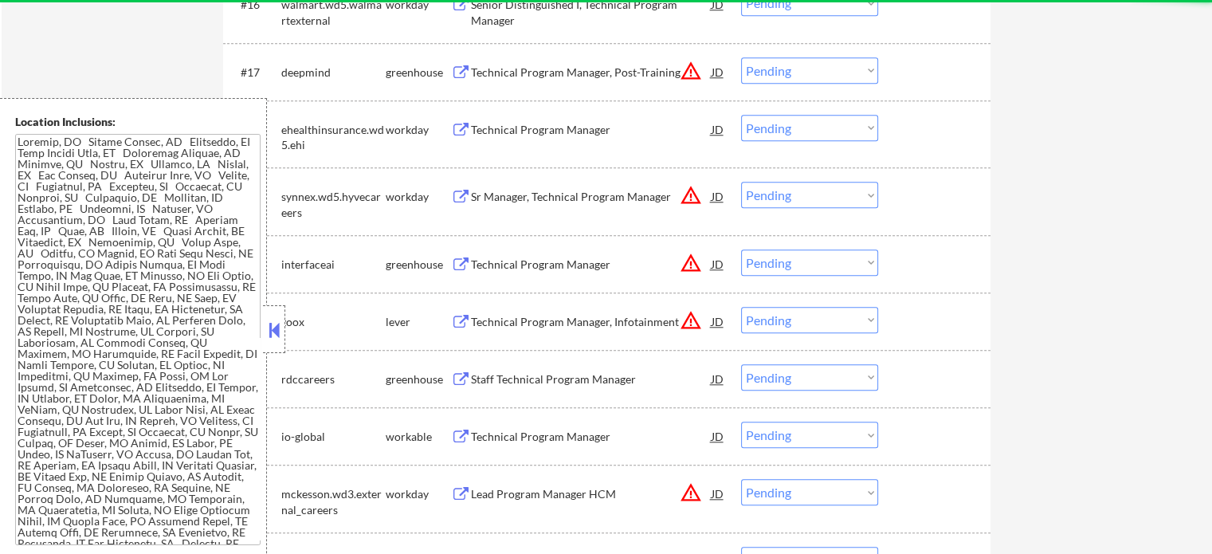
click at [513, 316] on div "Technical Program Manager, Infotainment" at bounding box center [591, 322] width 241 height 16
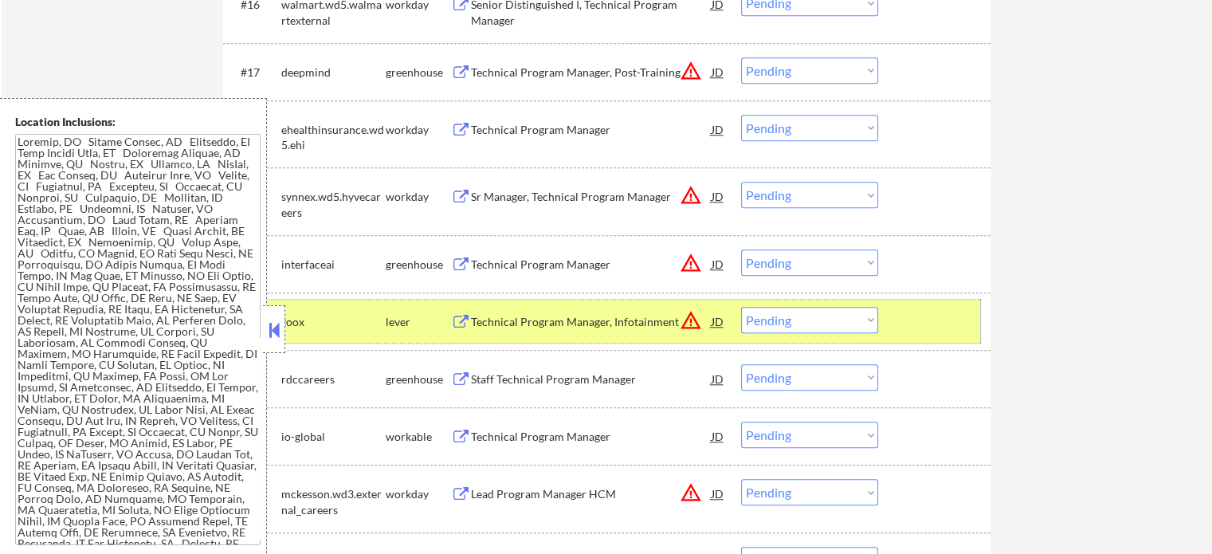
click at [908, 320] on div at bounding box center [936, 321] width 70 height 29
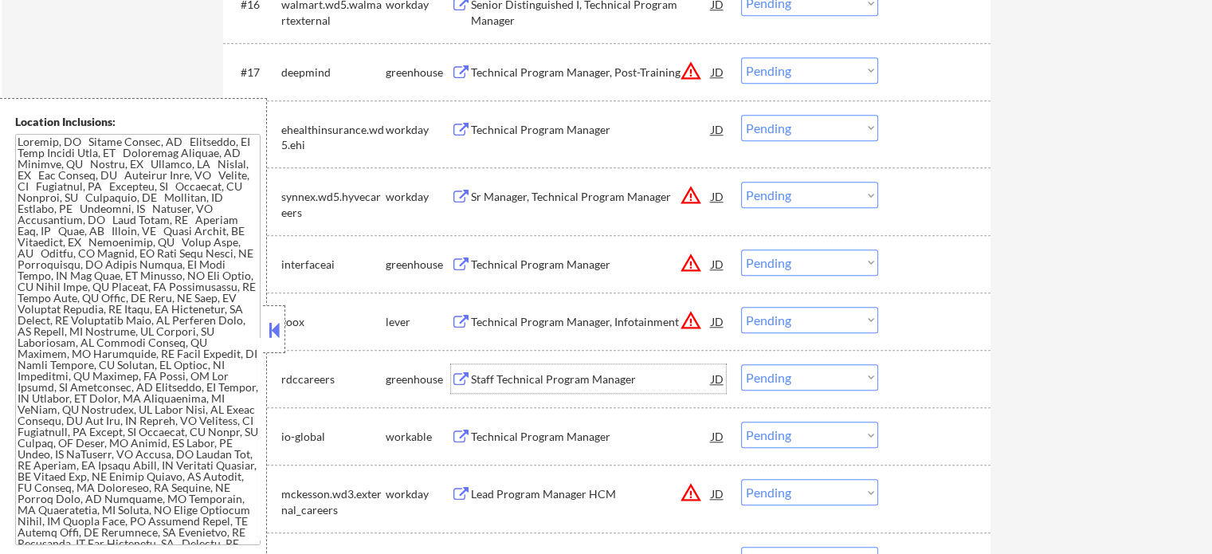
click at [554, 382] on div "Staff Technical Program Manager" at bounding box center [591, 379] width 241 height 16
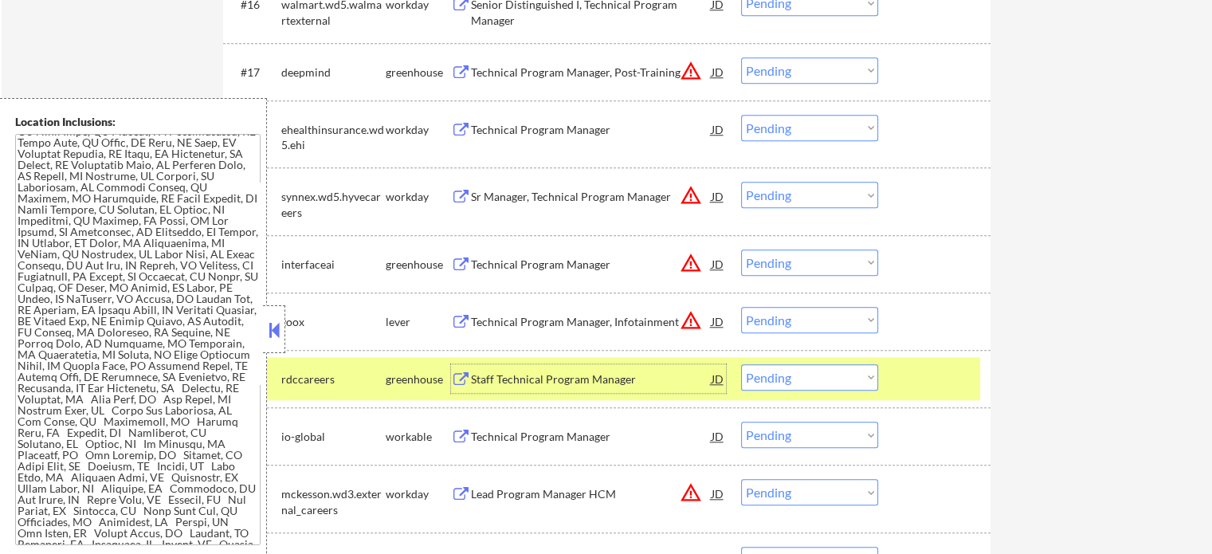
scroll to position [159, 0]
click at [958, 366] on div at bounding box center [936, 378] width 70 height 29
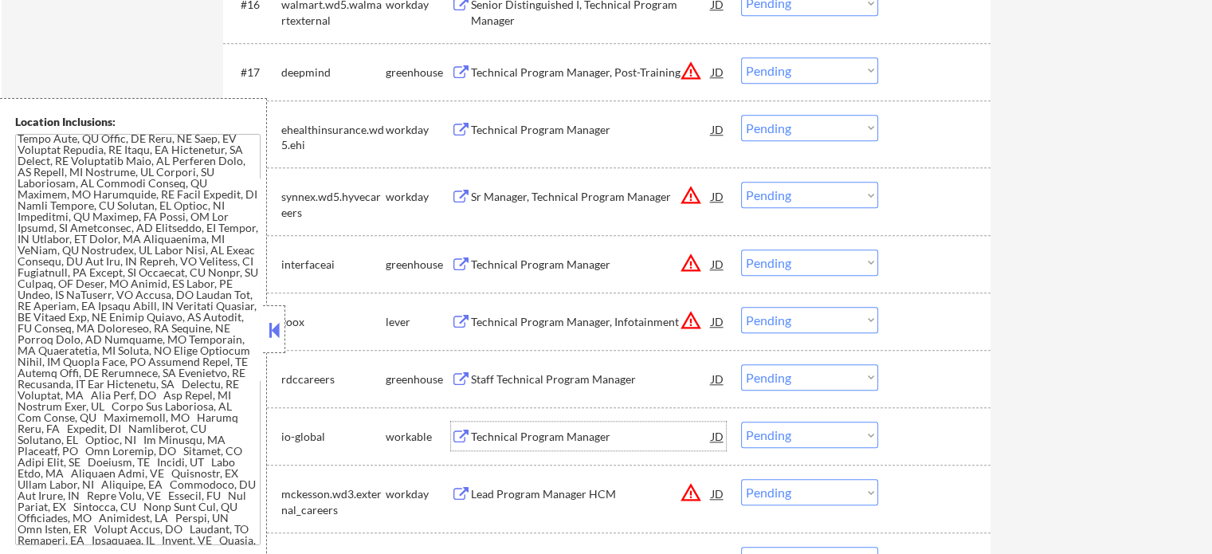
click at [494, 433] on div "Technical Program Manager" at bounding box center [591, 437] width 241 height 16
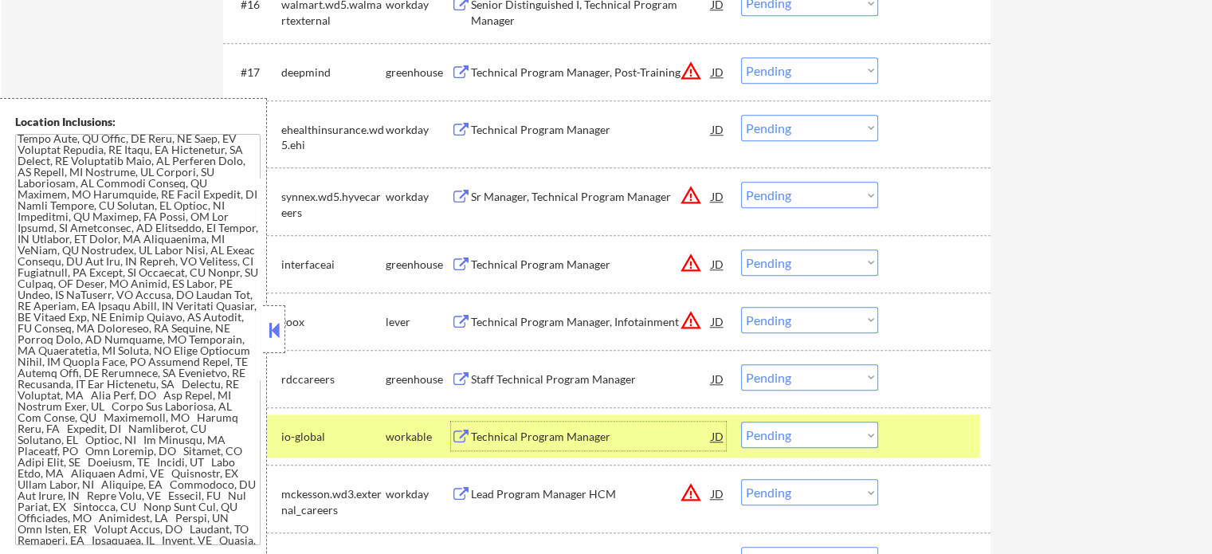
click at [488, 490] on div "Lead Program Manager HCM" at bounding box center [591, 494] width 241 height 16
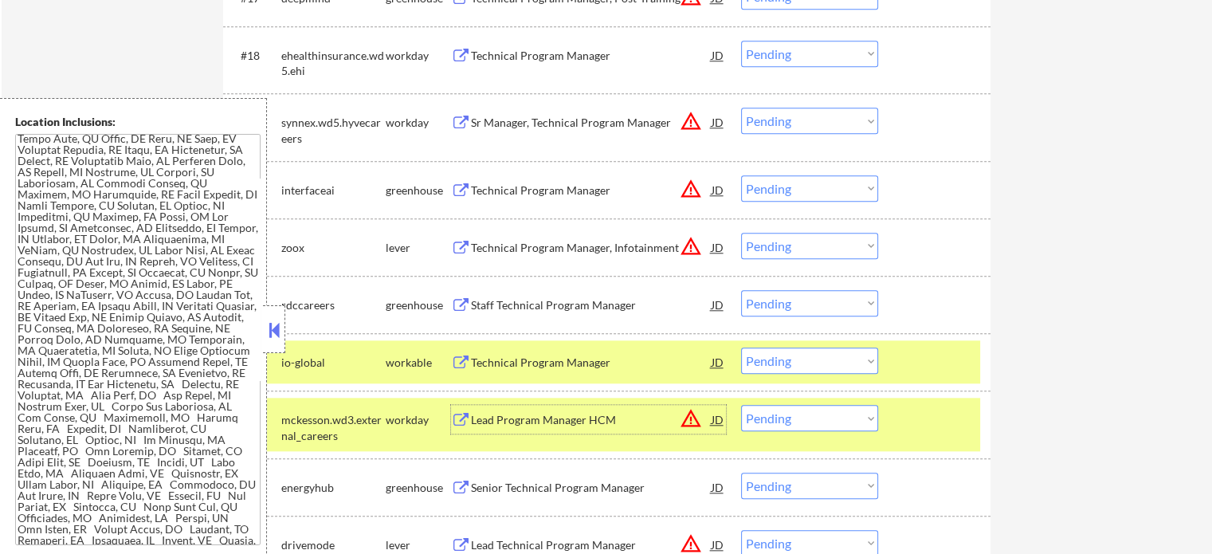
scroll to position [1673, 0]
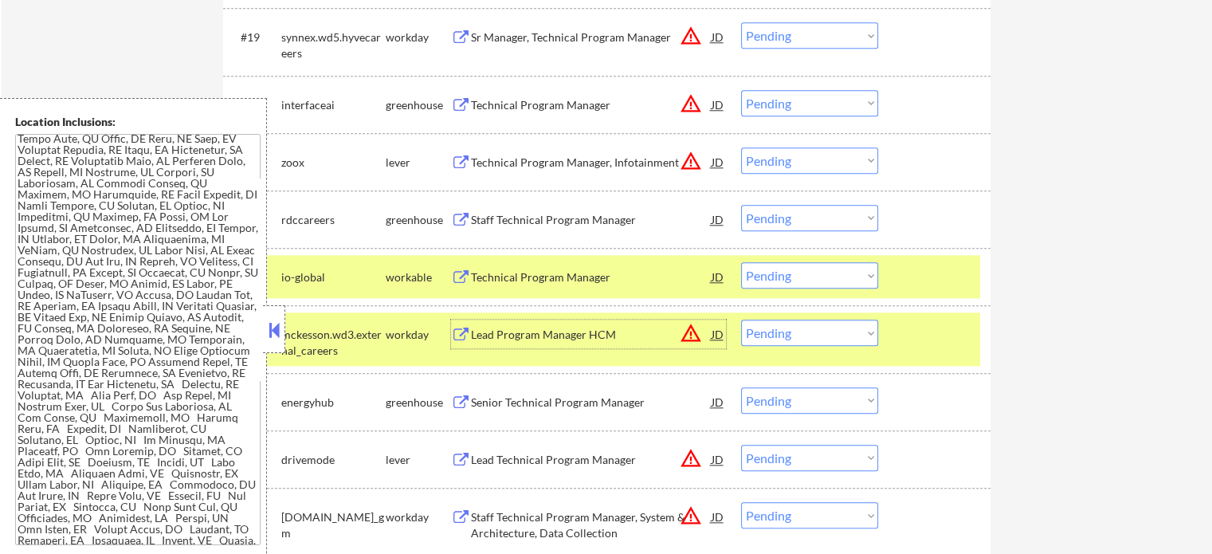
click at [563, 406] on div "Senior Technical Program Manager" at bounding box center [591, 402] width 241 height 16
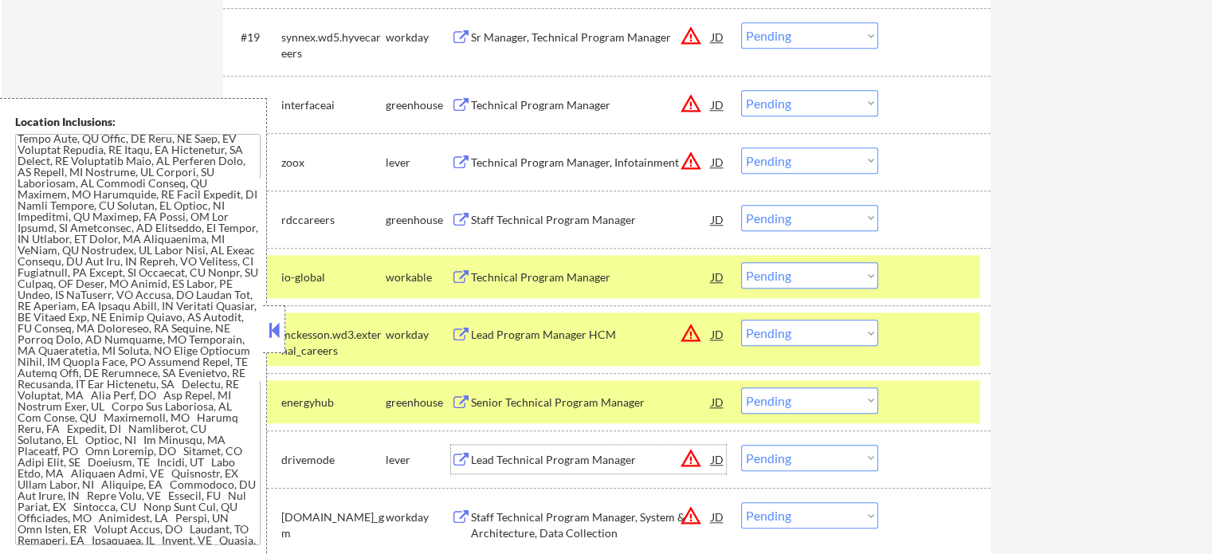
click at [535, 453] on div "Lead Technical Program Manager" at bounding box center [591, 460] width 241 height 16
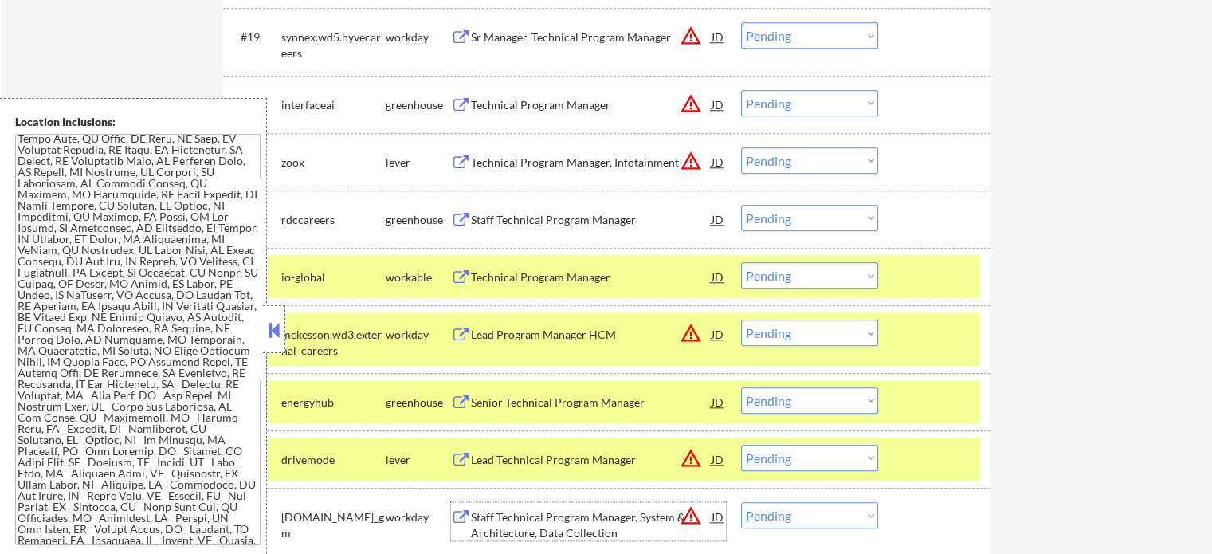
click at [568, 534] on div "Staff Technical Program Manager, System & Architecture, Data Collection" at bounding box center [591, 524] width 241 height 31
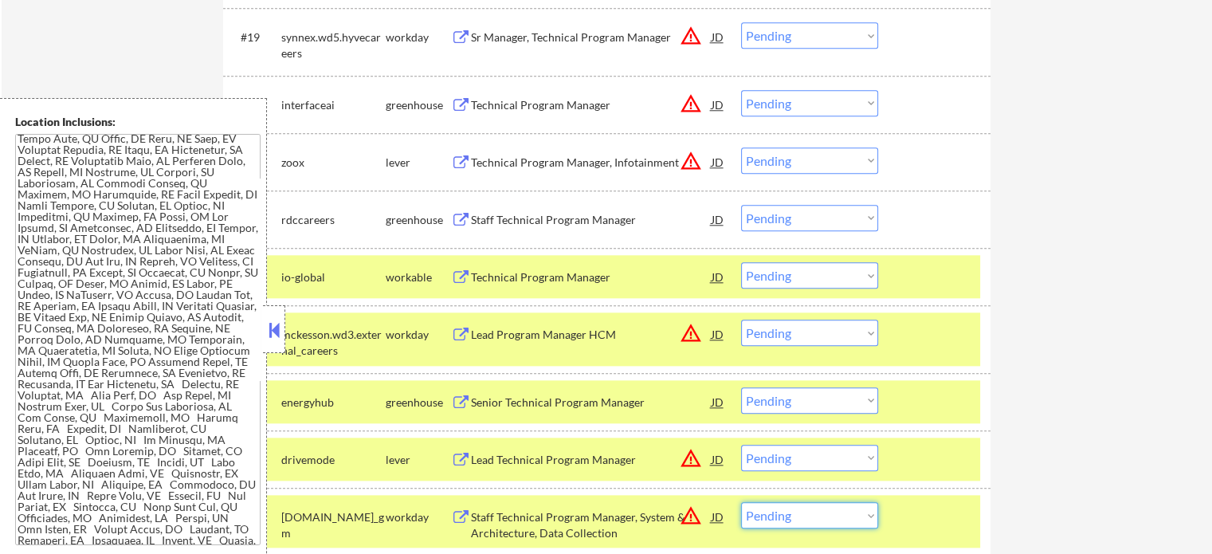
click at [778, 513] on select "Choose an option... Pending Applied Excluded (Questions) Excluded (Expired) Exc…" at bounding box center [809, 515] width 137 height 26
click at [741, 502] on select "Choose an option... Pending Applied Excluded (Questions) Excluded (Expired) Exc…" at bounding box center [809, 515] width 137 height 26
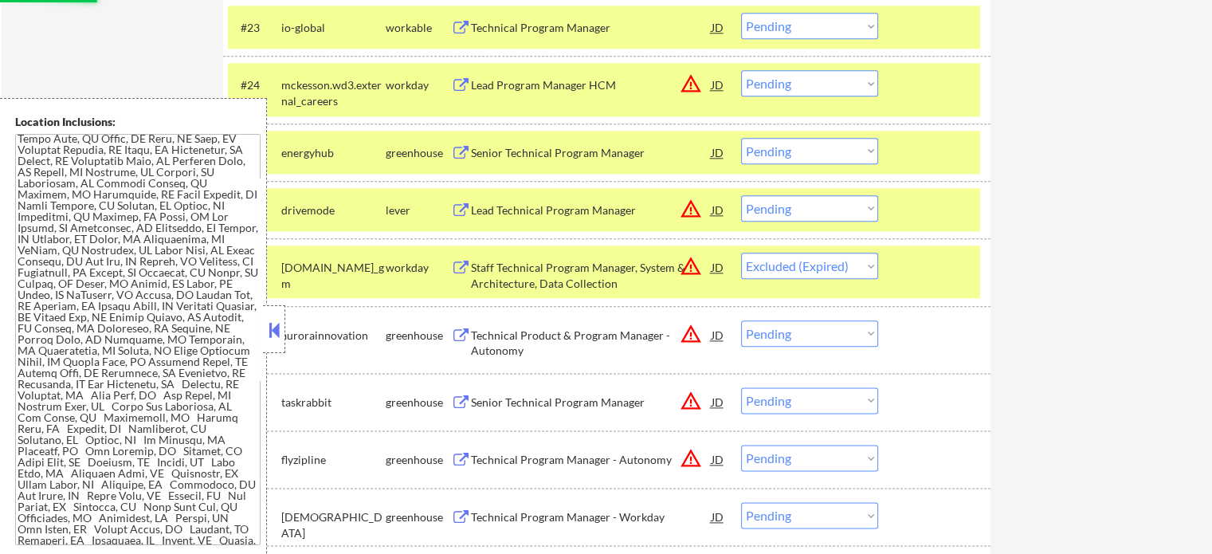
scroll to position [1992, 0]
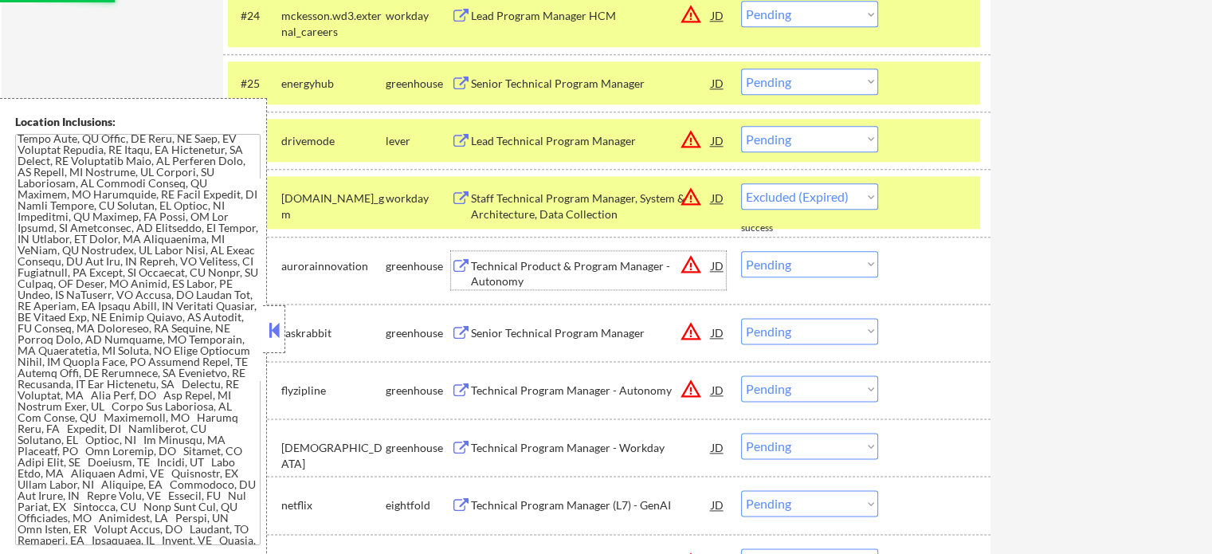
click at [541, 276] on div "Technical Product & Program Manager - Autonomy" at bounding box center [591, 273] width 241 height 31
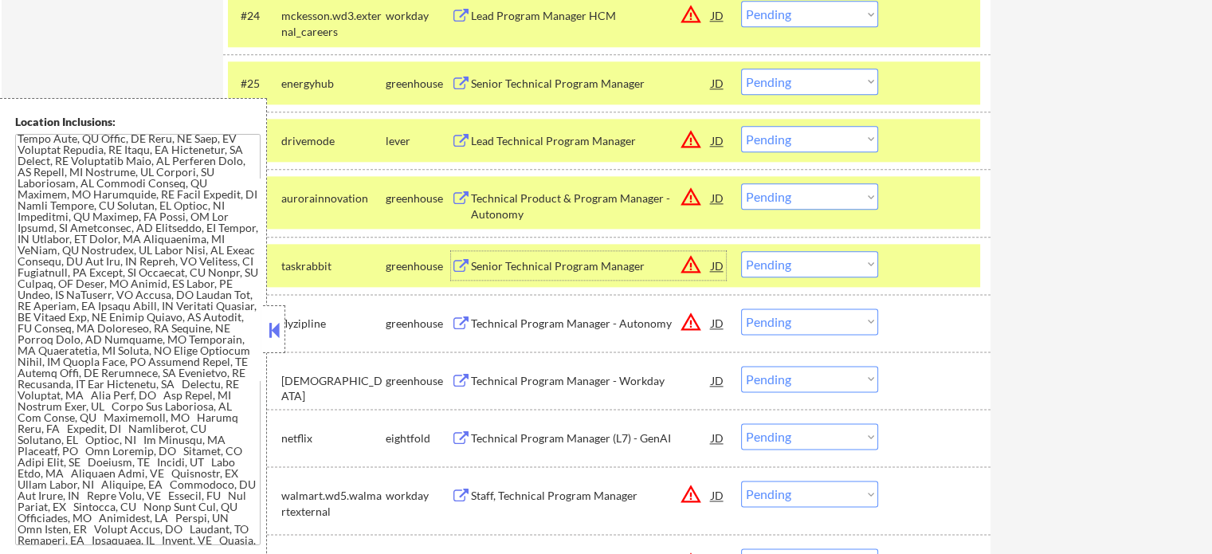
click at [908, 270] on div at bounding box center [936, 265] width 70 height 29
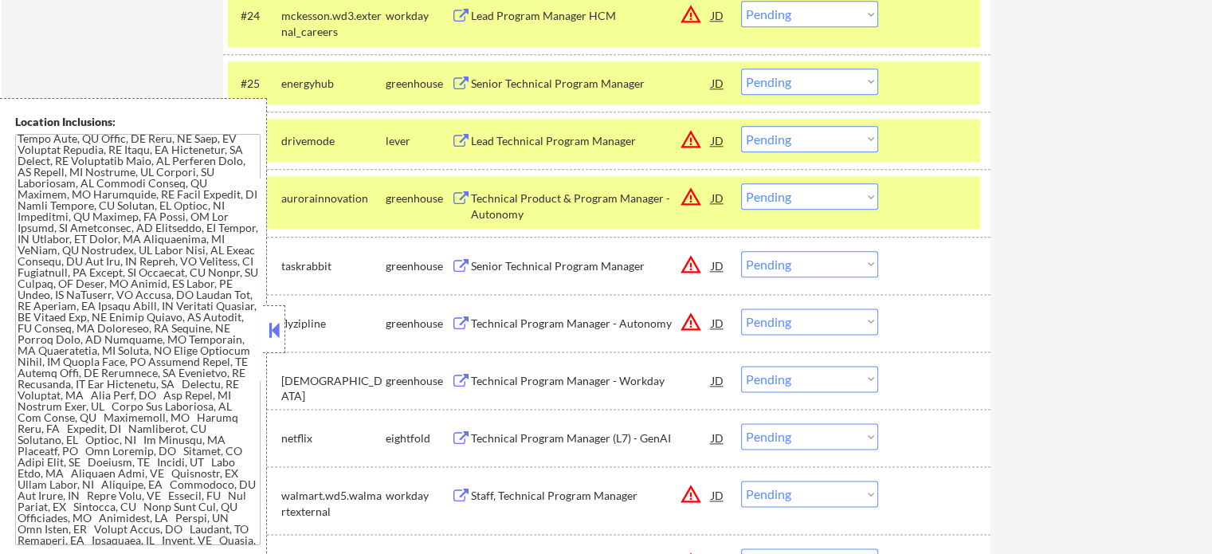
click at [916, 201] on div at bounding box center [936, 197] width 70 height 29
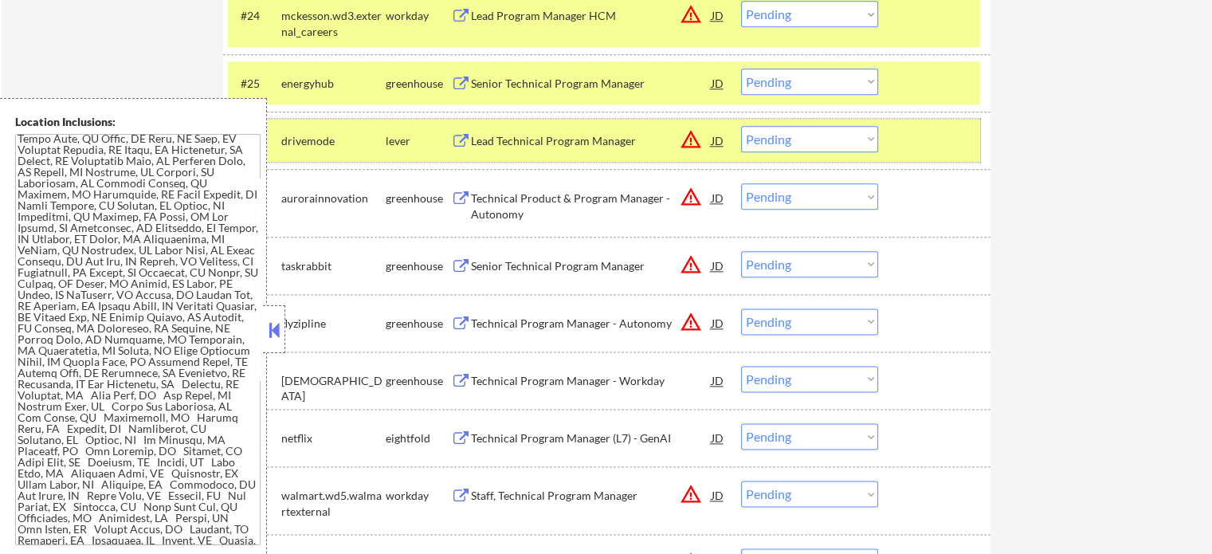
drag, startPoint x: 912, startPoint y: 137, endPoint x: 912, endPoint y: 75, distance: 62.2
click at [912, 136] on div at bounding box center [936, 140] width 70 height 29
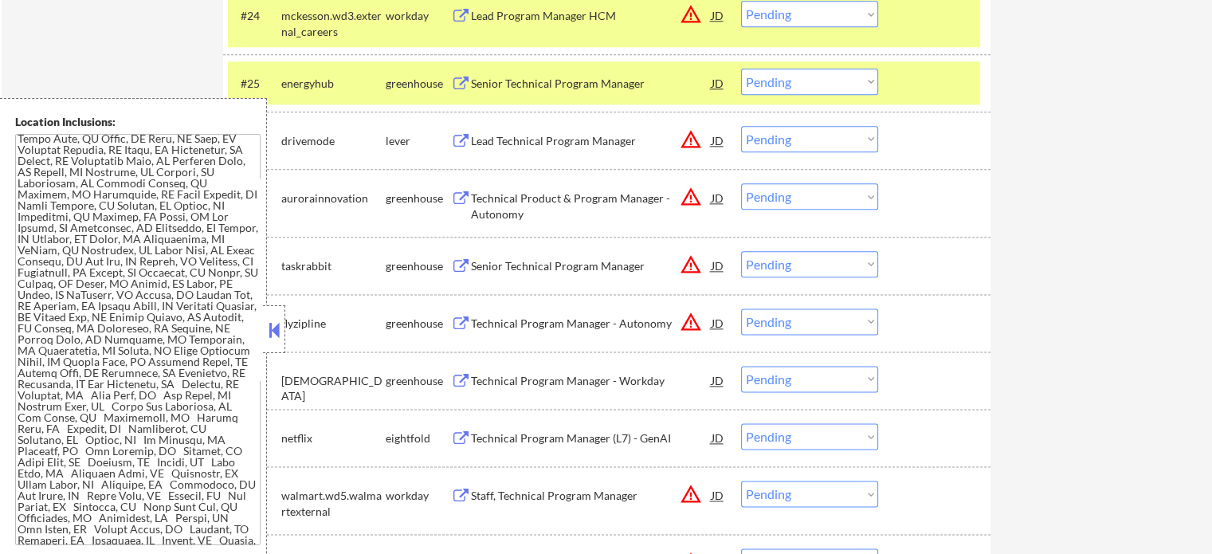
drag, startPoint x: 912, startPoint y: 73, endPoint x: 916, endPoint y: 47, distance: 25.7
click at [915, 59] on div "#25 energyhub greenhouse Senior Technical Program Manager JD warning_amber Choo…" at bounding box center [606, 82] width 767 height 57
click at [918, 25] on div at bounding box center [936, 15] width 70 height 29
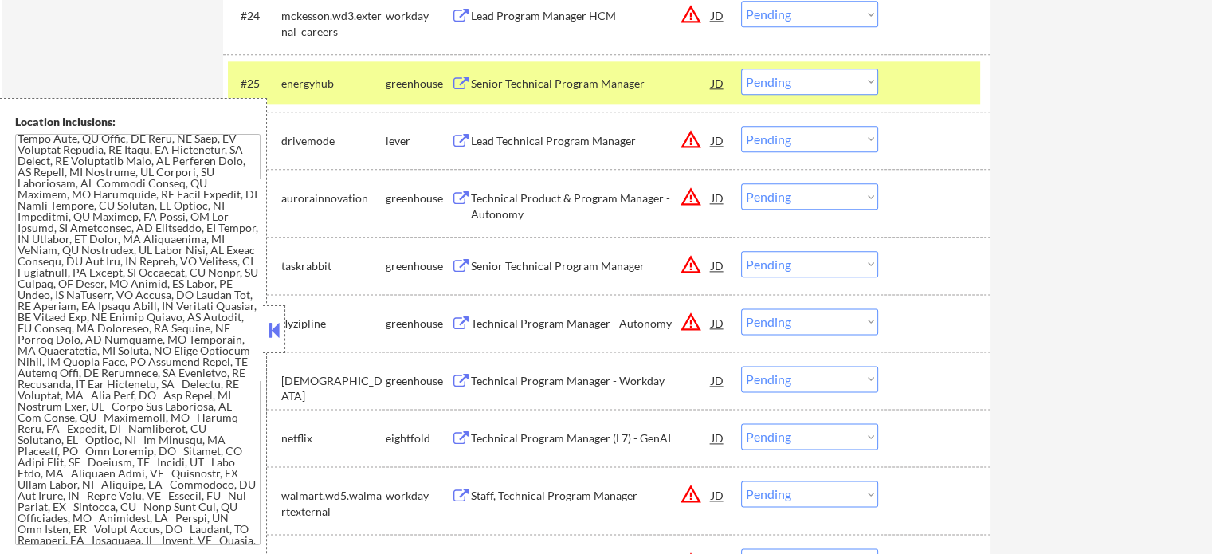
click at [893, 88] on div "#25 energyhub greenhouse Senior Technical Program Manager JD warning_amber Choo…" at bounding box center [604, 82] width 752 height 43
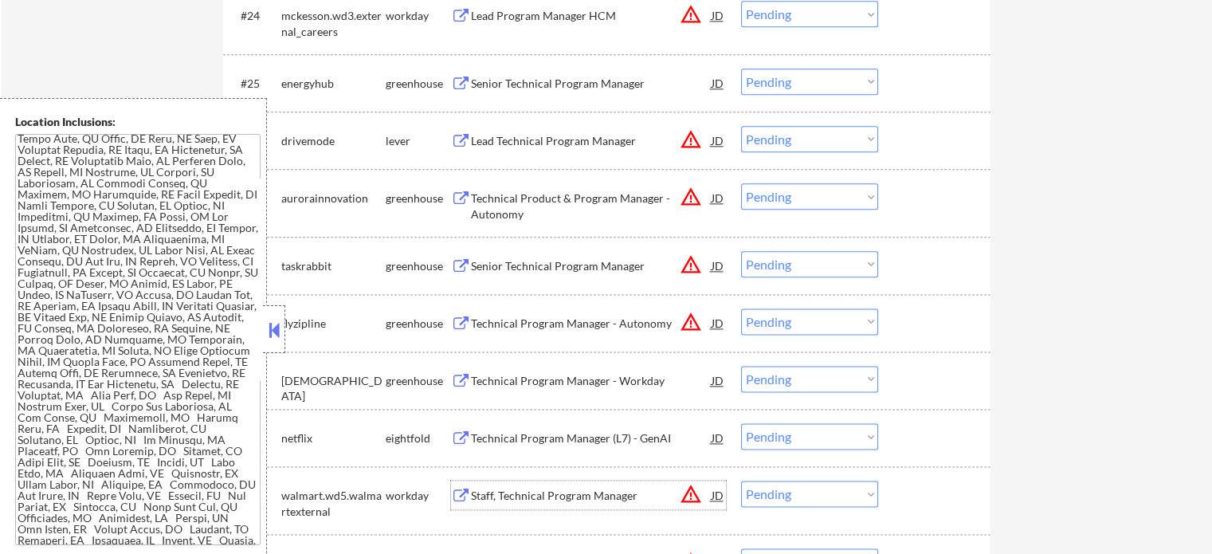
click at [506, 487] on div "Staff, Technical Program Manager" at bounding box center [591, 494] width 241 height 29
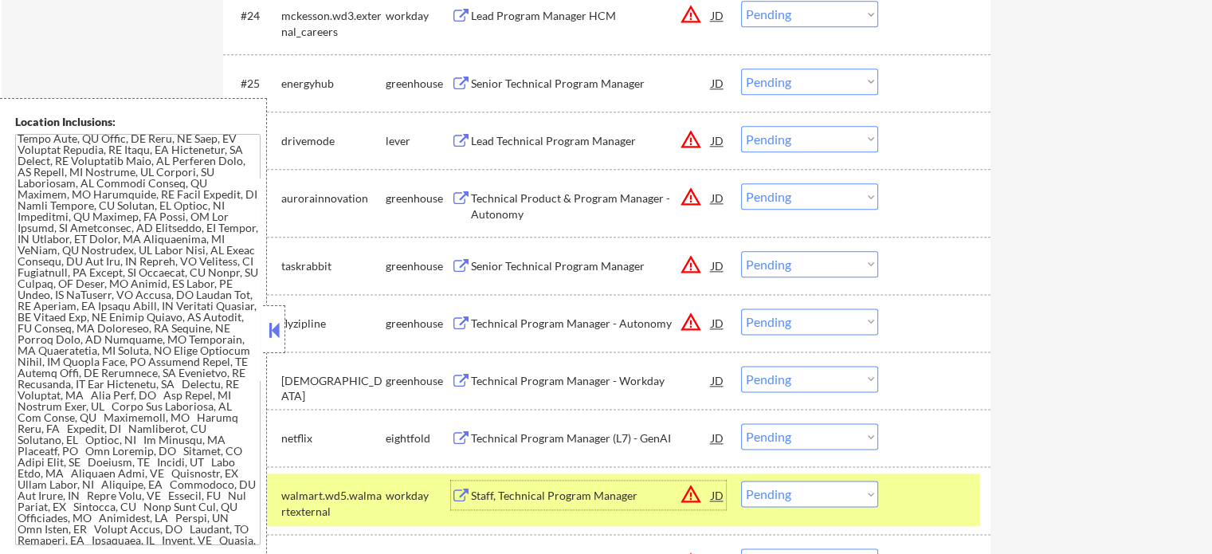
click at [793, 497] on select "Choose an option... Pending Applied Excluded (Questions) Excluded (Expired) Exc…" at bounding box center [809, 493] width 137 height 26
click at [741, 480] on select "Choose an option... Pending Applied Excluded (Questions) Excluded (Expired) Exc…" at bounding box center [809, 493] width 137 height 26
click at [939, 513] on div "#32 walmart.wd5.walmartexternal workday Staff, Technical Program Manager JD war…" at bounding box center [604, 499] width 752 height 53
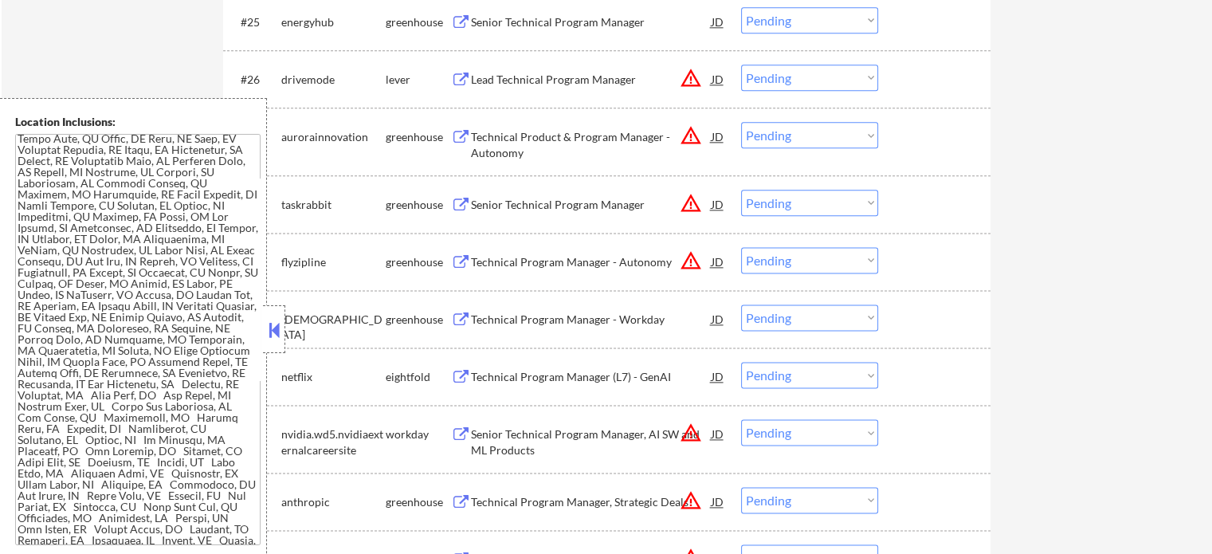
scroll to position [2151, 0]
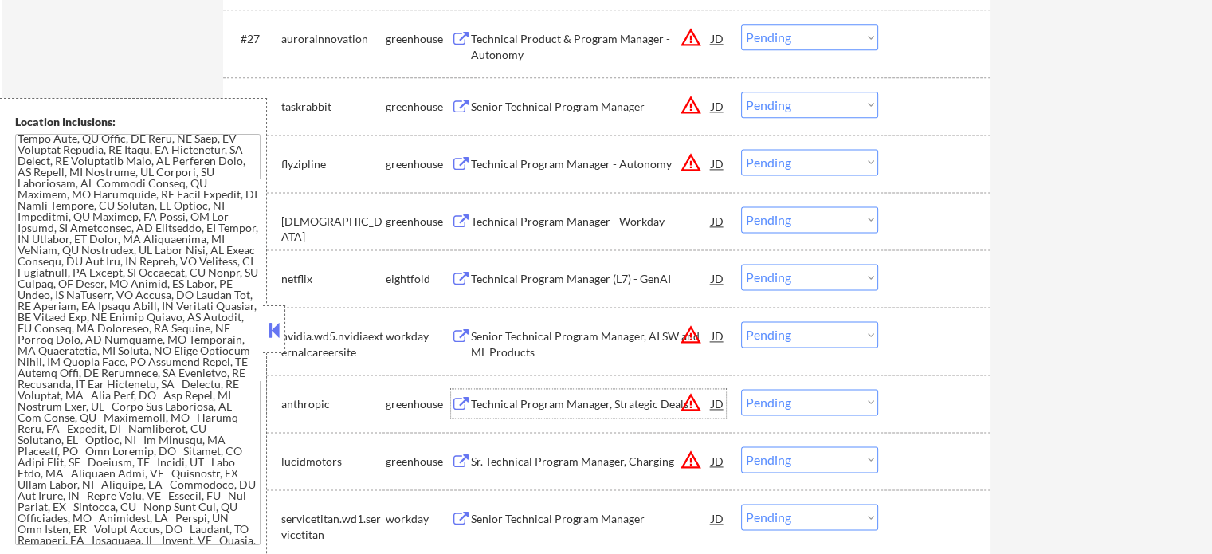
click at [532, 403] on div "Technical Program Manager, Strategic Deals" at bounding box center [591, 404] width 241 height 16
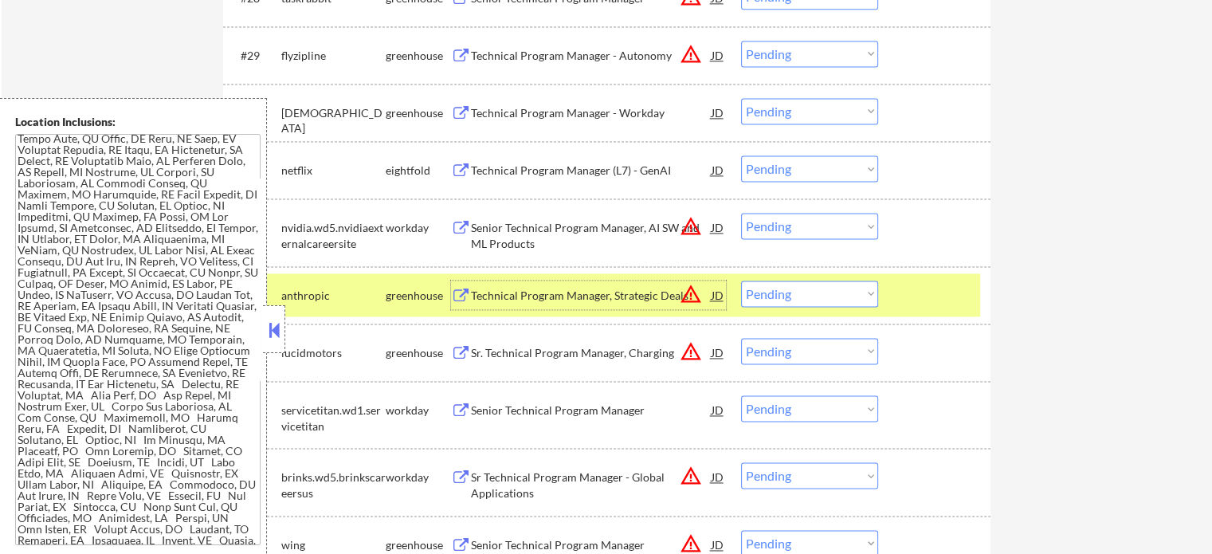
scroll to position [2311, 0]
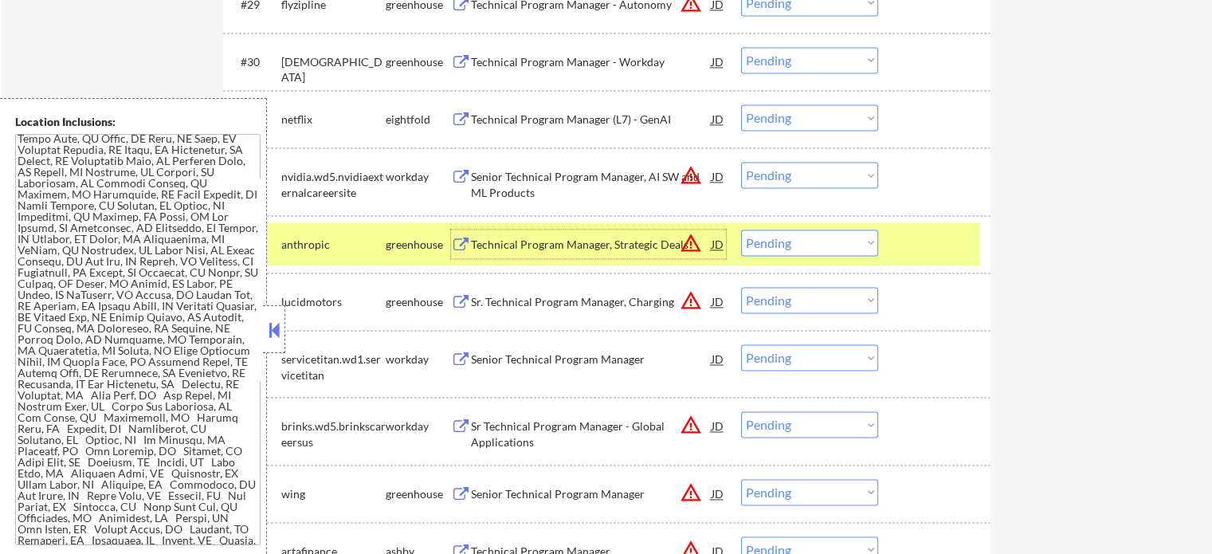
click at [529, 360] on div "Senior Technical Program Manager" at bounding box center [591, 359] width 241 height 16
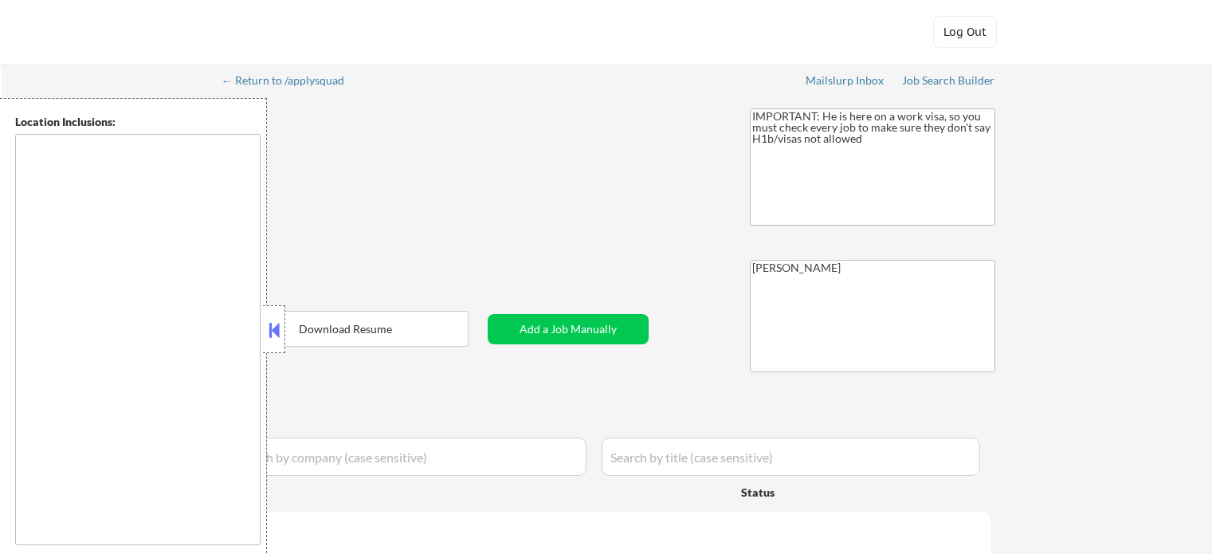
type textarea "[GEOGRAPHIC_DATA], [GEOGRAPHIC_DATA] [GEOGRAPHIC_DATA], [GEOGRAPHIC_DATA] [GEOG…"
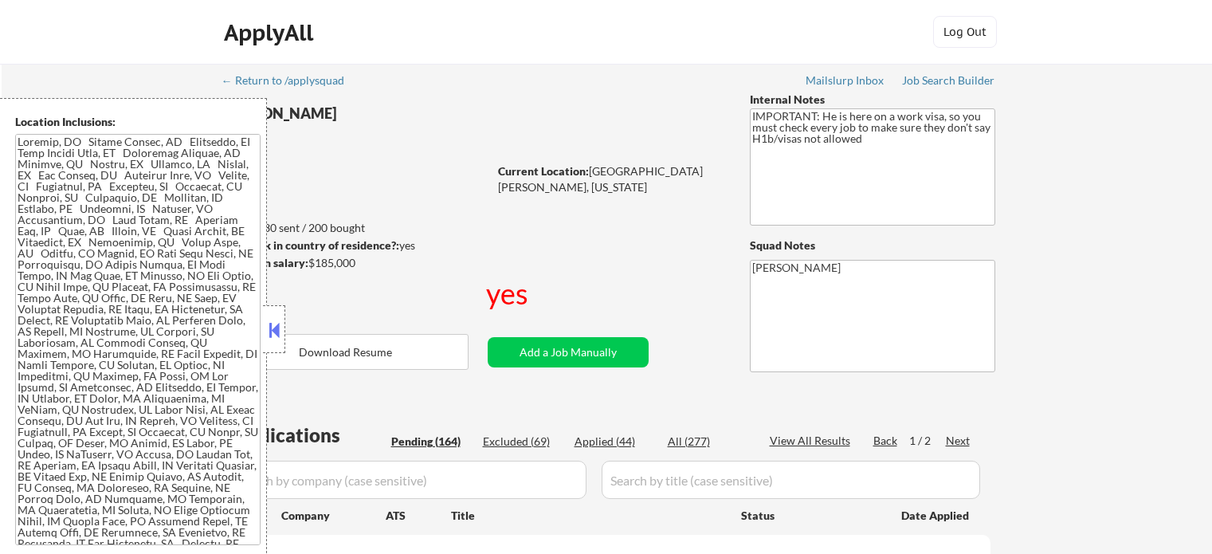
select select ""pending""
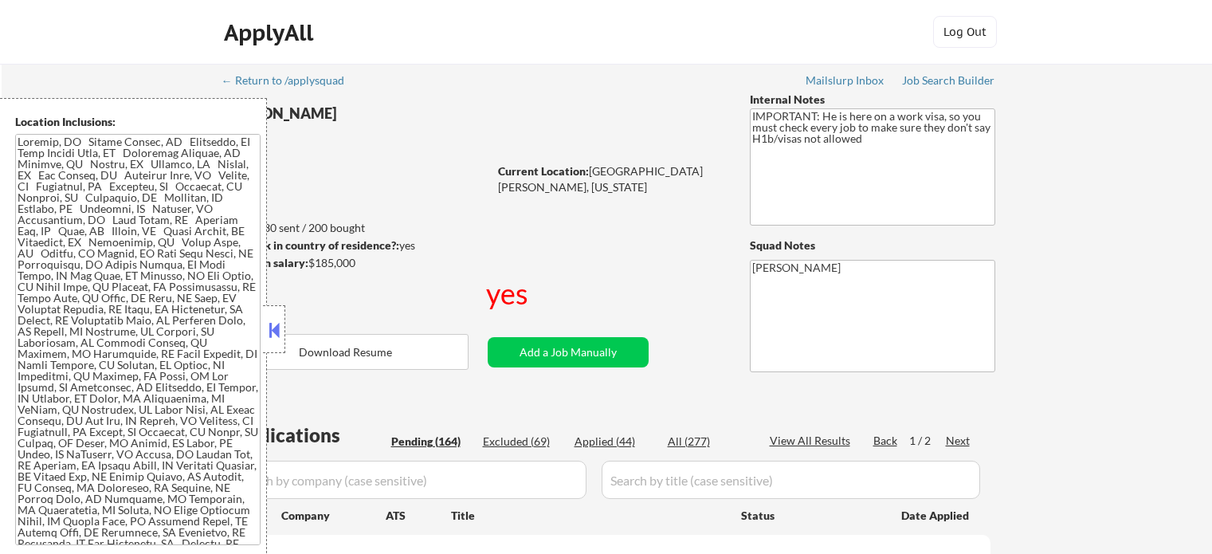
select select ""pending""
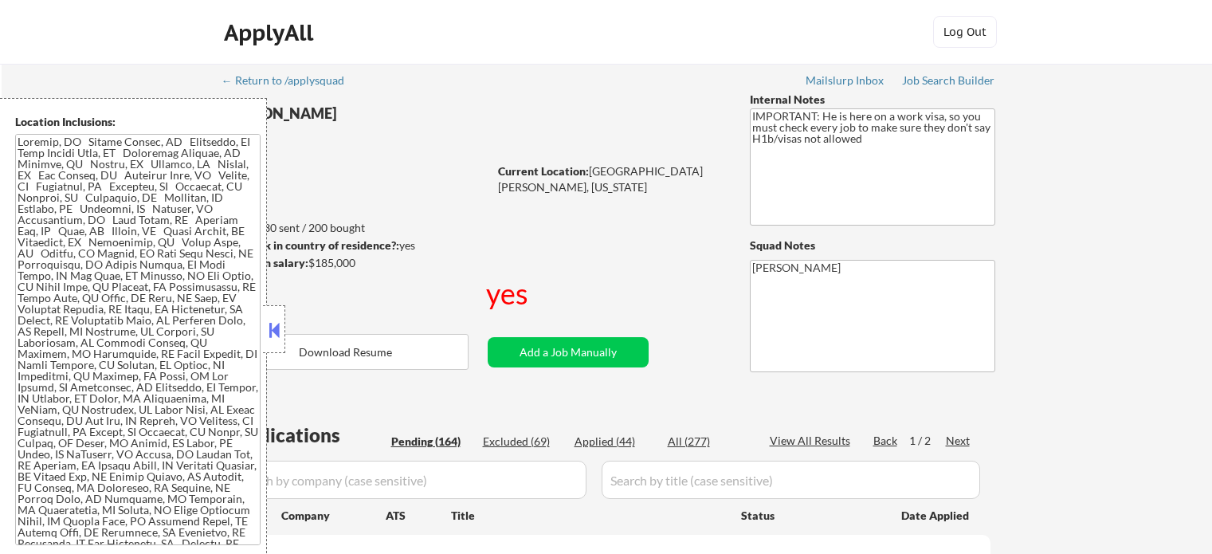
select select ""pending""
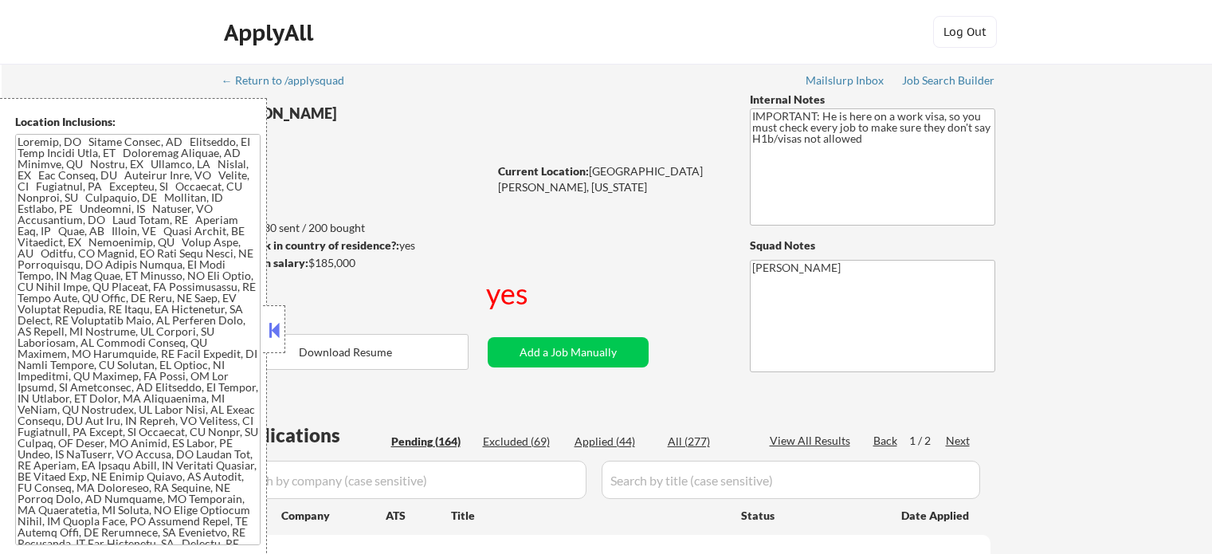
select select ""pending""
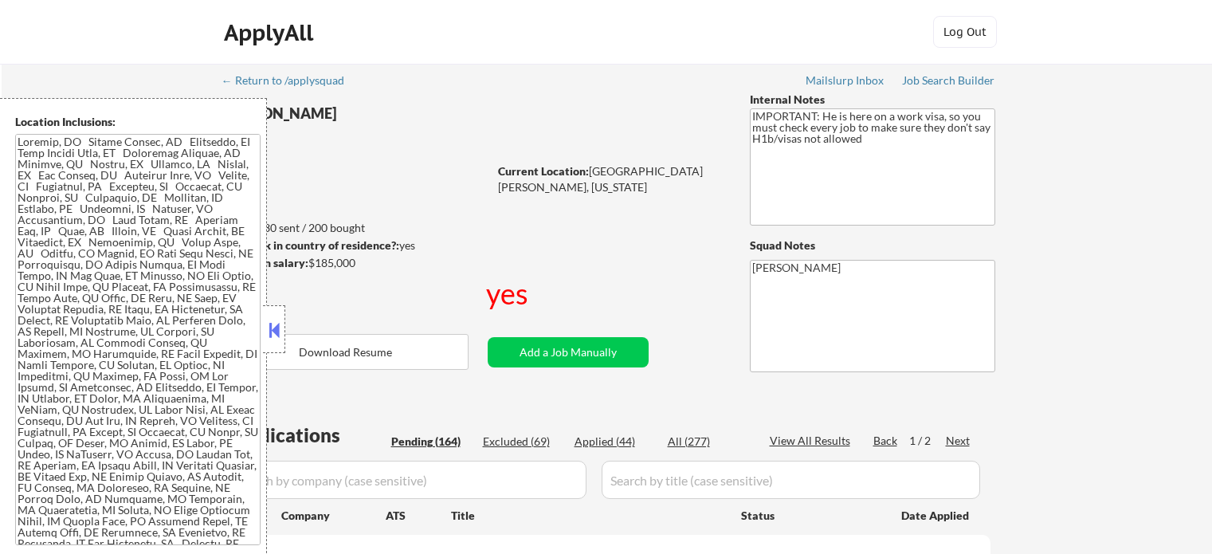
select select ""pending""
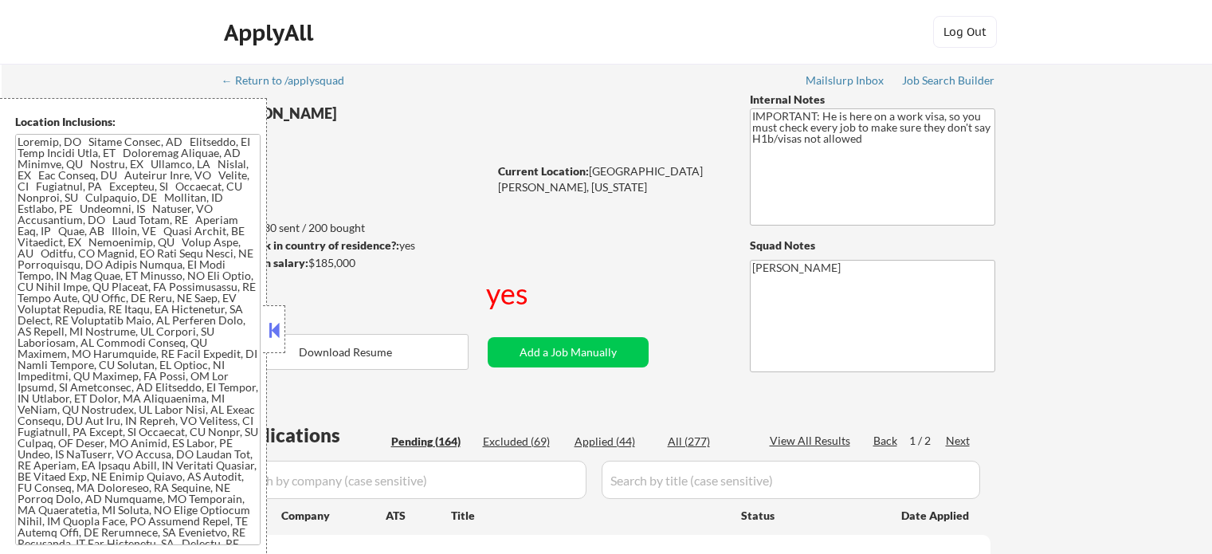
select select ""pending""
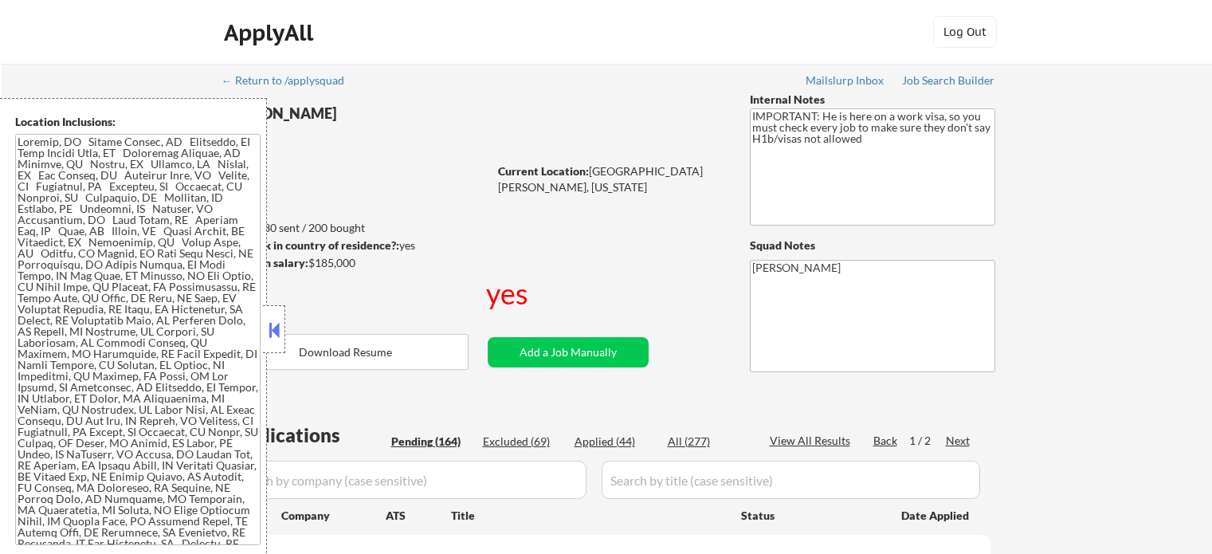
select select ""pending""
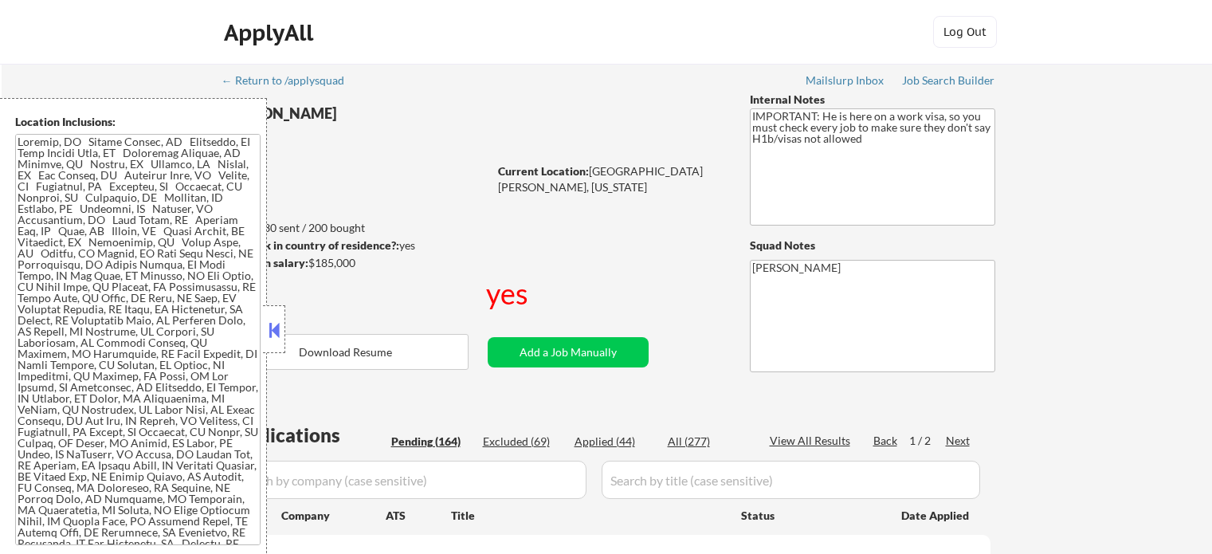
select select ""pending""
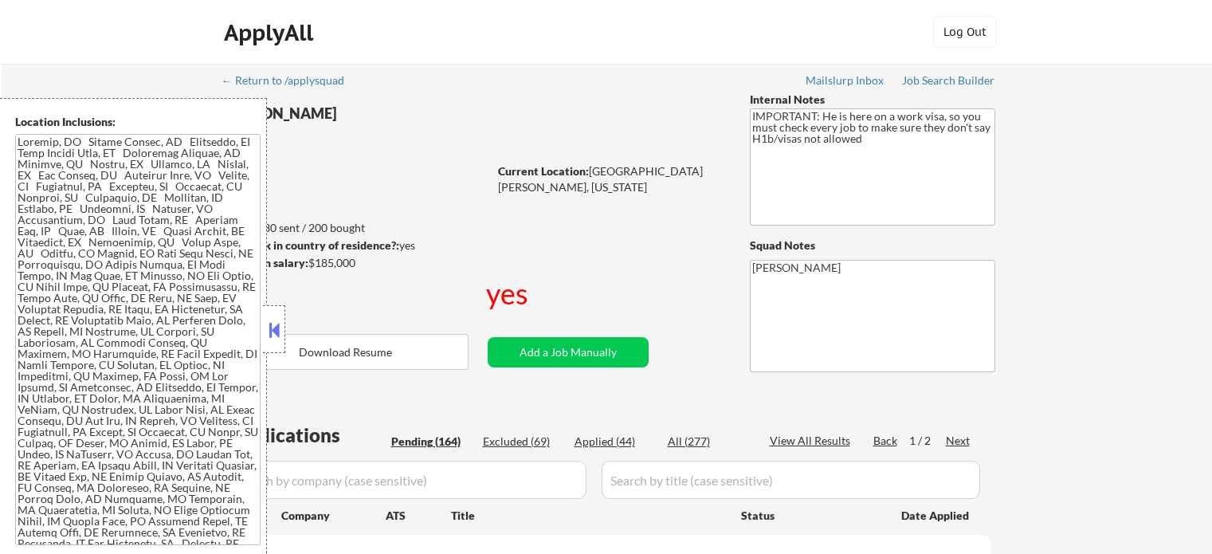
select select ""pending""
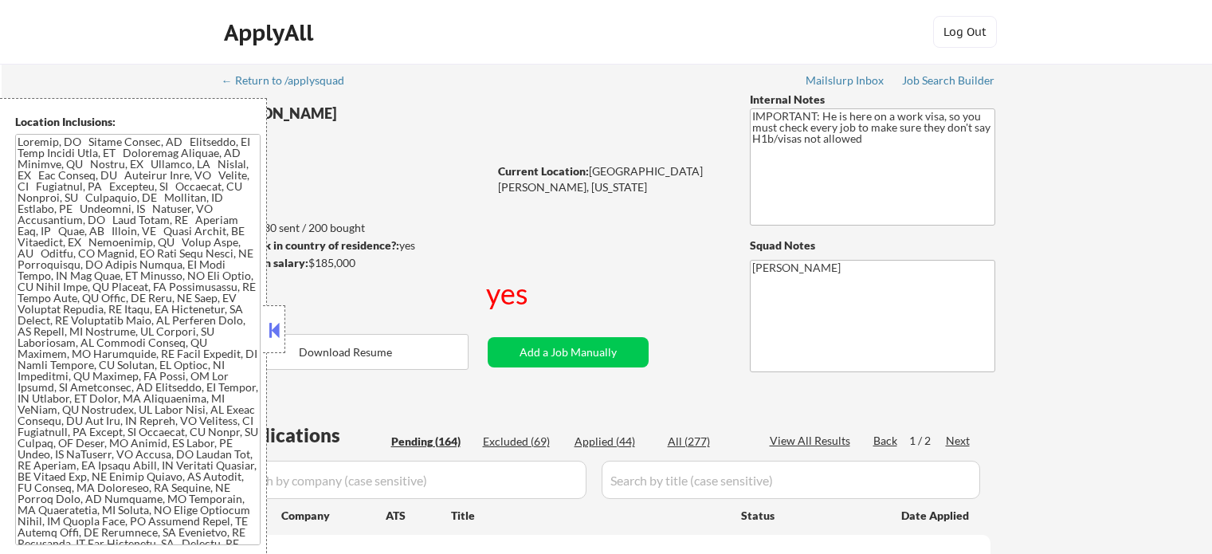
select select ""pending""
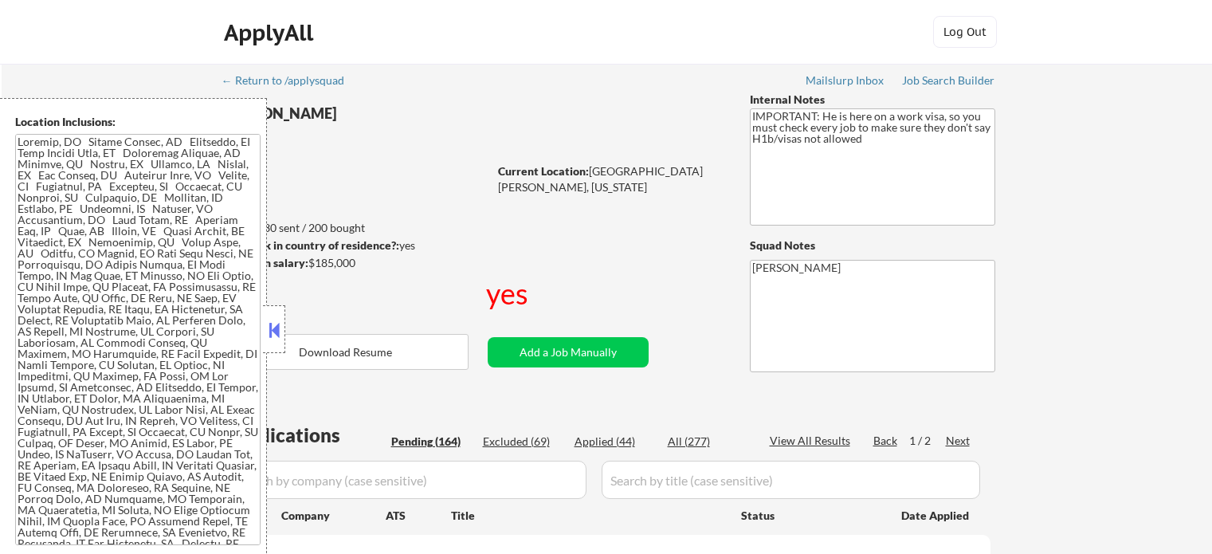
select select ""pending""
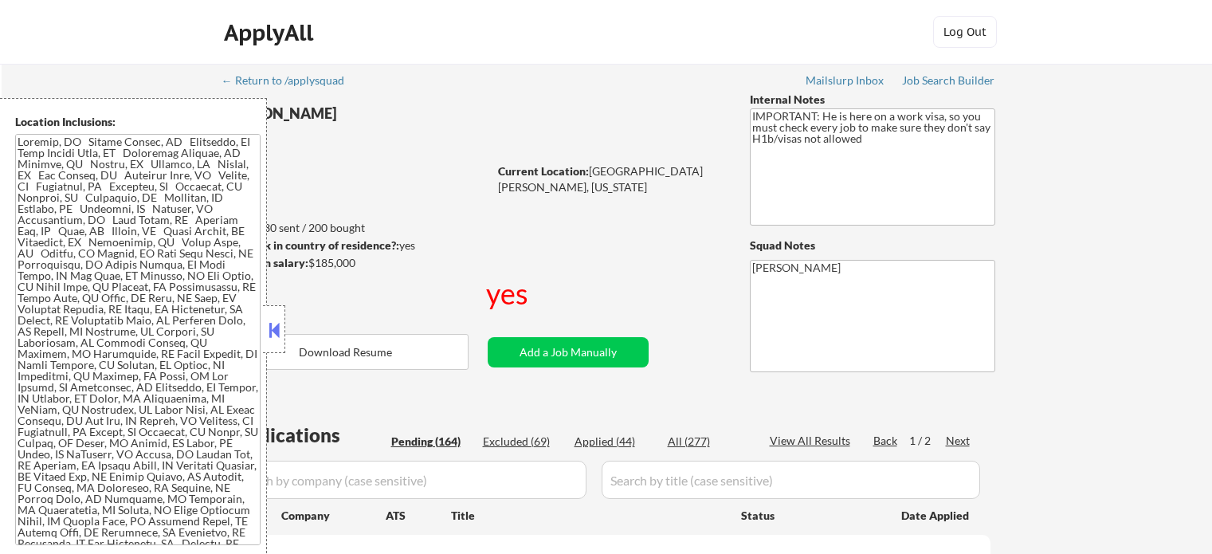
select select ""pending""
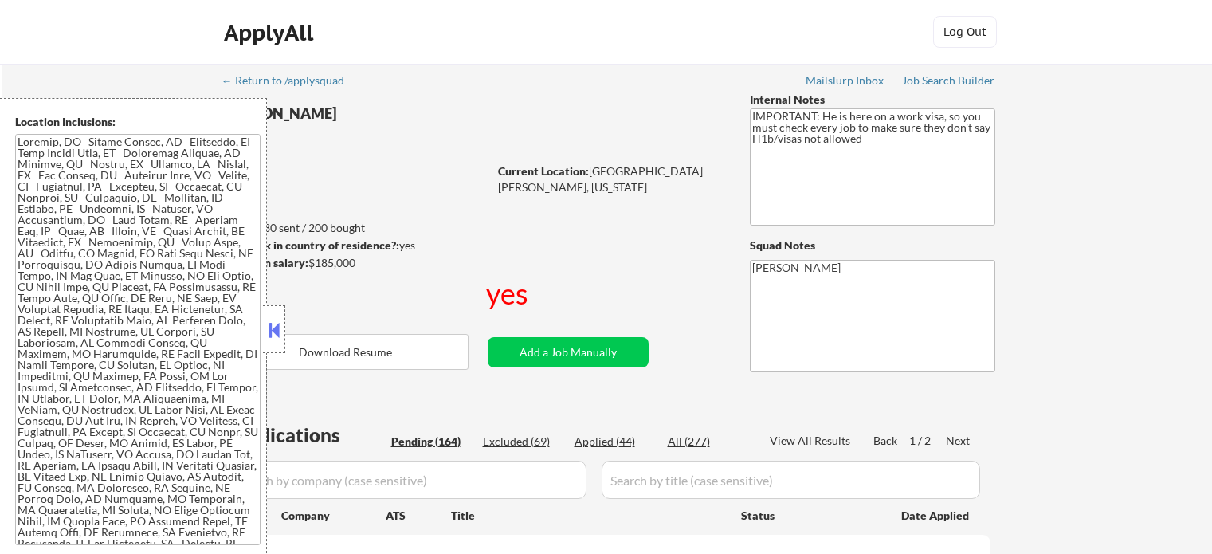
select select ""pending""
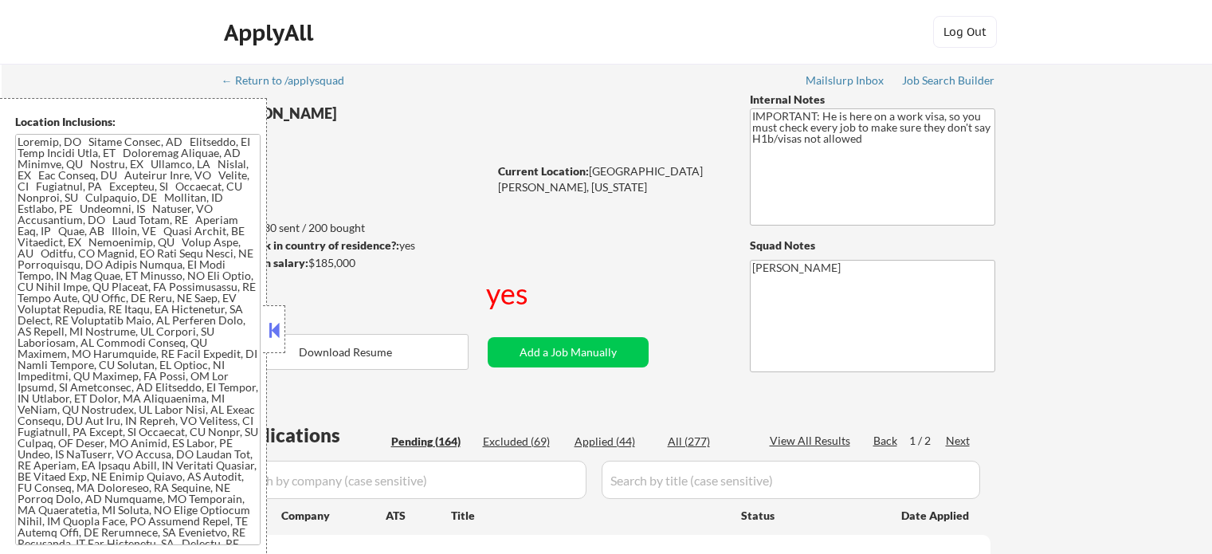
select select ""pending""
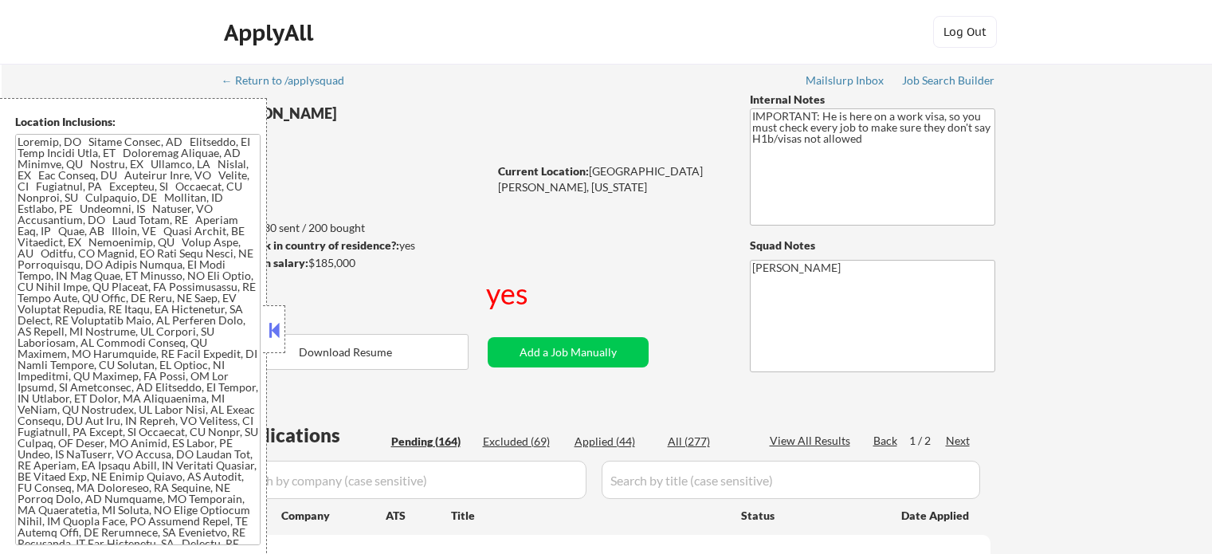
select select ""pending""
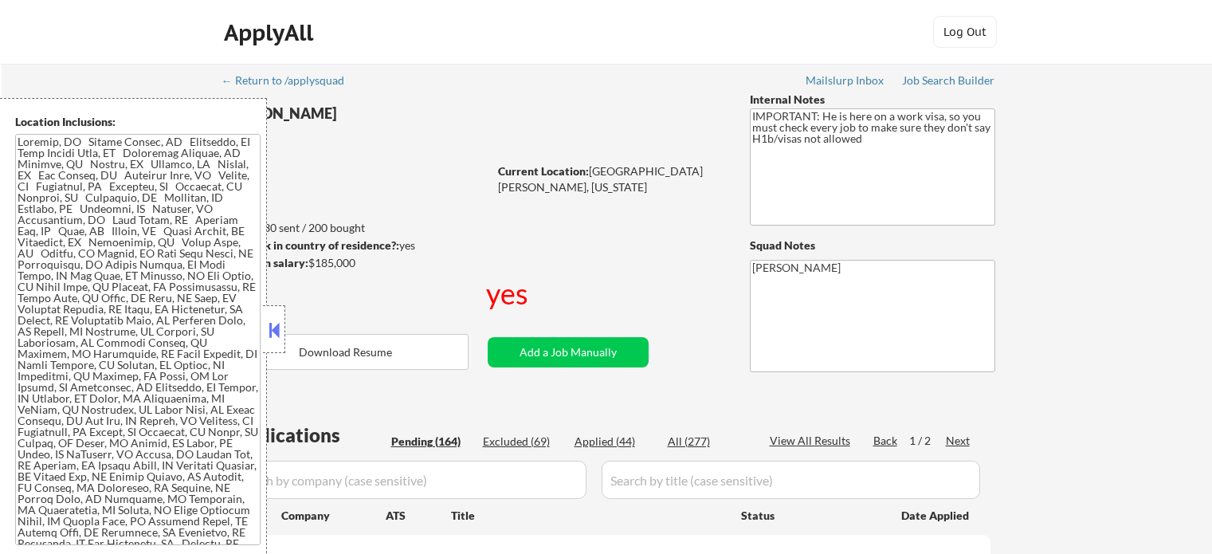
select select ""pending""
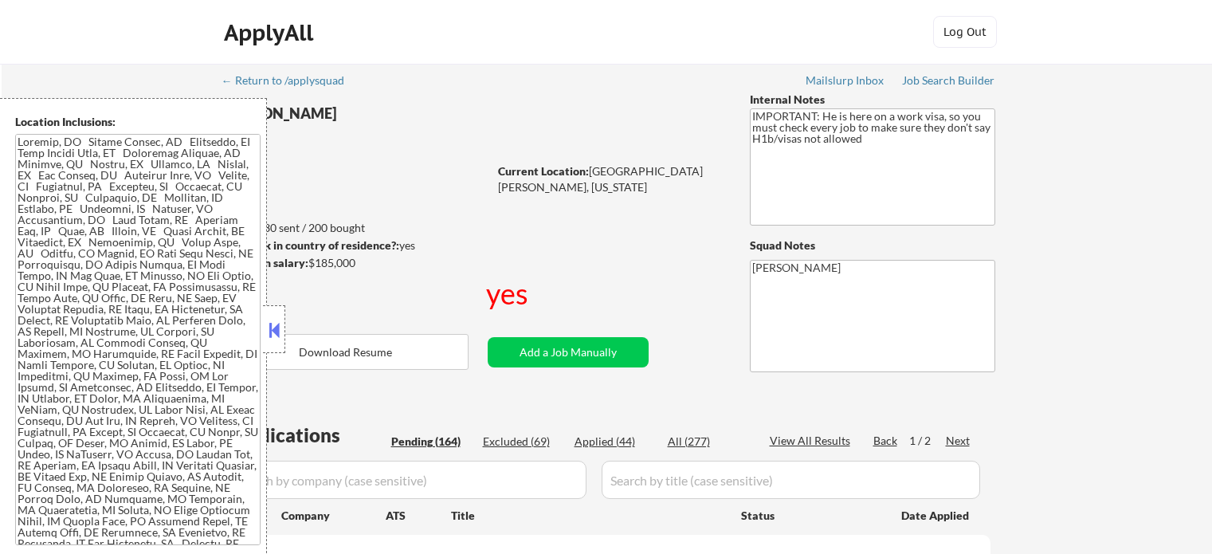
select select ""pending""
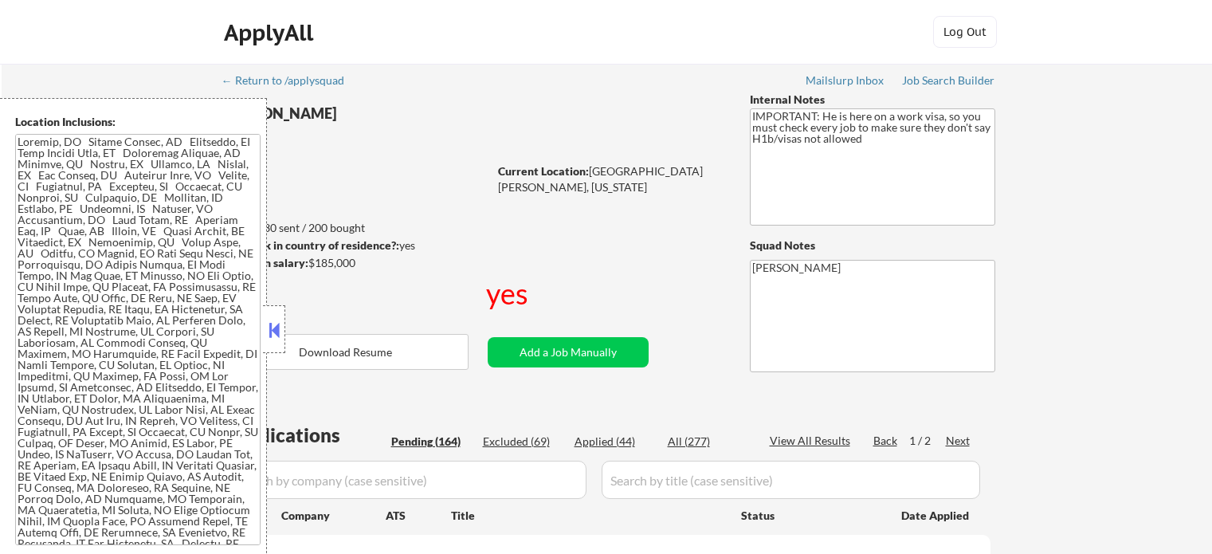
select select ""pending""
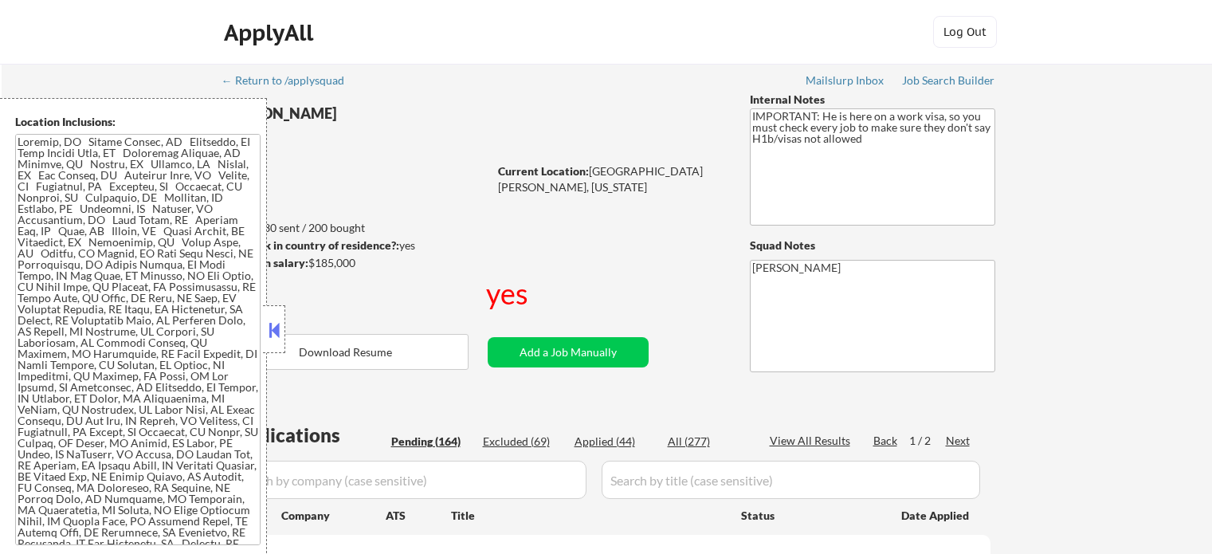
select select ""pending""
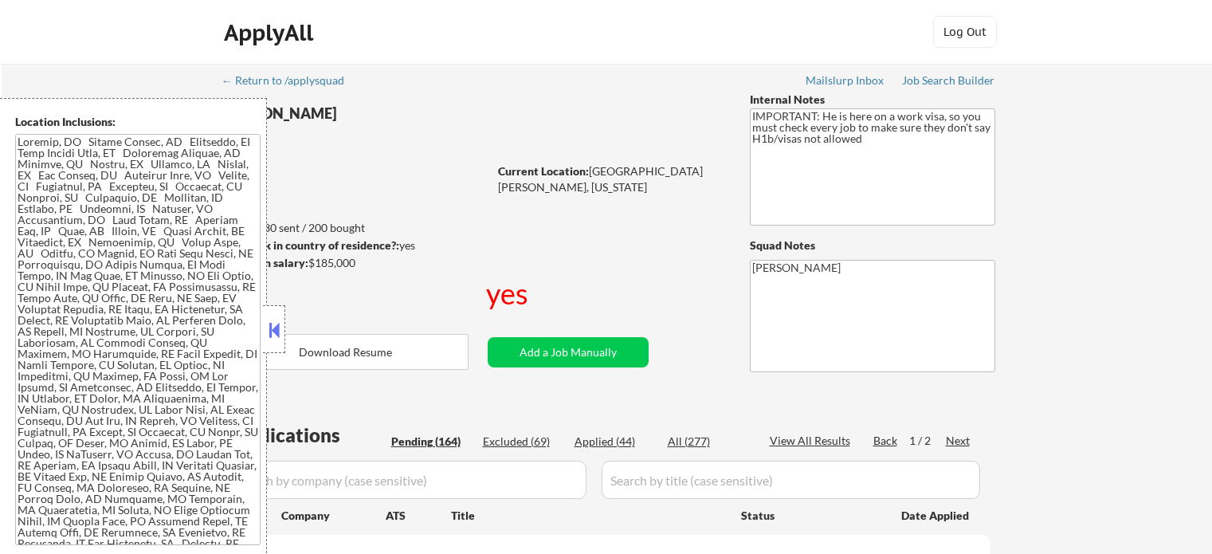
select select ""pending""
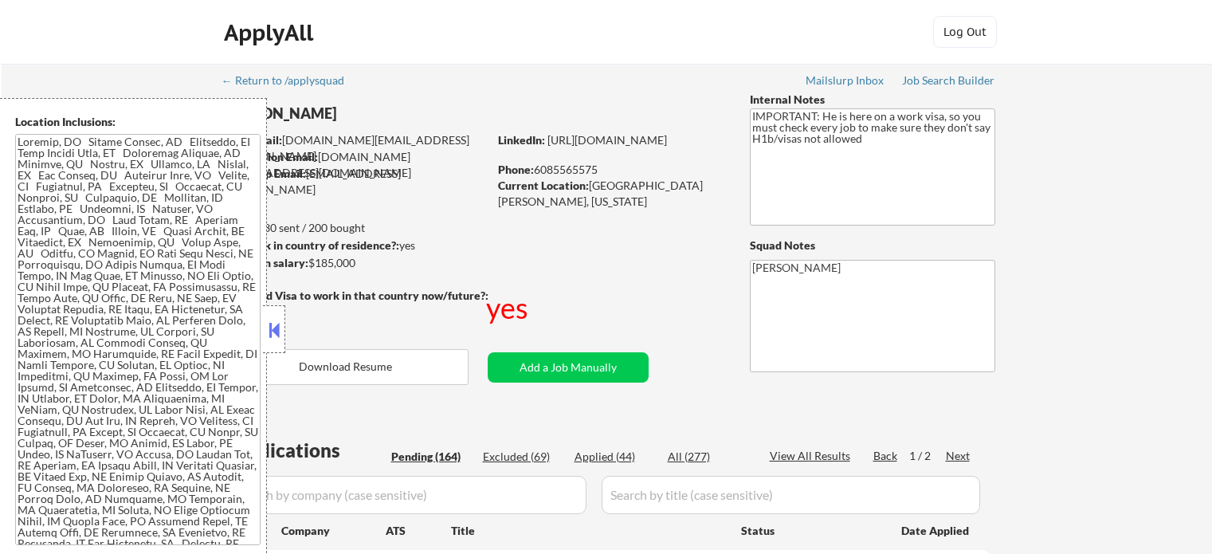
scroll to position [1731, 0]
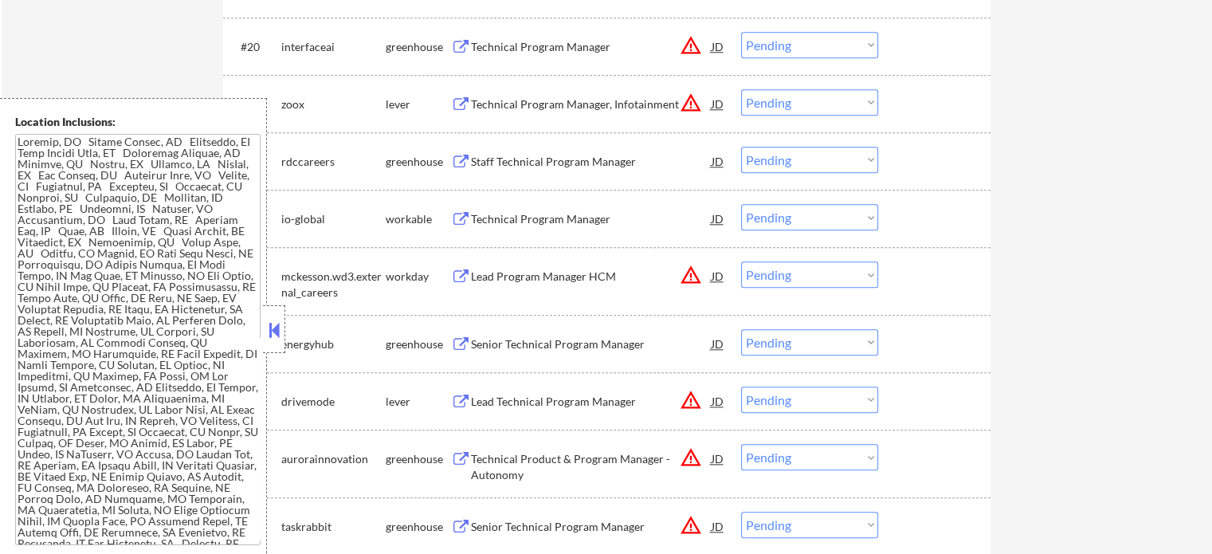
click at [494, 397] on div "Lead Technical Program Manager" at bounding box center [591, 402] width 241 height 16
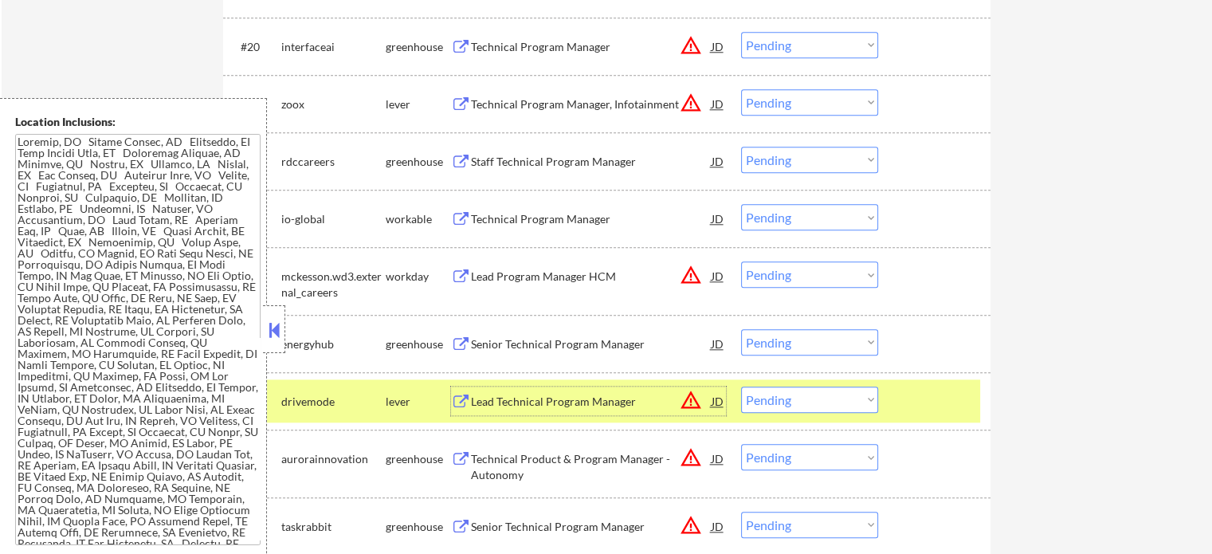
drag, startPoint x: 902, startPoint y: 402, endPoint x: 848, endPoint y: 403, distance: 54.2
click at [900, 402] on div "#26 drivemode lever Lead Technical Program Manager JD warning_amber Choose an o…" at bounding box center [604, 400] width 752 height 43
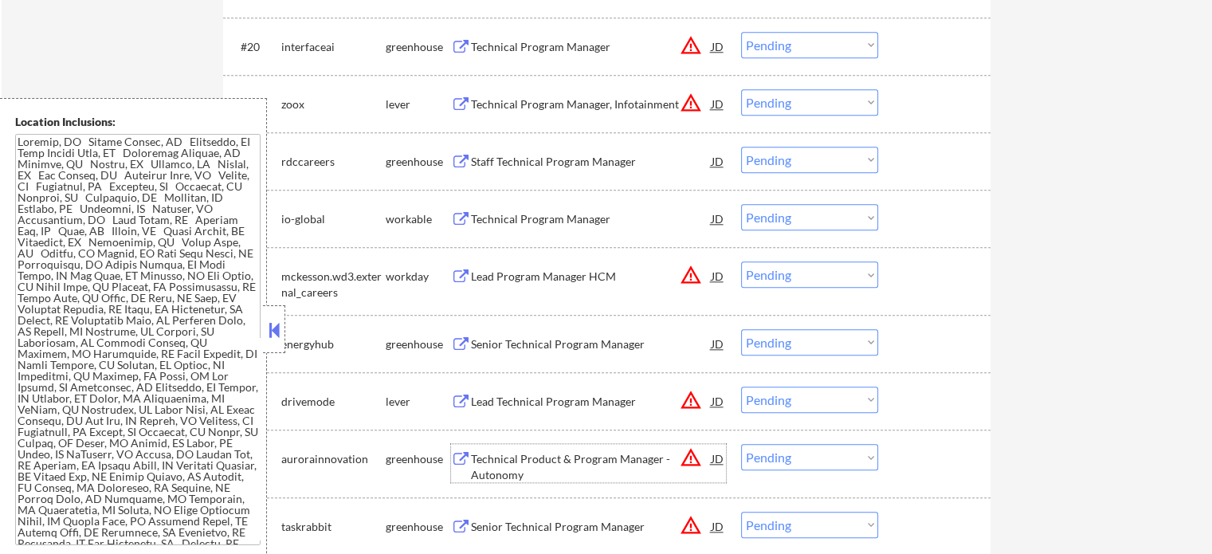
click at [477, 458] on div "Technical Product & Program Manager - Autonomy" at bounding box center [591, 466] width 241 height 31
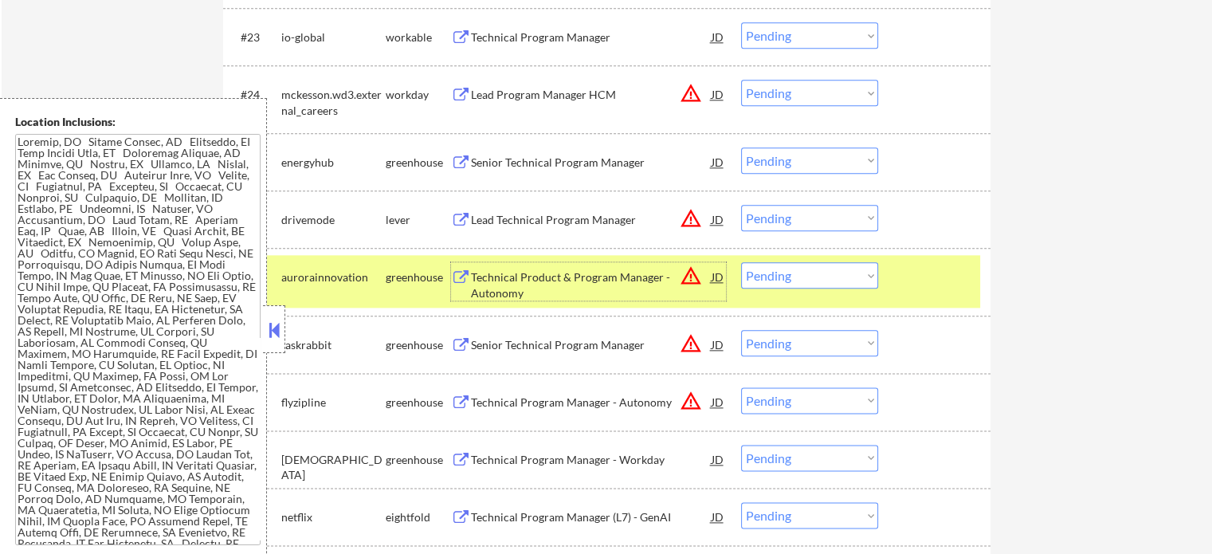
scroll to position [1971, 0]
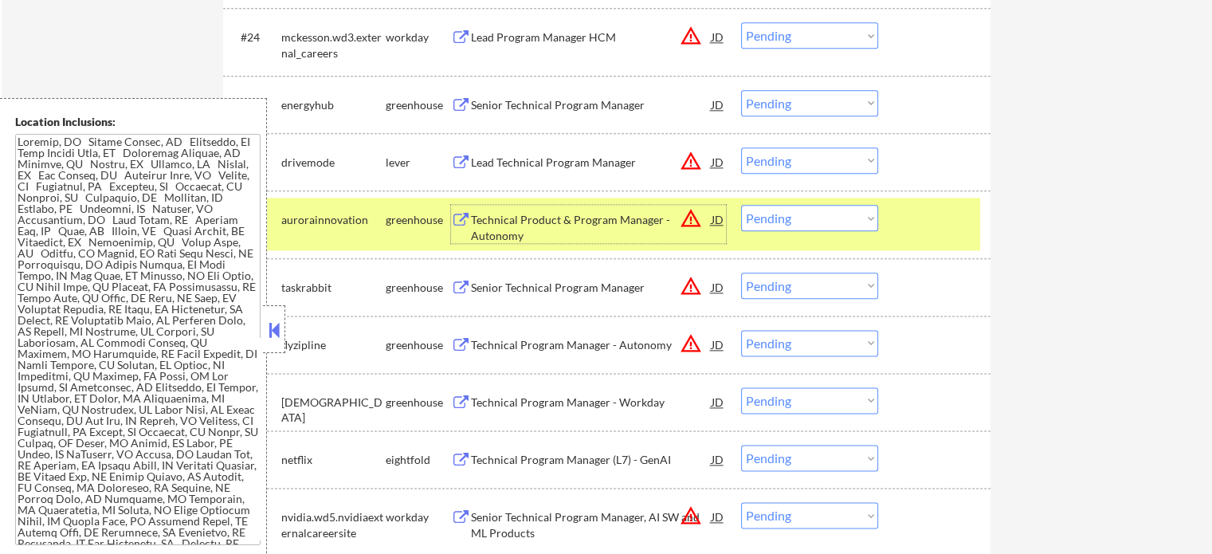
click at [945, 213] on div at bounding box center [936, 219] width 70 height 29
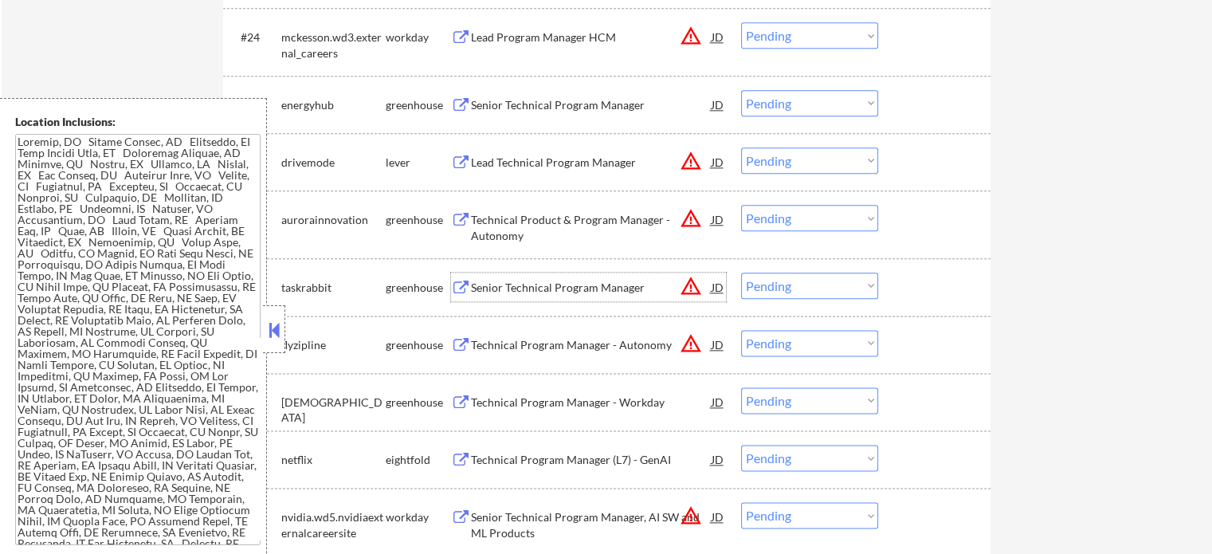
click at [523, 296] on div "Senior Technical Program Manager" at bounding box center [591, 287] width 241 height 29
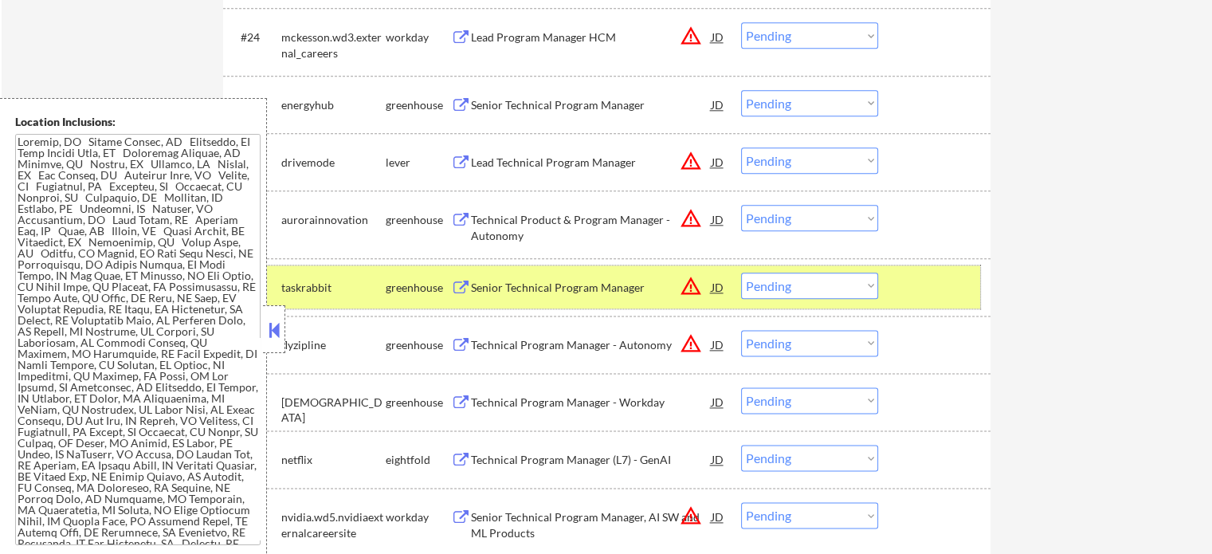
drag, startPoint x: 964, startPoint y: 276, endPoint x: 921, endPoint y: 271, distance: 43.4
click at [962, 276] on div at bounding box center [936, 287] width 70 height 29
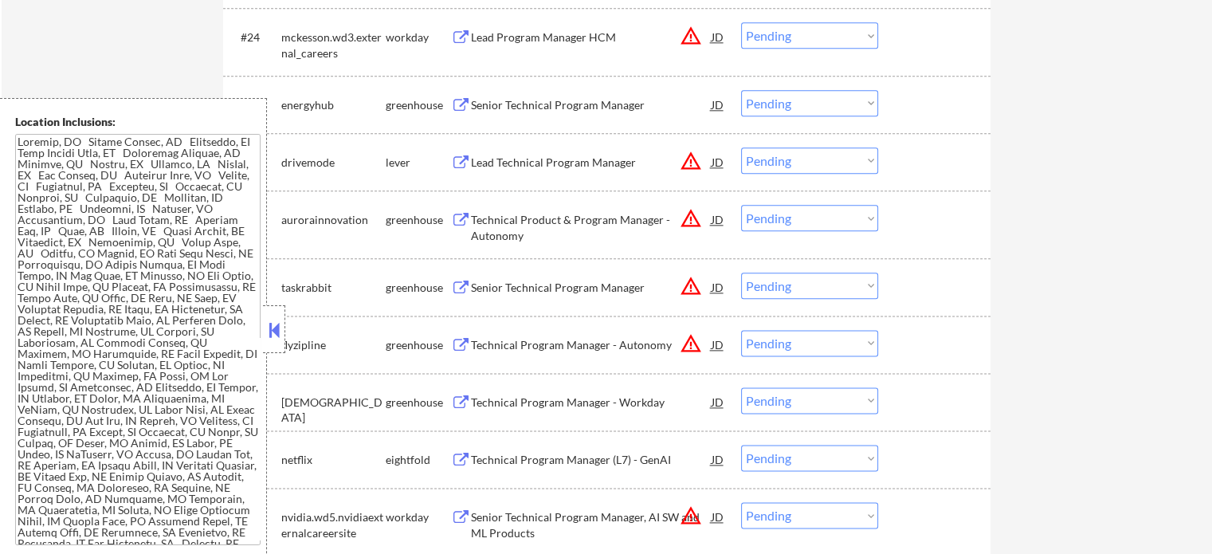
click at [599, 341] on div "Technical Program Manager - Autonomy" at bounding box center [591, 345] width 241 height 16
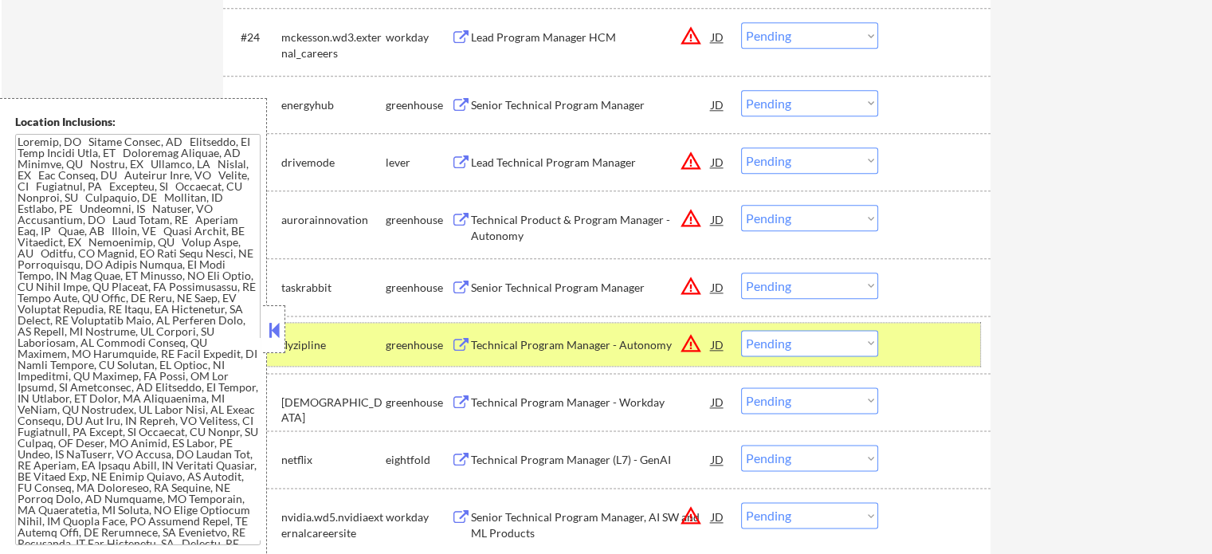
click at [912, 339] on div at bounding box center [936, 344] width 70 height 29
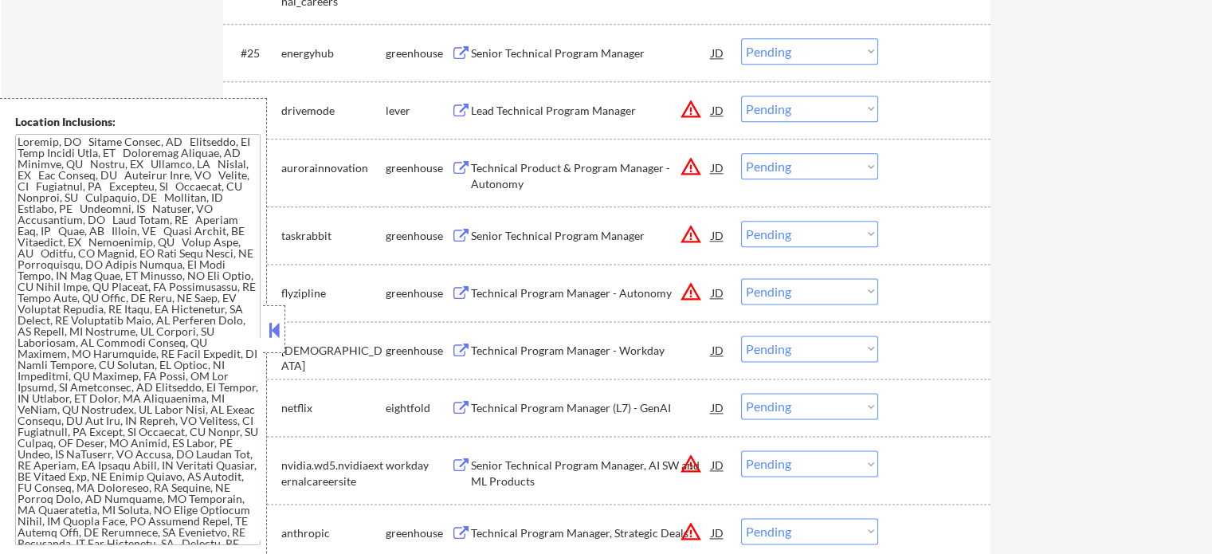
scroll to position [2130, 0]
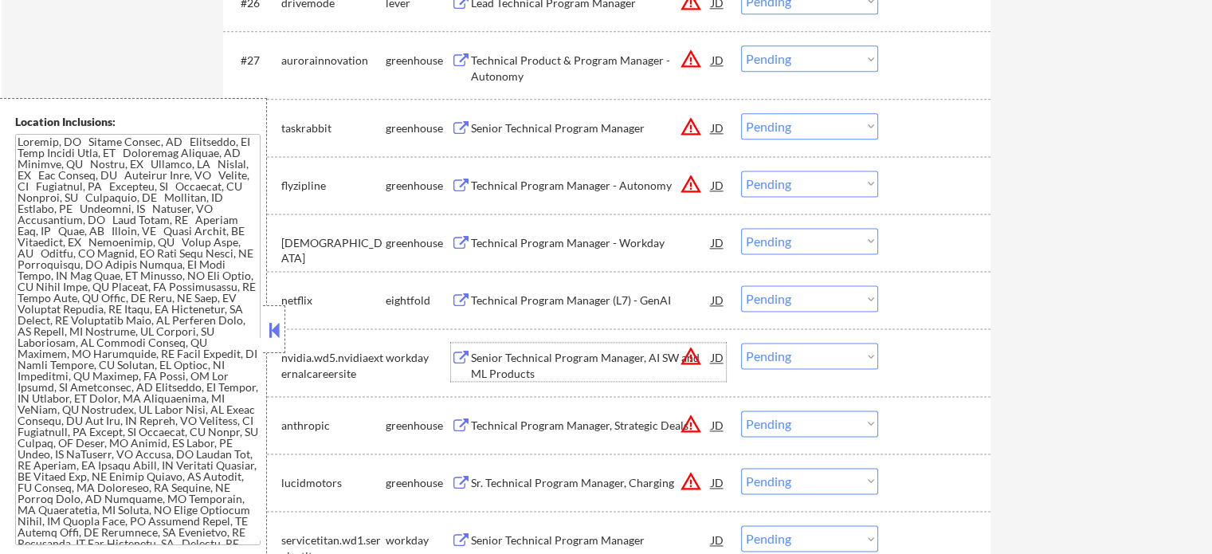
click at [516, 370] on div "Senior Technical Program Manager, AI SW and ML Products" at bounding box center [591, 365] width 241 height 31
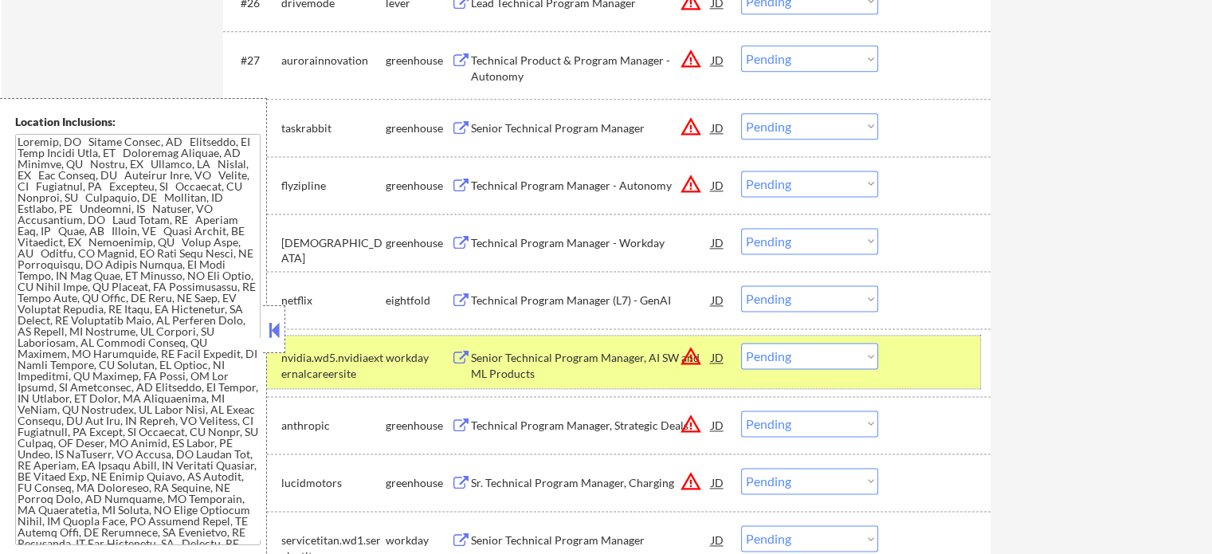
click at [920, 348] on div at bounding box center [936, 357] width 70 height 29
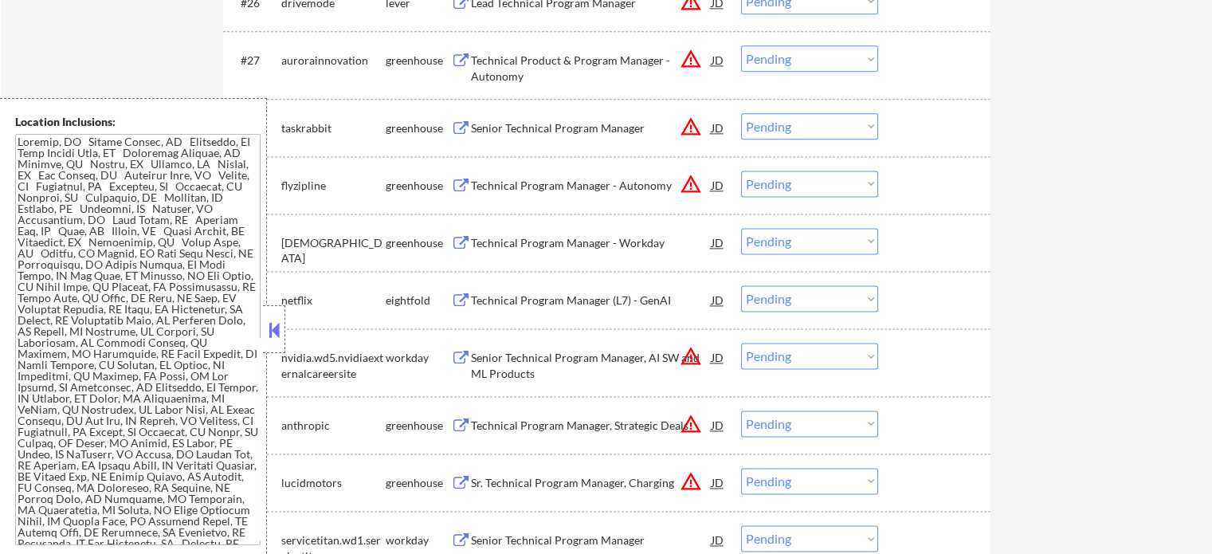
click at [543, 425] on div "Technical Program Manager, Strategic Deals" at bounding box center [591, 426] width 241 height 16
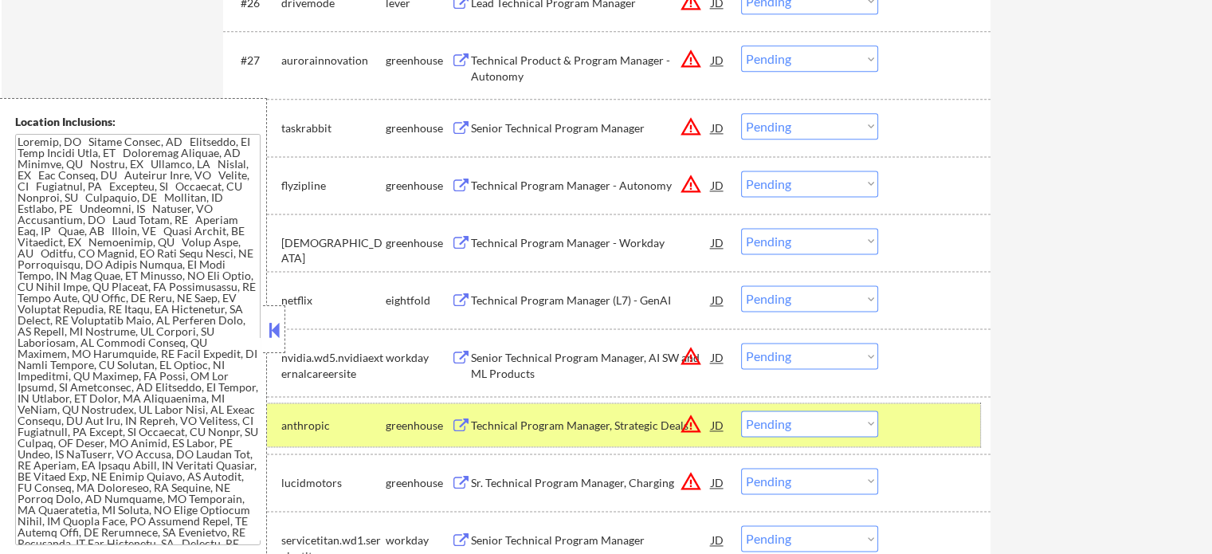
click at [927, 423] on div at bounding box center [936, 424] width 70 height 29
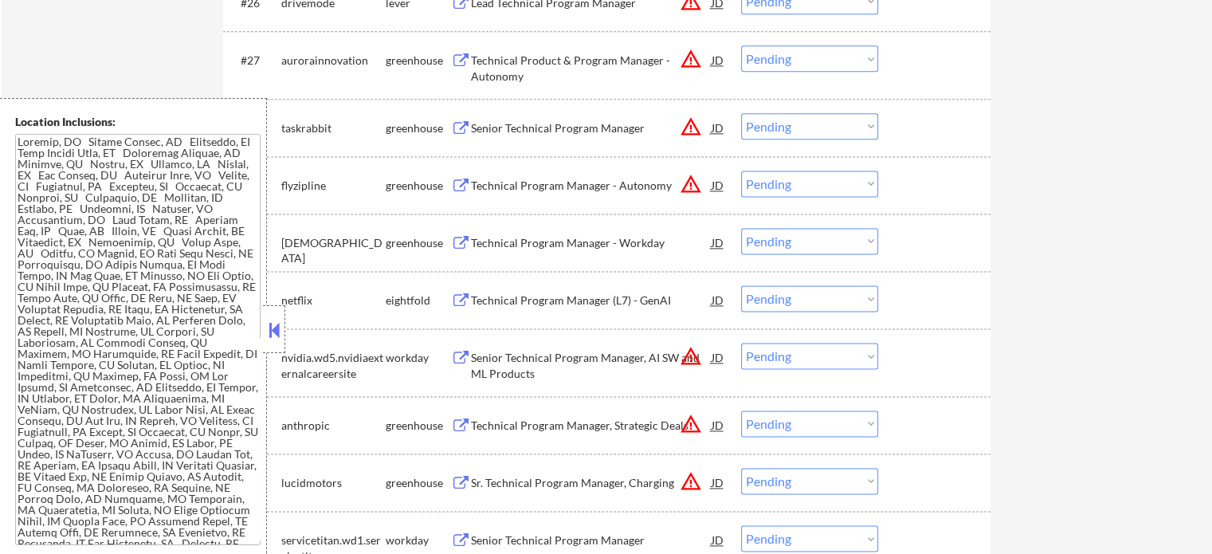
click at [498, 492] on div "Sr. Technical Program Manager, Charging" at bounding box center [591, 482] width 241 height 29
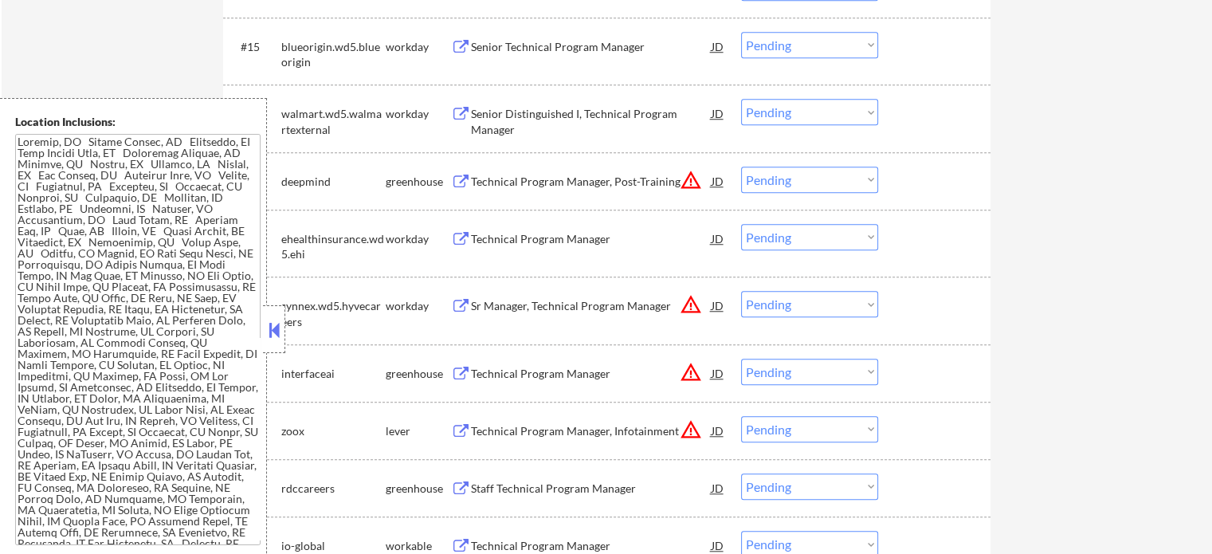
scroll to position [1594, 0]
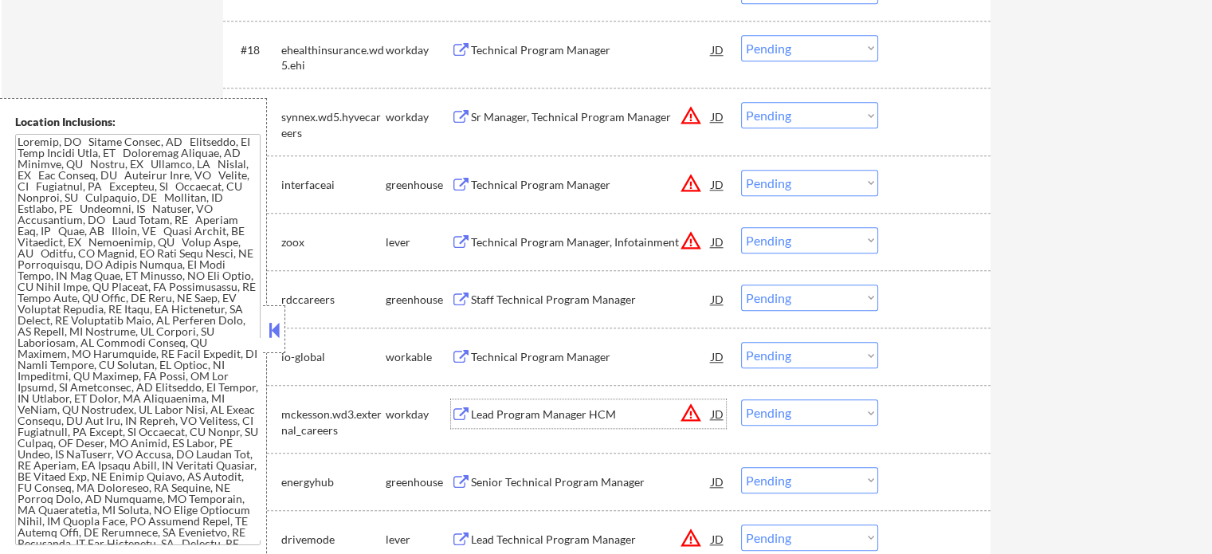
click at [528, 412] on div "Lead Program Manager HCM" at bounding box center [591, 414] width 241 height 16
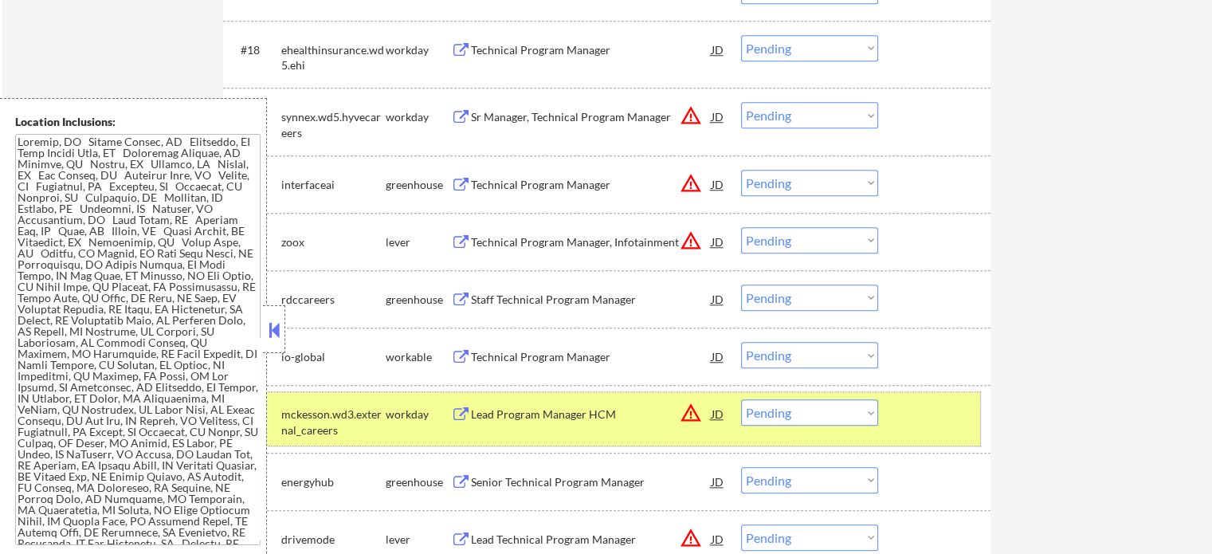
click at [940, 421] on div at bounding box center [936, 413] width 70 height 29
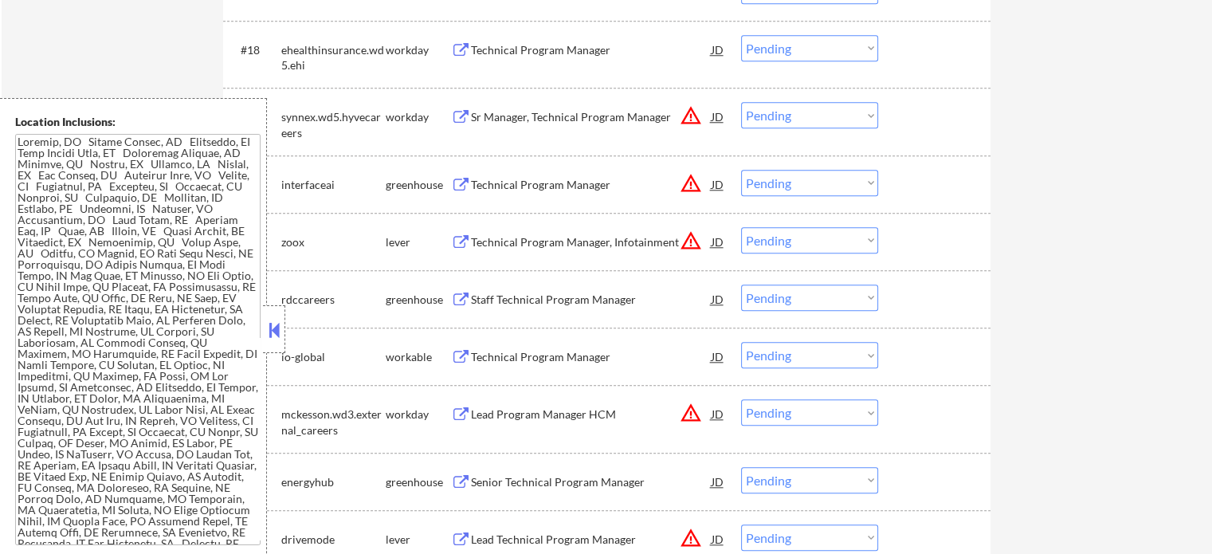
click at [523, 536] on div "Lead Technical Program Manager" at bounding box center [591, 539] width 241 height 16
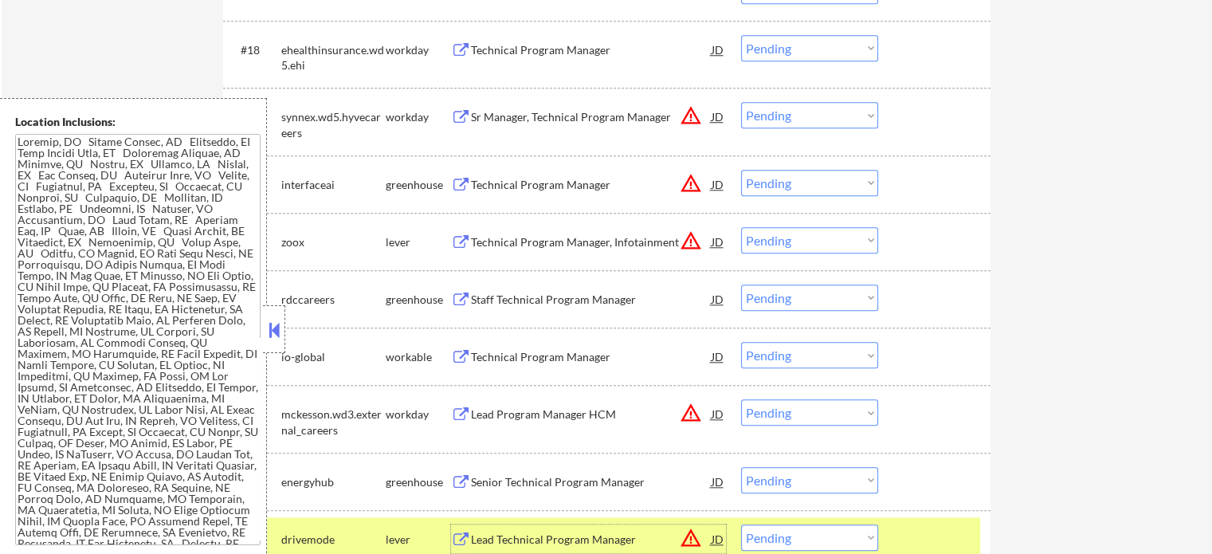
click at [963, 533] on div at bounding box center [936, 538] width 70 height 29
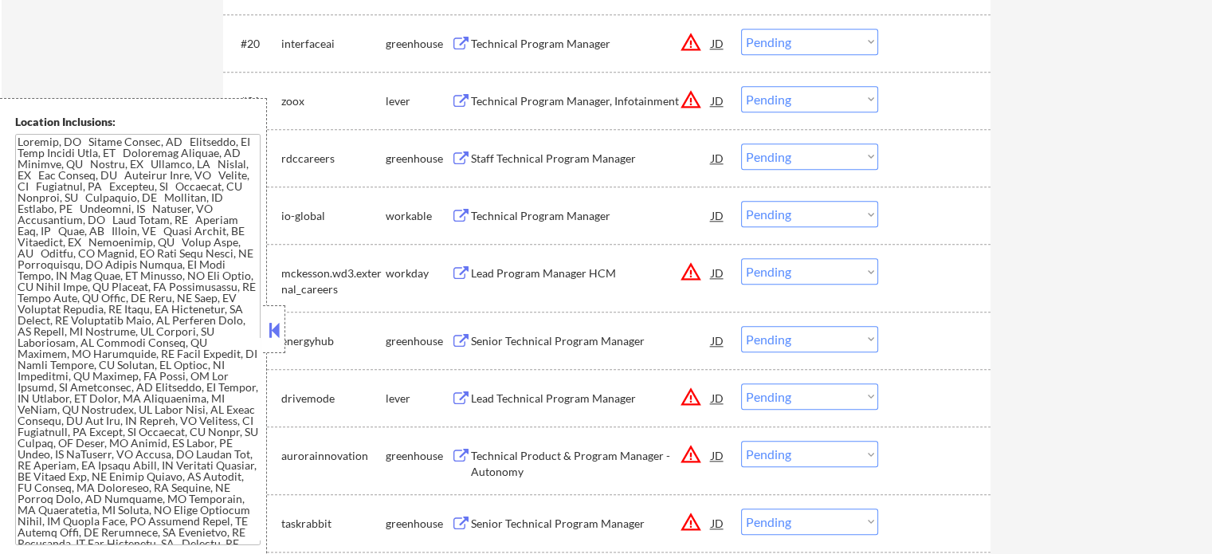
scroll to position [1833, 0]
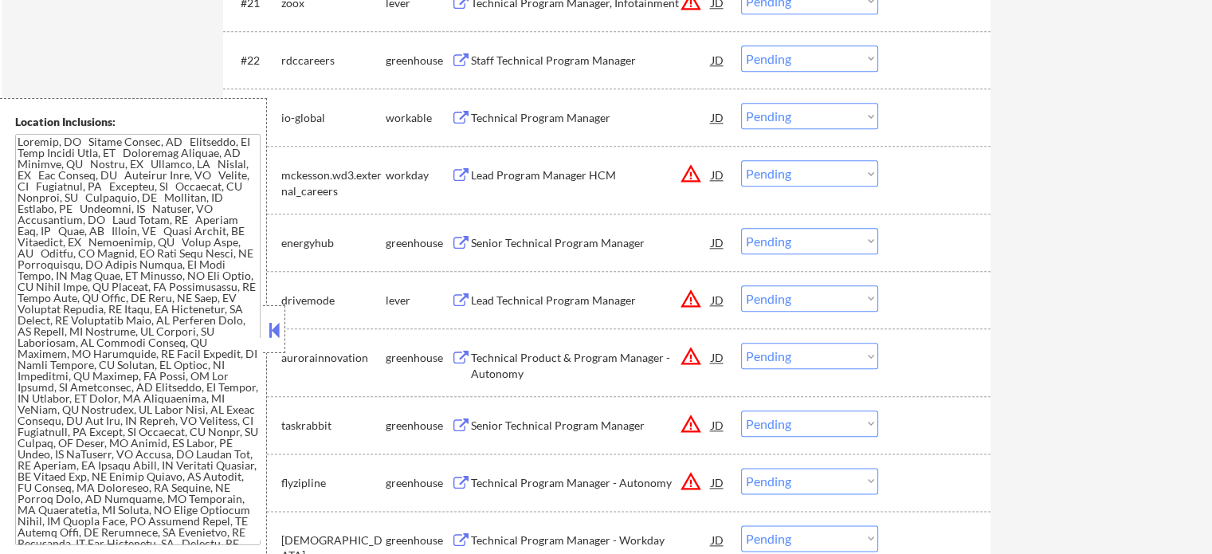
click at [552, 433] on div "Senior Technical Program Manager" at bounding box center [591, 424] width 241 height 29
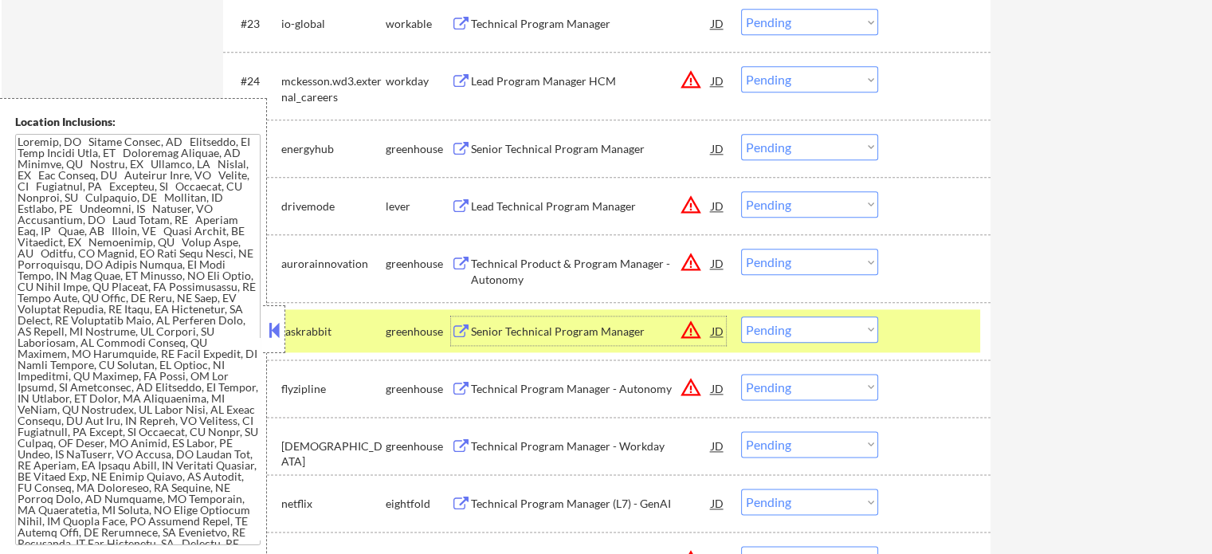
scroll to position [2072, 0]
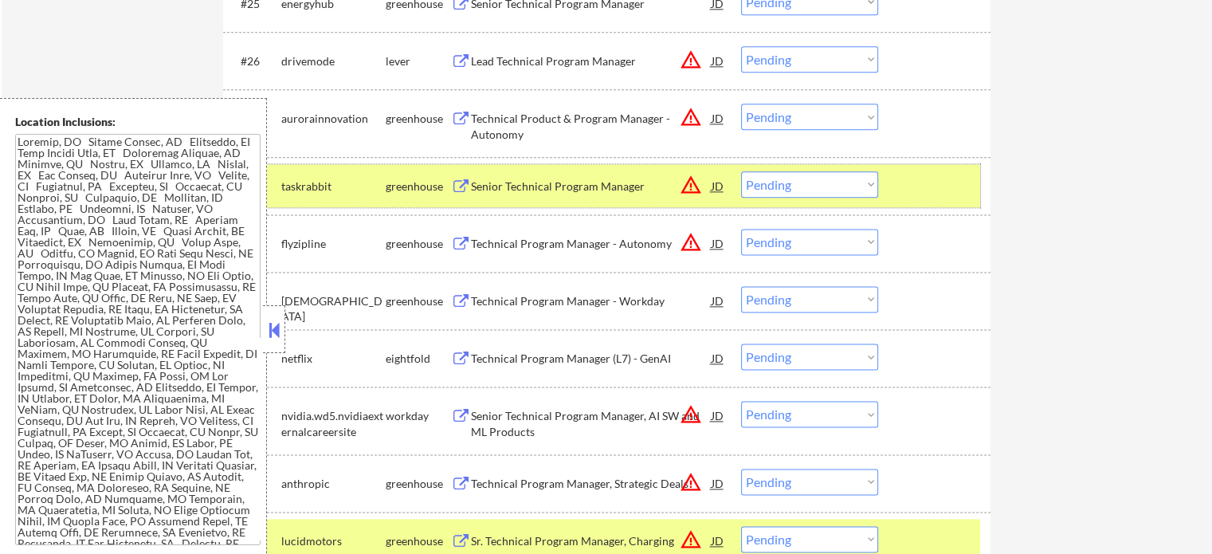
click at [890, 189] on div "#28 taskrabbit greenhouse Senior Technical Program Manager JD warning_amber Cho…" at bounding box center [604, 185] width 752 height 43
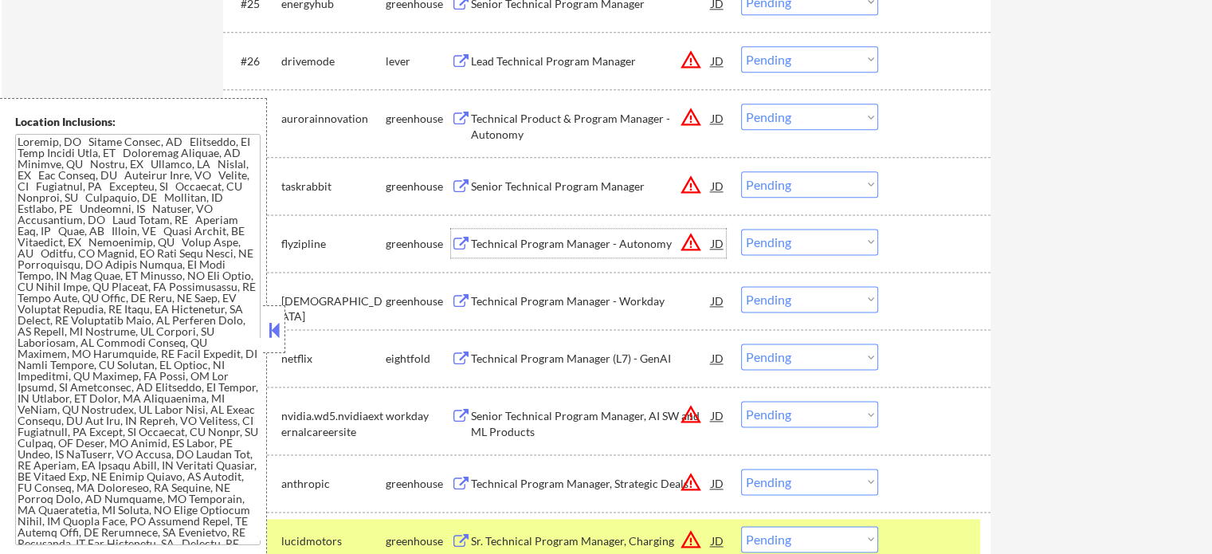
click at [549, 244] on div "Technical Program Manager - Autonomy" at bounding box center [591, 244] width 241 height 16
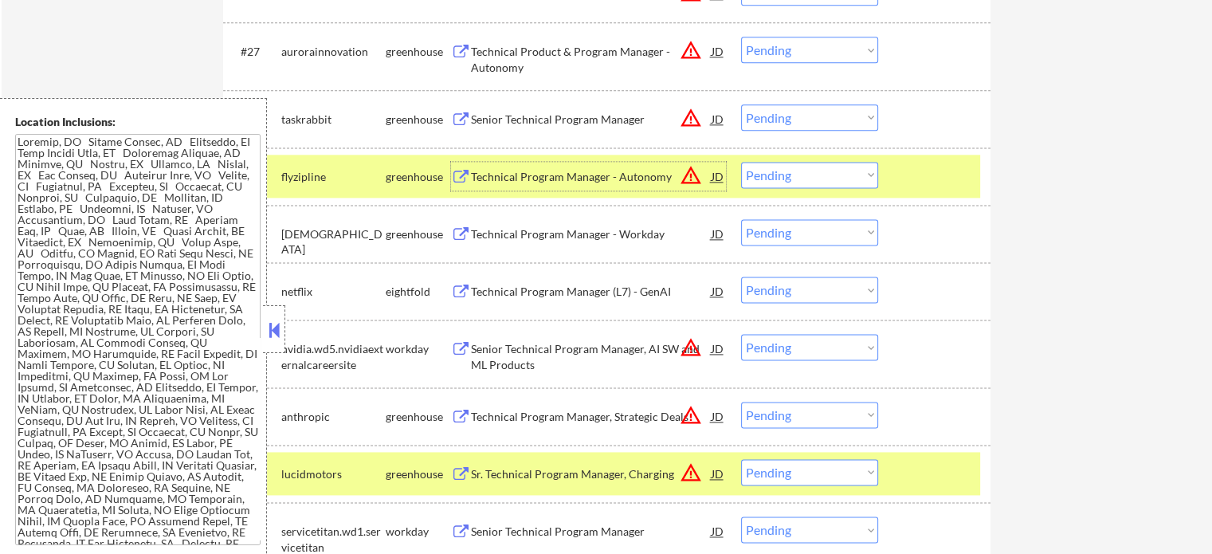
scroll to position [2231, 0]
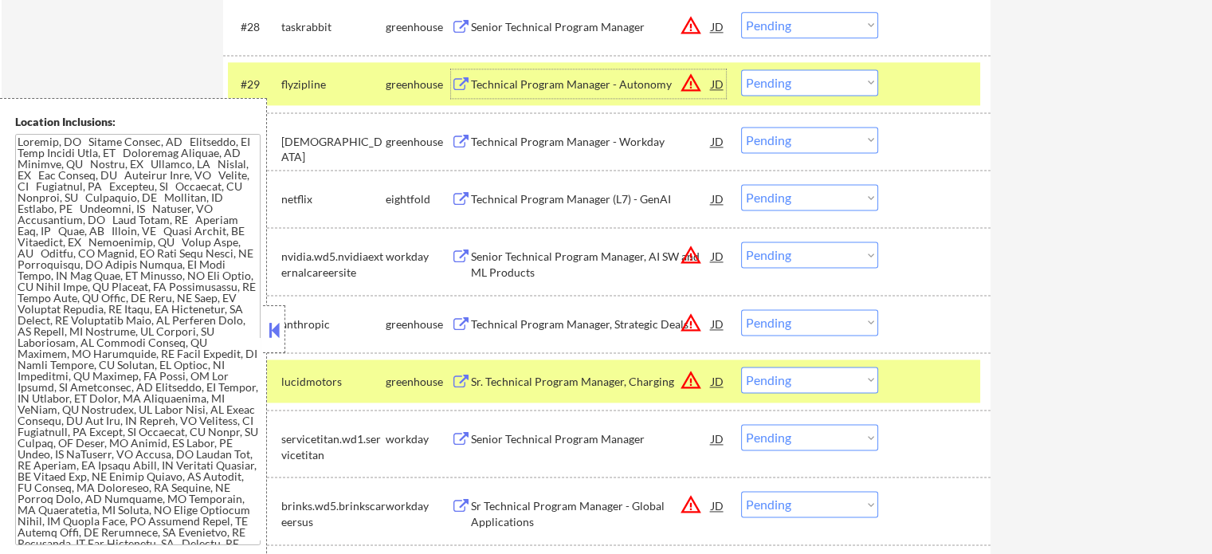
click at [912, 381] on div at bounding box center [936, 381] width 70 height 29
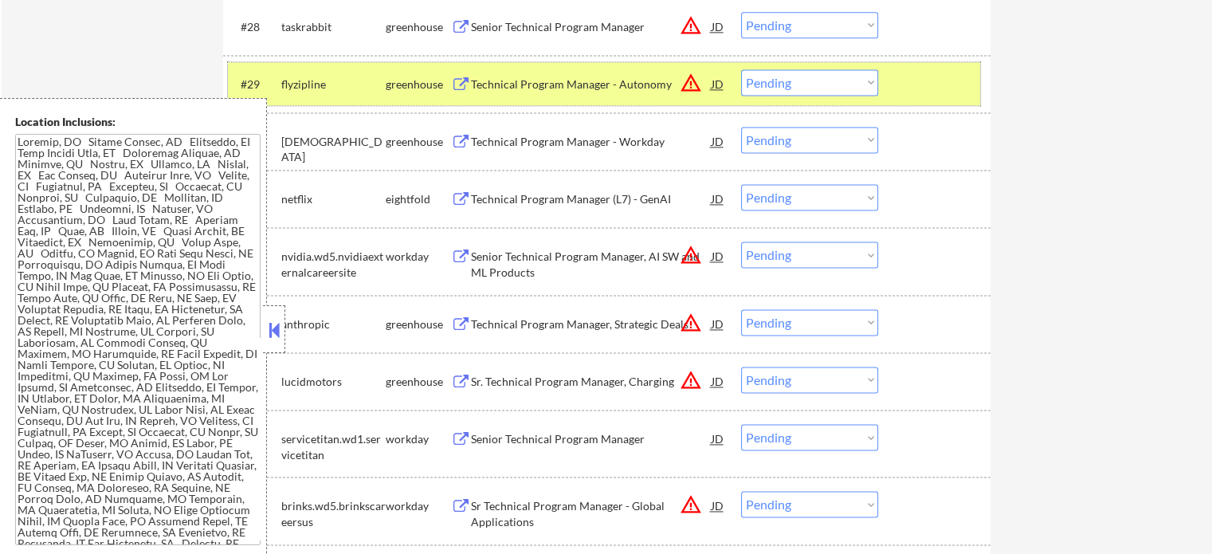
click at [909, 70] on div at bounding box center [936, 83] width 70 height 29
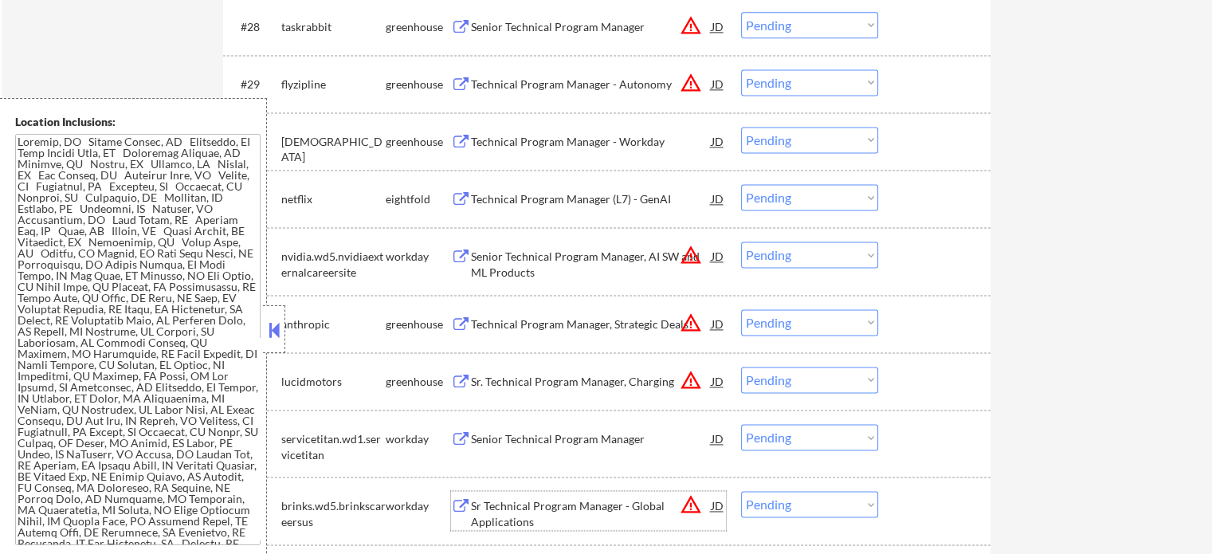
click at [555, 511] on div "Sr Technical Program Manager - Global Applications" at bounding box center [591, 513] width 241 height 31
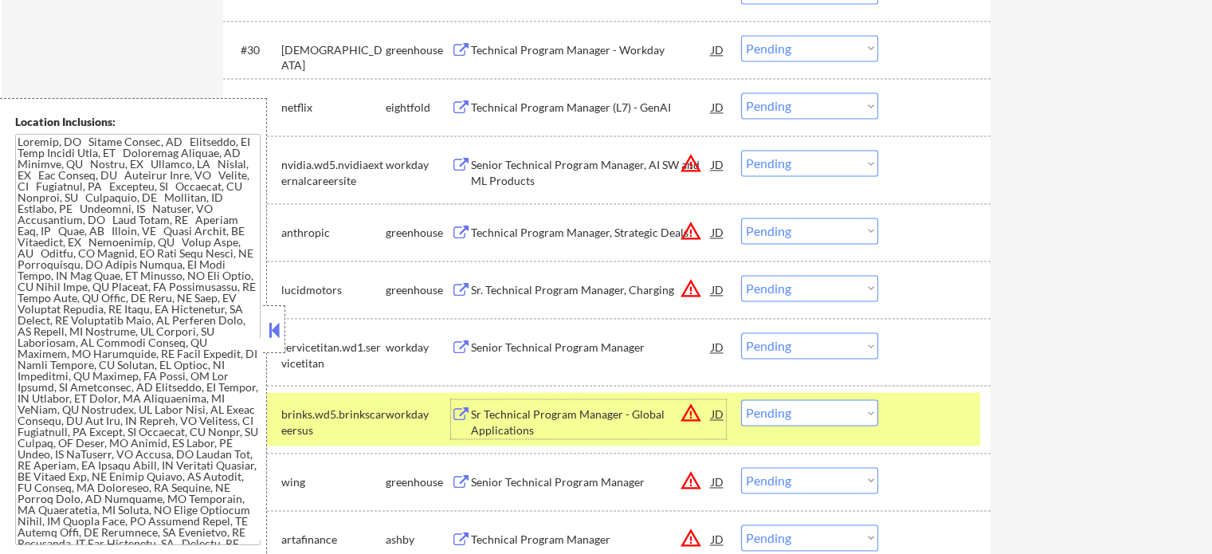
scroll to position [2390, 0]
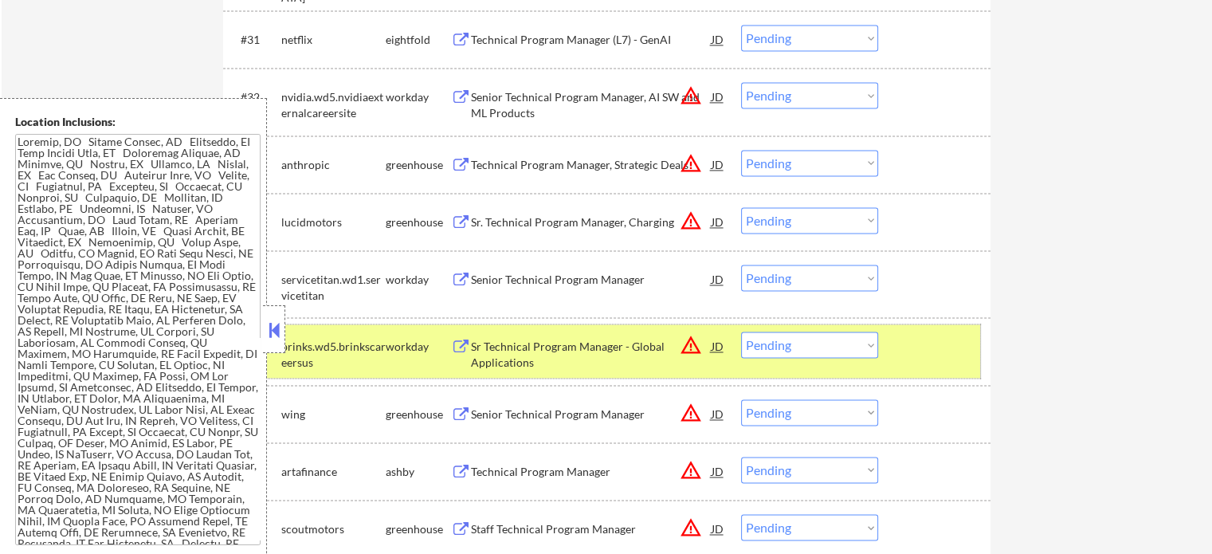
click at [956, 354] on div at bounding box center [936, 345] width 70 height 29
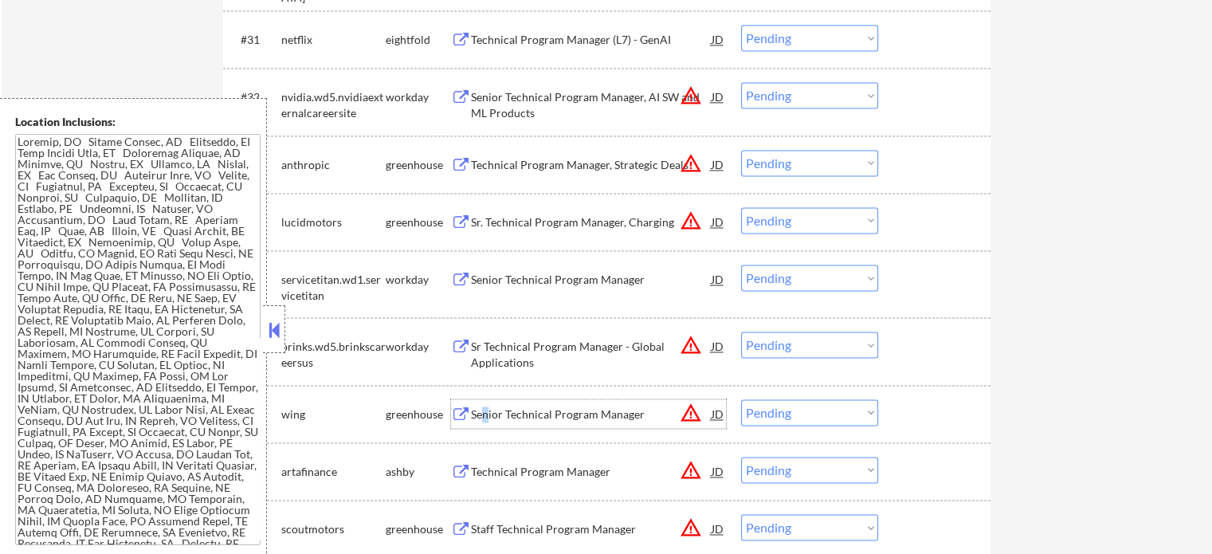
click at [486, 402] on div "Senior Technical Program Manager" at bounding box center [591, 413] width 241 height 29
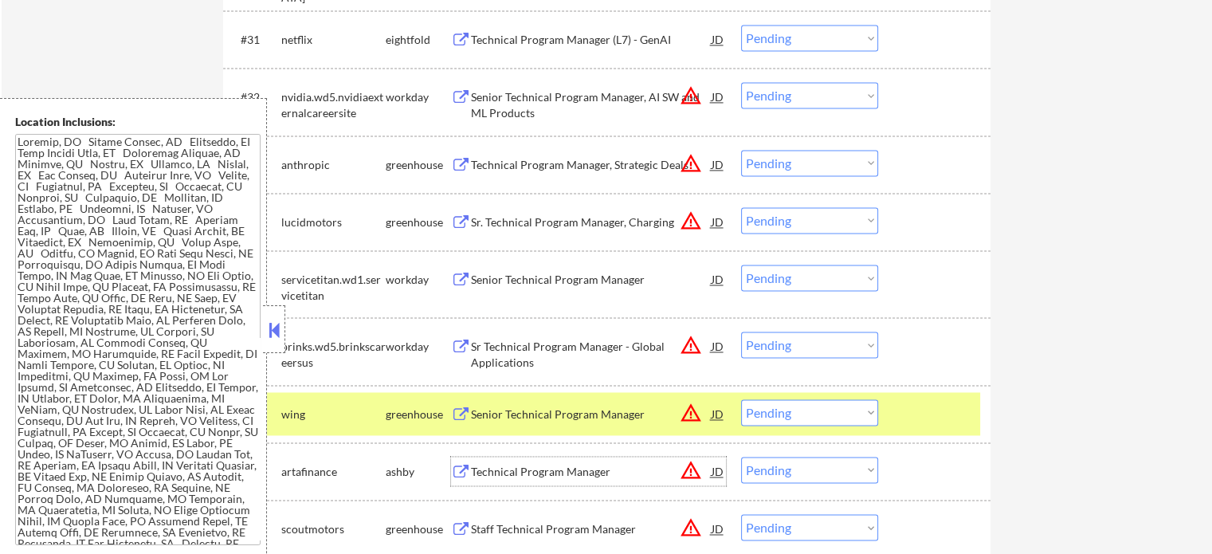
click at [509, 476] on div "Technical Program Manager" at bounding box center [591, 472] width 241 height 16
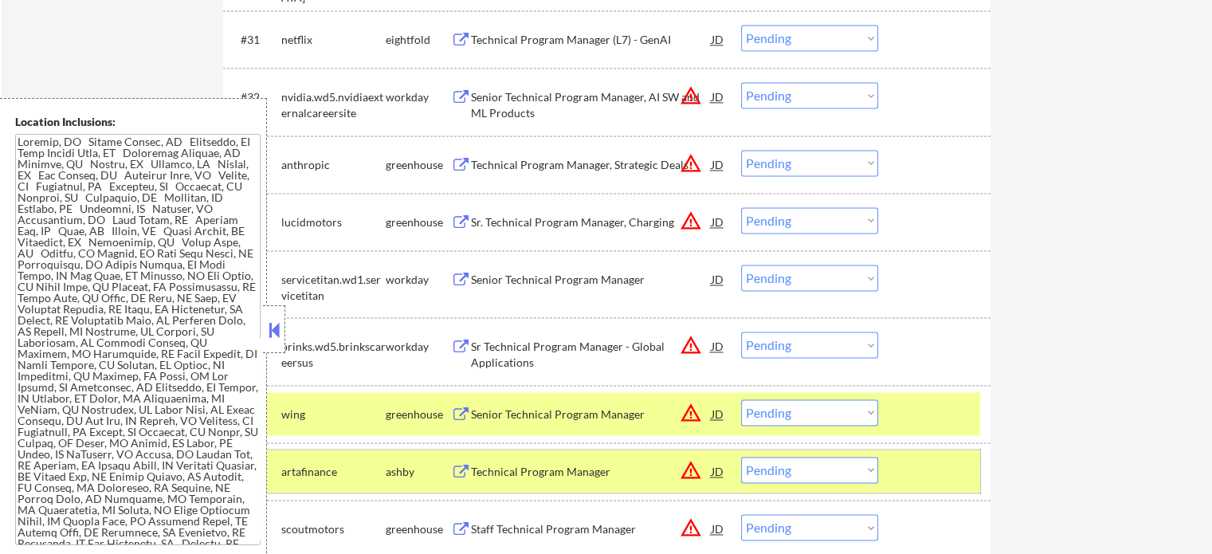
drag, startPoint x: 921, startPoint y: 473, endPoint x: 913, endPoint y: 440, distance: 33.6
click at [919, 465] on div at bounding box center [936, 471] width 70 height 29
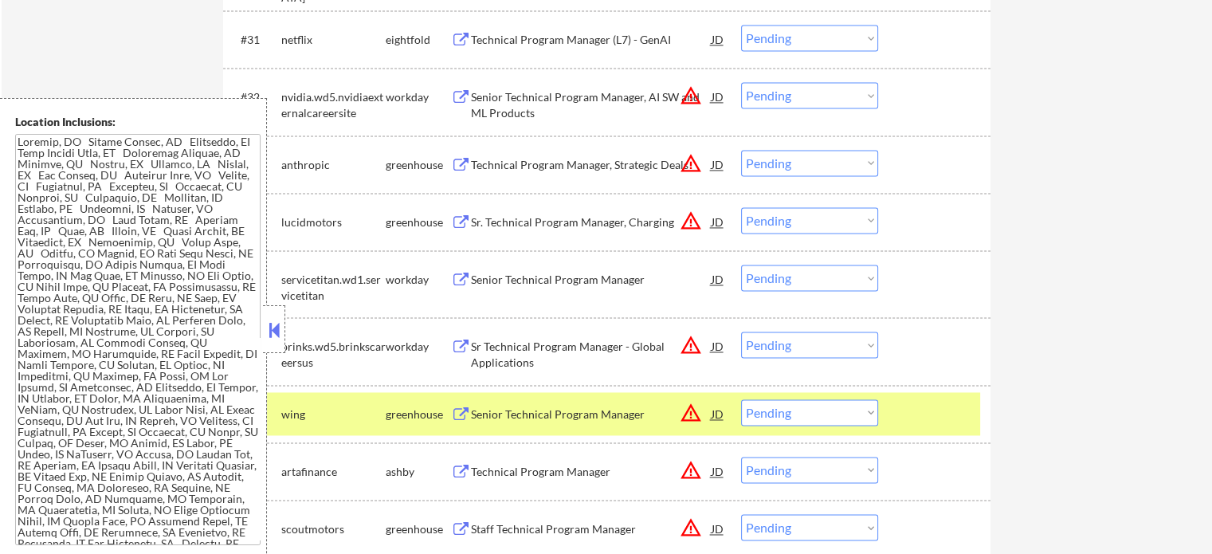
click at [908, 423] on div at bounding box center [936, 413] width 70 height 29
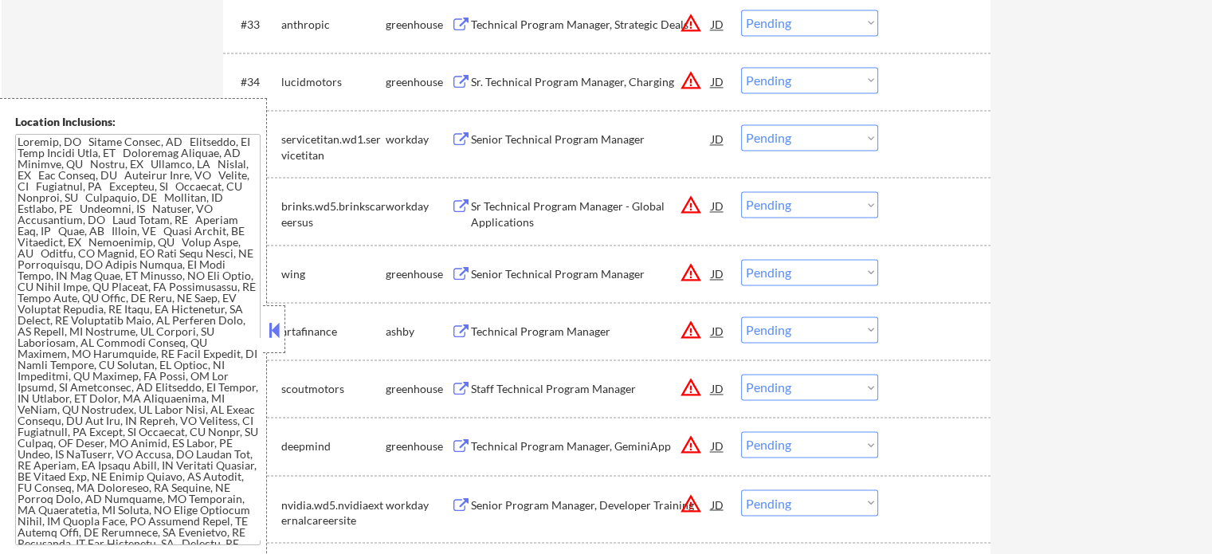
scroll to position [2629, 0]
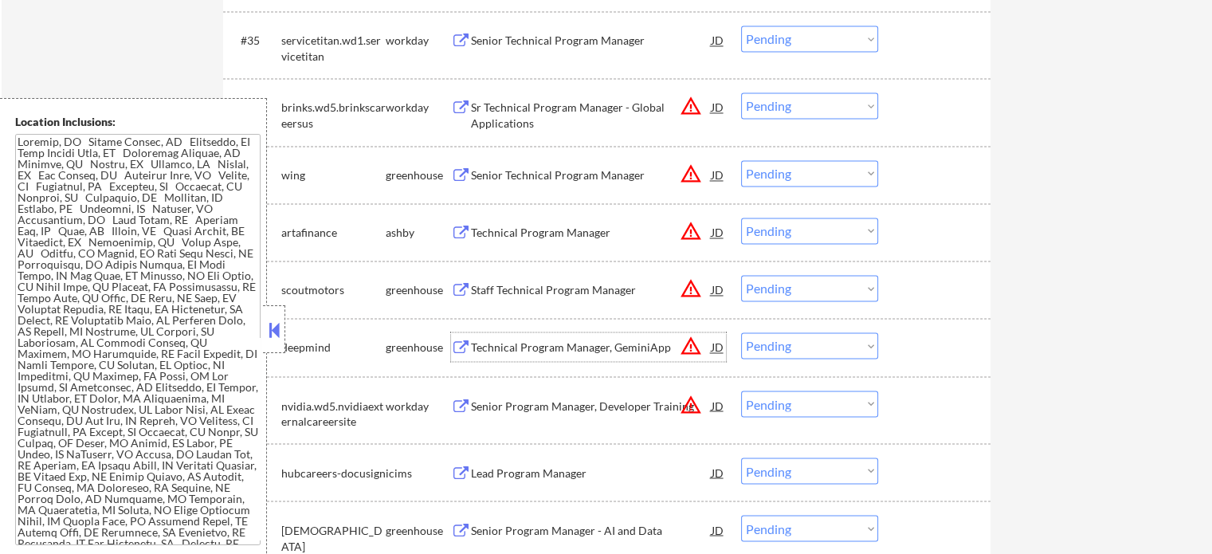
click at [529, 343] on div "Technical Program Manager, GeminiApp" at bounding box center [591, 347] width 241 height 16
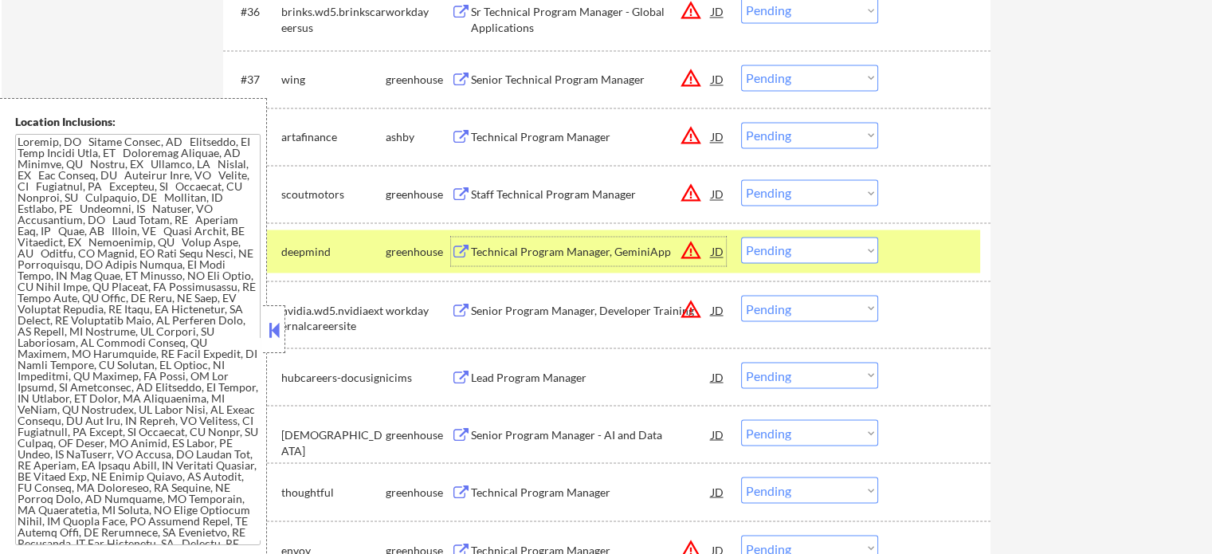
scroll to position [2789, 0]
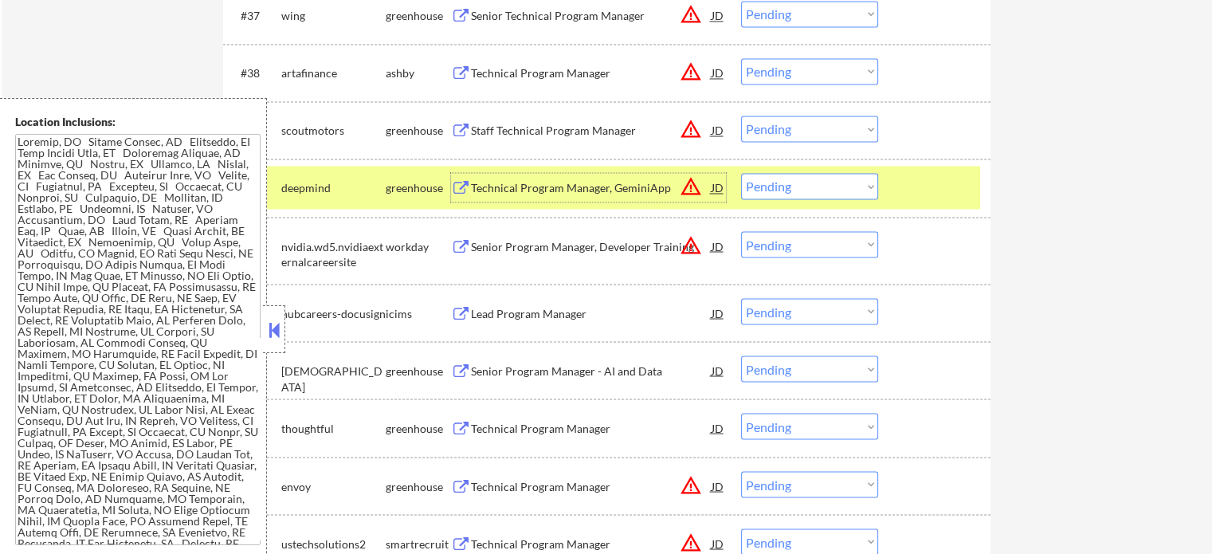
click at [531, 248] on div "Senior Program Manager, Developer Training" at bounding box center [591, 246] width 241 height 16
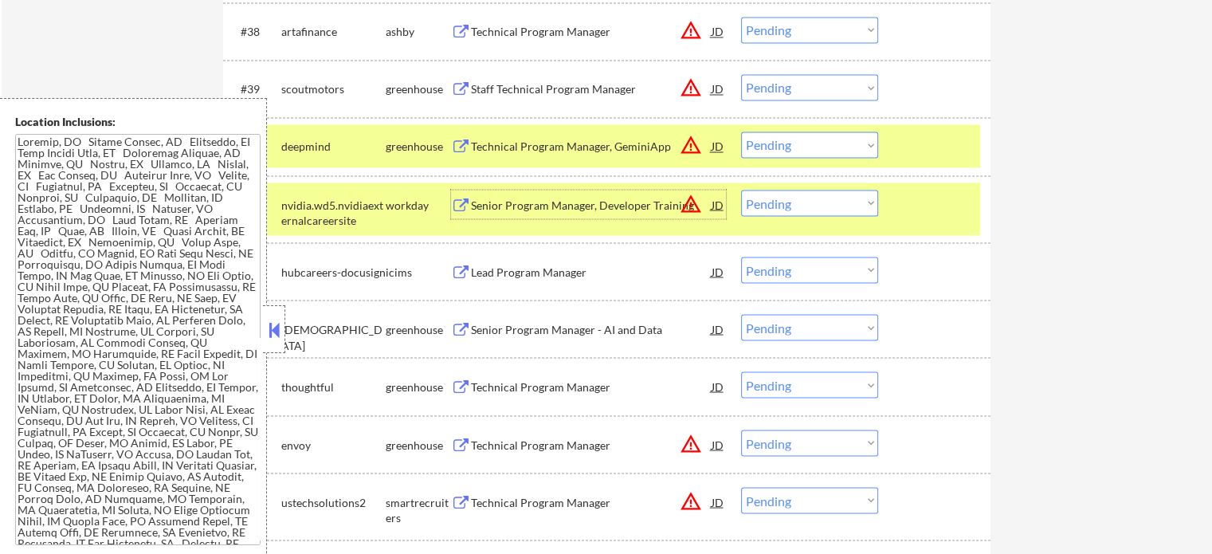
scroll to position [2869, 0]
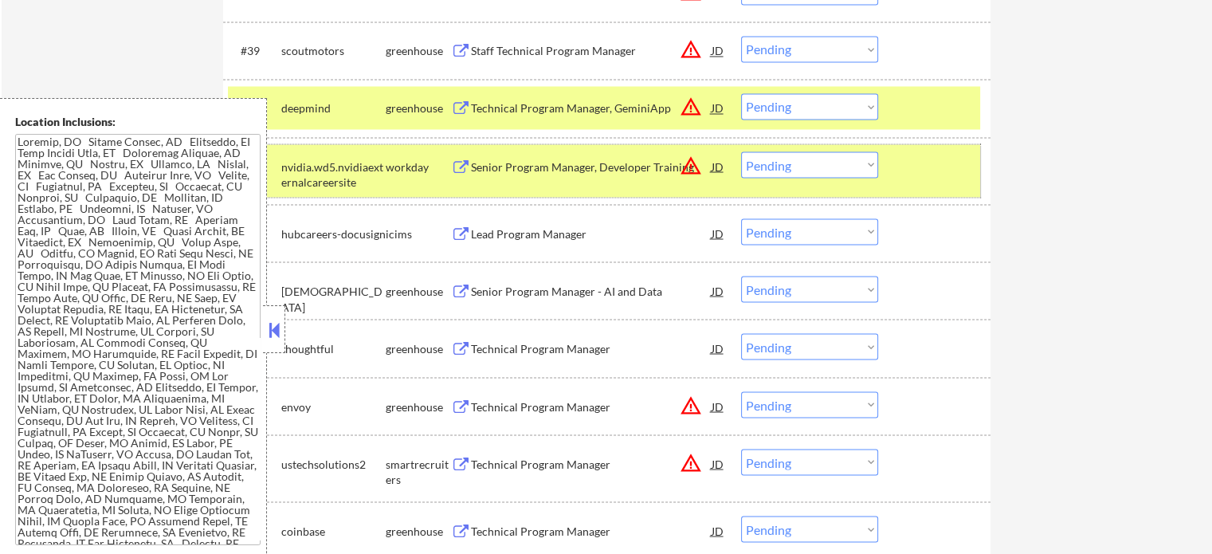
click at [909, 149] on div "#41 nvidia.wd5.nvidiaexternalcareersite workday Senior Program Manager, Develop…" at bounding box center [604, 170] width 752 height 53
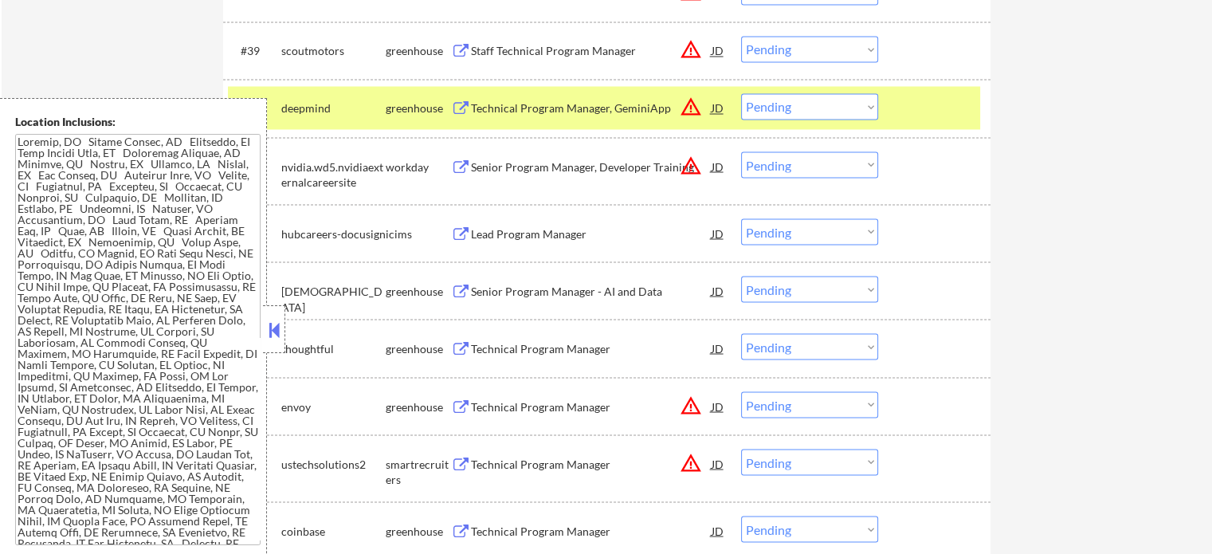
click at [896, 108] on div "#40 deepmind greenhouse Technical Program Manager, GeminiApp JD warning_amber C…" at bounding box center [604, 107] width 752 height 43
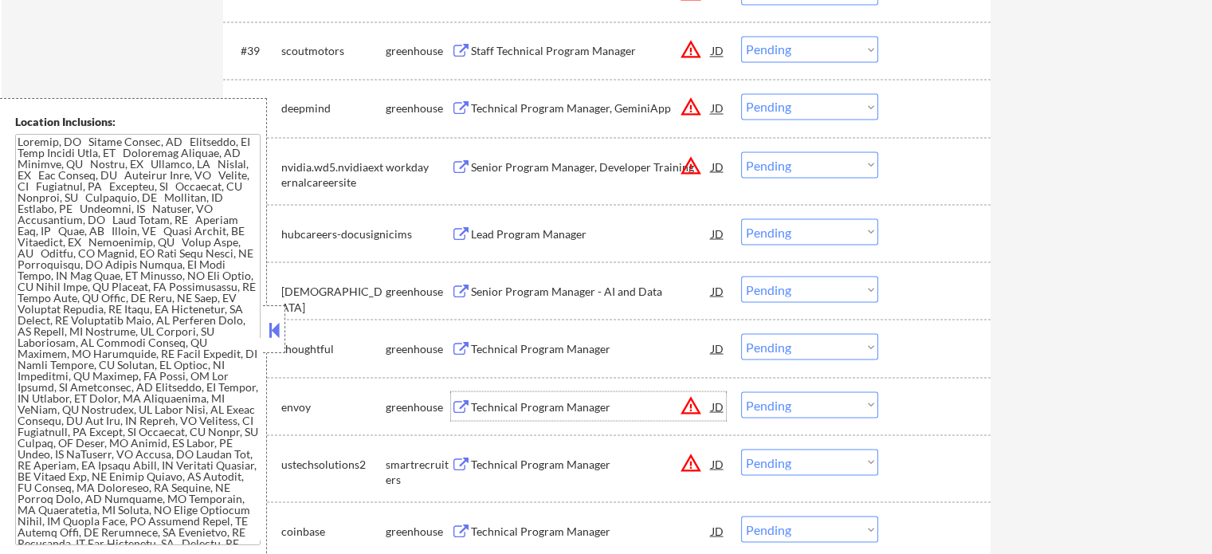
click at [492, 406] on div "Technical Program Manager" at bounding box center [591, 406] width 241 height 16
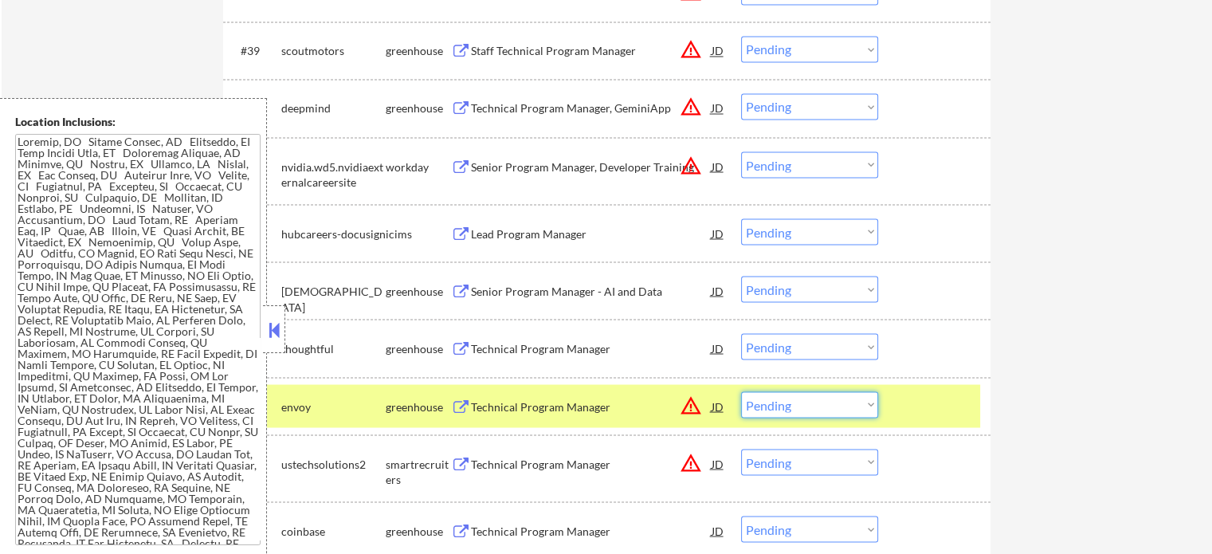
click at [780, 402] on select "Choose an option... Pending Applied Excluded (Questions) Excluded (Expired) Exc…" at bounding box center [809, 404] width 137 height 26
click at [741, 391] on select "Choose an option... Pending Applied Excluded (Questions) Excluded (Expired) Exc…" at bounding box center [809, 404] width 137 height 26
click at [922, 410] on div at bounding box center [936, 405] width 70 height 29
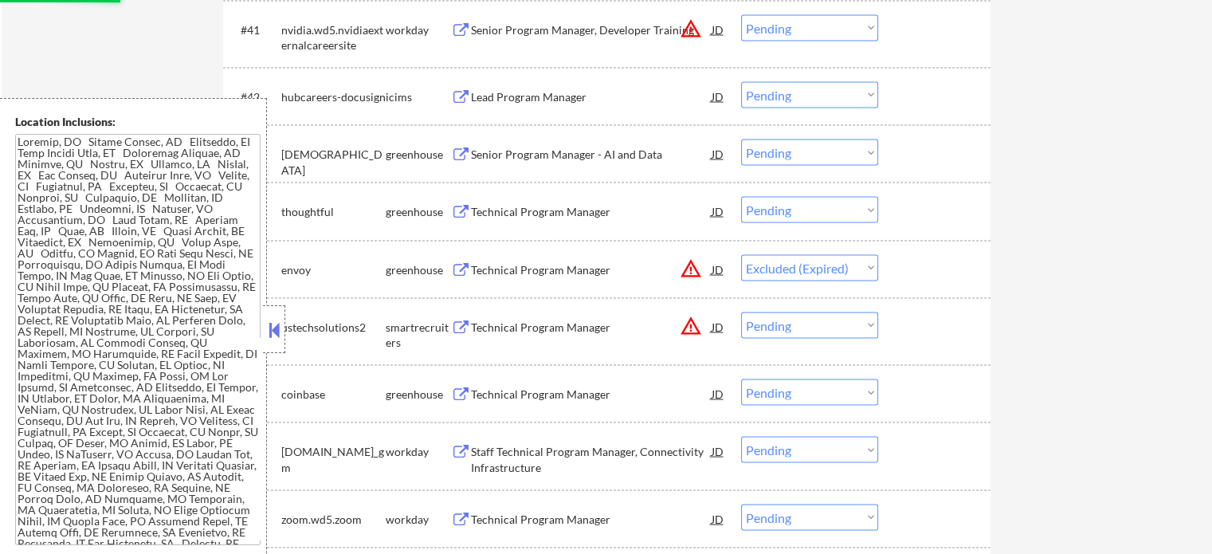
scroll to position [3108, 0]
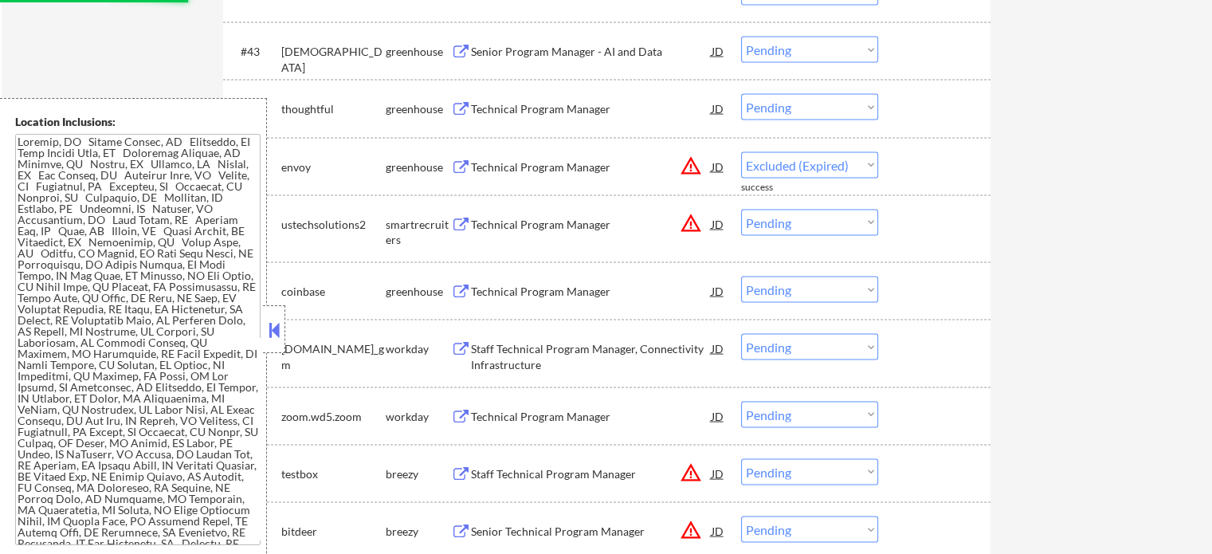
select select ""pending""
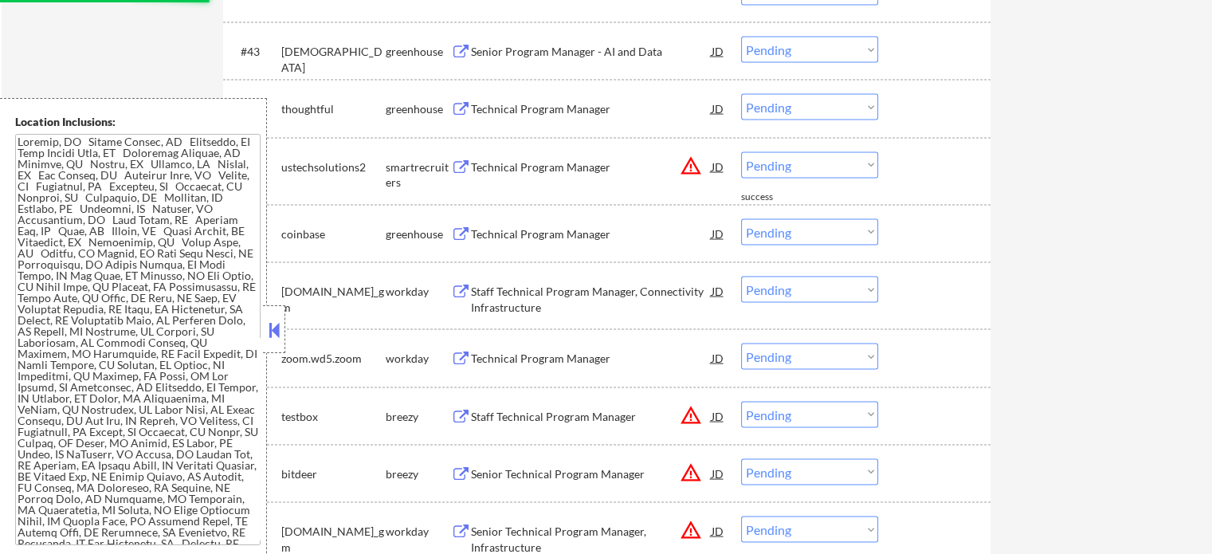
click at [505, 286] on div "Staff Technical Program Manager, Connectivity Infrastructure" at bounding box center [591, 299] width 241 height 31
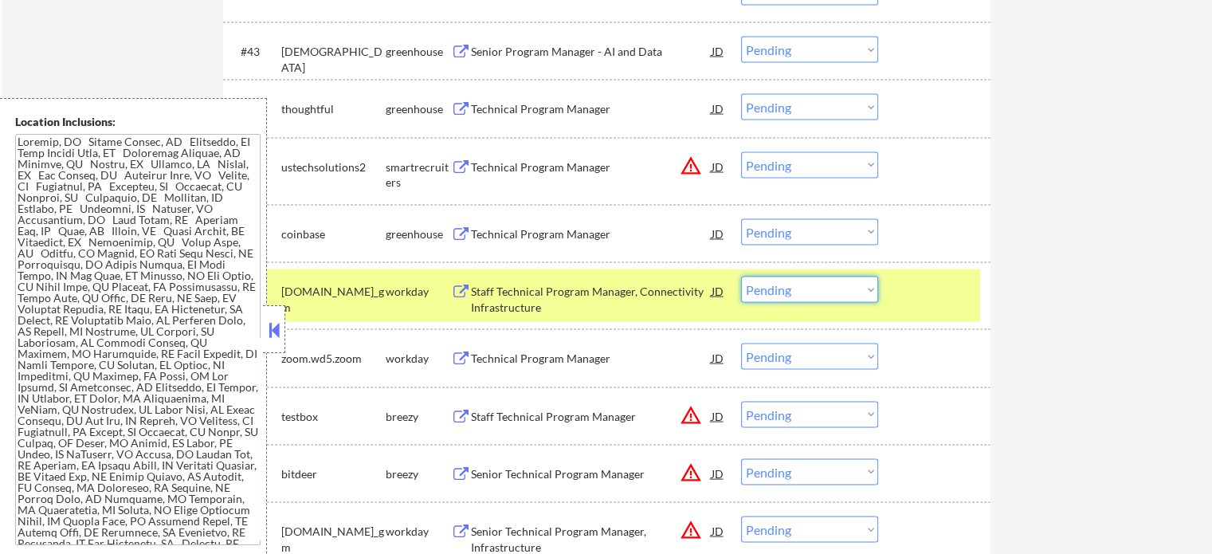
click at [799, 286] on select "Choose an option... Pending Applied Excluded (Questions) Excluded (Expired) Exc…" at bounding box center [809, 289] width 137 height 26
click at [741, 276] on select "Choose an option... Pending Applied Excluded (Questions) Excluded (Expired) Exc…" at bounding box center [809, 289] width 137 height 26
click at [902, 284] on div at bounding box center [936, 290] width 70 height 29
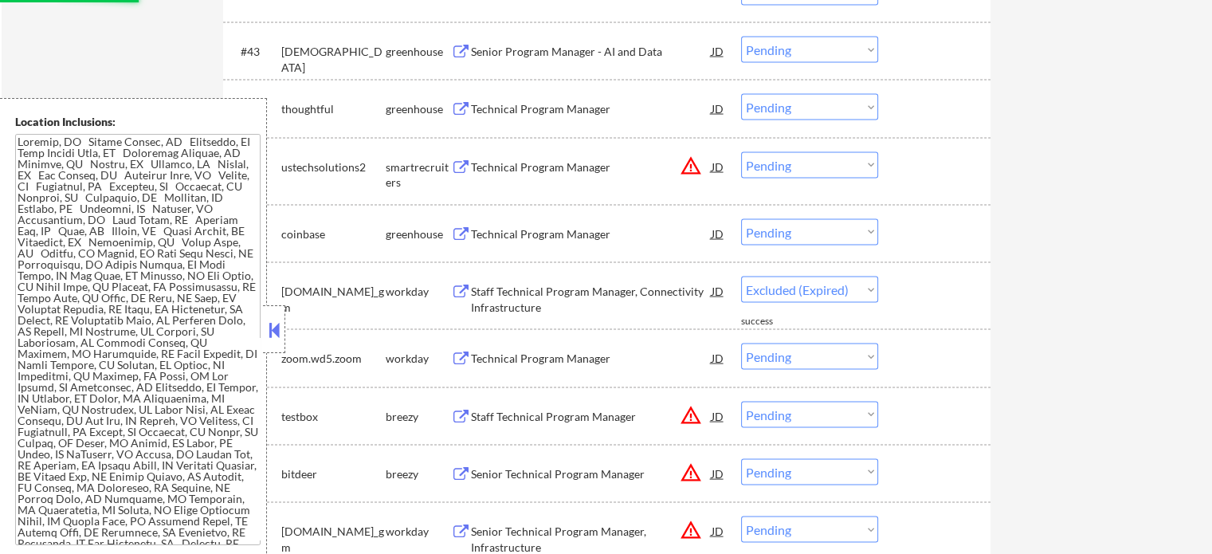
select select ""pending""
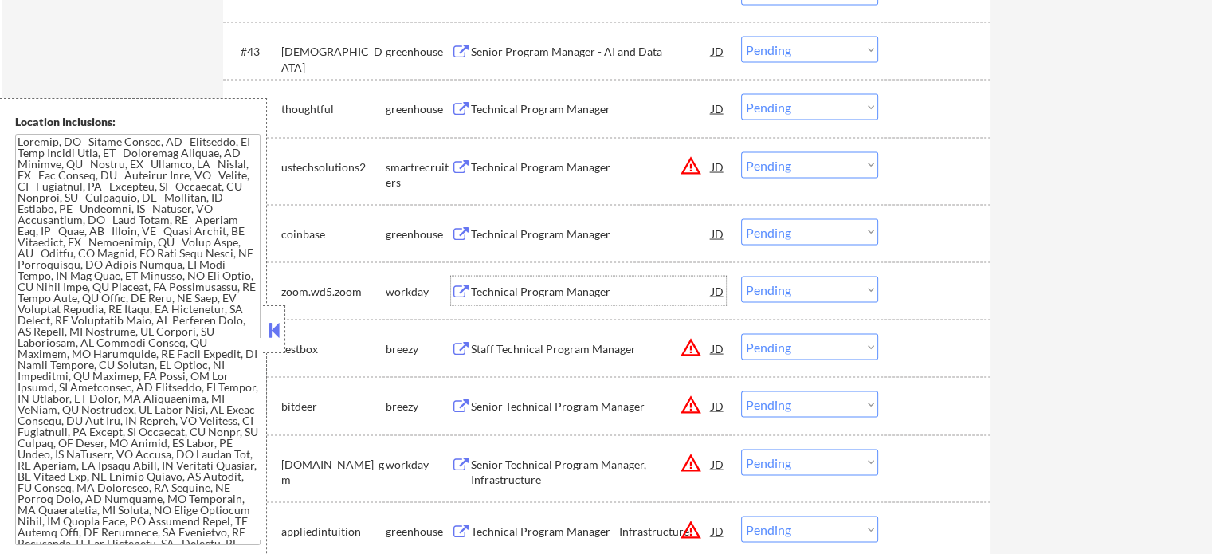
click at [552, 289] on div "Technical Program Manager" at bounding box center [591, 292] width 241 height 16
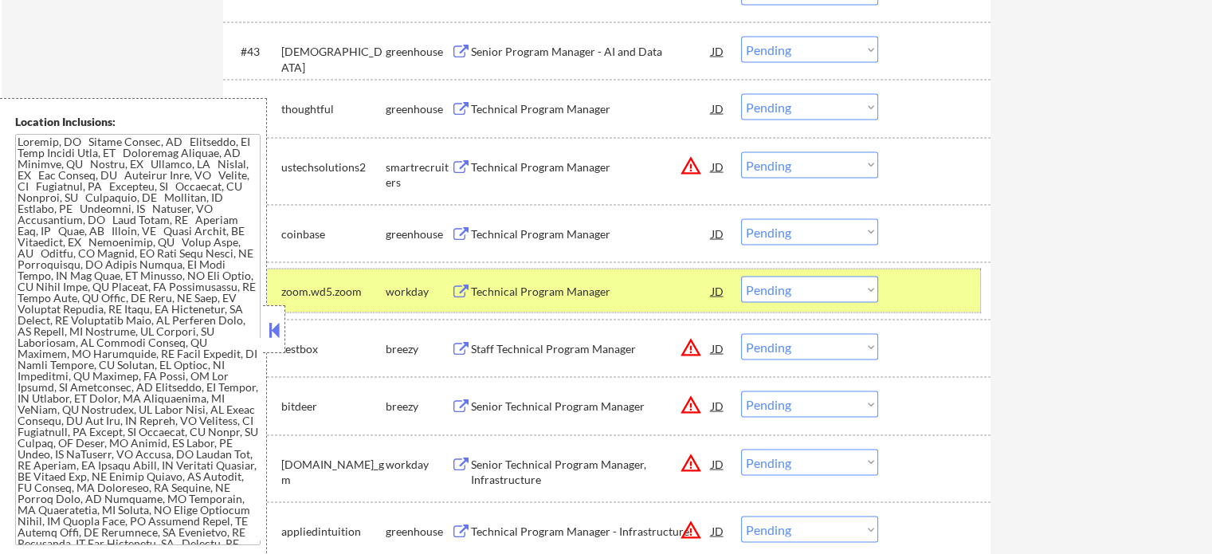
click at [920, 285] on div at bounding box center [936, 290] width 70 height 29
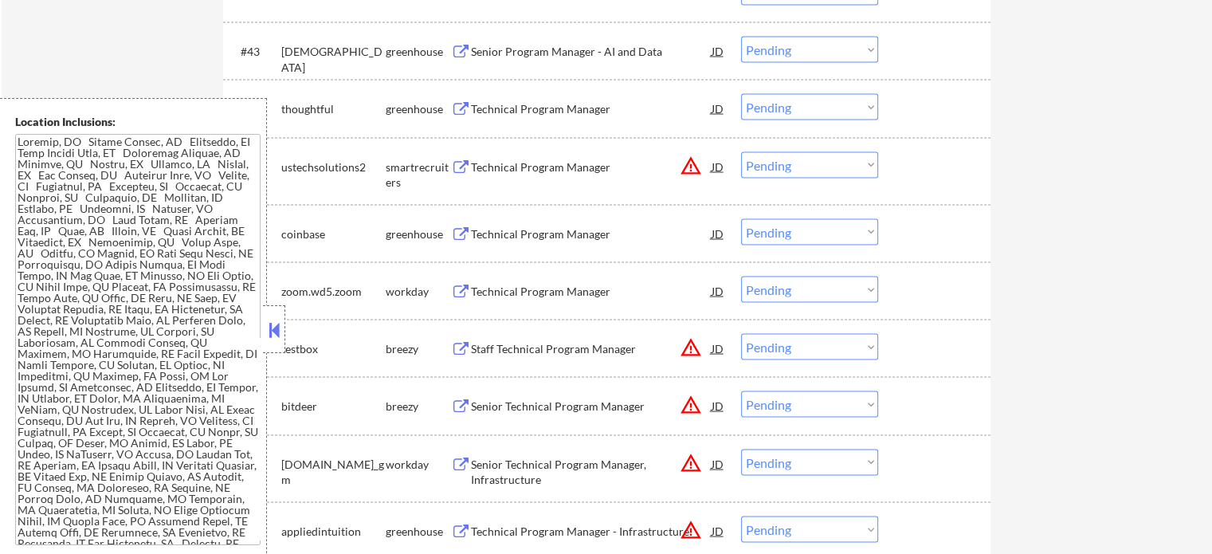
click at [536, 396] on div "Senior Technical Program Manager" at bounding box center [591, 405] width 241 height 29
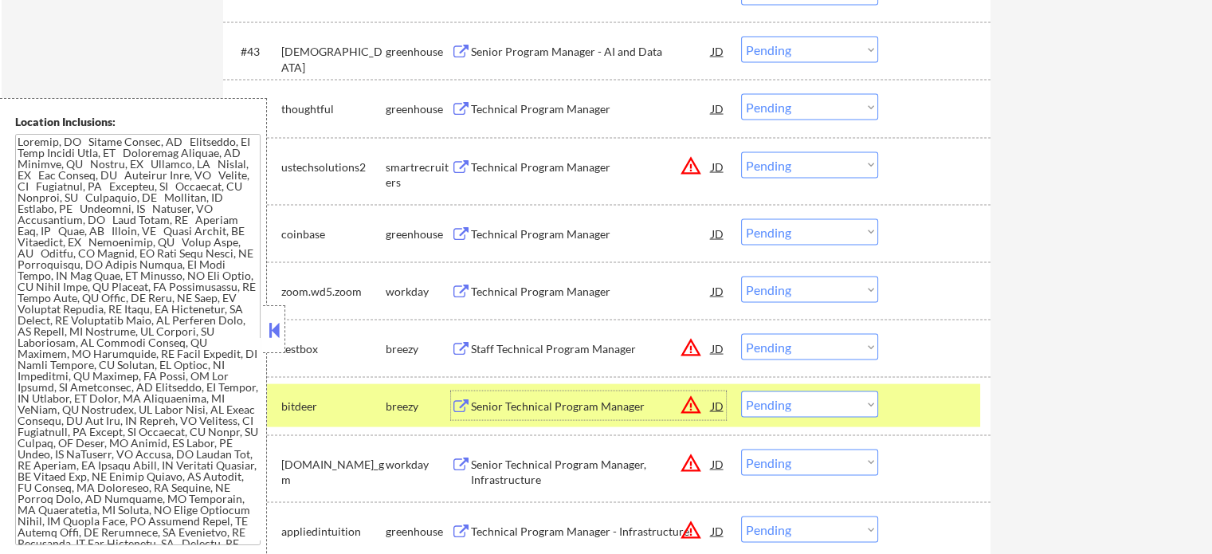
click at [508, 471] on div "Senior Technical Program Manager, Infrastructure" at bounding box center [591, 472] width 241 height 31
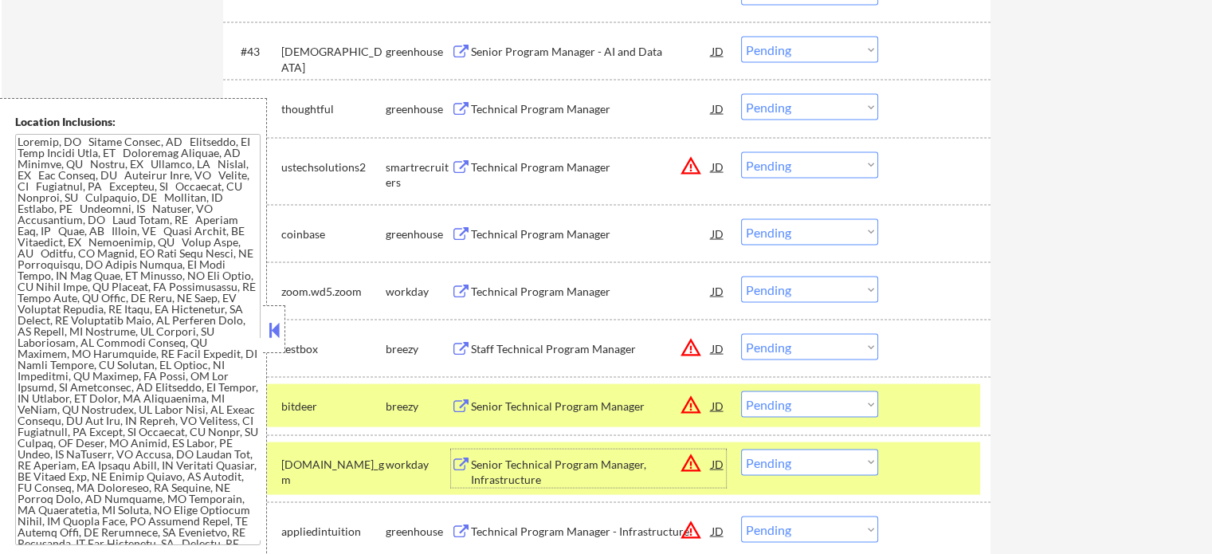
drag, startPoint x: 916, startPoint y: 479, endPoint x: 912, endPoint y: 462, distance: 17.2
click at [916, 478] on div "#50 [DOMAIN_NAME]_gm workday Senior Technical Program Manager, Infrastructure J…" at bounding box center [604, 468] width 752 height 53
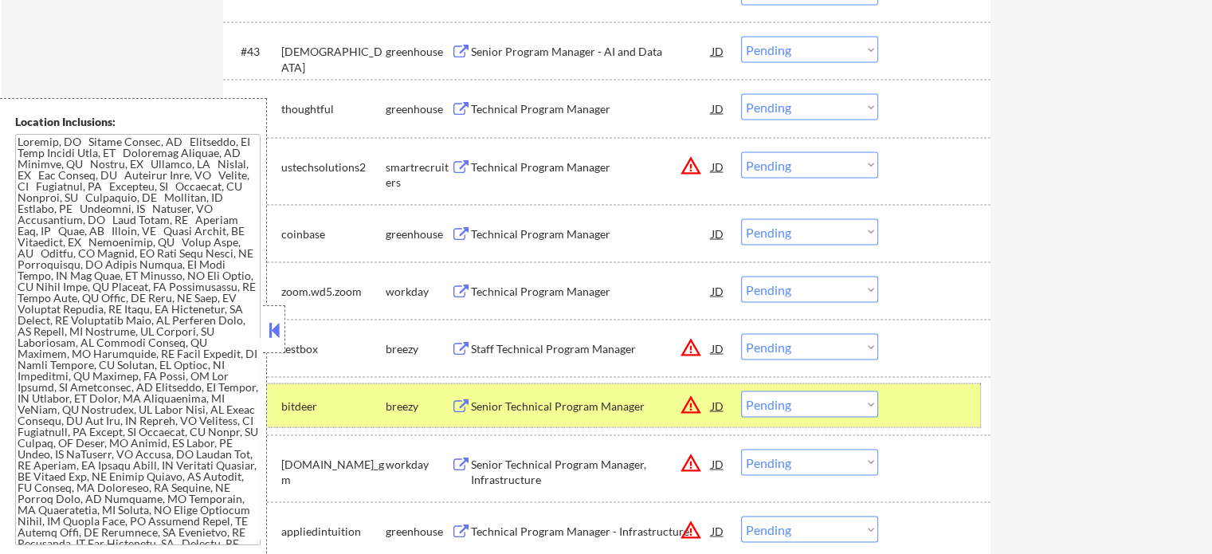
drag, startPoint x: 899, startPoint y: 412, endPoint x: 655, endPoint y: 401, distance: 244.1
click at [898, 412] on div "#49 bitdeer breezy Senior Technical Program Manager JD warning_amber Choose an …" at bounding box center [604, 405] width 752 height 43
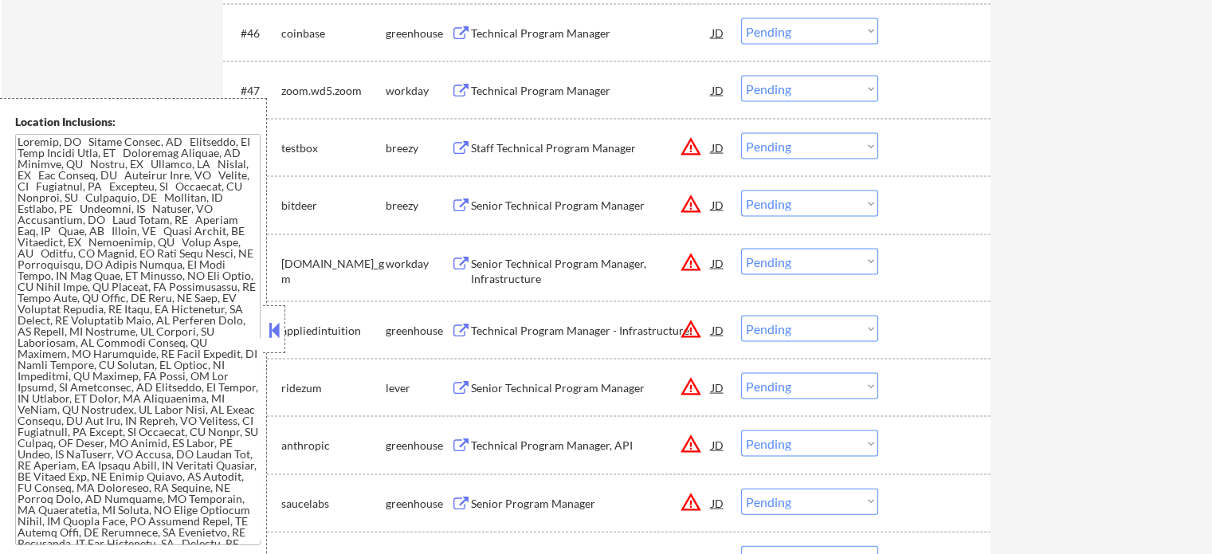
scroll to position [3426, 0]
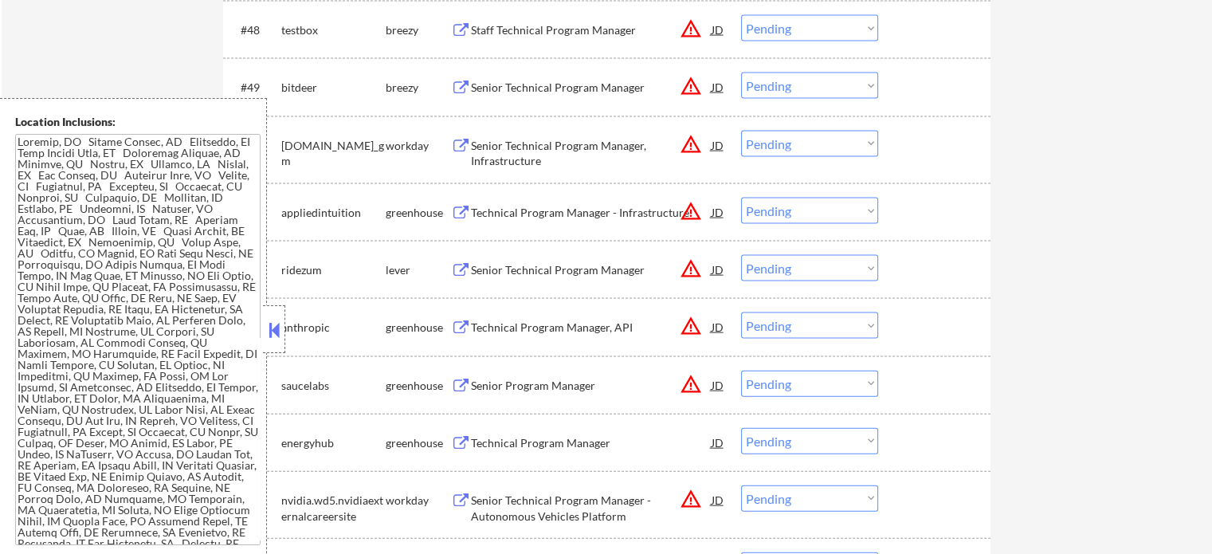
click at [531, 382] on div "Senior Program Manager" at bounding box center [591, 386] width 241 height 16
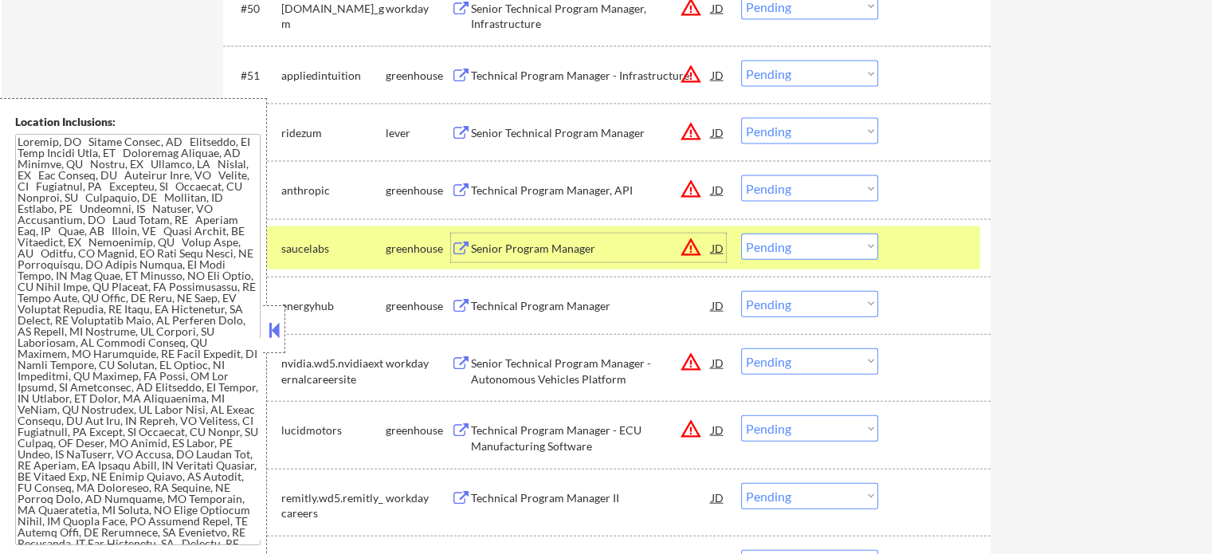
scroll to position [3665, 0]
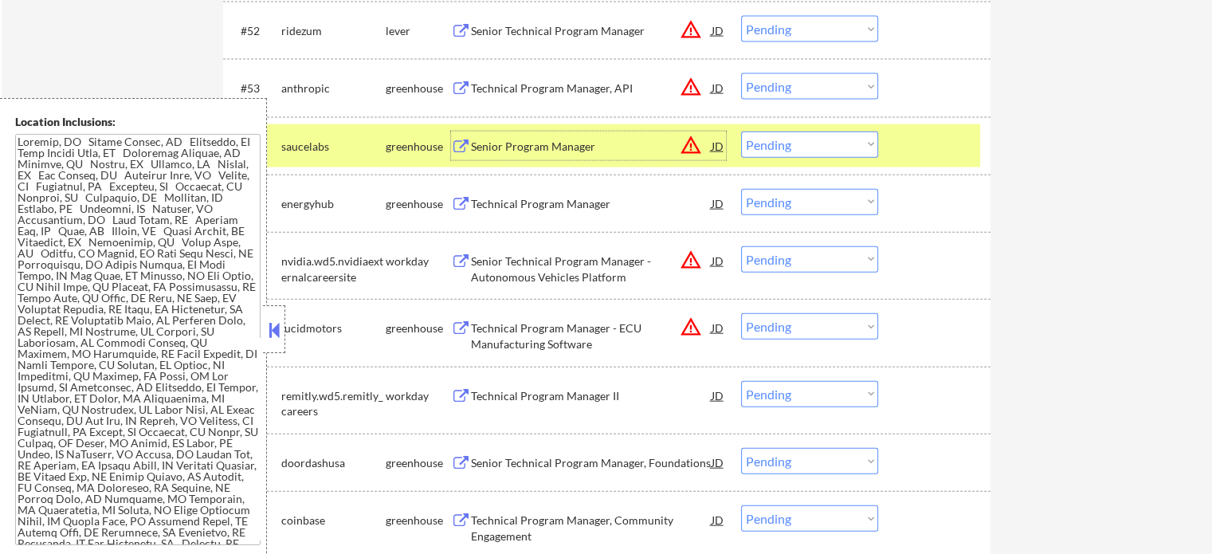
click at [530, 390] on div "Technical Program Manager II" at bounding box center [591, 396] width 241 height 16
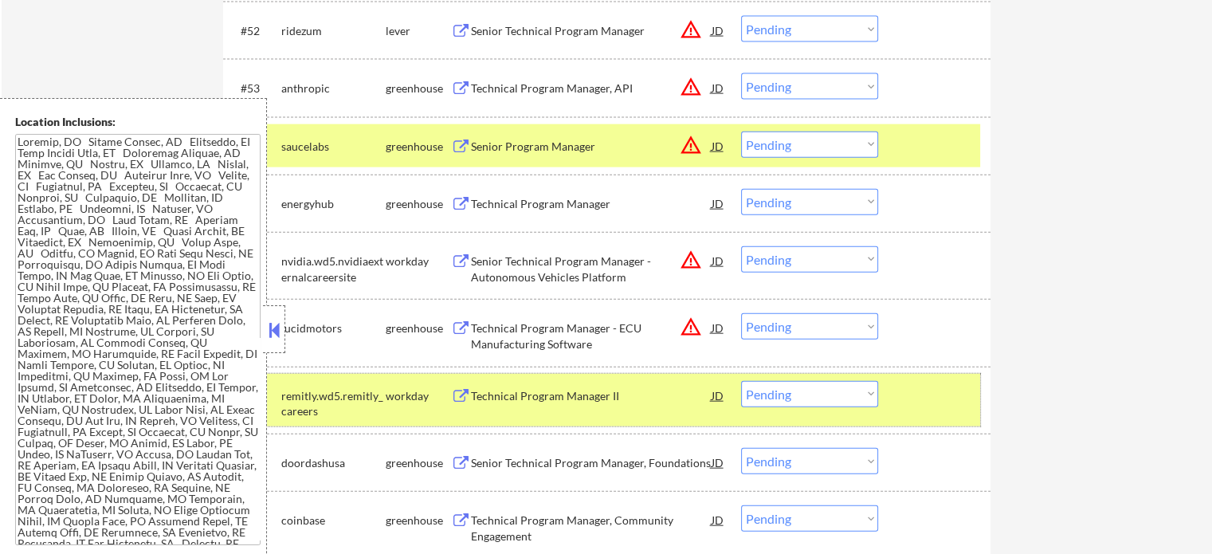
drag, startPoint x: 916, startPoint y: 392, endPoint x: 880, endPoint y: 176, distance: 218.9
click at [912, 380] on div "#58 remitly.wd5.remitly_careers workday Technical Program Manager II JD warning…" at bounding box center [604, 400] width 752 height 53
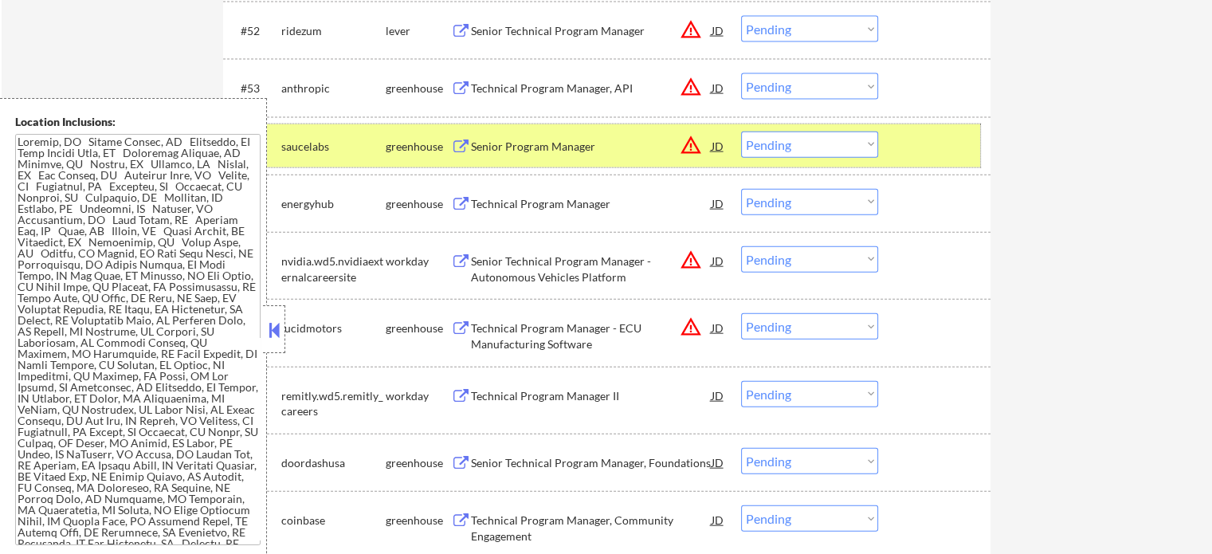
click at [880, 131] on div "#54 saucelabs greenhouse Senior Program Manager JD warning_amber Choose an opti…" at bounding box center [604, 145] width 752 height 43
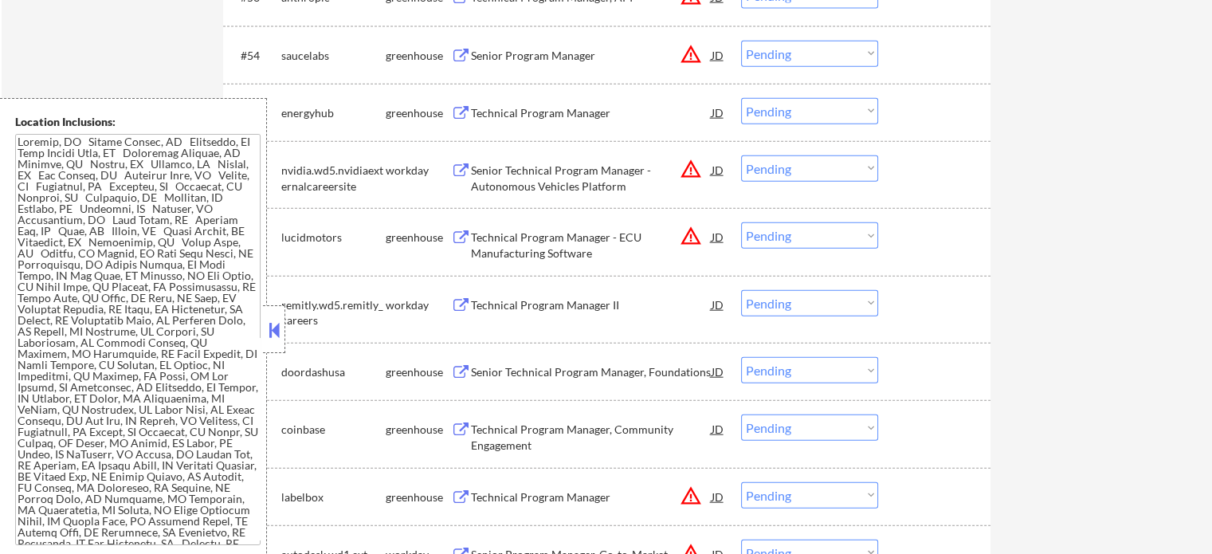
scroll to position [3904, 0]
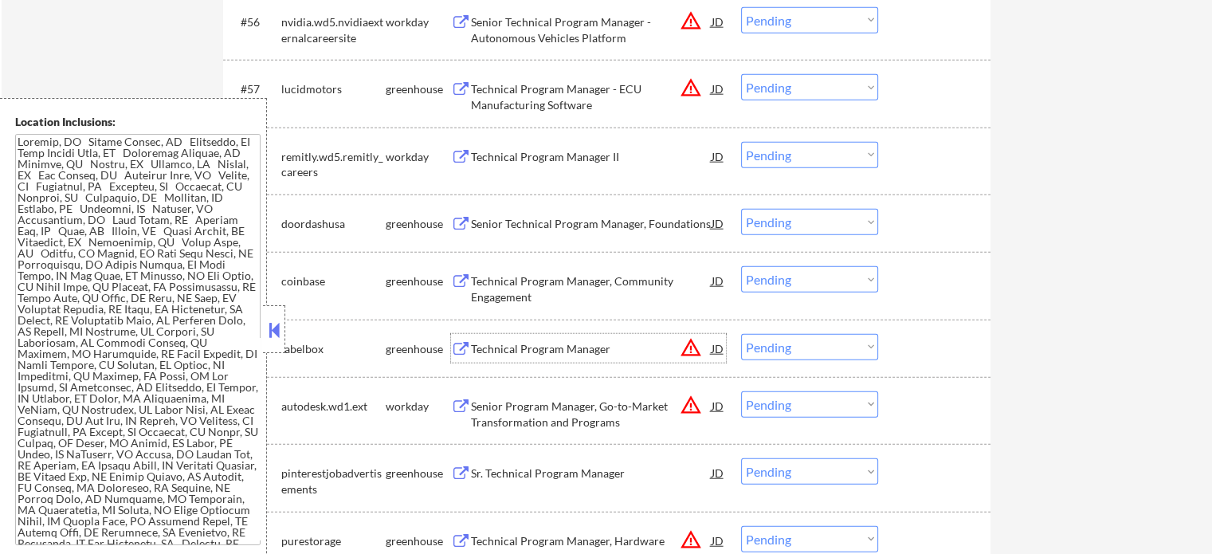
click at [501, 336] on div "Technical Program Manager" at bounding box center [591, 348] width 241 height 29
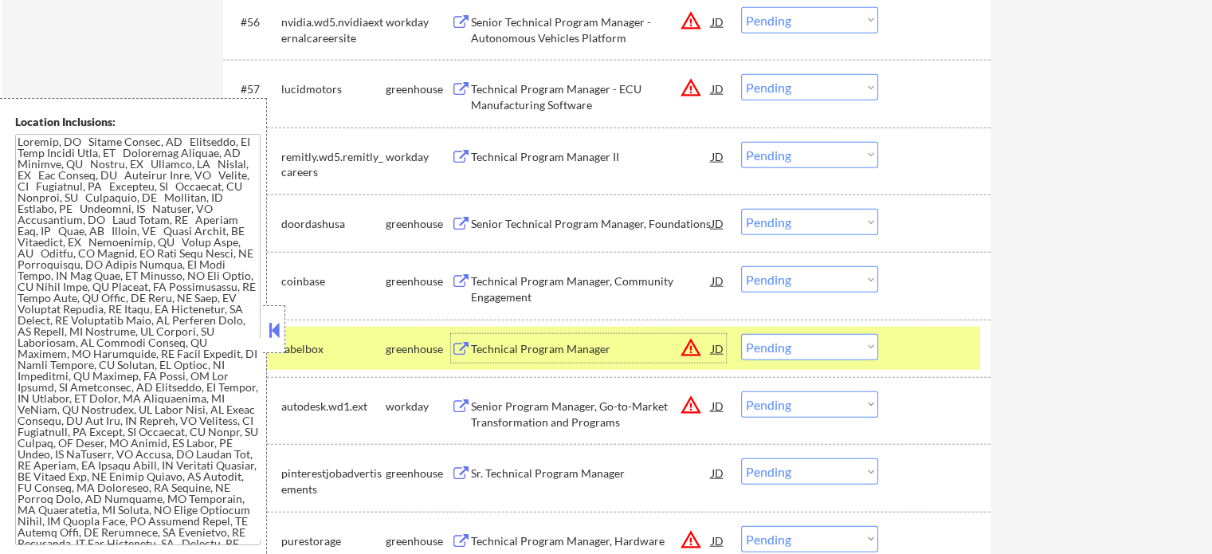
click at [892, 357] on div "#61 labelbox greenhouse Technical Program Manager JD warning_amber Choose an op…" at bounding box center [604, 348] width 752 height 43
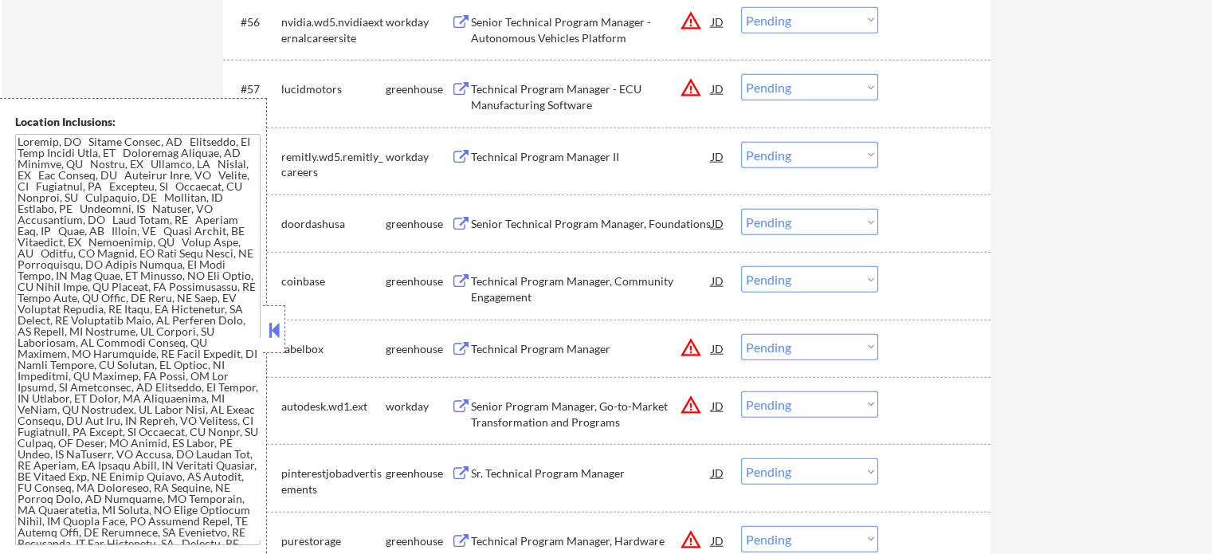
click at [478, 228] on div "Senior Technical Program Manager, Foundations" at bounding box center [591, 224] width 241 height 16
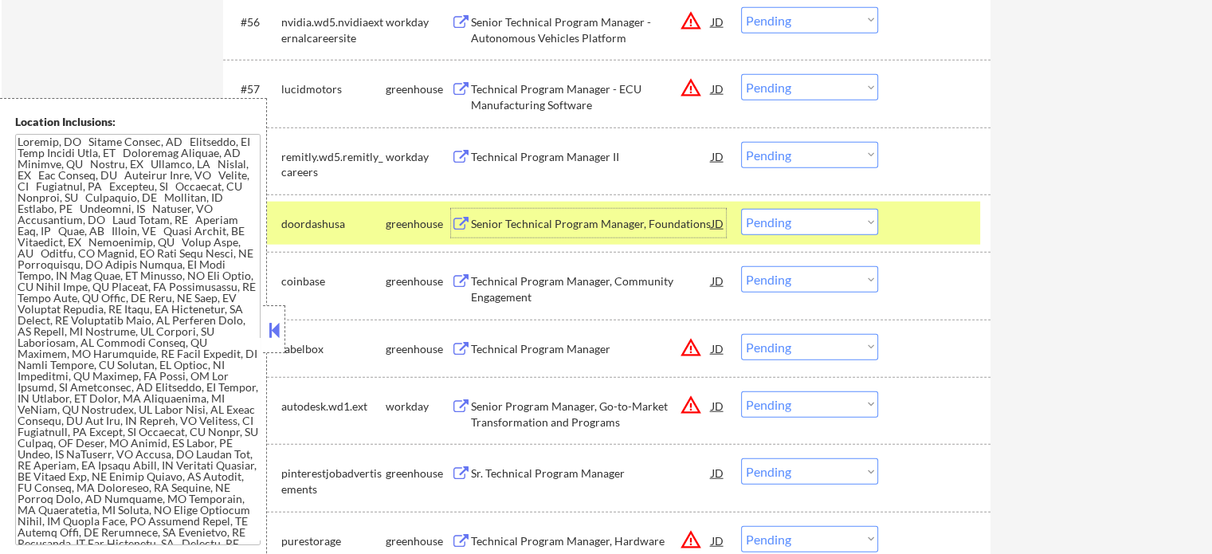
click at [538, 346] on div "Technical Program Manager" at bounding box center [591, 349] width 241 height 16
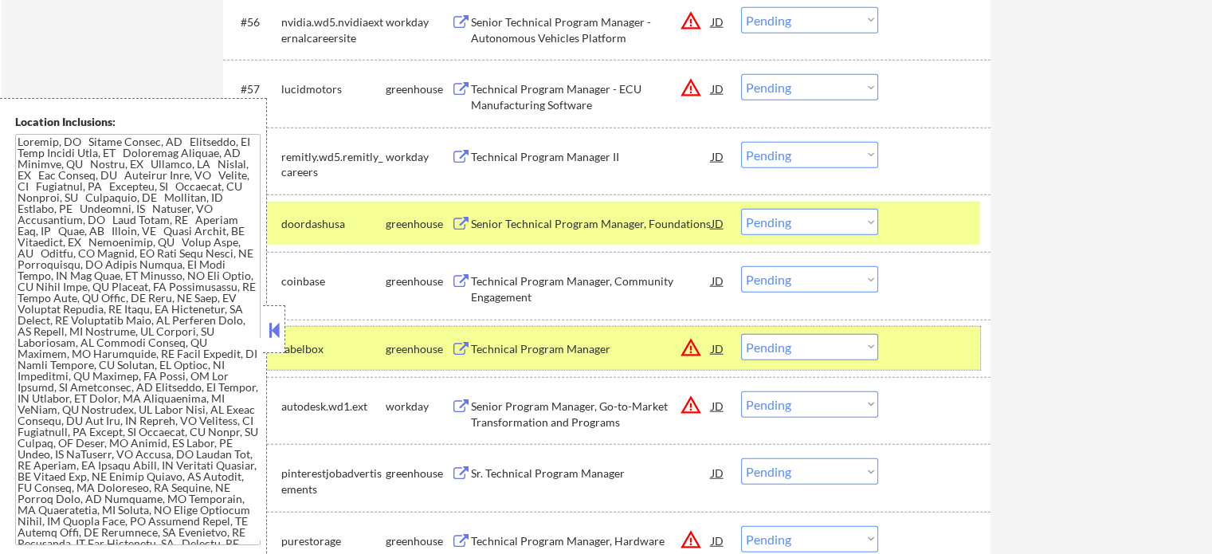
click at [912, 331] on div "#61 labelbox greenhouse Technical Program Manager JD warning_amber Choose an op…" at bounding box center [604, 348] width 752 height 43
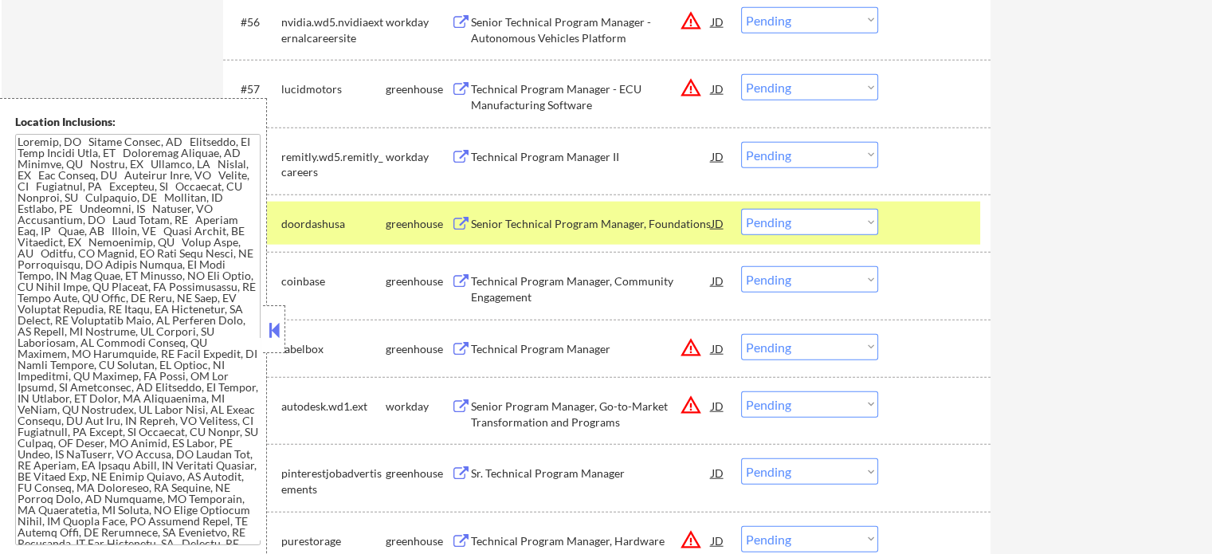
drag, startPoint x: 903, startPoint y: 249, endPoint x: 902, endPoint y: 241, distance: 8.8
click at [903, 245] on div "#59 doordashusa greenhouse Senior Technical Program Manager, Foundations JD war…" at bounding box center [606, 222] width 767 height 57
click at [902, 238] on div "#59 doordashusa greenhouse Senior Technical Program Manager, Foundations JD war…" at bounding box center [604, 223] width 752 height 43
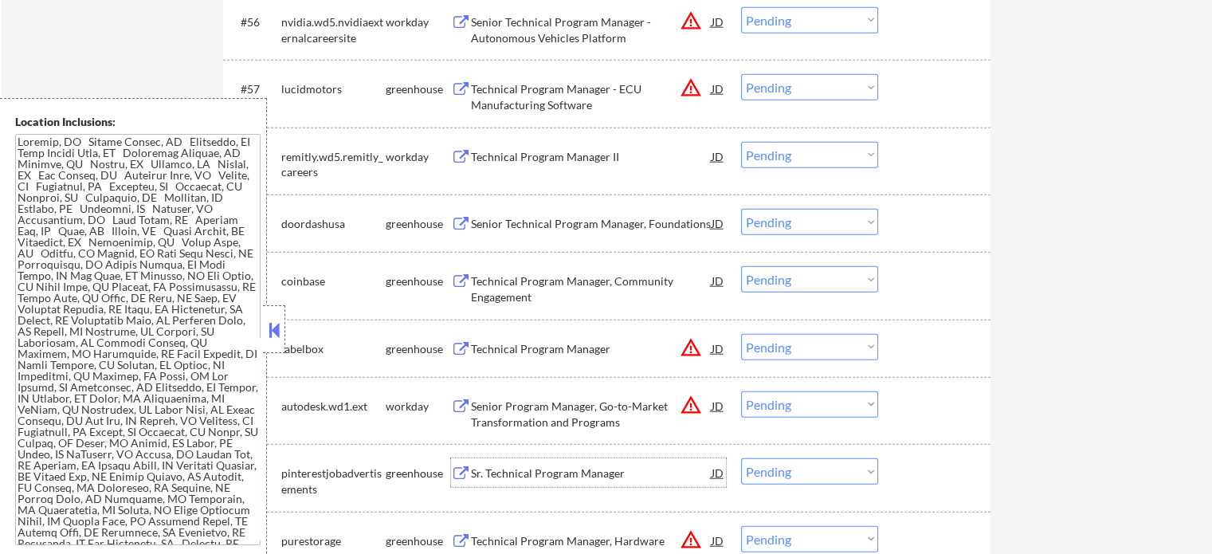
click at [568, 469] on div "Sr. Technical Program Manager" at bounding box center [591, 473] width 241 height 16
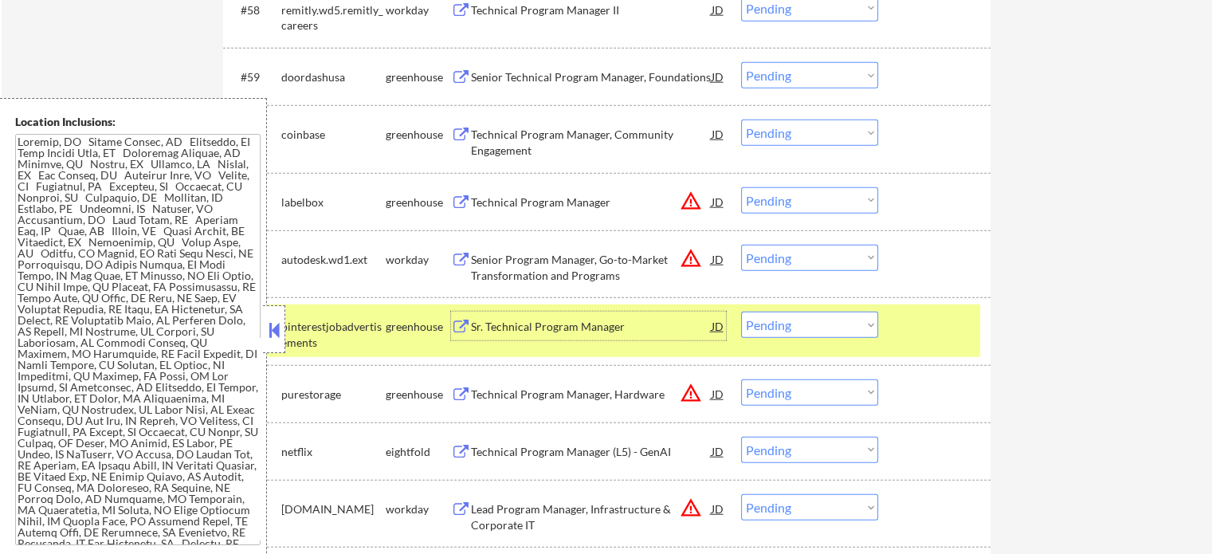
scroll to position [4143, 0]
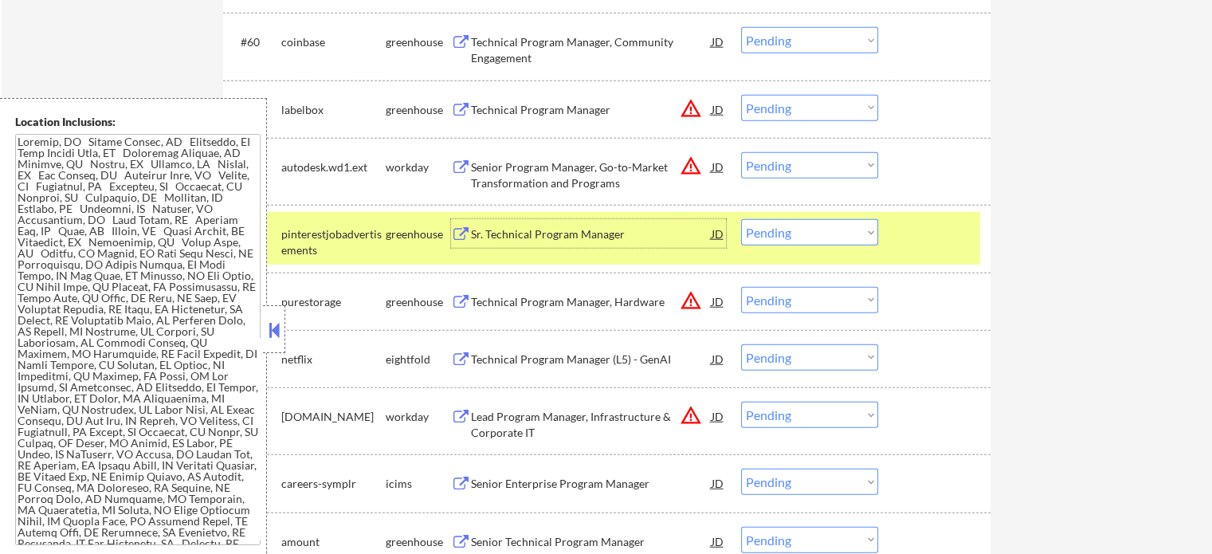
click at [520, 363] on div "Technical Program Manager (L5) - GenAI" at bounding box center [591, 359] width 241 height 16
